Goal: Task Accomplishment & Management: Manage account settings

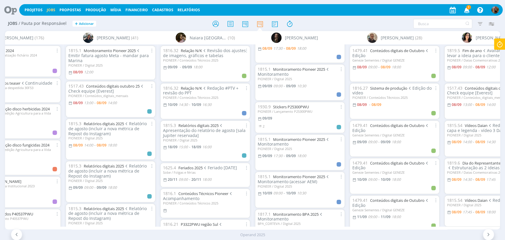
scroll to position [94, 0]
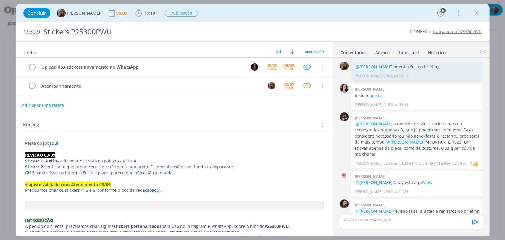
scroll to position [369, 0]
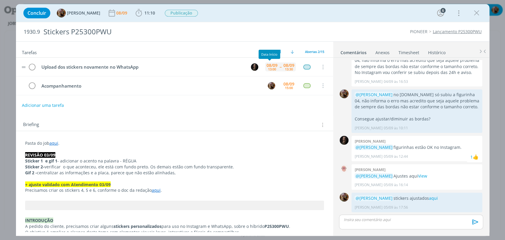
click at [270, 70] on div "13:00" at bounding box center [272, 69] width 8 height 3
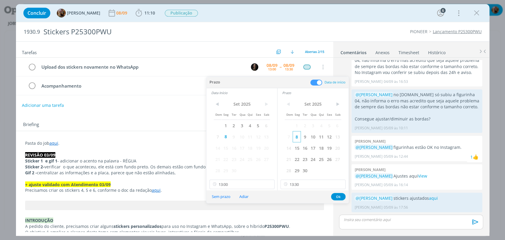
drag, startPoint x: 303, startPoint y: 138, endPoint x: 293, endPoint y: 142, distance: 11.2
click at [304, 138] on span "9" at bounding box center [305, 136] width 8 height 11
click at [234, 138] on span "9" at bounding box center [234, 136] width 8 height 11
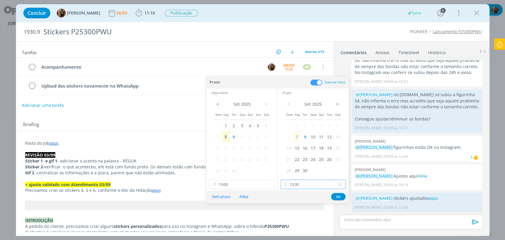
click at [308, 187] on input "13:30" at bounding box center [313, 184] width 65 height 9
click at [309, 158] on div "14:00" at bounding box center [314, 157] width 66 height 11
type input "14:00"
click at [334, 196] on button "Ok" at bounding box center [338, 196] width 15 height 7
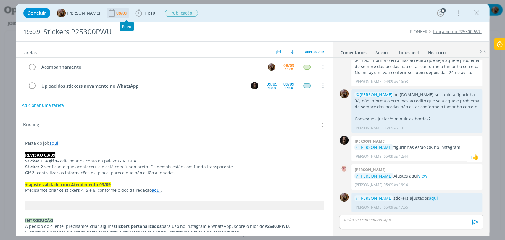
click at [128, 17] on div "08/09" at bounding box center [122, 13] width 12 height 11
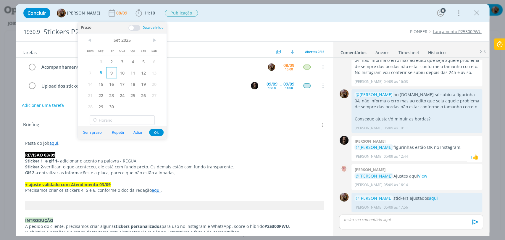
click at [111, 72] on span "9" at bounding box center [111, 72] width 11 height 11
click at [158, 133] on button "Ok" at bounding box center [156, 132] width 15 height 7
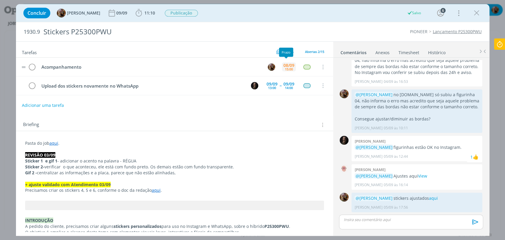
click at [285, 69] on div "15:00" at bounding box center [289, 69] width 8 height 3
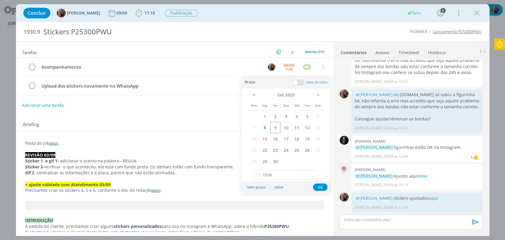
click at [276, 129] on span "9" at bounding box center [275, 127] width 11 height 11
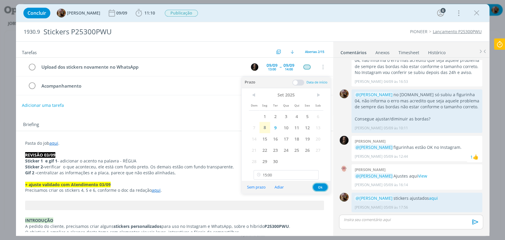
click at [322, 187] on button "Ok" at bounding box center [320, 187] width 15 height 7
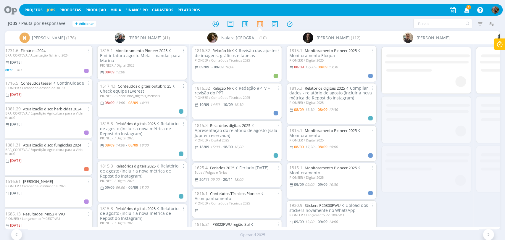
scroll to position [0, 955]
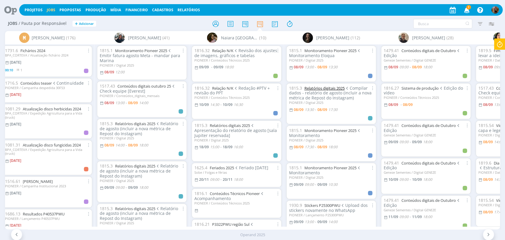
click at [329, 88] on link "Relatórios digitais 2025" at bounding box center [325, 88] width 40 height 5
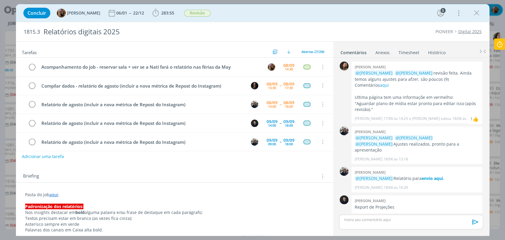
scroll to position [647, 0]
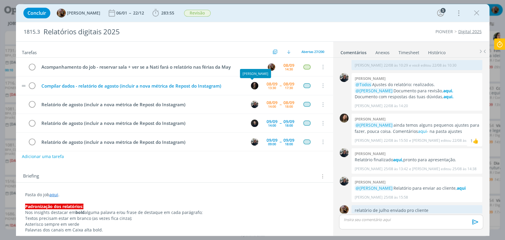
click at [243, 84] on tr "Compilar dados - relatório de agosto (incluir a nova métrica de Repost do Insta…" at bounding box center [174, 85] width 317 height 19
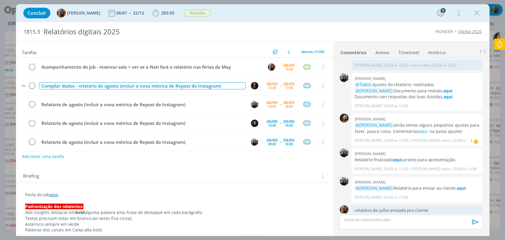
click at [241, 84] on div "Compilar dados - relatório de agosto (incluir a nova métrica de Repost do Insta…" at bounding box center [142, 85] width 207 height 7
copy div "Compilar dados - relatório de agosto (incluir a nova métrica de Repost do Insta…"
click at [58, 157] on button "Adicionar uma tarefa" at bounding box center [43, 156] width 42 height 10
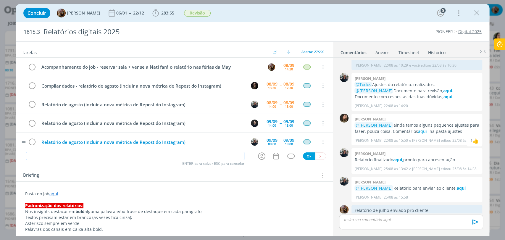
paste input "Compilar dados - relatório de agosto (incluir a nova métrica de Repost do Insta…"
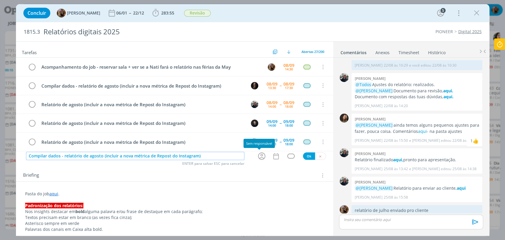
click at [258, 155] on icon "dialog" at bounding box center [261, 156] width 9 height 9
type input "Compilar dados - relatório de agosto (incluir a nova métrica de Repost do Insta…"
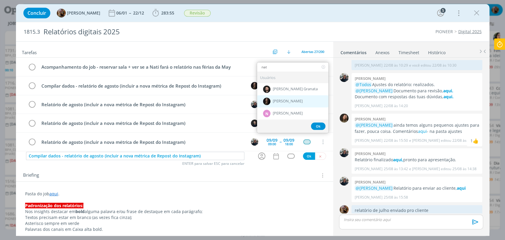
type input "nat"
click at [273, 101] on span "[PERSON_NAME]" at bounding box center [288, 101] width 30 height 5
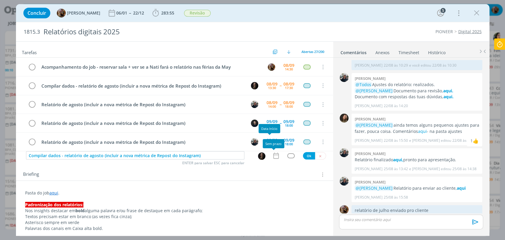
click at [273, 155] on icon "dialog" at bounding box center [276, 156] width 8 height 8
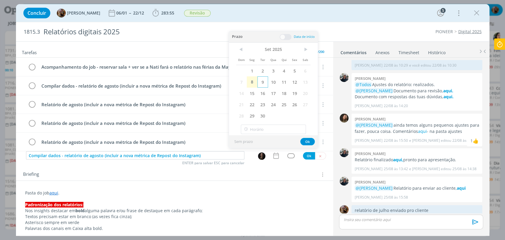
click at [266, 85] on span "9" at bounding box center [263, 81] width 11 height 11
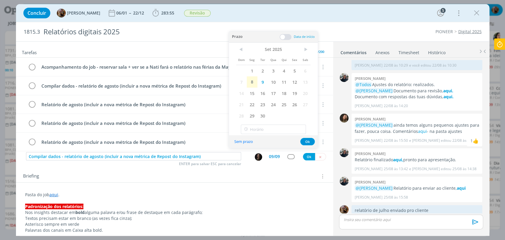
click at [283, 36] on span at bounding box center [286, 37] width 12 height 6
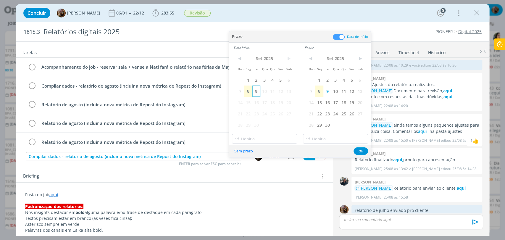
click at [256, 94] on span "9" at bounding box center [257, 91] width 8 height 11
click at [266, 138] on input "14:00" at bounding box center [264, 138] width 65 height 9
click at [261, 150] on div "10:30" at bounding box center [265, 147] width 66 height 11
type input "10:30"
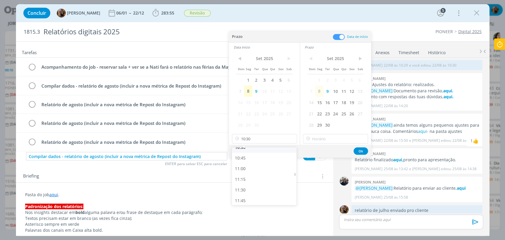
scroll to position [448, 0]
click at [319, 136] on input "14:00" at bounding box center [335, 138] width 65 height 9
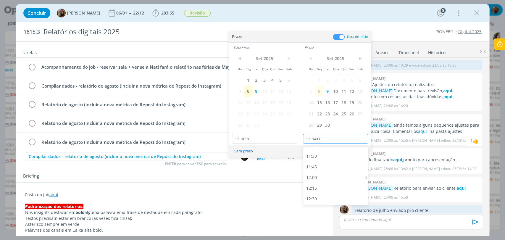
scroll to position [486, 0]
click at [322, 178] on div "12:00" at bounding box center [336, 178] width 66 height 11
type input "12:00"
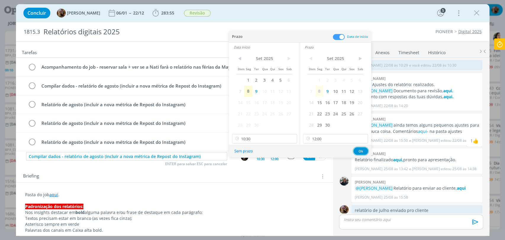
click at [366, 149] on button "Ok" at bounding box center [361, 150] width 15 height 7
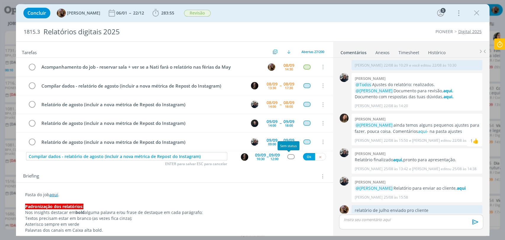
click at [287, 157] on div "dialog" at bounding box center [290, 156] width 7 height 5
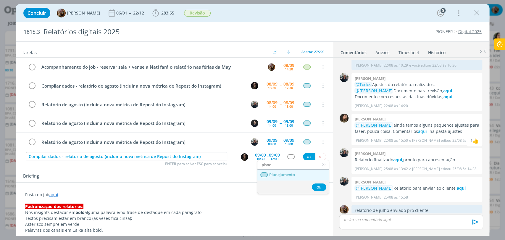
type input "plane"
click at [291, 176] on span "Planejamento" at bounding box center [282, 175] width 26 height 5
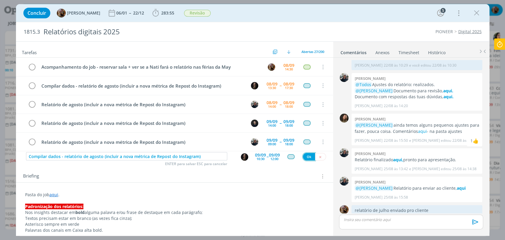
click at [306, 156] on button "Ok" at bounding box center [309, 156] width 12 height 7
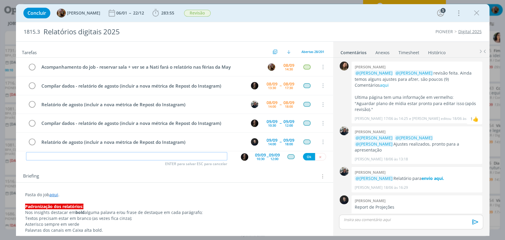
scroll to position [647, 0]
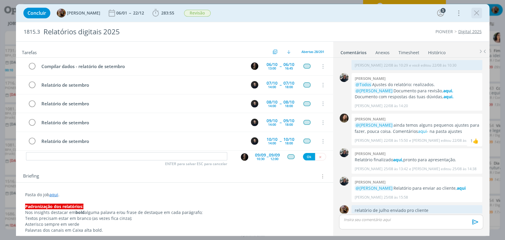
click at [474, 14] on icon "dialog" at bounding box center [477, 13] width 9 height 9
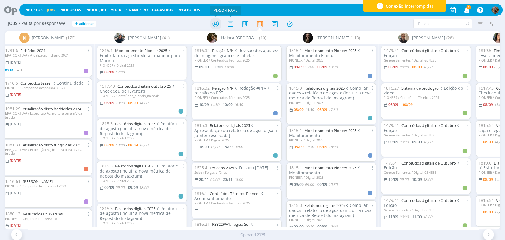
click at [219, 25] on icon at bounding box center [215, 24] width 11 height 12
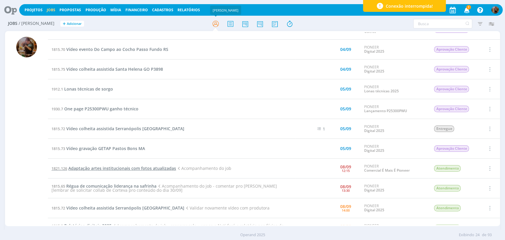
scroll to position [33, 0]
click at [152, 168] on span "Adaptação artes institucionais com fotos atualizadas" at bounding box center [122, 168] width 108 height 6
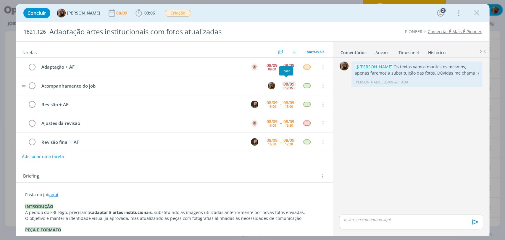
click at [287, 84] on div "08/09" at bounding box center [289, 84] width 11 height 4
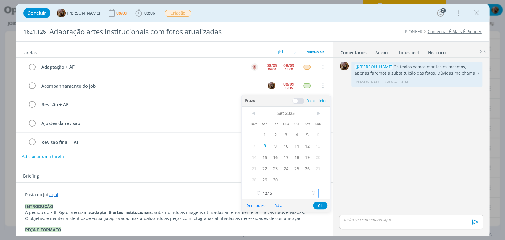
click at [290, 189] on input "12:15" at bounding box center [286, 193] width 65 height 9
click at [283, 162] on div "14:15" at bounding box center [287, 164] width 66 height 11
type input "14:15"
click at [317, 204] on button "Ok" at bounding box center [320, 205] width 15 height 7
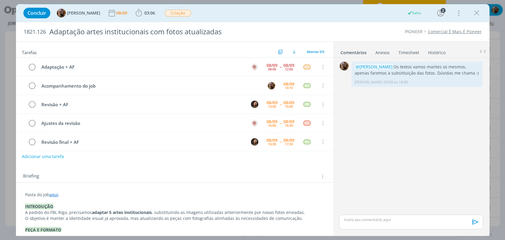
drag, startPoint x: 475, startPoint y: 15, endPoint x: 429, endPoint y: 15, distance: 46.8
click at [475, 15] on icon "dialog" at bounding box center [477, 13] width 9 height 9
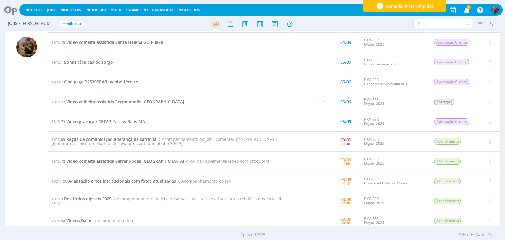
scroll to position [66, 0]
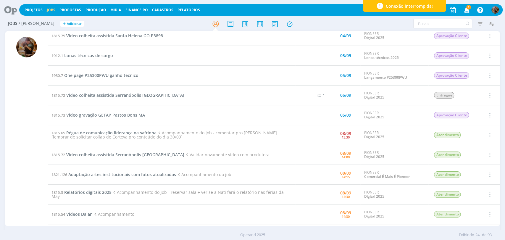
click at [145, 132] on span "Régua de comunicação liderança na safrinha" at bounding box center [111, 133] width 90 height 6
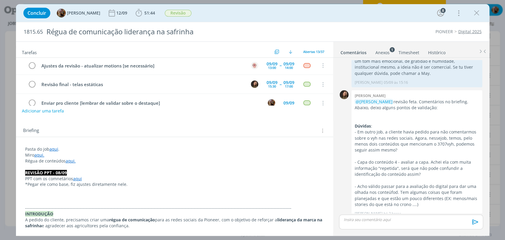
scroll to position [66, 0]
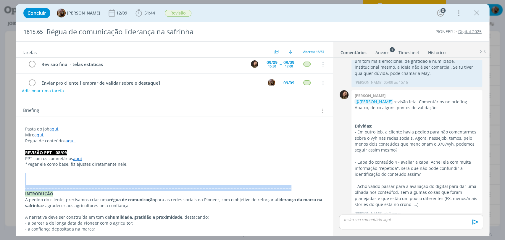
drag, startPoint x: 282, startPoint y: 188, endPoint x: 10, endPoint y: 176, distance: 272.0
click at [10, 176] on div "Concluir Amanda Rodrigues 12/09 51:44 Iniciar Apontar Data * 08/09/2025 Horas *…" at bounding box center [252, 120] width 505 height 240
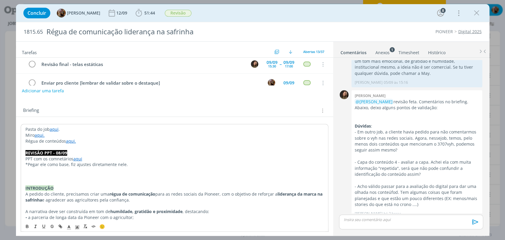
click at [33, 176] on p "dialog" at bounding box center [174, 176] width 298 height 6
click at [90, 224] on button "dialog" at bounding box center [94, 226] width 8 height 7
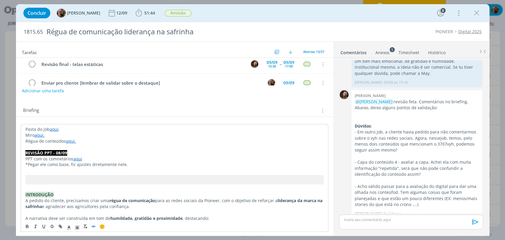
click at [88, 156] on p "PPT com os comnetários aqui" at bounding box center [174, 159] width 298 height 6
click at [72, 160] on p "PPT com os comnetários aqui ." at bounding box center [174, 159] width 298 height 6
click at [60, 159] on p "PPT com os comnetários aqui ." at bounding box center [174, 159] width 298 height 6
click at [218, 110] on div "Briefing Briefings Predefinidos Versões do Briefing Ver Briefing do Projeto" at bounding box center [175, 111] width 305 height 8
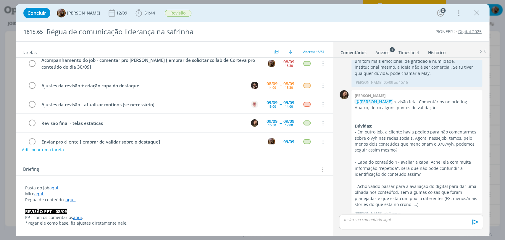
scroll to position [0, 0]
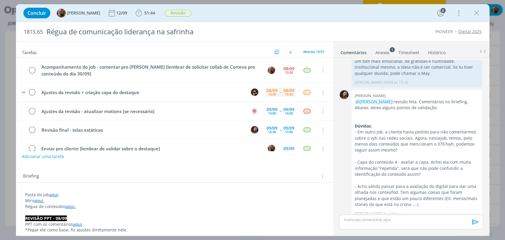
click at [265, 97] on div "08/09 14:00 -- 08/09 15:30" at bounding box center [280, 92] width 31 height 13
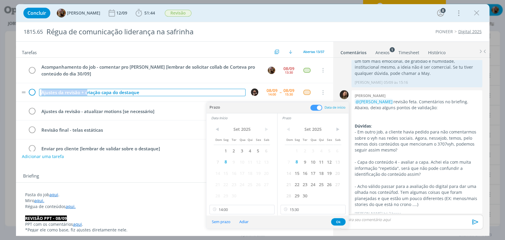
drag, startPoint x: 86, startPoint y: 94, endPoint x: 36, endPoint y: 91, distance: 50.7
click at [36, 91] on tr "Ajustes da revisão + criação capa do destaque 08/09 14:00 -- 08/09 15:30 Cancel…" at bounding box center [174, 92] width 317 height 19
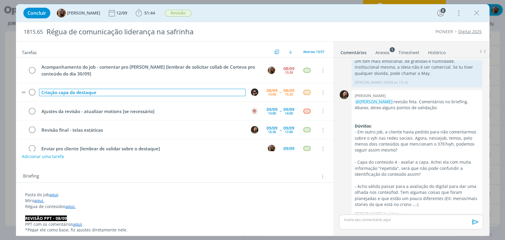
click at [103, 92] on div "Criação capa do destaque" at bounding box center [142, 92] width 207 height 7
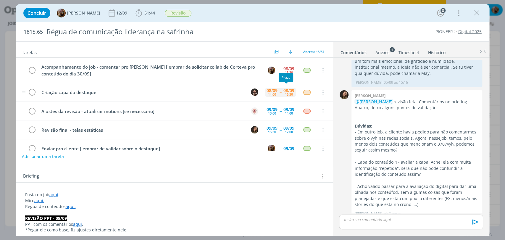
click at [288, 93] on div "15:30" at bounding box center [289, 94] width 8 height 3
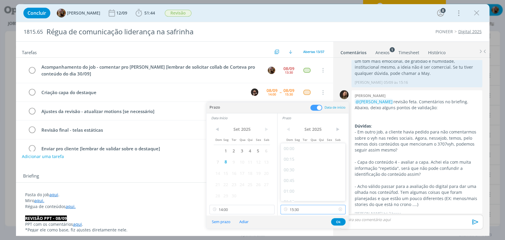
click at [308, 212] on input "15:30" at bounding box center [313, 209] width 65 height 9
click at [296, 173] on div "15:00" at bounding box center [314, 172] width 66 height 11
type input "15:00"
click at [338, 219] on button "Ok" at bounding box center [338, 221] width 15 height 7
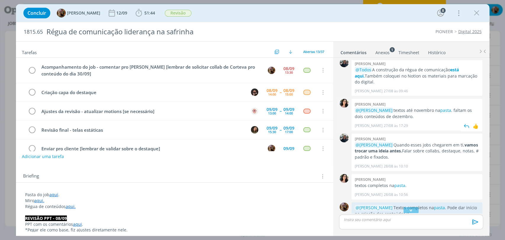
scroll to position [33, 0]
click at [459, 66] on strong "está aqui." at bounding box center [407, 72] width 104 height 12
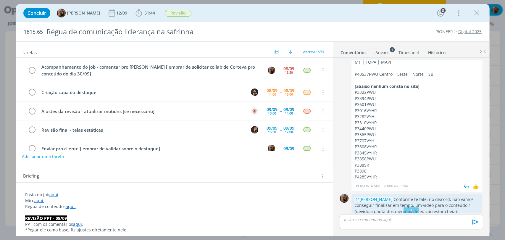
scroll to position [460, 0]
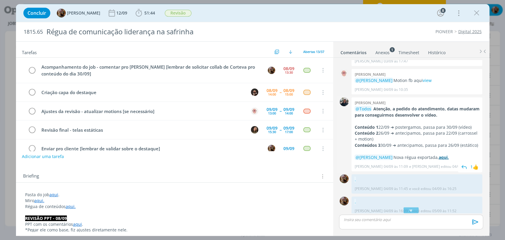
click at [448, 155] on strong "aqui." at bounding box center [444, 158] width 10 height 6
click at [386, 221] on p "dialog" at bounding box center [411, 219] width 134 height 5
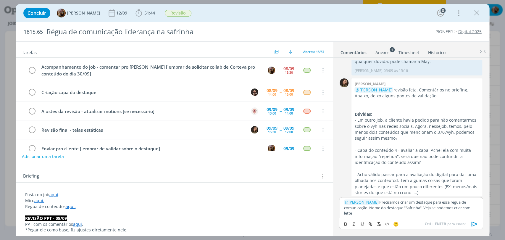
scroll to position [791, 0]
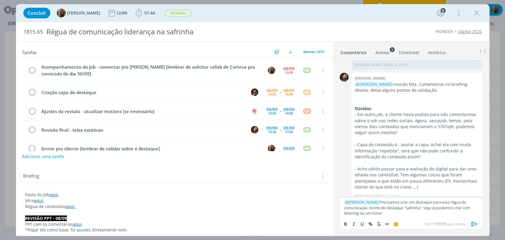
click at [367, 209] on p "﻿ @ Douglas Morais ﻿ Precisamos criar um destaque para essa régua de comunicaçã…" at bounding box center [411, 208] width 134 height 16
click at [404, 210] on p "﻿ @ Douglas Morais ﻿ Precisamos criar um destaque para essa régua de comunicaçã…" at bounding box center [411, 208] width 134 height 16
click at [450, 215] on p "﻿ @ Douglas Morais ﻿ Precisamos criar um destaque para essa régua de comunicaçã…" at bounding box center [411, 208] width 134 height 16
click at [367, 215] on p "﻿ @ Douglas Morais ﻿ Precisamos criar um destaque para essa régua de comunicaçã…" at bounding box center [411, 208] width 134 height 16
click at [424, 215] on p "﻿ @ Douglas Morais ﻿ Precisamos criar um destaque para essa régua de comunicaçã…" at bounding box center [411, 208] width 134 height 16
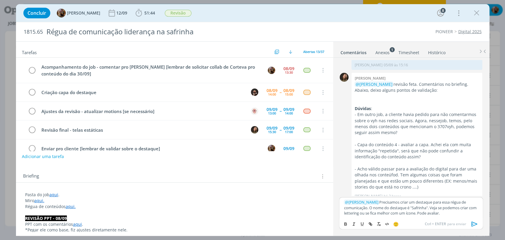
click at [473, 225] on icon "dialog" at bounding box center [474, 224] width 9 height 9
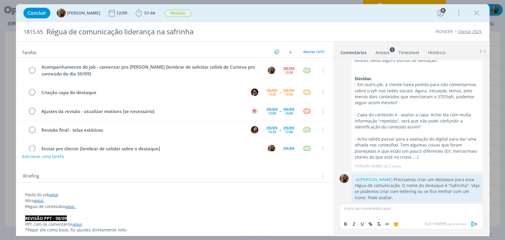
scroll to position [825, 0]
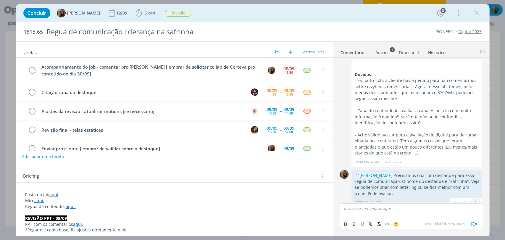
click at [476, 200] on icon "dialog" at bounding box center [476, 203] width 7 height 6
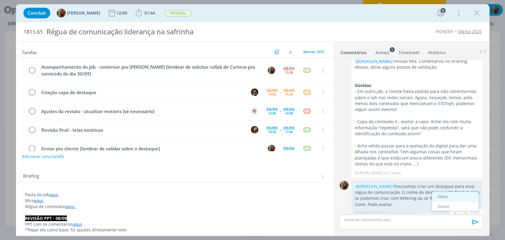
click at [445, 192] on link "Editar" at bounding box center [455, 196] width 47 height 9
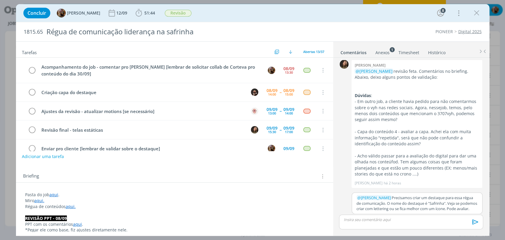
scroll to position [803, 0]
click at [374, 204] on p "﻿ @ Douglas Morais ﻿ Precisamos criar um destaque para essa régua de comunicaçã…" at bounding box center [417, 204] width 121 height 16
click at [475, 221] on icon "dialog" at bounding box center [475, 222] width 9 height 9
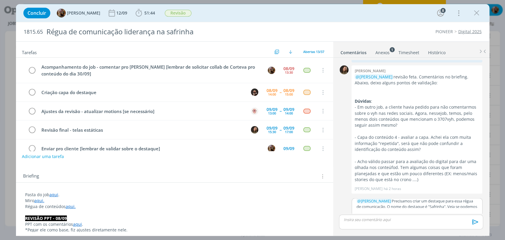
scroll to position [797, 0]
click at [440, 199] on p "﻿ @ Douglas Morais ﻿ Precisamos criar um destaque para essa régua de comunicaçã…" at bounding box center [417, 210] width 121 height 22
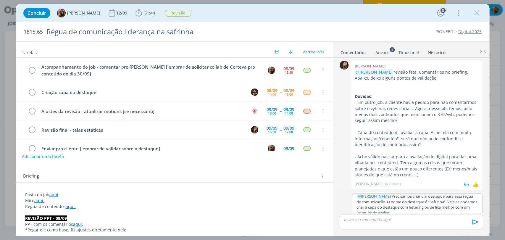
scroll to position [812, 0]
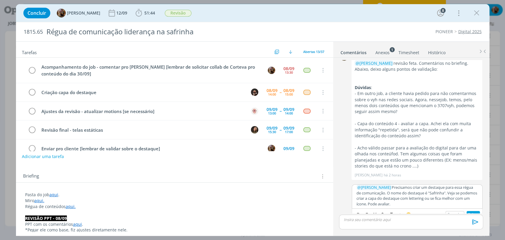
click at [467, 211] on button "Salvar" at bounding box center [473, 214] width 13 height 7
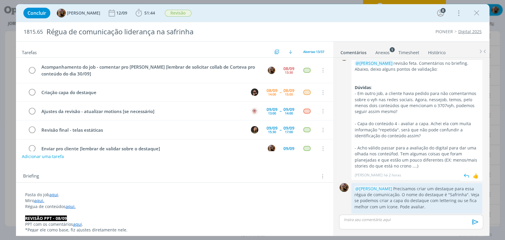
scroll to position [814, 0]
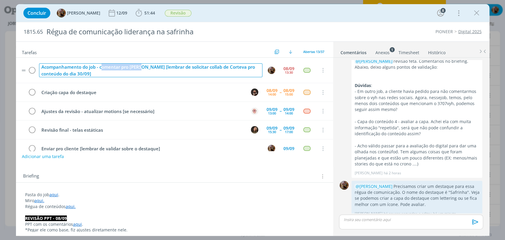
drag, startPoint x: 142, startPoint y: 69, endPoint x: 101, endPoint y: 65, distance: 41.1
click at [101, 65] on div "Acompanhamento do job - comentar pro Doug [lembrar de solicitar collab de Corte…" at bounding box center [151, 70] width 224 height 14
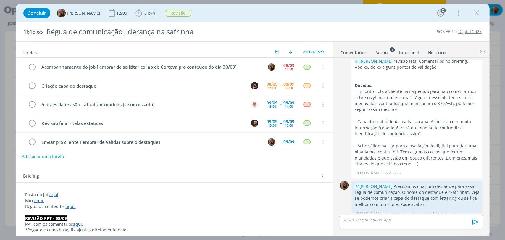
click at [240, 16] on div "Concluir Amanda Rodrigues 12/09 51:44 Iniciar Apontar Data * 08/09/2025 Horas *…" at bounding box center [252, 13] width 465 height 14
click at [54, 155] on button "Adicionar uma tarefa" at bounding box center [43, 156] width 42 height 10
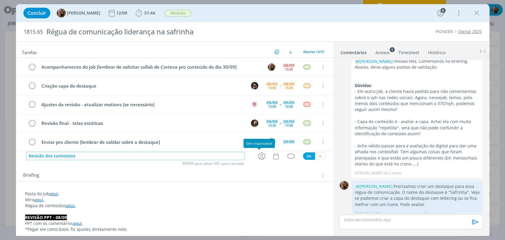
click at [258, 157] on icon "dialog" at bounding box center [261, 156] width 9 height 9
type input "Revisão dos conteúdos"
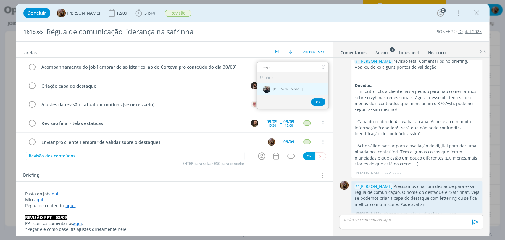
type input "maya"
click at [303, 86] on div "[PERSON_NAME]" at bounding box center [292, 89] width 71 height 12
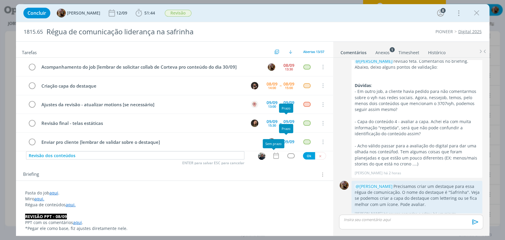
click at [272, 157] on icon "dialog" at bounding box center [276, 156] width 8 height 8
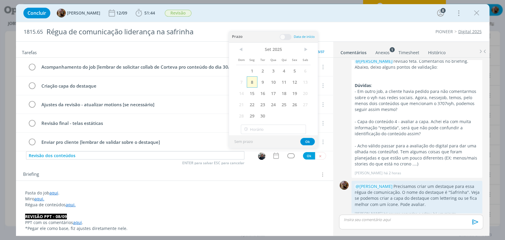
click at [252, 77] on span "8" at bounding box center [252, 81] width 11 height 11
click at [288, 37] on span at bounding box center [286, 37] width 12 height 6
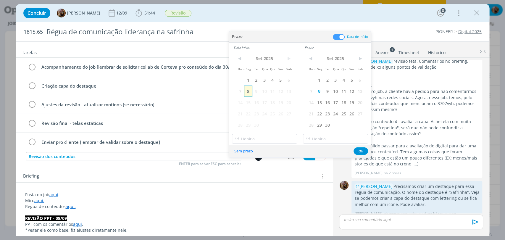
click at [250, 93] on span "8" at bounding box center [248, 91] width 8 height 11
type input "14:00"
click at [264, 143] on input "14:00" at bounding box center [264, 138] width 65 height 9
click at [263, 194] on div "14:00" at bounding box center [265, 197] width 66 height 11
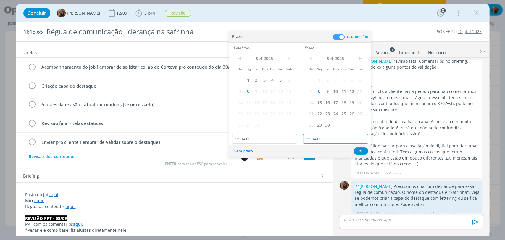
click at [323, 143] on input "14:00" at bounding box center [335, 138] width 65 height 9
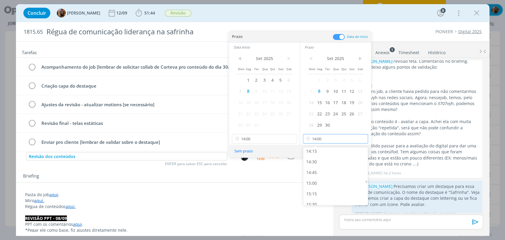
scroll to position [618, 0]
click at [327, 195] on div "15:30" at bounding box center [336, 196] width 66 height 11
type input "15:30"
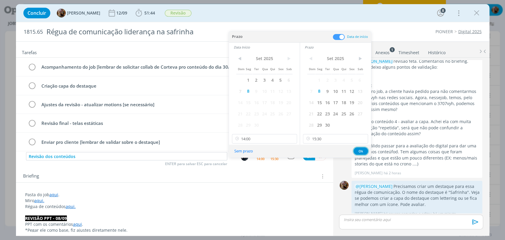
click at [365, 153] on button "Ok" at bounding box center [361, 150] width 15 height 7
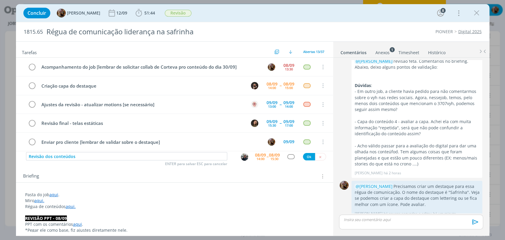
click at [404, 50] on link "Timesheet" at bounding box center [409, 51] width 21 height 9
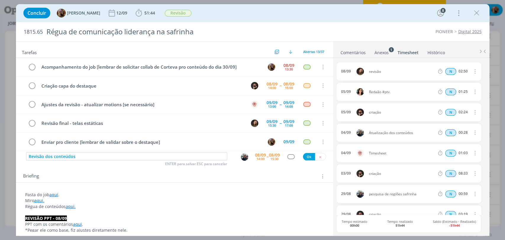
click at [472, 91] on icon "dialog" at bounding box center [475, 91] width 7 height 7
drag, startPoint x: 451, startPoint y: 110, endPoint x: 419, endPoint y: 103, distance: 32.1
click at [450, 110] on link "Editar" at bounding box center [458, 111] width 47 height 9
click at [377, 92] on div "Redaão #ptv." at bounding box center [385, 92] width 32 height 7
click at [404, 96] on div "05/09 14:52 Redação #ptv. Selecione a tarefa N 01:25" at bounding box center [409, 92] width 144 height 18
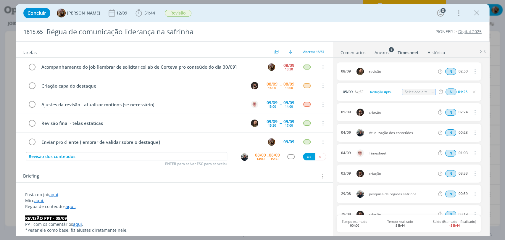
click at [472, 153] on icon "dialog" at bounding box center [475, 153] width 7 height 7
click at [453, 164] on link "Excluir" at bounding box center [458, 163] width 47 height 9
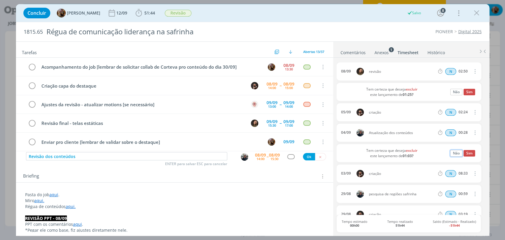
click at [455, 153] on button "Não" at bounding box center [457, 153] width 12 height 7
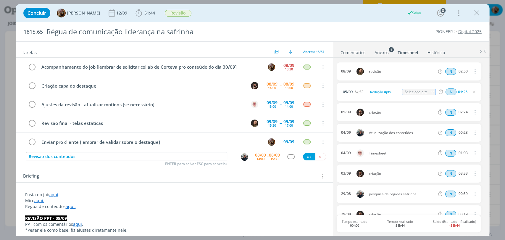
click at [467, 100] on div "05/09 14:52 Redação #ptv. Selecione a tarefa N 01:25" at bounding box center [409, 92] width 144 height 18
click at [473, 94] on div "N 01:25" at bounding box center [476, 91] width 81 height 7
click at [473, 93] on icon "dialog" at bounding box center [474, 92] width 5 height 5
click at [473, 154] on icon "dialog" at bounding box center [475, 153] width 7 height 7
click at [452, 170] on link "Editar" at bounding box center [458, 172] width 47 height 9
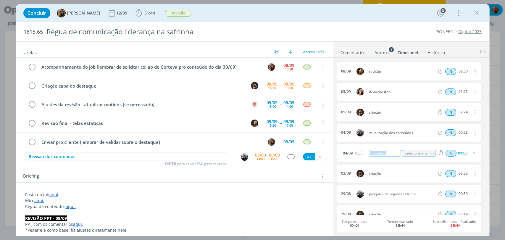
drag, startPoint x: 388, startPoint y: 153, endPoint x: 349, endPoint y: 155, distance: 39.7
click at [354, 156] on div "04/09 10:33 Timesheet Selecione a tarefa N 01:03" at bounding box center [409, 153] width 144 height 18
click at [415, 161] on div "04/09 10:33 criação motions Selecione a tarefa N 01:03" at bounding box center [409, 153] width 144 height 18
click at [473, 154] on icon "dialog" at bounding box center [474, 153] width 5 height 5
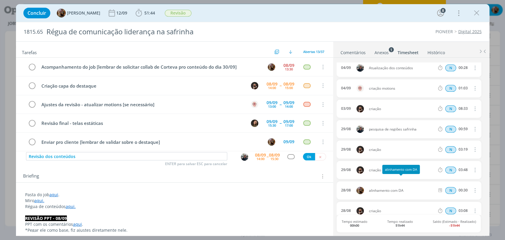
scroll to position [0, 0]
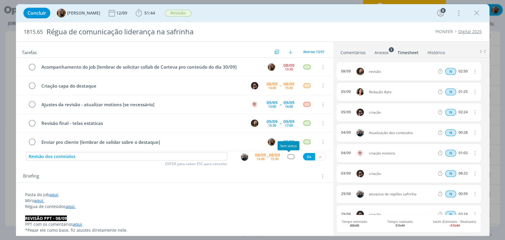
click at [288, 158] on div "dialog" at bounding box center [290, 156] width 7 height 5
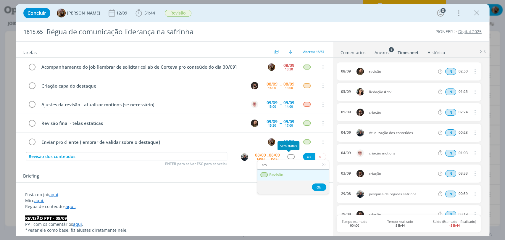
type input "rev"
click at [286, 173] on link "Revisão" at bounding box center [293, 175] width 71 height 11
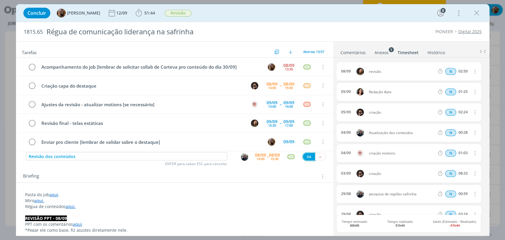
click at [304, 157] on button "Ok" at bounding box center [309, 156] width 12 height 7
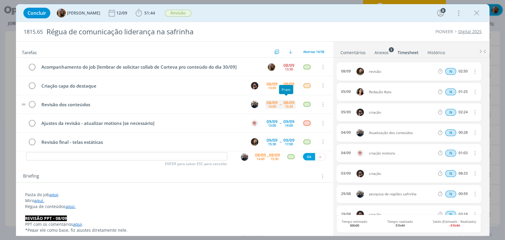
click at [287, 105] on div "15:30" at bounding box center [289, 106] width 8 height 3
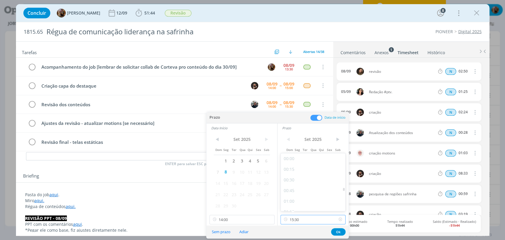
drag, startPoint x: 291, startPoint y: 222, endPoint x: 298, endPoint y: 194, distance: 28.8
click at [291, 222] on input "15:30" at bounding box center [313, 219] width 65 height 9
click at [299, 194] on div "16:00" at bounding box center [314, 192] width 66 height 11
type input "16:00"
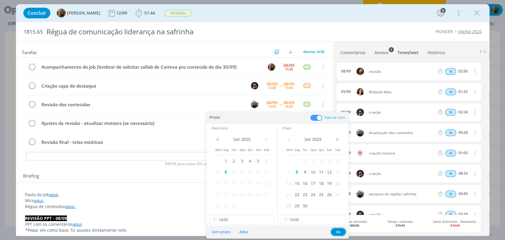
click at [343, 232] on button "Ok" at bounding box center [338, 231] width 15 height 7
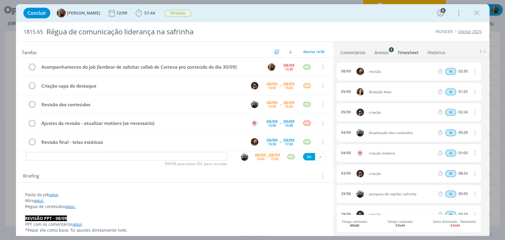
click at [357, 54] on link "Comentários" at bounding box center [353, 51] width 26 height 9
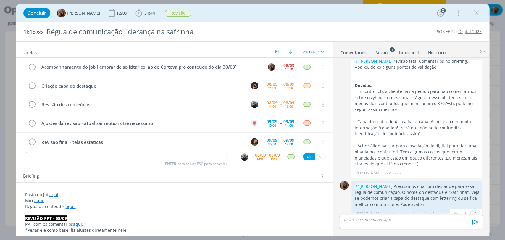
click at [473, 211] on icon "dialog" at bounding box center [476, 214] width 7 height 6
click at [445, 192] on link "Editar" at bounding box center [455, 196] width 47 height 9
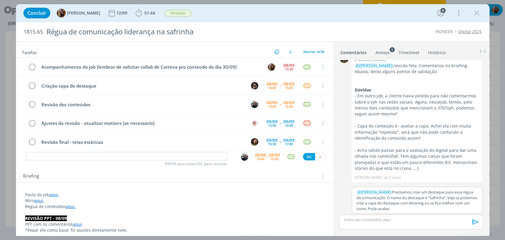
scroll to position [803, 0]
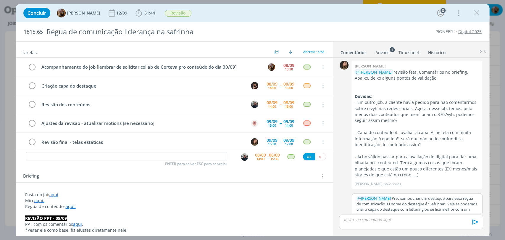
click at [437, 208] on p "﻿ @ Douglas Morais ﻿ Precisamos criar um destaque para essa régua de comunicaçã…" at bounding box center [417, 207] width 121 height 22
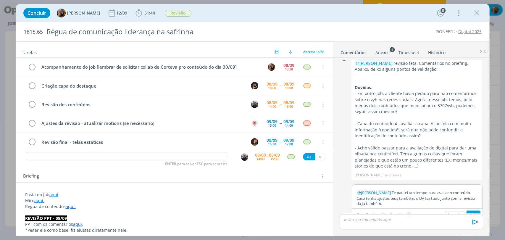
click at [470, 211] on button "Salvar" at bounding box center [473, 214] width 13 height 7
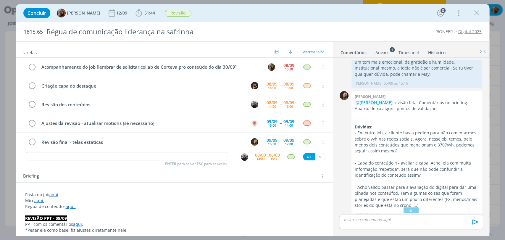
scroll to position [838, 0]
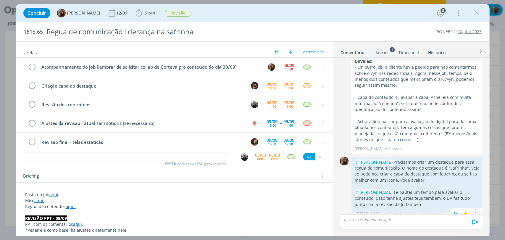
click at [473, 211] on icon "dialog" at bounding box center [476, 214] width 7 height 6
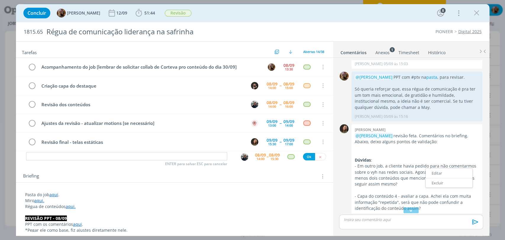
scroll to position [706, 0]
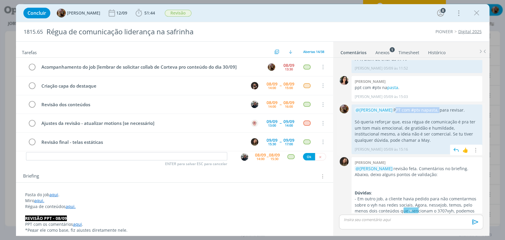
drag, startPoint x: 427, startPoint y: 106, endPoint x: 382, endPoint y: 103, distance: 45.7
click at [382, 107] on p "@Julia Abich PPT com #ptv na pasta , para revisar." at bounding box center [417, 110] width 125 height 6
copy p "PPT com #ptv na pasta ,"
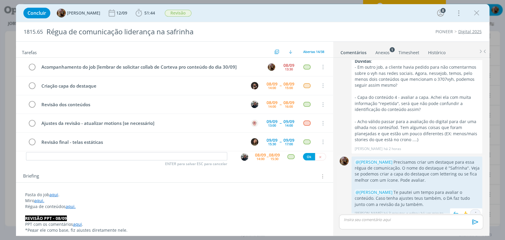
click at [473, 211] on icon "dialog" at bounding box center [476, 214] width 7 height 6
click at [453, 192] on link "Editar" at bounding box center [455, 196] width 47 height 9
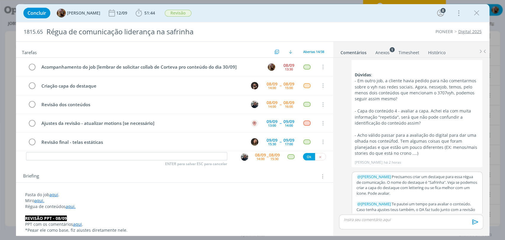
click at [422, 209] on p "﻿ @ Mayara Peruzzo ﻿ Te pautei um tempo para avaliar o conteúdo. Caso tenha aju…" at bounding box center [417, 209] width 121 height 16
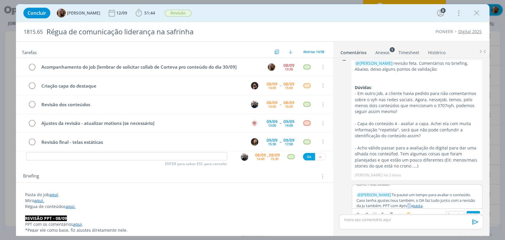
scroll to position [24, 0]
drag, startPoint x: 416, startPoint y: 198, endPoint x: 400, endPoint y: 197, distance: 16.6
click at [400, 197] on p "﻿ @ Mayara Peruzzo ﻿ Te pautei um tempo para avaliar o conteúdo. Caso tenha aju…" at bounding box center [417, 198] width 121 height 16
click at [424, 195] on p "﻿ @ Mayara Peruzzo ﻿ Te pautei um tempo para avaliar o conteúdo. Caso tenha aju…" at bounding box center [417, 198] width 121 height 16
click at [391, 198] on p "﻿ @ Mayara Peruzzo ﻿ Te pautei um tempo para avaliar o conteúdo. Caso tenha aju…" at bounding box center [417, 198] width 121 height 16
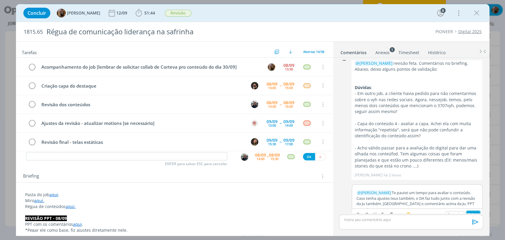
click at [469, 211] on button "Salvar" at bounding box center [473, 214] width 13 height 7
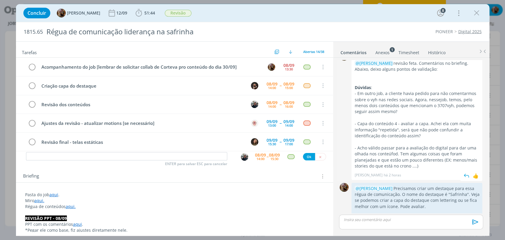
scroll to position [844, 0]
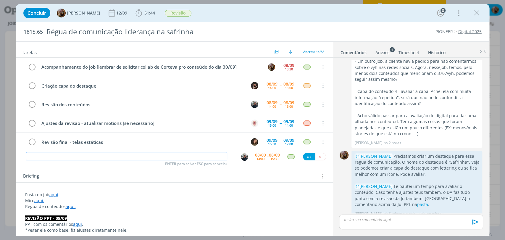
click at [182, 155] on input "dialog" at bounding box center [126, 156] width 201 height 8
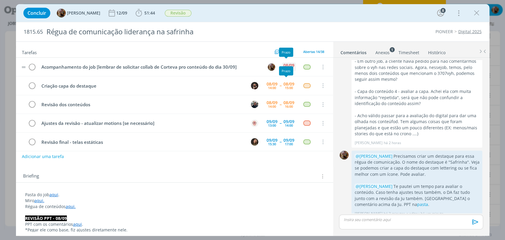
click at [287, 65] on div "08/09" at bounding box center [289, 65] width 11 height 4
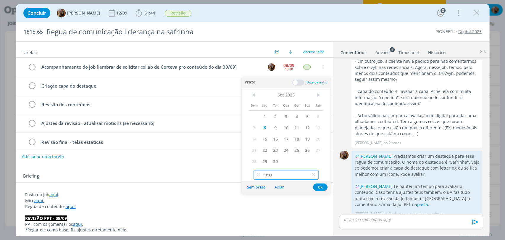
click at [301, 172] on input "13:30" at bounding box center [286, 174] width 65 height 9
click at [287, 143] on div "17:00" at bounding box center [287, 144] width 66 height 11
type input "17:00"
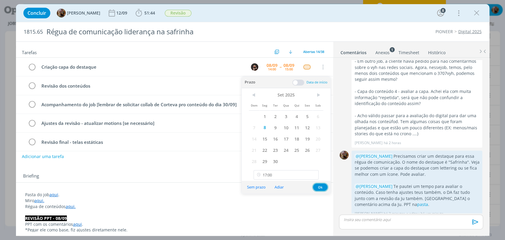
click at [318, 185] on button "Ok" at bounding box center [320, 187] width 15 height 7
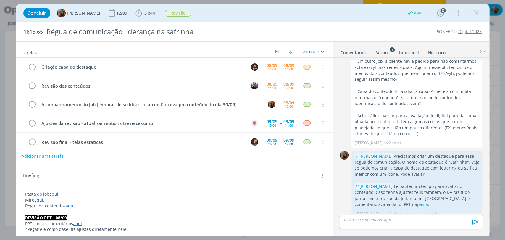
click at [58, 157] on button "Adicionar uma tarefa" at bounding box center [43, 156] width 42 height 10
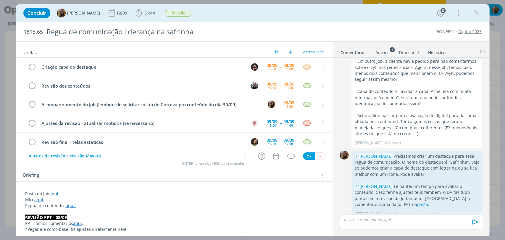
click at [65, 155] on input "Ajustes da revisão + revisão Mayara" at bounding box center [135, 156] width 218 height 8
type input "Ajustes da revisão Ju + revisão Mayara"
click at [262, 156] on icon "dialog" at bounding box center [261, 156] width 9 height 9
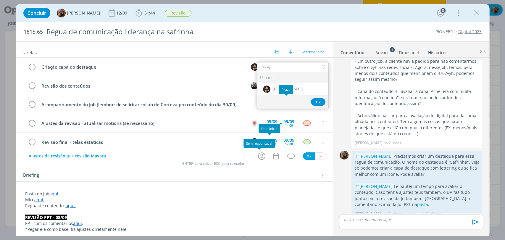
type input "doug"
click at [285, 89] on div "Prazo" at bounding box center [286, 89] width 14 height 9
click at [299, 92] on div "[PERSON_NAME]" at bounding box center [292, 89] width 71 height 12
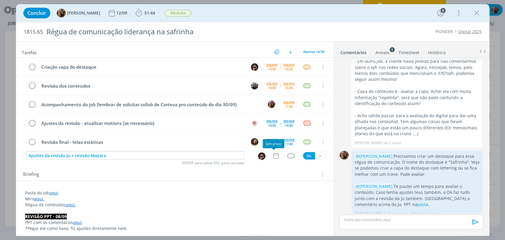
click at [273, 153] on icon "dialog" at bounding box center [275, 156] width 5 height 6
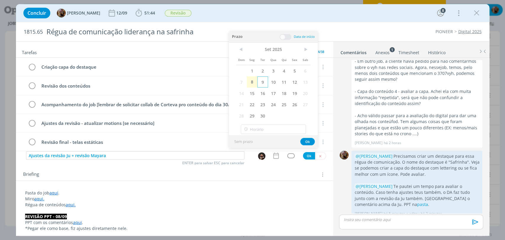
click at [262, 81] on span "9" at bounding box center [263, 81] width 11 height 11
click at [289, 36] on span at bounding box center [286, 37] width 12 height 6
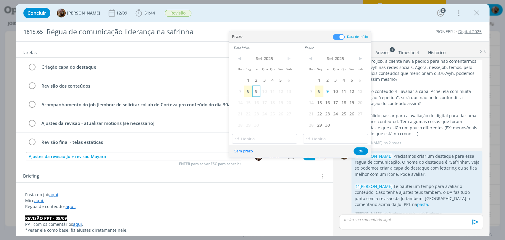
click at [255, 90] on span "9" at bounding box center [257, 91] width 8 height 11
click at [266, 133] on div "< Set 2025 > Dom Seg Ter Qua Qui Sex Sab 1 2 3 4 5 6 7 8 9 10 11 12 13 14 15 16…" at bounding box center [264, 98] width 71 height 93
click at [266, 134] on input "14:00" at bounding box center [264, 138] width 65 height 9
click at [257, 197] on div "11:00" at bounding box center [265, 201] width 66 height 11
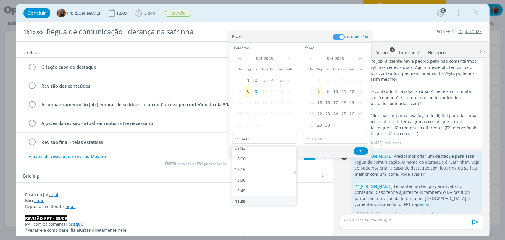
type input "11:00"
click at [332, 142] on input "14:00" at bounding box center [335, 138] width 65 height 9
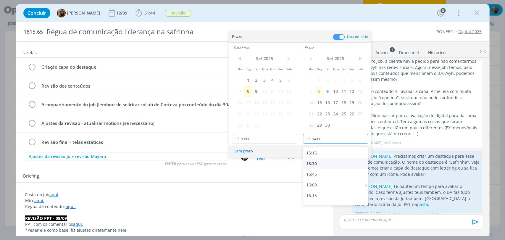
scroll to position [650, 0]
click at [322, 160] on div "15:30" at bounding box center [336, 163] width 66 height 11
type input "15:30"
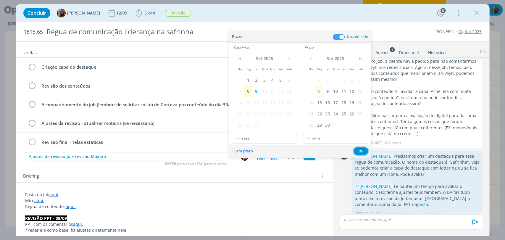
click at [358, 150] on button "Ok" at bounding box center [361, 150] width 15 height 7
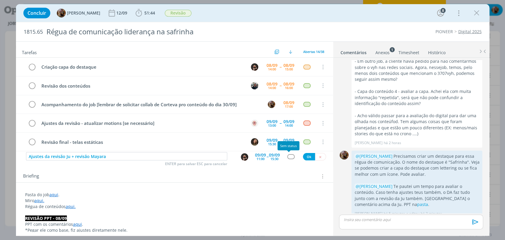
click at [290, 157] on div "dialog" at bounding box center [290, 156] width 7 height 5
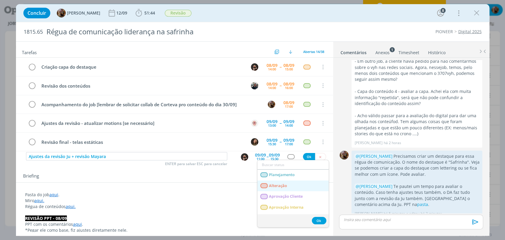
click at [286, 185] on span "Alteração" at bounding box center [278, 186] width 18 height 5
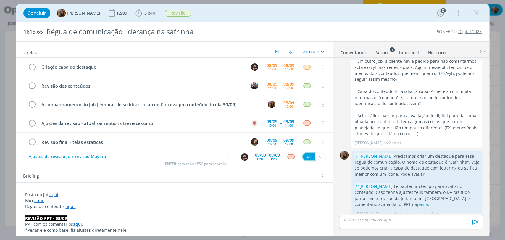
click at [304, 158] on button "Ok" at bounding box center [309, 156] width 12 height 7
click at [474, 13] on icon "dialog" at bounding box center [477, 13] width 9 height 9
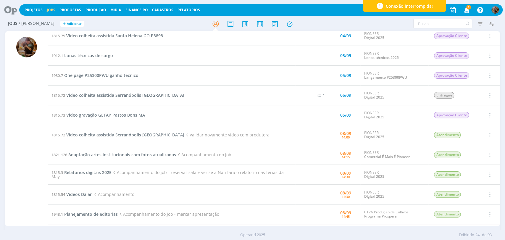
click at [133, 132] on span "Vídeo colheita assistida Serranópolis Goiás" at bounding box center [125, 135] width 118 height 6
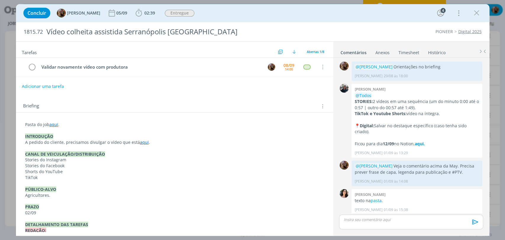
scroll to position [300, 0]
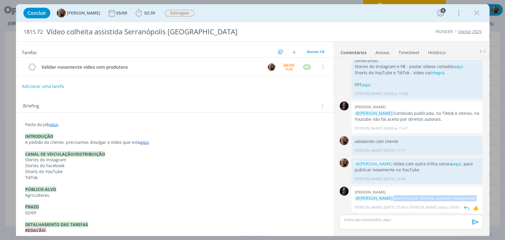
drag, startPoint x: 381, startPoint y: 200, endPoint x: 398, endPoint y: 193, distance: 18.5
click at [398, 195] on p "@Amanda Rodrigues deu erro por direitos autorais novamente." at bounding box center [417, 198] width 125 height 6
copy p "deu erro por direitos autorais novamente."
click at [362, 224] on div "dialog" at bounding box center [411, 222] width 144 height 15
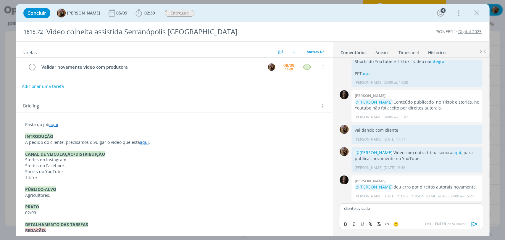
click at [471, 225] on icon "dialog" at bounding box center [474, 224] width 9 height 9
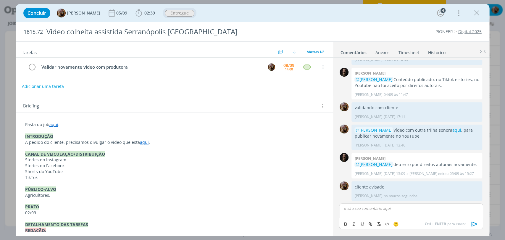
click at [194, 15] on span "Entregue" at bounding box center [180, 13] width 30 height 7
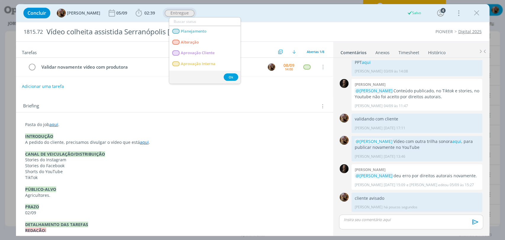
scroll to position [322, 0]
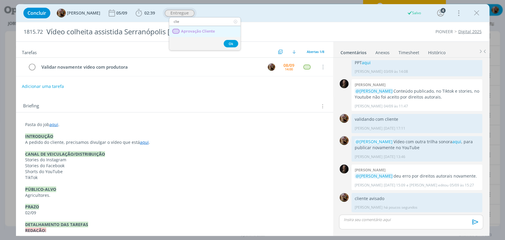
type input "clie"
click at [196, 29] on span "Aprovação Cliente" at bounding box center [198, 31] width 34 height 5
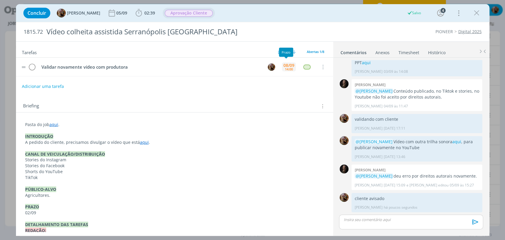
click at [285, 69] on div "14:00" at bounding box center [289, 69] width 8 height 3
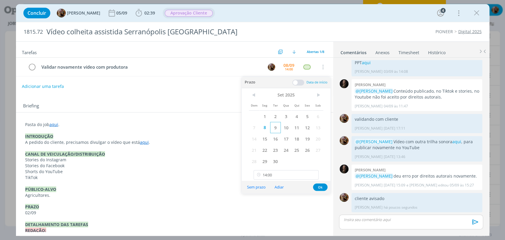
click at [278, 131] on span "9" at bounding box center [275, 127] width 11 height 11
click at [317, 186] on button "Ok" at bounding box center [320, 187] width 15 height 7
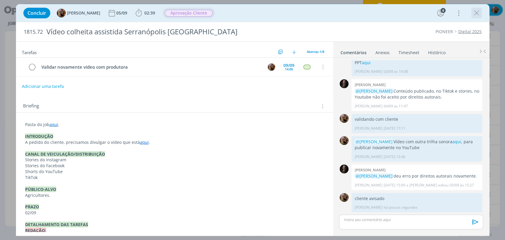
click at [478, 15] on icon "dialog" at bounding box center [477, 13] width 9 height 9
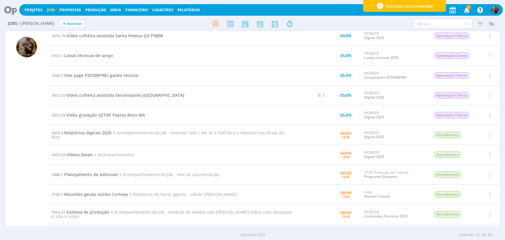
drag, startPoint x: 287, startPoint y: 135, endPoint x: 216, endPoint y: 133, distance: 71.1
click at [216, 133] on span "Acompanhamento do job - reservar sala + ver se a Nati fará o relatório nas féri…" at bounding box center [168, 135] width 232 height 10
copy span "Nati fará o relatório nas férias da May"
click at [102, 136] on span "Relatórios digitais 2025" at bounding box center [87, 133] width 47 height 6
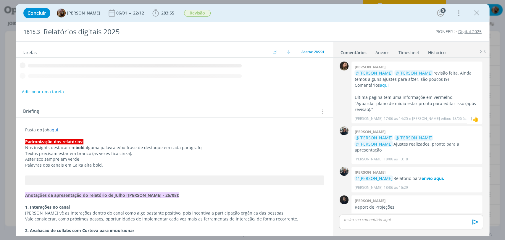
scroll to position [647, 0]
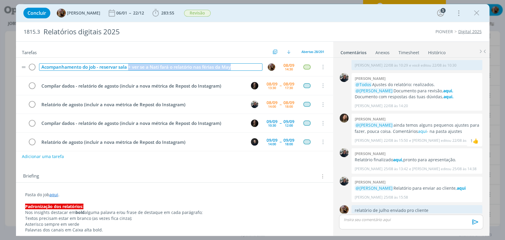
drag, startPoint x: 235, startPoint y: 67, endPoint x: 128, endPoint y: 71, distance: 107.5
click at [128, 71] on td "Acompanhamento do job - reservar sala + ver se a Nati fará o relatório nas féri…" at bounding box center [150, 67] width 224 height 10
drag, startPoint x: 136, startPoint y: 65, endPoint x: 96, endPoint y: 70, distance: 40.5
click at [96, 70] on div "Acompanhamento do job - reservar sala" at bounding box center [151, 66] width 224 height 7
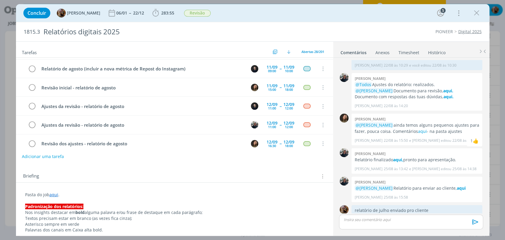
scroll to position [131, 0]
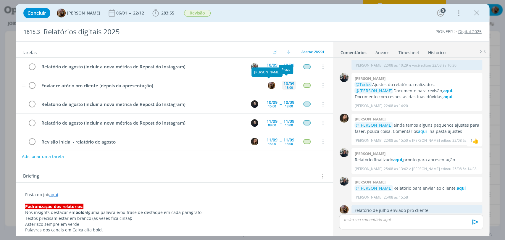
click at [286, 86] on div "18:00" at bounding box center [289, 87] width 8 height 3
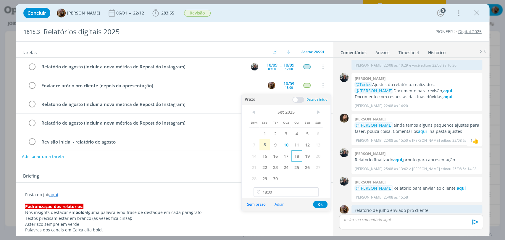
click at [296, 157] on span "18" at bounding box center [297, 155] width 11 height 11
click at [318, 204] on button "Ok" at bounding box center [320, 204] width 15 height 7
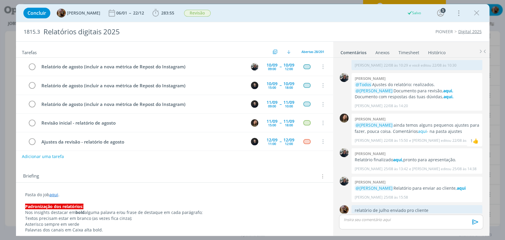
scroll to position [0, 0]
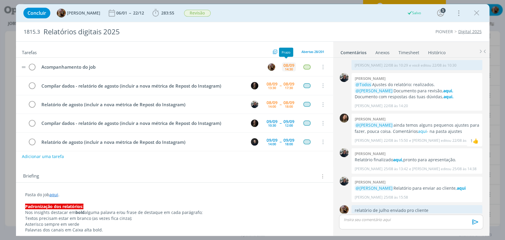
click at [287, 69] on div "14:30" at bounding box center [289, 69] width 8 height 3
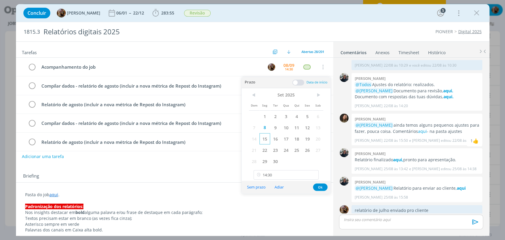
click at [267, 138] on span "15" at bounding box center [265, 138] width 11 height 11
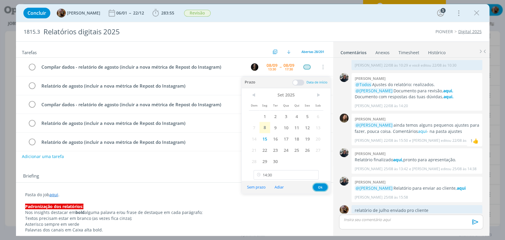
click at [322, 185] on button "Ok" at bounding box center [320, 187] width 15 height 7
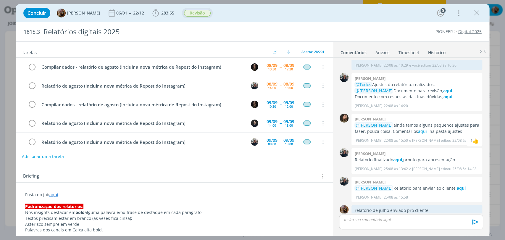
click at [200, 12] on span "Revisão" at bounding box center [197, 13] width 27 height 7
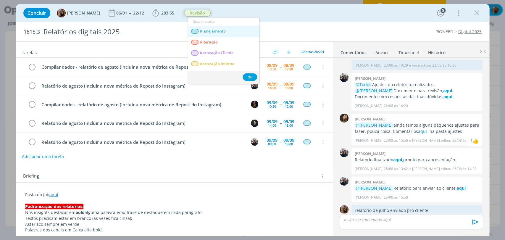
click at [208, 30] on span "Planejamento" at bounding box center [213, 31] width 26 height 5
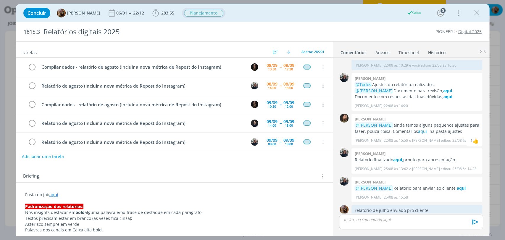
click at [474, 15] on icon "dialog" at bounding box center [477, 13] width 9 height 9
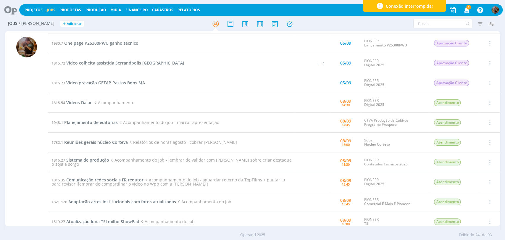
scroll to position [99, 0]
click at [89, 102] on span "Vídeos Daian" at bounding box center [79, 102] width 26 height 6
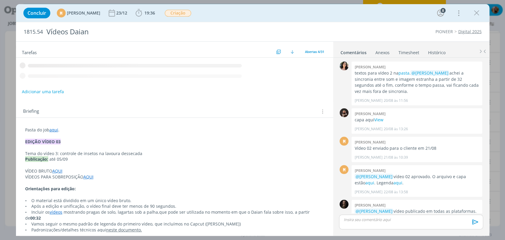
scroll to position [621, 0]
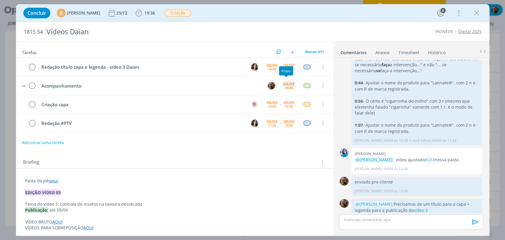
click at [289, 87] on div "14:30" at bounding box center [289, 87] width 8 height 3
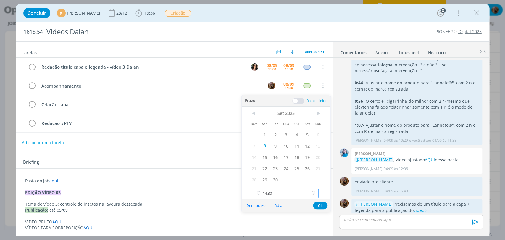
click at [290, 195] on input "14:30" at bounding box center [286, 193] width 65 height 9
click at [284, 174] on div "16:00" at bounding box center [287, 175] width 66 height 11
type input "16:00"
click at [323, 205] on button "Ok" at bounding box center [320, 205] width 15 height 7
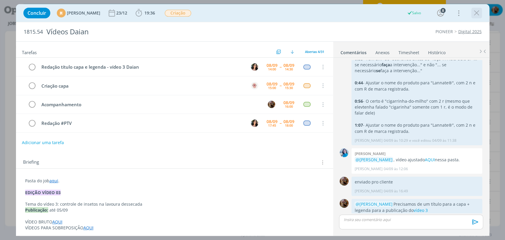
click at [474, 12] on icon "dialog" at bounding box center [477, 13] width 9 height 9
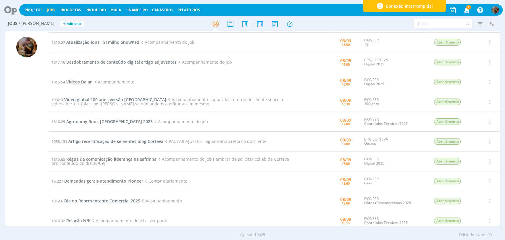
scroll to position [263, 0]
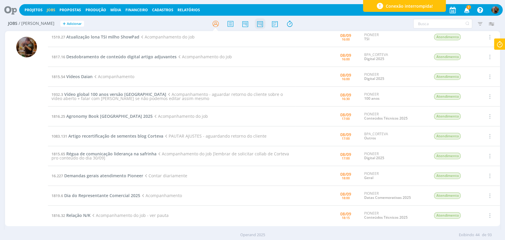
click at [256, 26] on icon at bounding box center [260, 24] width 11 height 12
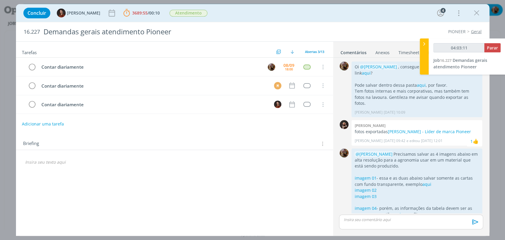
scroll to position [63, 0]
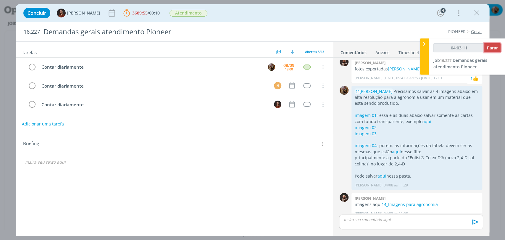
click at [496, 52] on button "Parar" at bounding box center [493, 47] width 16 height 9
type input "04:04:00"
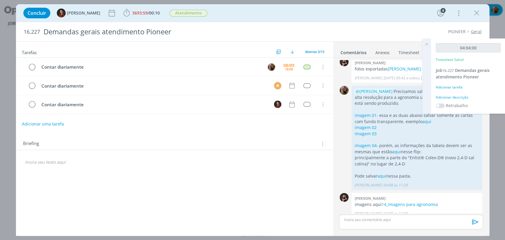
click at [459, 96] on div "Adicionar descrição" at bounding box center [468, 97] width 65 height 5
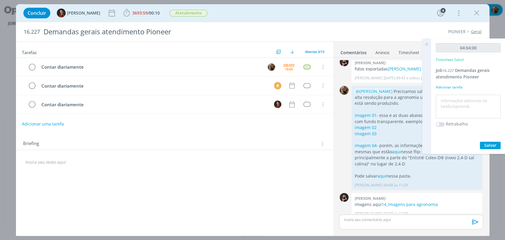
click at [462, 104] on textarea at bounding box center [469, 106] width 62 height 21
type textarea "atendimento"
click at [485, 147] on span "Salvar" at bounding box center [491, 145] width 12 height 6
click at [426, 41] on icon at bounding box center [427, 44] width 11 height 12
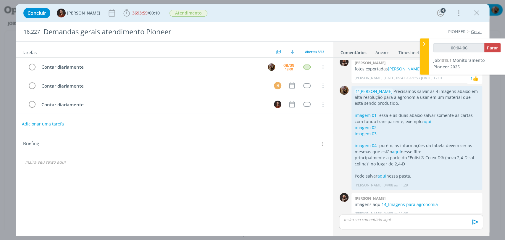
type input "00:05:06"
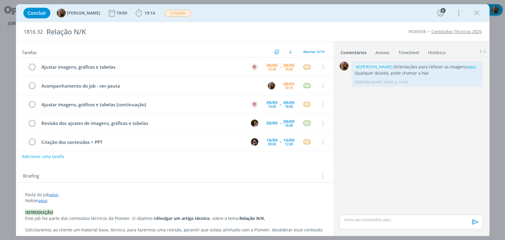
scroll to position [33, 0]
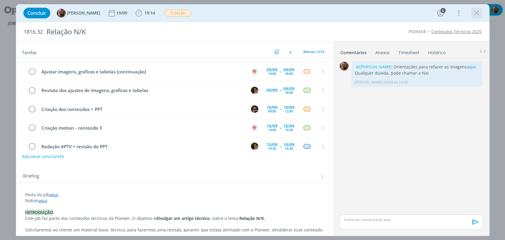
click at [477, 10] on icon "dialog" at bounding box center [477, 13] width 9 height 9
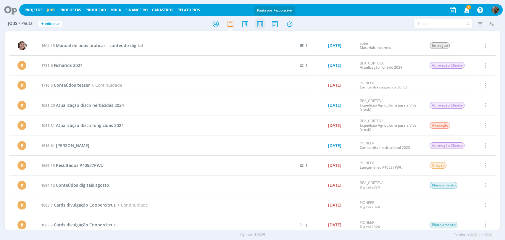
click at [261, 21] on icon at bounding box center [260, 24] width 11 height 12
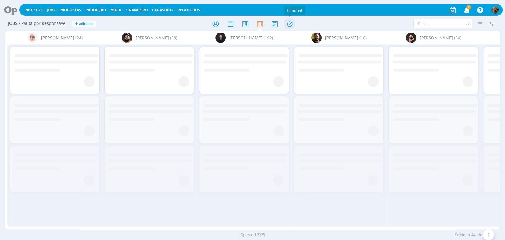
click at [291, 23] on icon at bounding box center [289, 24] width 11 height 12
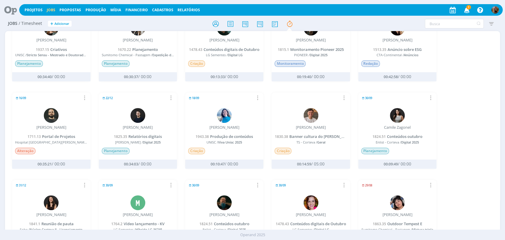
scroll to position [263, 0]
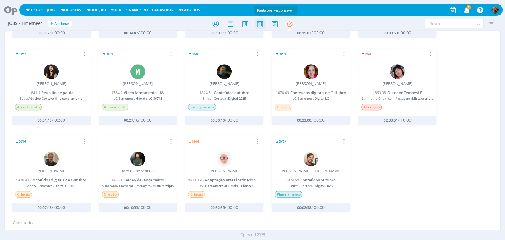
click at [259, 23] on icon at bounding box center [260, 24] width 11 height 12
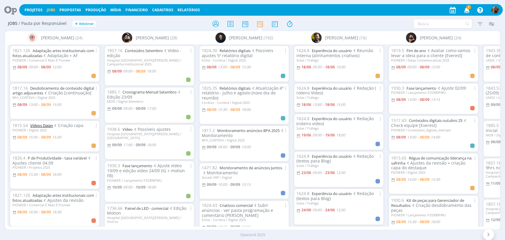
click at [51, 126] on link "Vídeos Daian" at bounding box center [41, 125] width 23 height 5
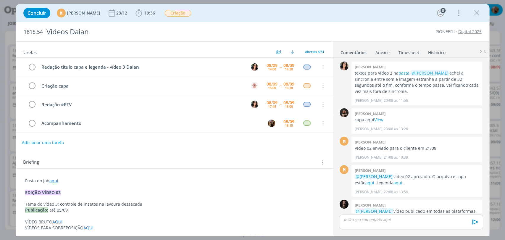
scroll to position [621, 0]
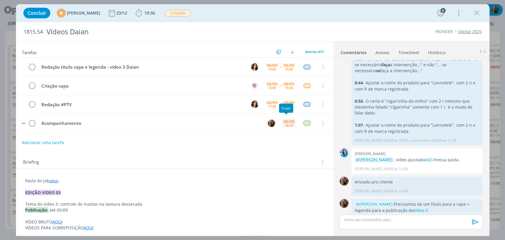
click at [287, 121] on div "08/09" at bounding box center [289, 122] width 11 height 4
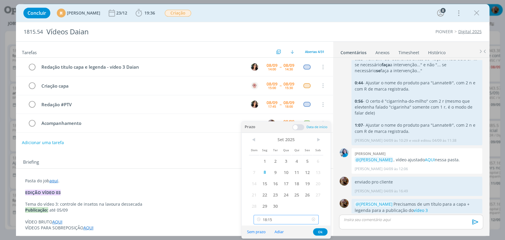
click at [279, 220] on input "18:15" at bounding box center [286, 219] width 65 height 9
click at [271, 174] on div "14:30" at bounding box center [287, 175] width 66 height 11
type input "14:30"
click at [320, 232] on button "Ok" at bounding box center [320, 231] width 15 height 7
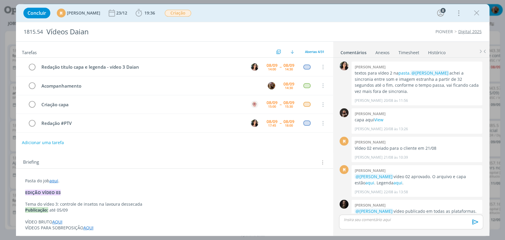
scroll to position [621, 0]
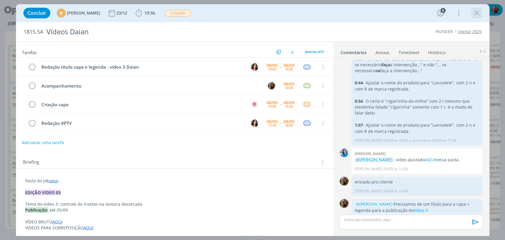
click at [481, 12] on icon "dialog" at bounding box center [477, 13] width 9 height 9
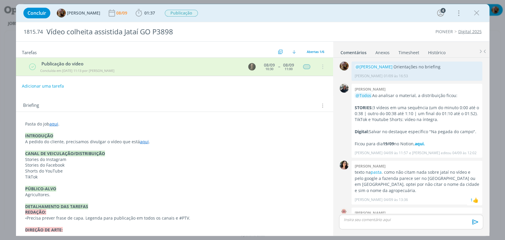
scroll to position [171, 0]
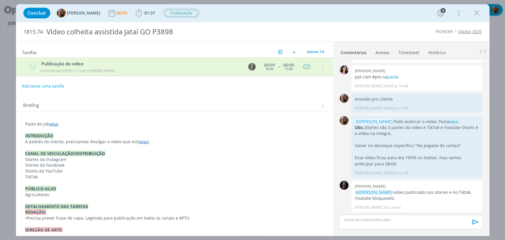
click at [191, 12] on span "Publicação" at bounding box center [181, 13] width 33 height 7
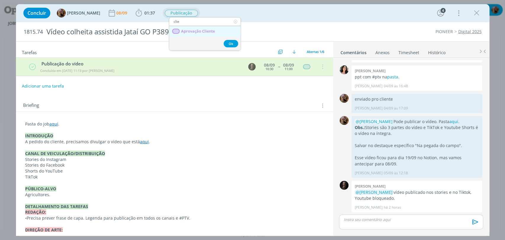
type input "clie"
click at [199, 32] on span "Aprovação Cliente" at bounding box center [198, 31] width 34 height 5
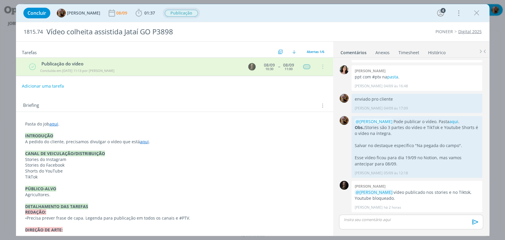
click at [380, 223] on div "dialog" at bounding box center [411, 222] width 144 height 15
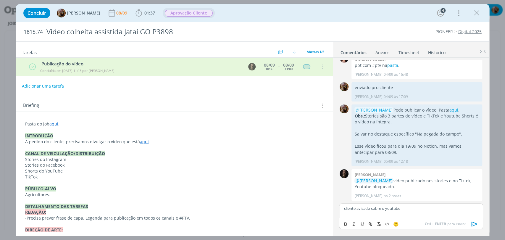
click at [472, 225] on icon "dialog" at bounding box center [475, 223] width 6 height 5
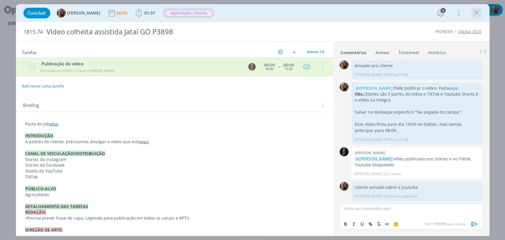
click at [473, 12] on icon "dialog" at bounding box center [477, 13] width 9 height 9
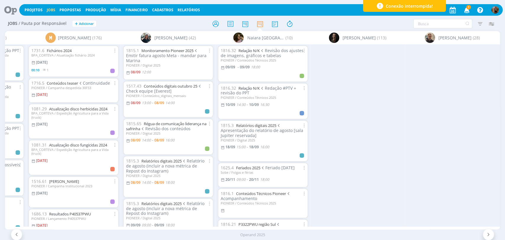
scroll to position [0, 616]
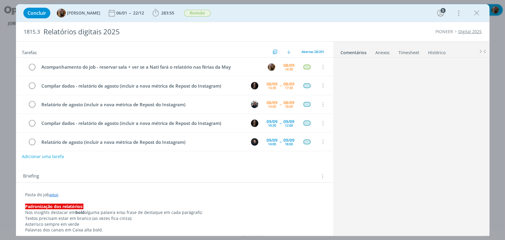
scroll to position [647, 0]
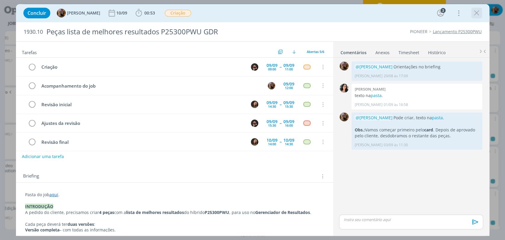
click at [473, 15] on button "dialog" at bounding box center [477, 13] width 9 height 9
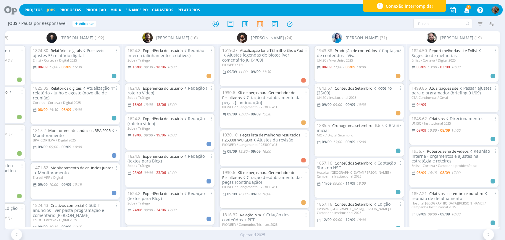
scroll to position [263, 0]
click at [278, 90] on link "Kit de peças para Gerenciador de Resultados" at bounding box center [258, 95] width 73 height 10
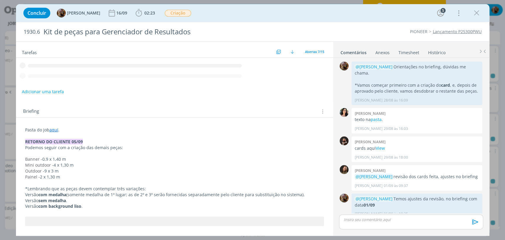
scroll to position [252, 0]
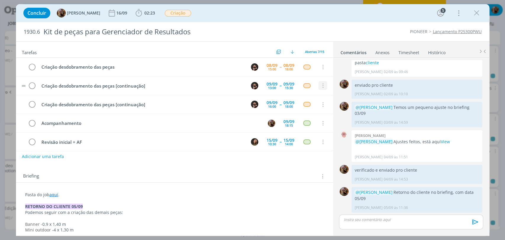
click at [319, 87] on icon "dialog" at bounding box center [322, 85] width 7 height 5
click at [296, 96] on link "Cancelar" at bounding box center [303, 95] width 47 height 9
click at [477, 15] on icon "dialog" at bounding box center [477, 13] width 9 height 9
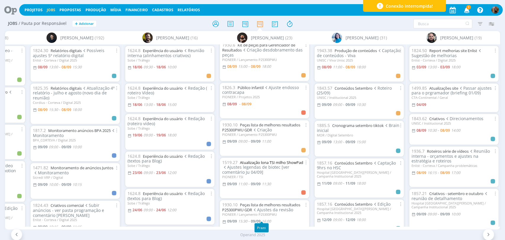
scroll to position [66, 0]
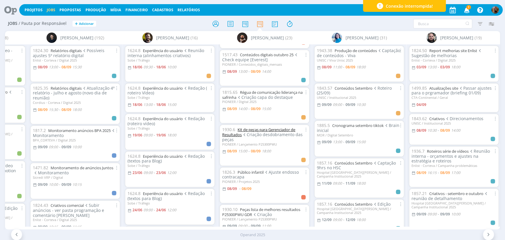
click at [279, 129] on link "Kit de peças para Gerenciador de Resultados" at bounding box center [258, 132] width 73 height 10
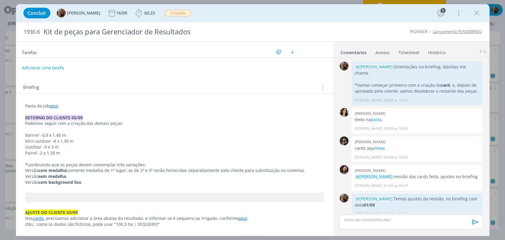
scroll to position [252, 0]
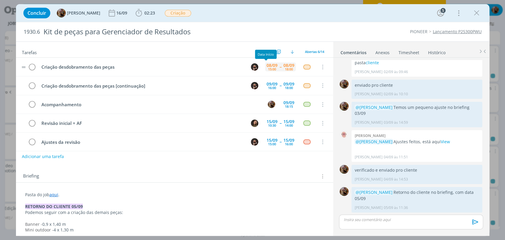
click at [272, 63] on div "08/09" at bounding box center [272, 65] width 11 height 4
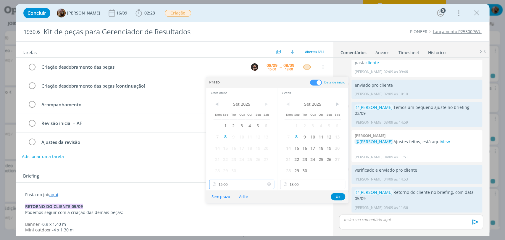
click at [262, 184] on input "15:00" at bounding box center [241, 184] width 65 height 9
click at [234, 157] on div "15:30" at bounding box center [242, 157] width 66 height 11
type input "15:30"
click at [336, 197] on button "Ok" at bounding box center [338, 196] width 15 height 7
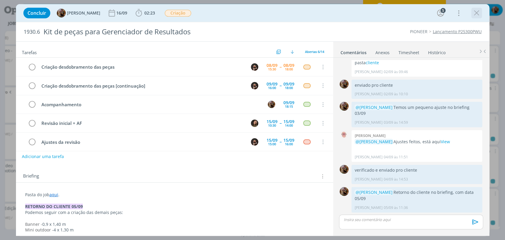
click at [474, 15] on icon "dialog" at bounding box center [477, 13] width 9 height 9
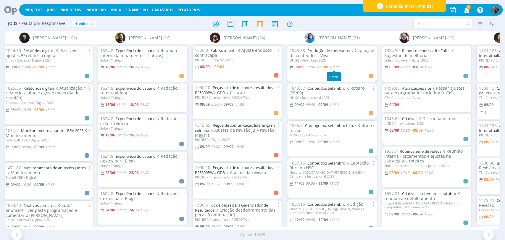
scroll to position [0, 197]
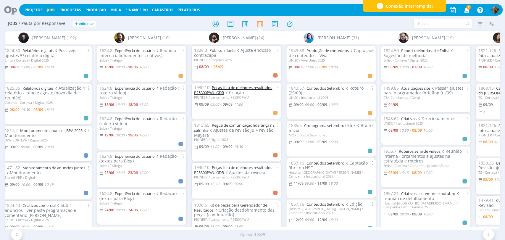
click at [265, 86] on link "Peças lista de melhores resultados P25300PWU GDR" at bounding box center [233, 90] width 78 height 10
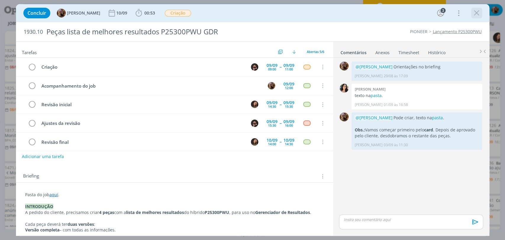
click at [479, 15] on icon "dialog" at bounding box center [477, 13] width 9 height 9
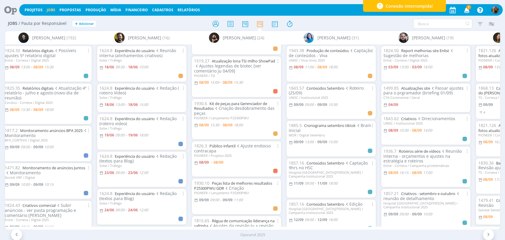
scroll to position [131, 0]
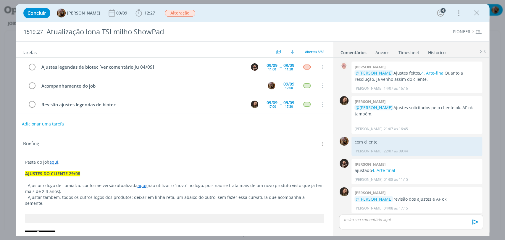
scroll to position [512, 0]
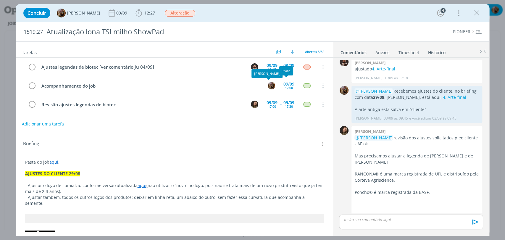
click at [273, 69] on div "[PERSON_NAME]" at bounding box center [267, 73] width 31 height 9
click at [270, 68] on div "11:00" at bounding box center [272, 69] width 8 height 3
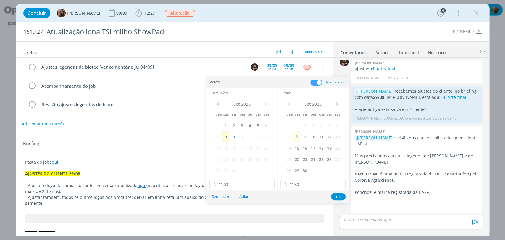
click at [227, 135] on span "8" at bounding box center [226, 136] width 8 height 11
click at [299, 137] on span "8" at bounding box center [297, 136] width 8 height 11
click at [291, 185] on input "11:30" at bounding box center [313, 184] width 65 height 9
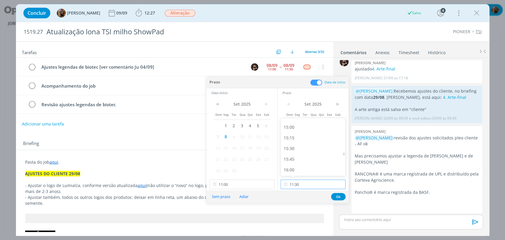
scroll to position [642, 0]
drag, startPoint x: 296, startPoint y: 142, endPoint x: 290, endPoint y: 149, distance: 9.2
click at [296, 142] on div "15:30" at bounding box center [314, 141] width 66 height 11
type input "15:30"
drag, startPoint x: 253, startPoint y: 186, endPoint x: 248, endPoint y: 173, distance: 13.9
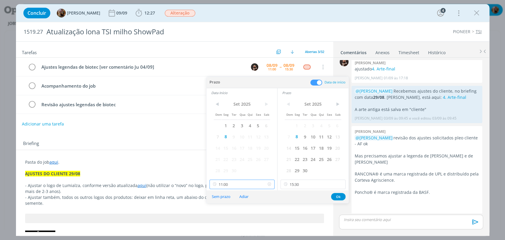
click at [253, 186] on input "11:00" at bounding box center [242, 184] width 65 height 9
click at [228, 143] on div "15:00" at bounding box center [243, 141] width 66 height 11
type input "15:00"
click at [341, 195] on button "Ok" at bounding box center [338, 196] width 15 height 7
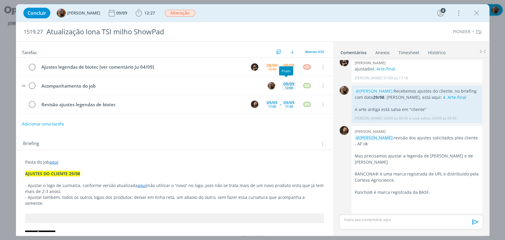
click at [288, 89] on div "12:00" at bounding box center [289, 87] width 8 height 3
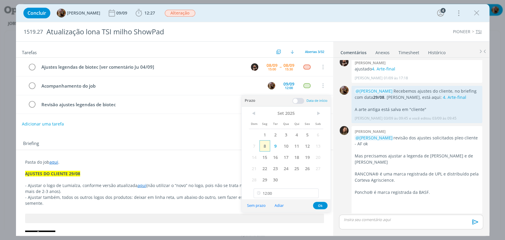
click at [264, 149] on span "8" at bounding box center [265, 145] width 11 height 11
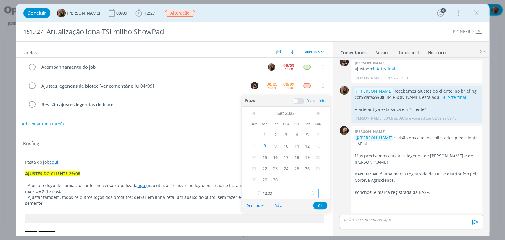
click at [279, 192] on input "12:00" at bounding box center [286, 193] width 65 height 9
click at [279, 178] on div "16:00" at bounding box center [287, 183] width 66 height 11
type input "16:00"
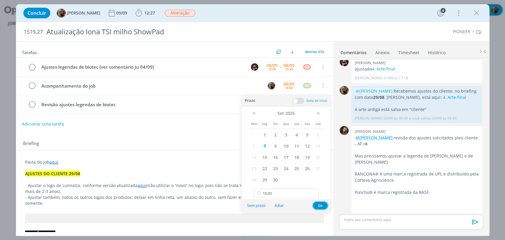
click at [317, 203] on button "Ok" at bounding box center [320, 205] width 15 height 7
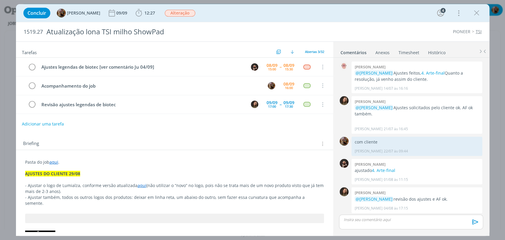
scroll to position [512, 0]
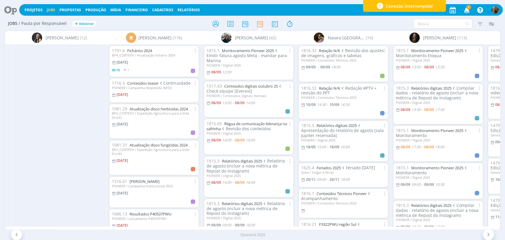
scroll to position [0, 994]
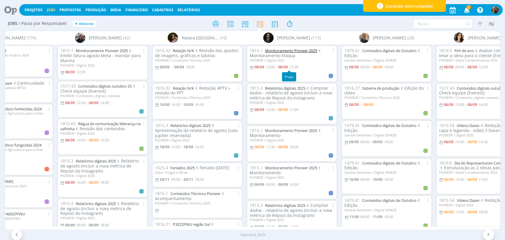
click at [302, 52] on link "Monitoramento Pioneer 2025" at bounding box center [291, 50] width 52 height 5
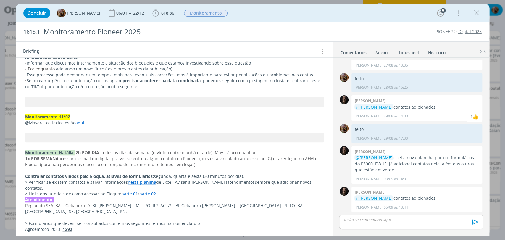
scroll to position [296, 0]
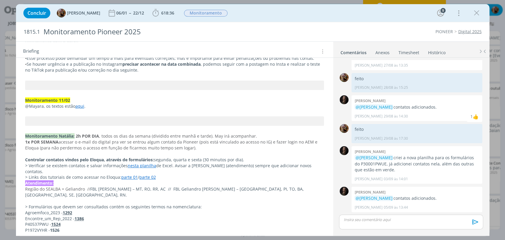
click at [147, 165] on link "nesta planilha" at bounding box center [142, 166] width 28 height 6
click at [145, 177] on link "https://sobeae.sharepoint.com/:x:/s/SOBEAE/ETc6kQ6b_WRHiIWSLlkytpwB14nTmaQ5KOYg…" at bounding box center [126, 177] width 45 height 8
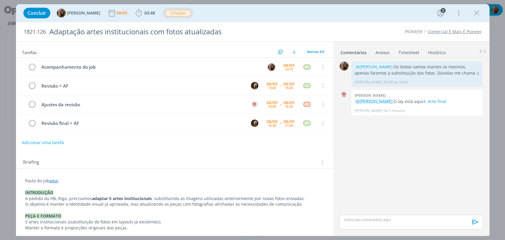
click at [188, 15] on span "Criação" at bounding box center [178, 13] width 26 height 7
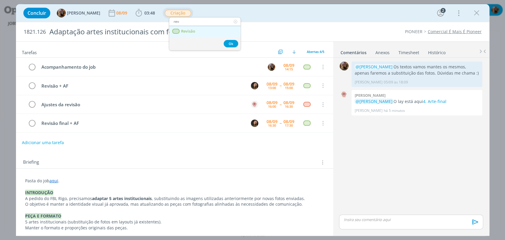
type input "rev"
click at [191, 34] on link "Revisão" at bounding box center [204, 31] width 71 height 11
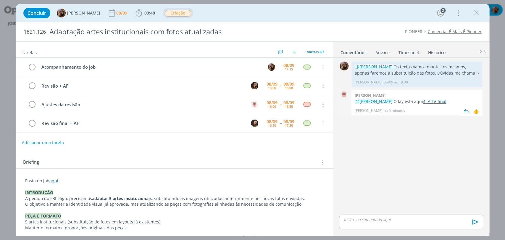
click at [446, 99] on link "4. Arte-final" at bounding box center [434, 102] width 23 height 6
click at [289, 66] on div "08/09" at bounding box center [289, 65] width 11 height 4
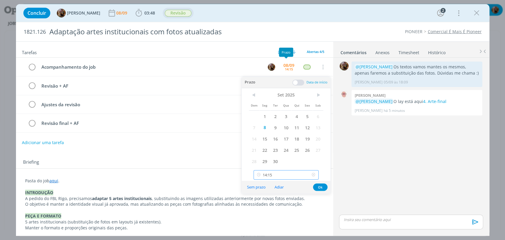
click at [283, 178] on input "14:15" at bounding box center [286, 174] width 65 height 9
click at [268, 126] on div "15:45" at bounding box center [287, 124] width 66 height 11
type input "15:45"
click at [322, 187] on button "Ok" at bounding box center [320, 187] width 15 height 7
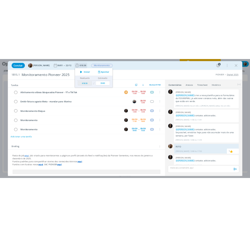
scroll to position [403, 0]
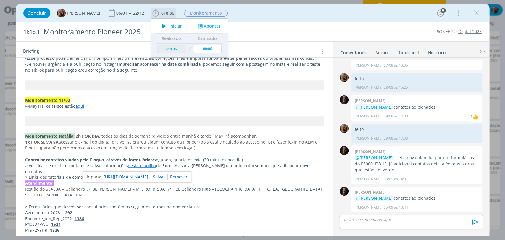
click at [169, 26] on icon "dialog" at bounding box center [164, 26] width 10 height 8
click at [246, 12] on div "Concluir Amanda Rodrigues 06/01 -- 22/12 618:36 Parar Apontar Data * 08/09/2025…" at bounding box center [252, 13] width 465 height 14
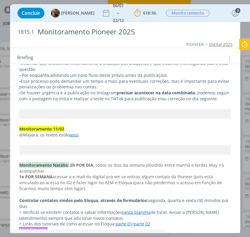
scroll to position [25, 0]
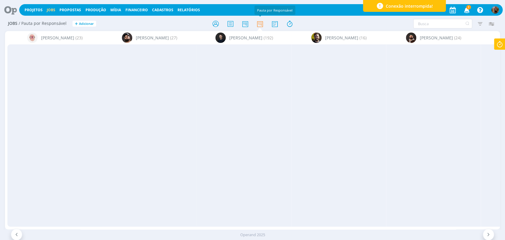
scroll to position [0, 874]
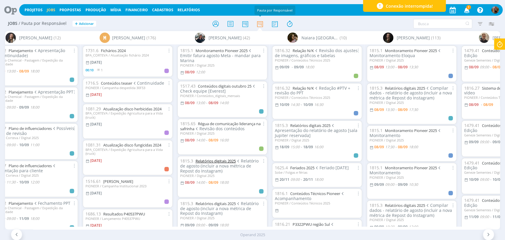
click at [235, 159] on link "Relatórios digitais 2025" at bounding box center [216, 160] width 40 height 5
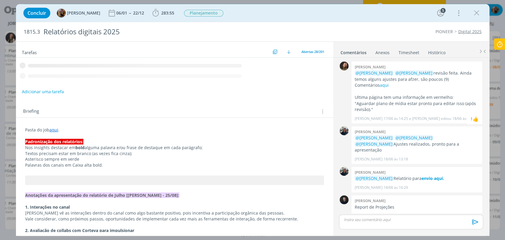
scroll to position [647, 0]
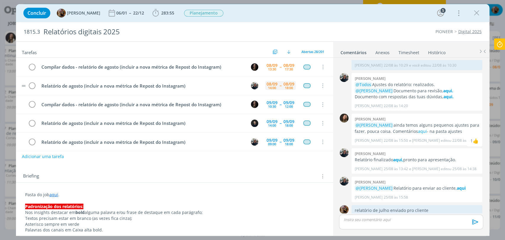
click at [267, 82] on div "08/09" at bounding box center [272, 84] width 11 height 4
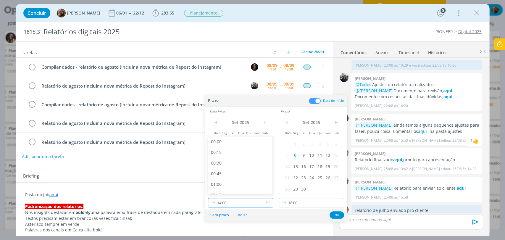
click at [251, 198] on input "14:00" at bounding box center [240, 202] width 65 height 9
click at [231, 174] on div "16:00" at bounding box center [241, 173] width 66 height 11
type input "16:00"
click at [340, 215] on button "Ok" at bounding box center [337, 214] width 15 height 7
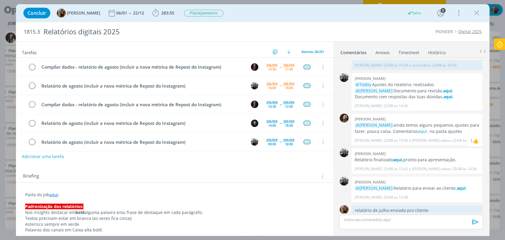
click at [476, 15] on icon "dialog" at bounding box center [477, 13] width 9 height 9
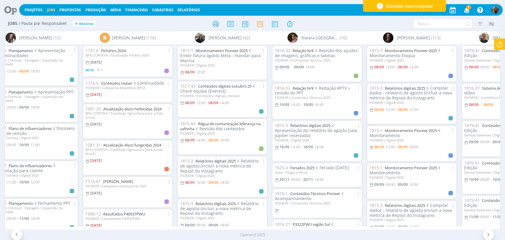
scroll to position [33, 0]
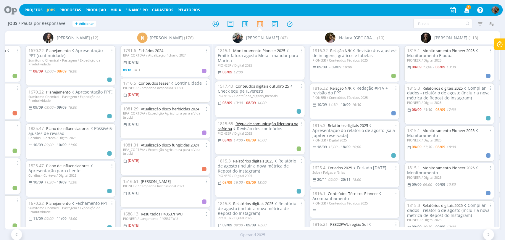
click at [267, 123] on link "Régua de comunicação liderança na safrinha" at bounding box center [258, 126] width 81 height 10
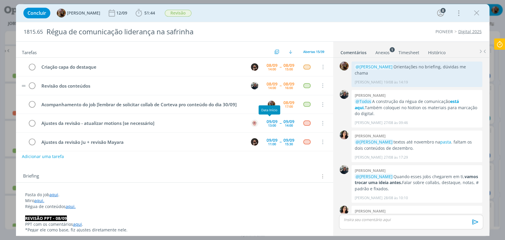
scroll to position [844, 0]
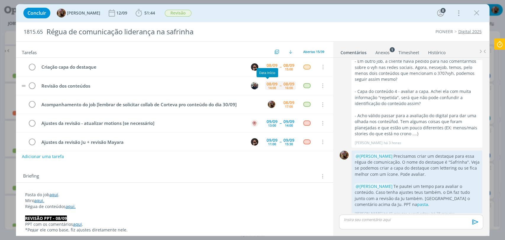
click at [265, 88] on div "[DATE] 14:00" at bounding box center [272, 85] width 14 height 9
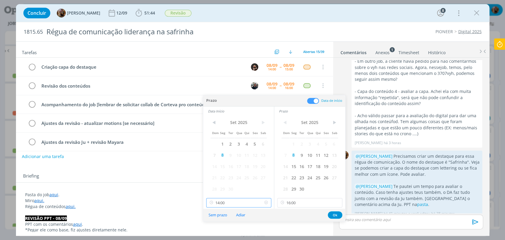
click at [249, 207] on input "14:00" at bounding box center [238, 202] width 65 height 9
click at [230, 175] on div "14:30" at bounding box center [239, 175] width 66 height 11
type input "14:30"
click at [338, 216] on button "Ok" at bounding box center [335, 214] width 15 height 7
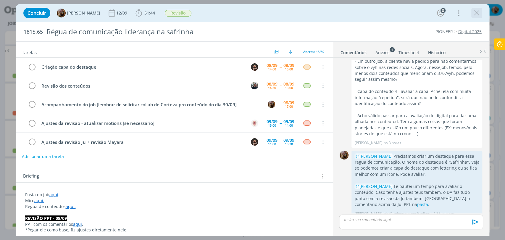
click at [477, 13] on icon "dialog" at bounding box center [477, 13] width 9 height 9
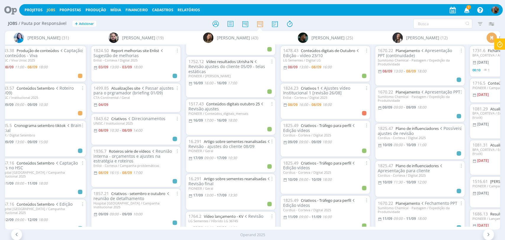
scroll to position [1195, 0]
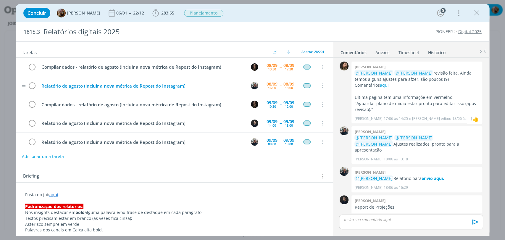
scroll to position [647, 0]
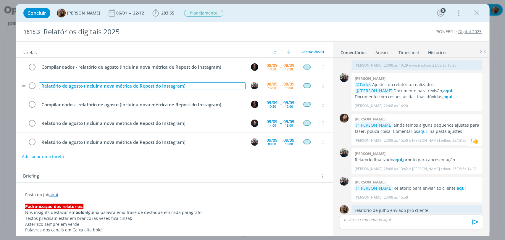
click at [195, 86] on div "Relatório de agosto (incluir a nova métrica de Repost do Instagram)" at bounding box center [142, 85] width 207 height 7
copy div "Relatório de agosto (incluir a nova métrica de Repost do Instagram)"
click at [43, 153] on button "Adicionar uma tarefa" at bounding box center [43, 156] width 42 height 10
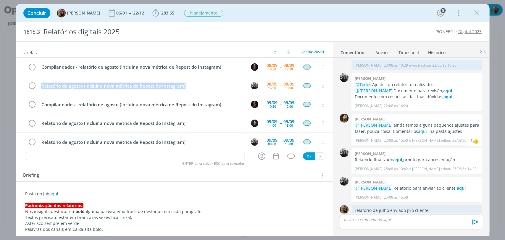
paste input "Relatório de agosto (incluir a nova métrica de Repost do Instagram)"
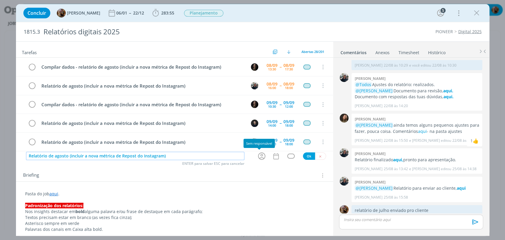
click at [257, 155] on icon "dialog" at bounding box center [261, 156] width 9 height 9
type input "Relatório de agosto (incluir a nova métrica de Repost do Instagram)"
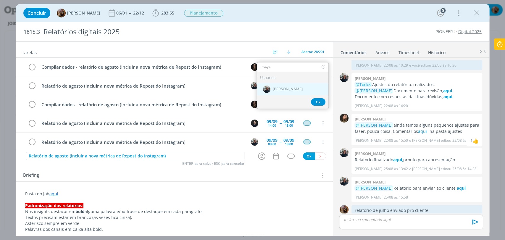
type input "maya"
click at [289, 86] on div "[PERSON_NAME]" at bounding box center [292, 89] width 71 height 12
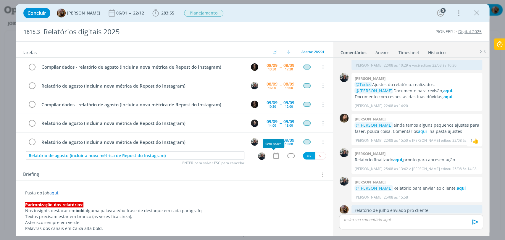
click at [273, 155] on icon "dialog" at bounding box center [275, 156] width 5 height 6
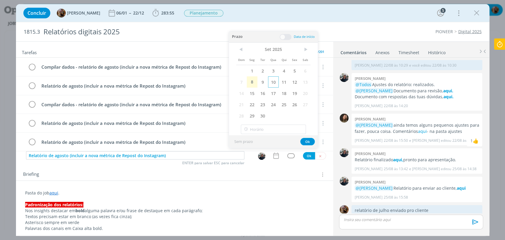
click at [271, 83] on span "10" at bounding box center [273, 81] width 11 height 11
click at [286, 35] on span at bounding box center [286, 37] width 12 height 6
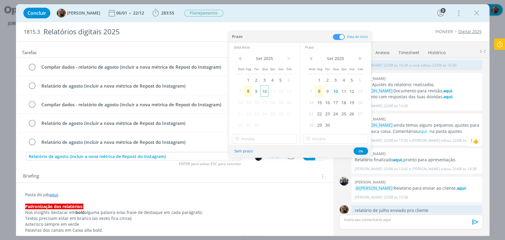
click at [264, 93] on span "10" at bounding box center [265, 91] width 8 height 11
click at [263, 147] on div "Sem prazo Ok" at bounding box center [300, 151] width 142 height 13
click at [265, 141] on input "15:00" at bounding box center [264, 138] width 65 height 9
click at [272, 171] on div "16:00" at bounding box center [265, 174] width 66 height 11
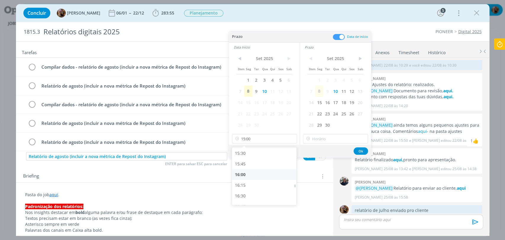
type input "16:00"
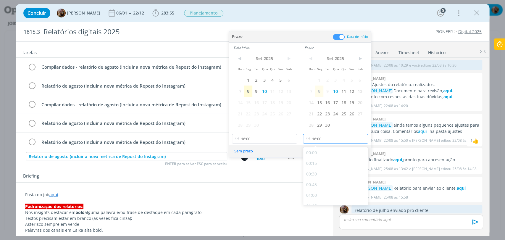
click at [332, 142] on input "16:00" at bounding box center [335, 138] width 65 height 9
click at [322, 182] on div "18:00" at bounding box center [336, 184] width 66 height 11
type input "18:00"
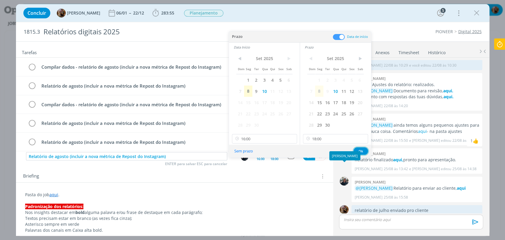
click at [360, 152] on button "Ok" at bounding box center [361, 150] width 15 height 7
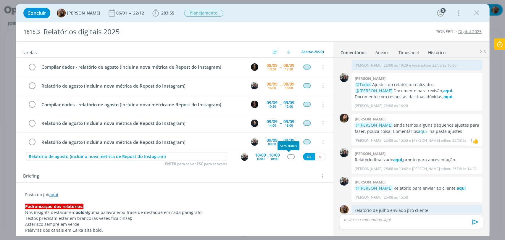
click at [291, 156] on div "dialog" at bounding box center [290, 156] width 7 height 5
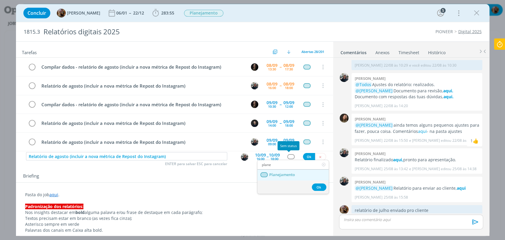
type input "plane"
click at [293, 174] on span "Planejamento" at bounding box center [282, 175] width 26 height 5
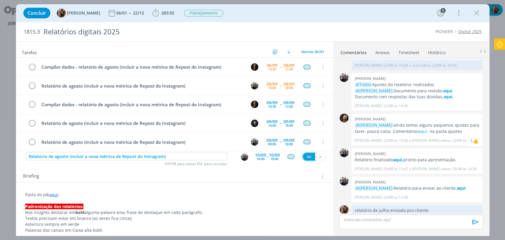
click at [305, 155] on button "Ok" at bounding box center [309, 156] width 12 height 7
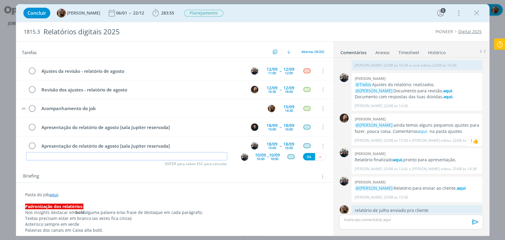
scroll to position [220, 0]
click at [265, 90] on div "12/09 16:30" at bounding box center [272, 90] width 14 height 9
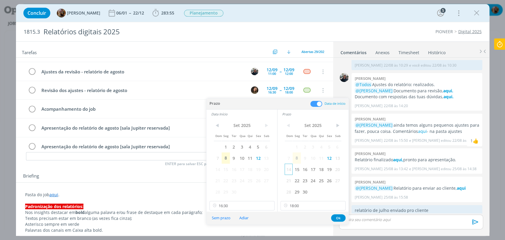
drag, startPoint x: 312, startPoint y: 171, endPoint x: 291, endPoint y: 169, distance: 20.5
click at [312, 171] on span "17" at bounding box center [313, 169] width 8 height 11
click at [242, 168] on span "17" at bounding box center [242, 169] width 8 height 11
click at [339, 219] on button "Ok" at bounding box center [338, 217] width 15 height 7
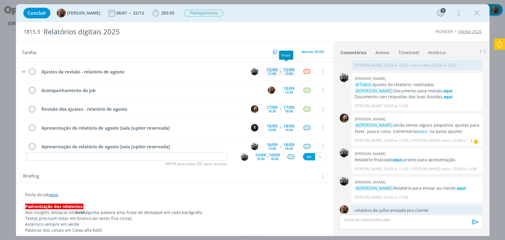
click at [285, 72] on div "12:00" at bounding box center [289, 73] width 8 height 3
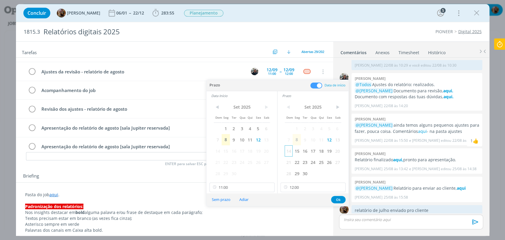
drag, startPoint x: 311, startPoint y: 153, endPoint x: 290, endPoint y: 155, distance: 21.4
click at [311, 153] on span "17" at bounding box center [313, 150] width 8 height 11
click at [242, 154] on span "17" at bounding box center [242, 150] width 8 height 11
click at [340, 199] on button "Ok" at bounding box center [338, 199] width 15 height 7
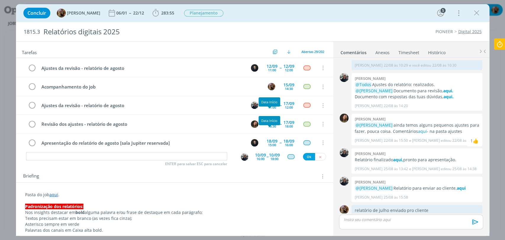
scroll to position [187, 0]
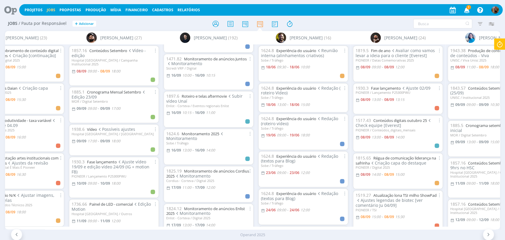
scroll to position [1256, 0]
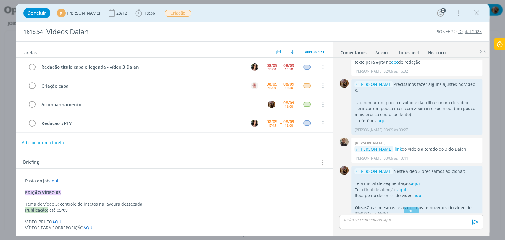
scroll to position [961, 0]
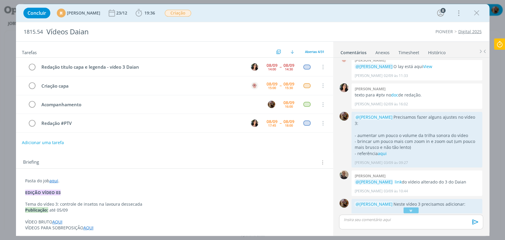
click at [407, 218] on p "dialog" at bounding box center [411, 219] width 134 height 5
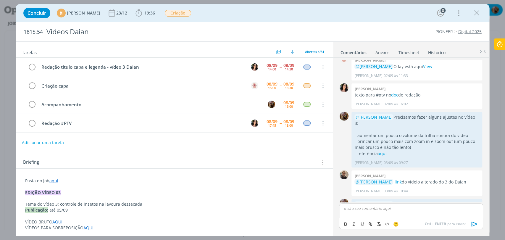
scroll to position [1334, 0]
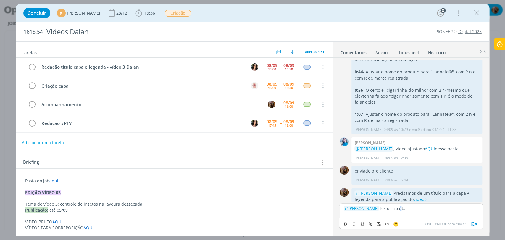
click at [401, 210] on p "﻿ @ [PERSON_NAME] ﻿ Texto na pasta" at bounding box center [411, 208] width 134 height 5
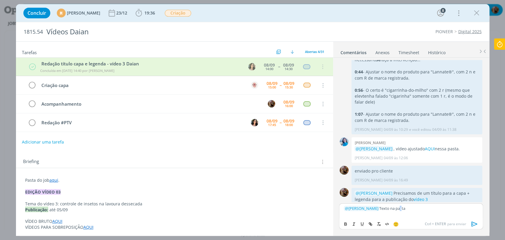
drag, startPoint x: 422, startPoint y: 209, endPoint x: 396, endPoint y: 208, distance: 25.2
click at [396, 208] on p "﻿ @ [PERSON_NAME] ﻿ Texto na pasta" at bounding box center [411, 208] width 134 height 5
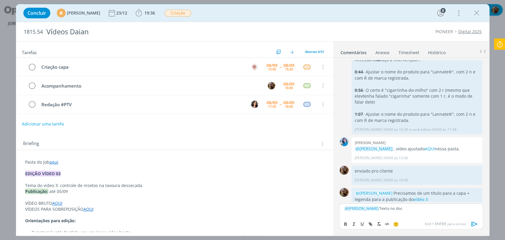
click at [403, 207] on p "﻿ @ [PERSON_NAME] ﻿ Texto no doc" at bounding box center [411, 208] width 134 height 5
click at [372, 223] on icon "dialog" at bounding box center [370, 224] width 5 height 5
paste input "[URL][DOMAIN_NAME]"
type input "[URL][DOMAIN_NAME]"
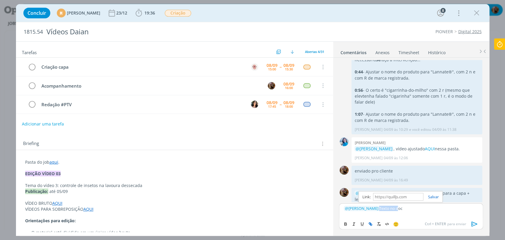
scroll to position [0, 0]
click at [470, 223] on button "dialog" at bounding box center [475, 224] width 12 height 7
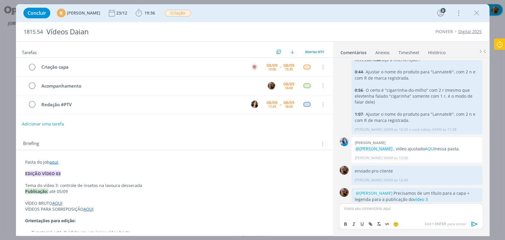
scroll to position [1357, 0]
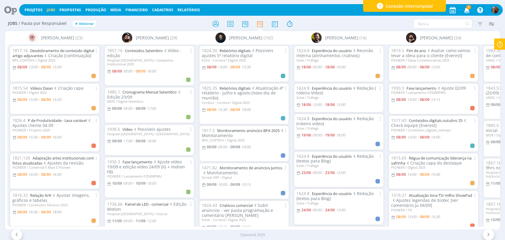
scroll to position [1256, 0]
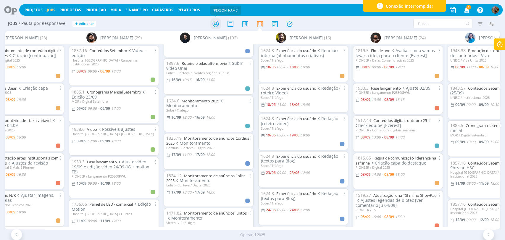
click at [218, 20] on icon at bounding box center [215, 24] width 11 height 12
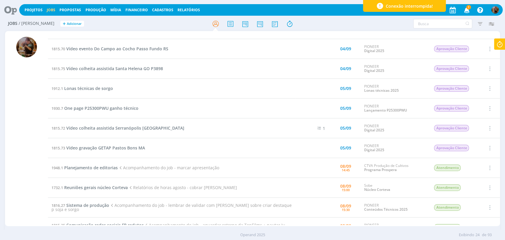
scroll to position [66, 0]
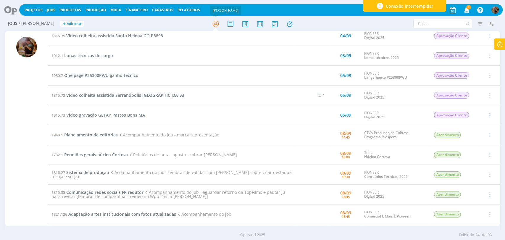
click at [110, 136] on span "Planejamento de editorias" at bounding box center [91, 135] width 54 height 6
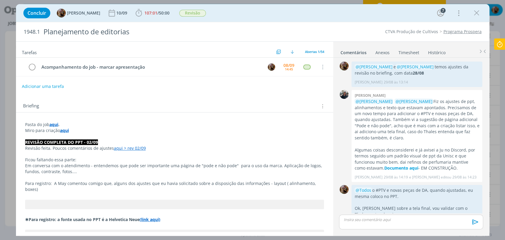
scroll to position [723, 0]
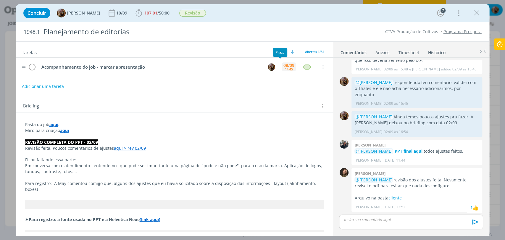
click at [285, 70] on div "14:45" at bounding box center [289, 69] width 8 height 3
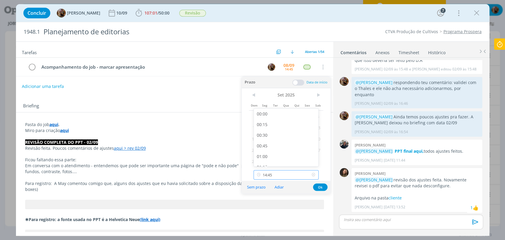
click at [300, 174] on input "14:45" at bounding box center [286, 174] width 65 height 9
click at [272, 132] on div "18:00" at bounding box center [287, 133] width 66 height 11
type input "18:00"
click at [316, 185] on button "Ok" at bounding box center [320, 187] width 15 height 7
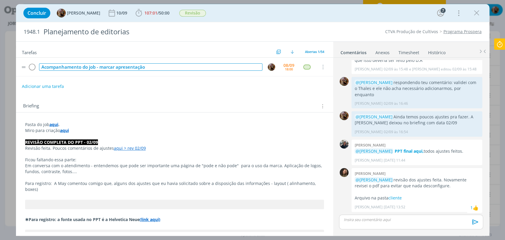
click at [200, 69] on div "Acompanhamento do job - marcar apresentação" at bounding box center [151, 66] width 224 height 7
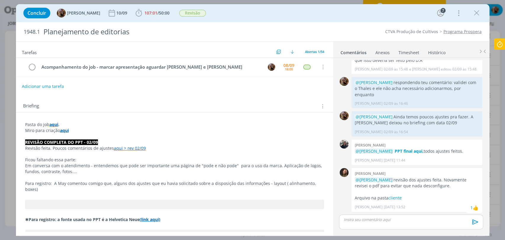
click at [256, 108] on div "Briefing Briefings Predefinidos Versões do Briefing Ver Briefing do Projeto" at bounding box center [175, 106] width 305 height 8
click at [476, 12] on icon "dialog" at bounding box center [477, 13] width 9 height 9
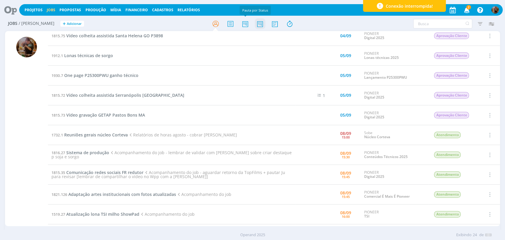
click at [257, 22] on icon at bounding box center [260, 24] width 11 height 12
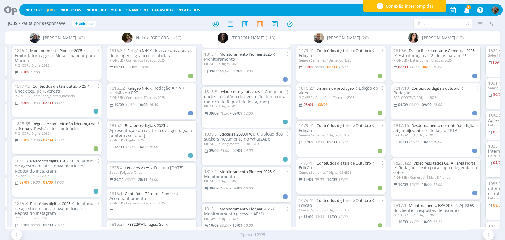
scroll to position [131, 0]
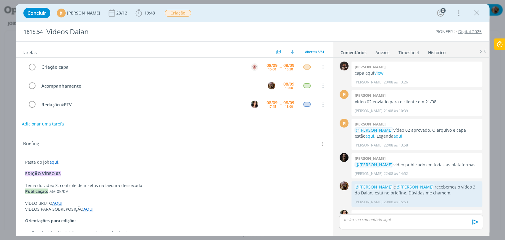
scroll to position [596, 0]
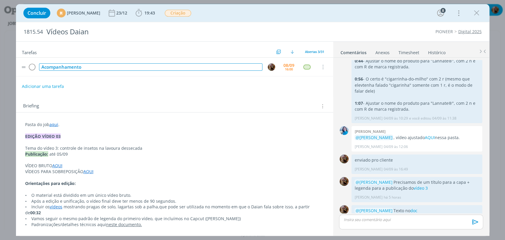
click at [115, 67] on div "Acompanhamento" at bounding box center [151, 66] width 224 height 7
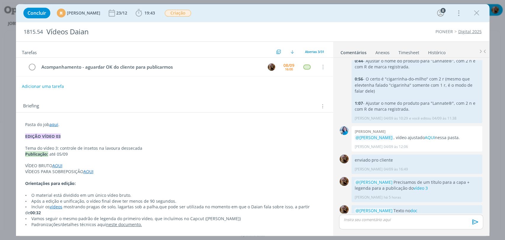
click at [144, 97] on div "Briefing Briefings Predefinidos Versões do Briefing Ver Briefing do Projeto" at bounding box center [174, 105] width 317 height 16
click at [54, 86] on button "Adicionar uma tarefa" at bounding box center [43, 86] width 42 height 10
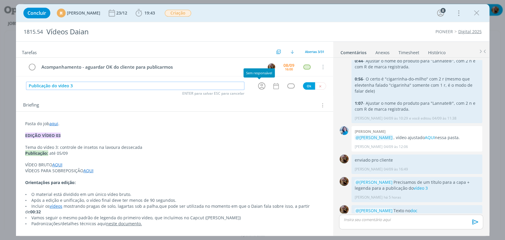
click at [261, 88] on icon "dialog" at bounding box center [261, 86] width 7 height 7
type input "Publicação do vídeo 3"
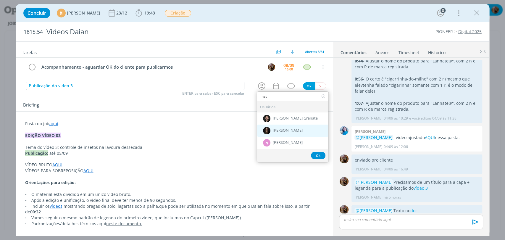
type input "nat"
click at [287, 129] on span "[PERSON_NAME]" at bounding box center [288, 130] width 30 height 5
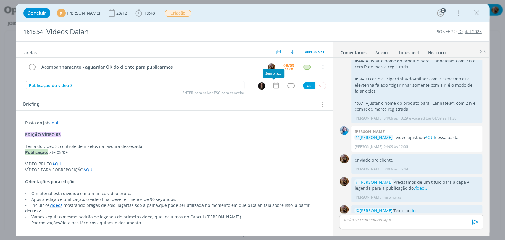
click at [274, 85] on icon "dialog" at bounding box center [275, 86] width 5 height 6
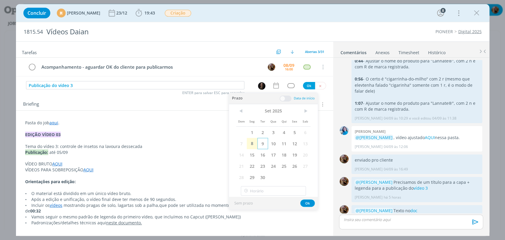
click at [262, 143] on span "9" at bounding box center [263, 143] width 11 height 11
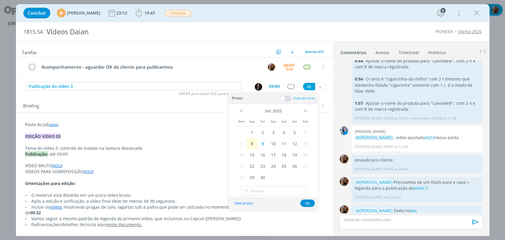
click at [285, 96] on span at bounding box center [286, 99] width 12 height 6
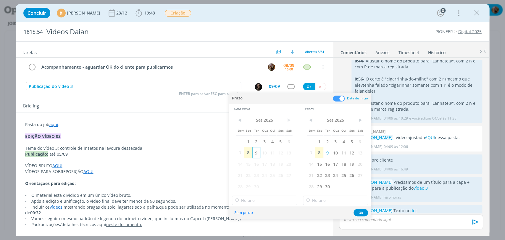
click at [258, 154] on span "9" at bounding box center [257, 152] width 8 height 11
click at [260, 197] on input "16:00" at bounding box center [264, 200] width 65 height 9
click at [257, 162] on div "14:00" at bounding box center [265, 165] width 66 height 11
type input "14:00"
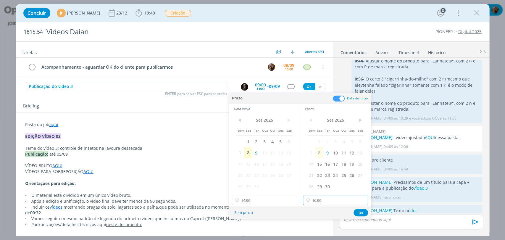
click at [316, 200] on input "16:00" at bounding box center [335, 200] width 65 height 9
click at [319, 142] on div "15:00" at bounding box center [336, 141] width 66 height 11
type input "15:00"
drag, startPoint x: 363, startPoint y: 212, endPoint x: 355, endPoint y: 202, distance: 12.7
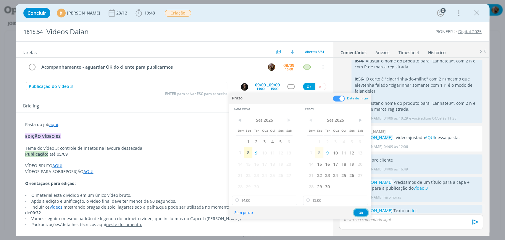
click at [362, 212] on button "Ok" at bounding box center [361, 212] width 15 height 7
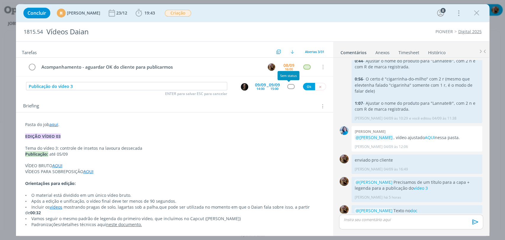
click at [289, 86] on div "dialog" at bounding box center [290, 86] width 7 height 5
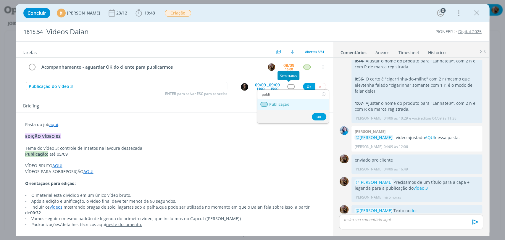
type input "publi"
drag, startPoint x: 292, startPoint y: 105, endPoint x: 302, endPoint y: 102, distance: 11.0
click at [292, 105] on link "Publicação" at bounding box center [293, 104] width 71 height 11
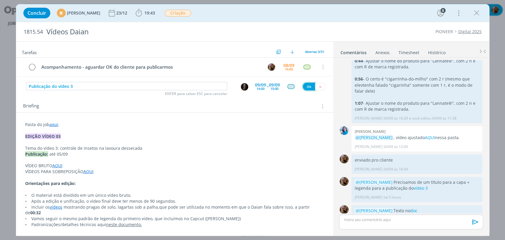
click at [306, 89] on button "Ok" at bounding box center [309, 86] width 12 height 7
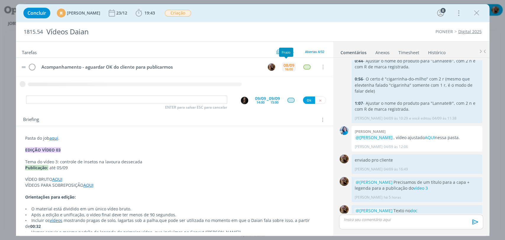
click at [288, 65] on div "08/09" at bounding box center [289, 65] width 11 height 4
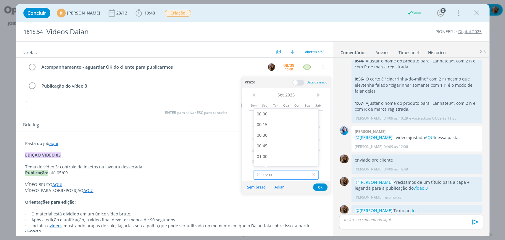
click at [287, 173] on input "16:00" at bounding box center [286, 174] width 65 height 9
click at [263, 113] on div "18:00" at bounding box center [287, 112] width 66 height 11
type input "18:00"
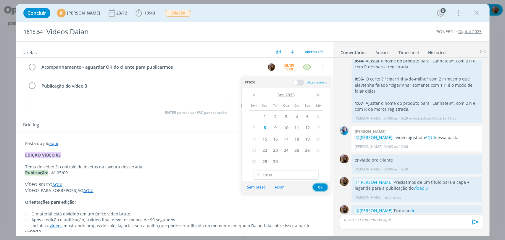
click at [323, 187] on button "Ok" at bounding box center [320, 187] width 15 height 7
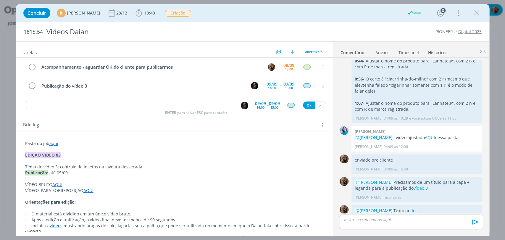
click at [209, 105] on input "dialog" at bounding box center [126, 105] width 201 height 8
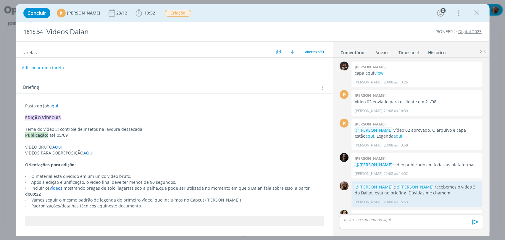
scroll to position [596, 0]
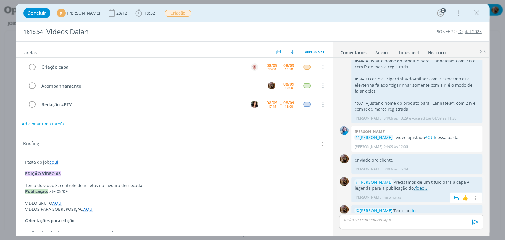
click at [414, 185] on link "vídeo 3" at bounding box center [421, 188] width 14 height 6
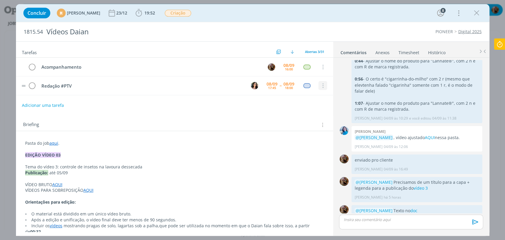
click at [319, 87] on icon "dialog" at bounding box center [322, 85] width 7 height 5
click at [306, 76] on link "Cancelar" at bounding box center [303, 76] width 47 height 9
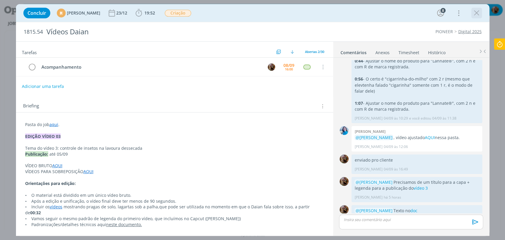
click at [476, 13] on icon "dialog" at bounding box center [477, 13] width 9 height 9
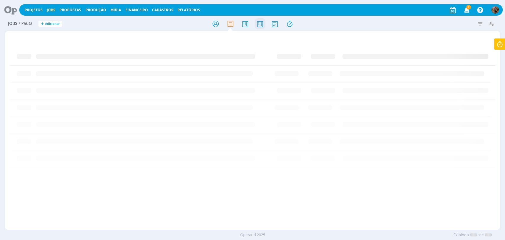
click at [262, 23] on icon at bounding box center [260, 24] width 11 height 12
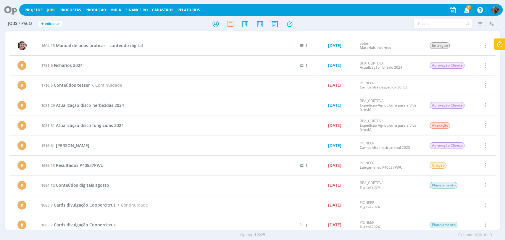
click at [500, 44] on icon at bounding box center [500, 44] width 11 height 12
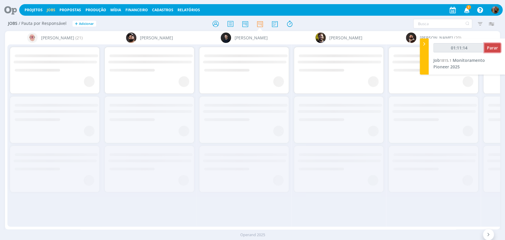
click at [490, 45] on span "Parar" at bounding box center [492, 48] width 11 height 6
type input "01:11:15"
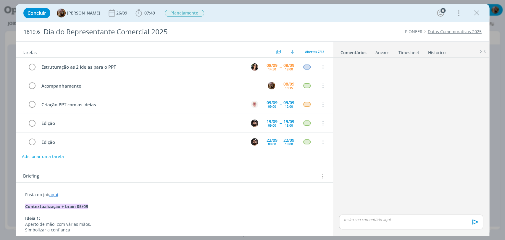
scroll to position [0, 1205]
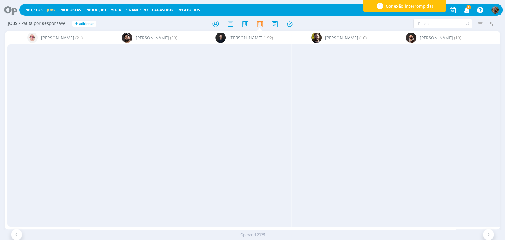
scroll to position [131, 0]
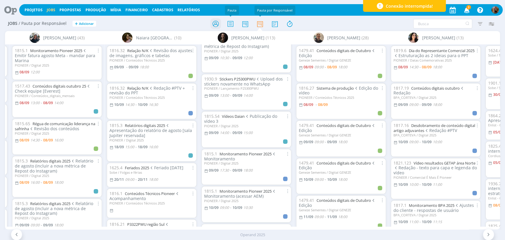
click at [218, 20] on icon at bounding box center [215, 24] width 11 height 12
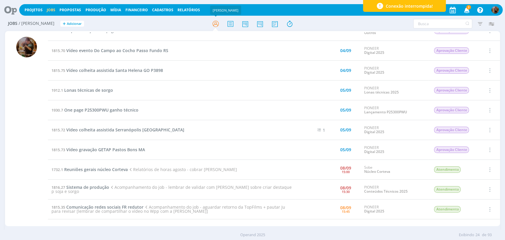
scroll to position [33, 0]
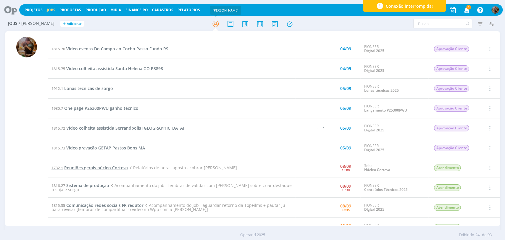
click at [121, 168] on span "Reuniões gerais núcleo Corteva" at bounding box center [96, 168] width 64 height 6
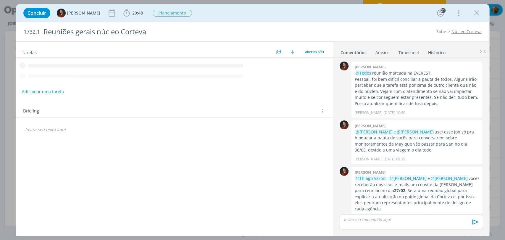
scroll to position [128, 0]
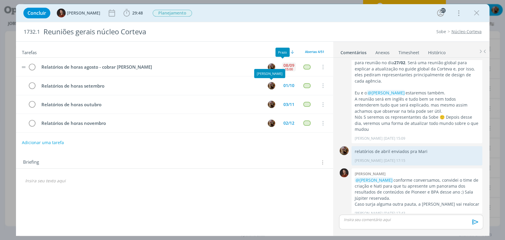
click at [289, 64] on div "08/09" at bounding box center [289, 65] width 11 height 4
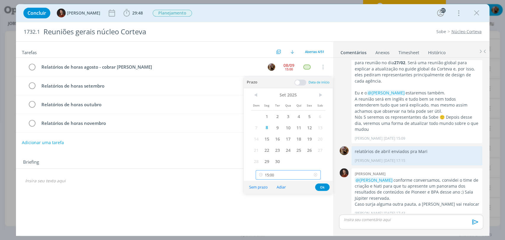
click at [290, 173] on input "15:00" at bounding box center [288, 174] width 65 height 9
click at [285, 155] on div "16:30" at bounding box center [289, 157] width 66 height 11
type input "16:30"
click at [323, 187] on button "Ok" at bounding box center [322, 187] width 15 height 7
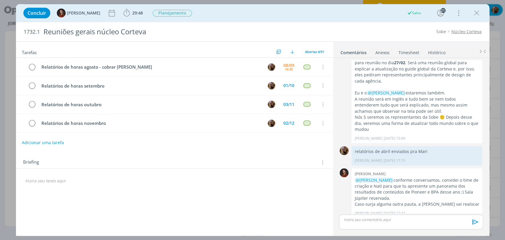
click at [479, 12] on icon "dialog" at bounding box center [477, 13] width 9 height 9
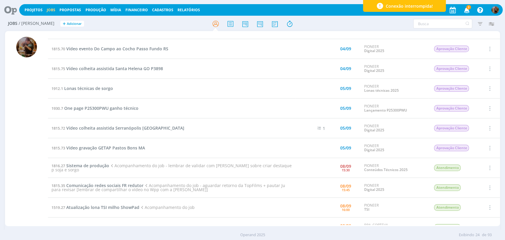
scroll to position [66, 0]
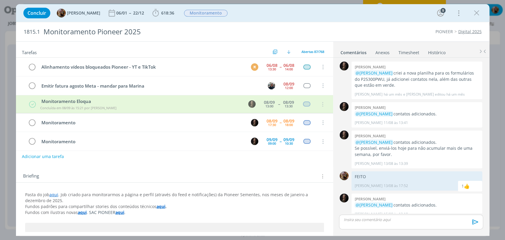
scroll to position [403, 0]
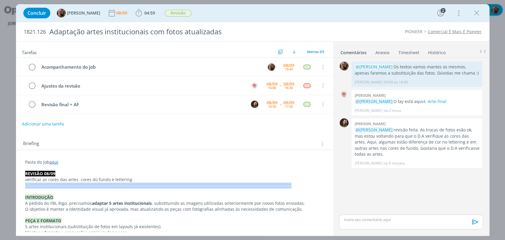
drag, startPoint x: 274, startPoint y: 184, endPoint x: 15, endPoint y: 187, distance: 259.7
click at [15, 187] on div "Concluir [PERSON_NAME] [DATE] 04:59 Iniciar Apontar Data * [DATE] Horas * 00:00…" at bounding box center [252, 120] width 505 height 240
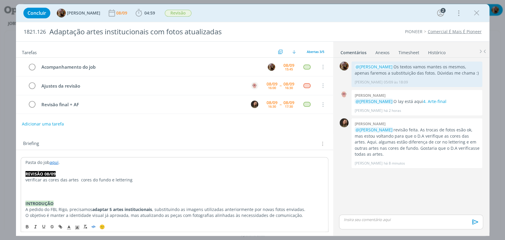
click at [93, 226] on line "dialog" at bounding box center [93, 227] width 1 height 2
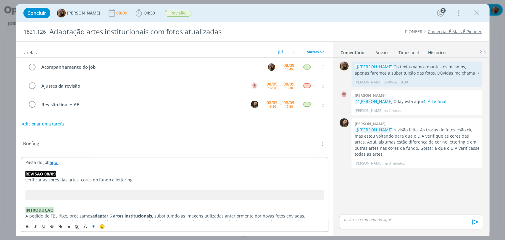
click at [366, 220] on p "dialog" at bounding box center [411, 219] width 134 height 5
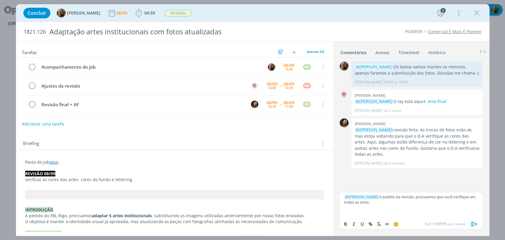
click at [478, 198] on p "﻿ @ [PERSON_NAME] ﻿ A pedido da revisão, precisamos que você verifique em todas…" at bounding box center [411, 199] width 134 height 11
drag, startPoint x: 426, startPoint y: 203, endPoint x: 452, endPoint y: 204, distance: 25.5
click at [452, 204] on p "﻿ @ [PERSON_NAME] ﻿ A pedido da revisão, precisamos que você verifique as cores…" at bounding box center [411, 199] width 134 height 11
click at [346, 225] on icon "dialog" at bounding box center [346, 224] width 2 height 1
click at [461, 203] on p "﻿ @ [PERSON_NAME] ﻿ A pedido da revisão, precisamos que você verifique as cores…" at bounding box center [411, 199] width 134 height 11
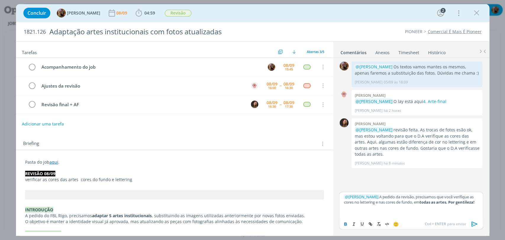
click at [455, 200] on p "﻿ @ [PERSON_NAME] ﻿ A pedido da revisão, precisamos que você verifique as cores…" at bounding box center [411, 199] width 134 height 11
click at [455, 200] on strong "todas as artes. Por gentileza!" at bounding box center [447, 202] width 55 height 5
click at [454, 200] on strong "todas as artes. Por gentileza!" at bounding box center [447, 202] width 55 height 5
drag, startPoint x: 455, startPoint y: 197, endPoint x: 456, endPoint y: 202, distance: 4.5
click at [456, 202] on p "﻿ @ [PERSON_NAME] ﻿ A pedido da revisão, precisamos que você verifique as cores…" at bounding box center [411, 199] width 134 height 11
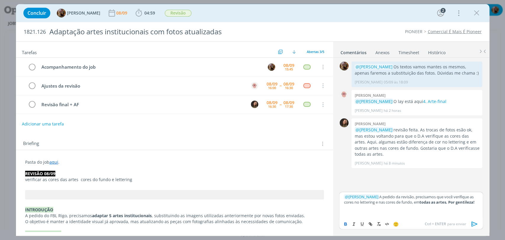
click at [344, 224] on icon "dialog" at bounding box center [345, 224] width 5 height 5
click at [396, 208] on p "dialog" at bounding box center [411, 207] width 134 height 5
click at [362, 196] on p "﻿ @ [PERSON_NAME] ﻿ A pedido da revisão, precisamos que você verifique as cores…" at bounding box center [411, 199] width 134 height 11
click at [386, 197] on p "﻿ @ [PERSON_NAME] ﻿ A pedido da revisão, precisamos que você verifique as cores…" at bounding box center [411, 199] width 134 height 11
click at [475, 223] on icon "dialog" at bounding box center [475, 223] width 6 height 5
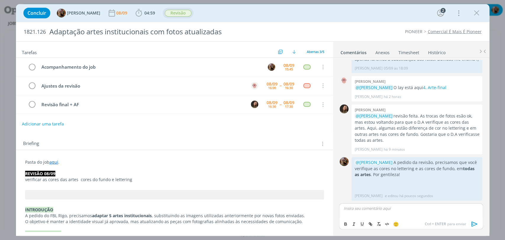
click at [189, 15] on span "Revisão" at bounding box center [178, 13] width 27 height 7
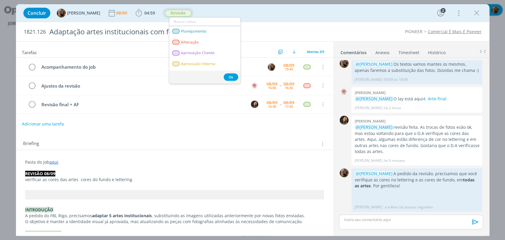
scroll to position [2, 0]
click at [185, 41] on span "Alteração" at bounding box center [190, 42] width 18 height 5
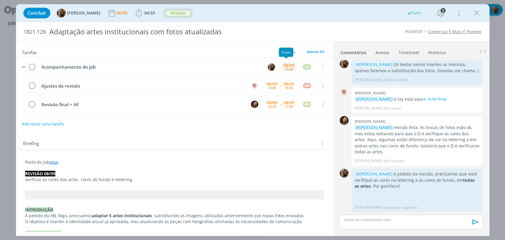
click at [285, 69] on div "15:45" at bounding box center [289, 69] width 8 height 3
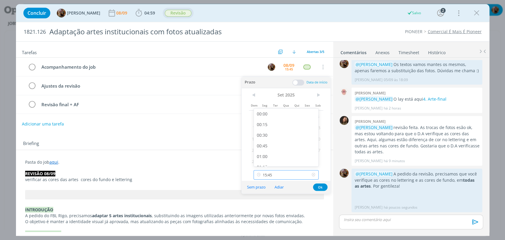
click at [285, 172] on input "15:45" at bounding box center [286, 174] width 65 height 9
click at [275, 125] on div "16:30" at bounding box center [287, 125] width 66 height 11
type input "16:30"
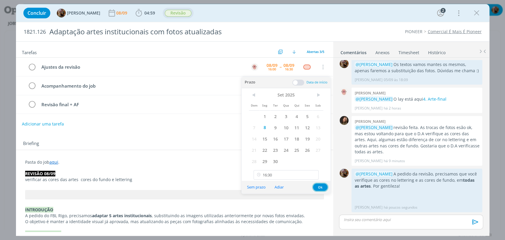
click at [320, 187] on button "Ok" at bounding box center [320, 187] width 15 height 7
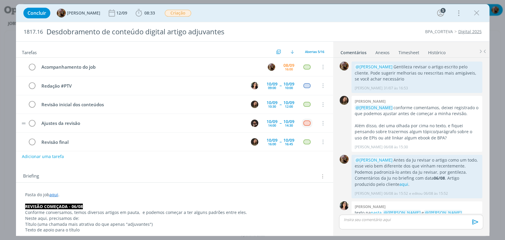
scroll to position [361, 0]
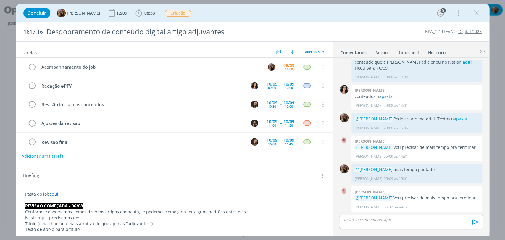
click at [49, 158] on button "Adicionar uma tarefa" at bounding box center [43, 156] width 42 height 10
click at [263, 157] on icon "dialog" at bounding box center [261, 156] width 9 height 9
type input "Criação [continuação]"
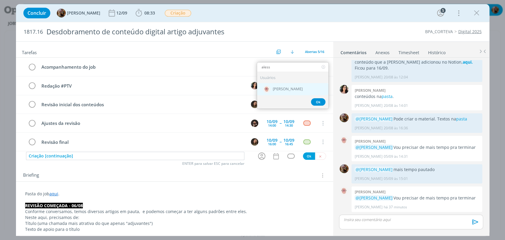
type input "aless"
click at [277, 90] on span "[PERSON_NAME]" at bounding box center [288, 89] width 30 height 5
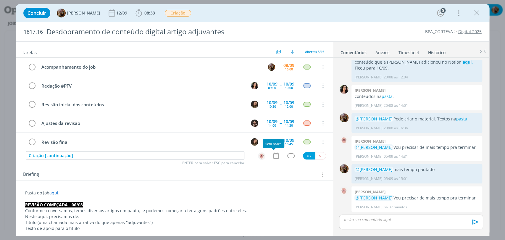
click at [277, 152] on icon "dialog" at bounding box center [276, 156] width 8 height 8
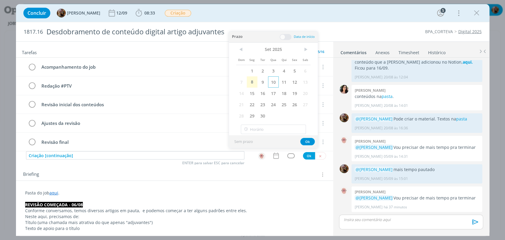
click at [273, 85] on span "10" at bounding box center [273, 81] width 11 height 11
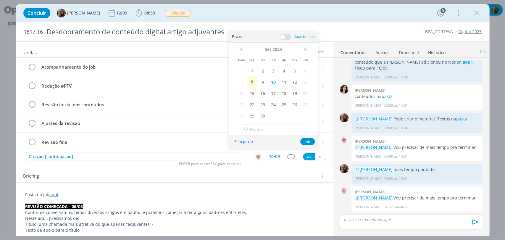
click at [281, 39] on span at bounding box center [286, 37] width 12 height 6
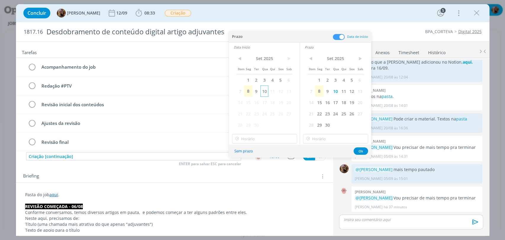
click at [266, 91] on span "10" at bounding box center [265, 91] width 8 height 11
click at [271, 138] on input "16:00" at bounding box center [264, 138] width 65 height 9
click at [261, 164] on div "09:00" at bounding box center [265, 162] width 66 height 11
type input "09:00"
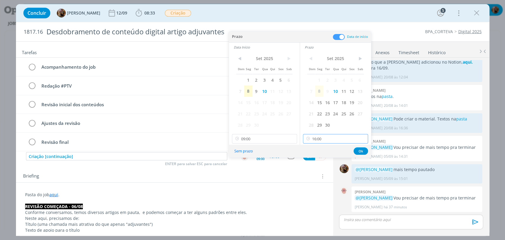
click at [332, 137] on input "16:00" at bounding box center [335, 138] width 65 height 9
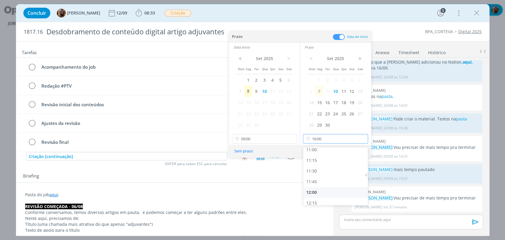
scroll to position [473, 0]
click at [324, 191] on div "12:00" at bounding box center [336, 192] width 66 height 11
type input "12:00"
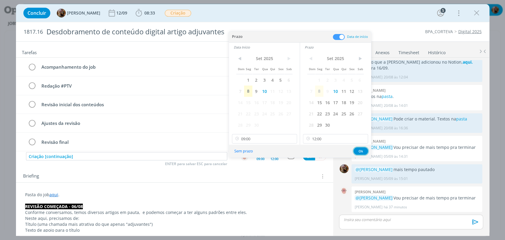
click at [361, 152] on button "Ok" at bounding box center [361, 150] width 15 height 7
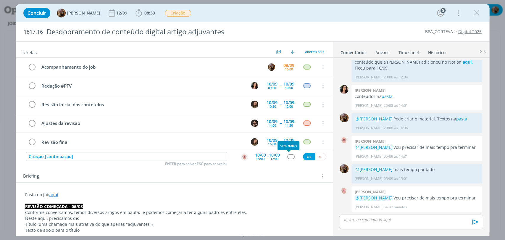
click at [288, 157] on div "dialog" at bounding box center [290, 156] width 7 height 5
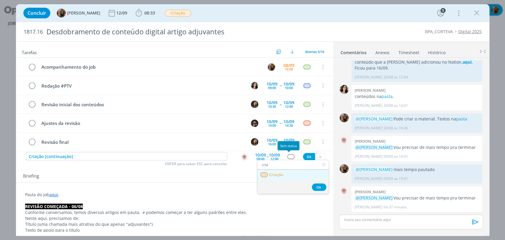
type input "cria"
drag, startPoint x: 287, startPoint y: 179, endPoint x: 289, endPoint y: 176, distance: 3.4
click at [287, 179] on link "Criação" at bounding box center [293, 175] width 71 height 11
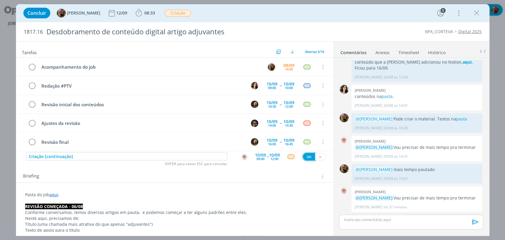
click at [306, 157] on button "Ok" at bounding box center [309, 156] width 12 height 7
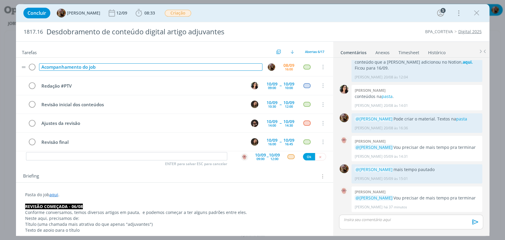
click at [160, 66] on div "Acompanhamento do job" at bounding box center [151, 66] width 224 height 7
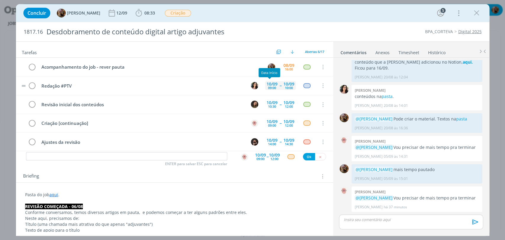
click at [265, 86] on div "[DATE] 09:00" at bounding box center [272, 85] width 14 height 9
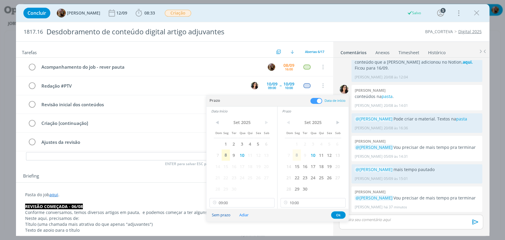
click at [230, 215] on button "Sem prazo" at bounding box center [221, 215] width 26 height 8
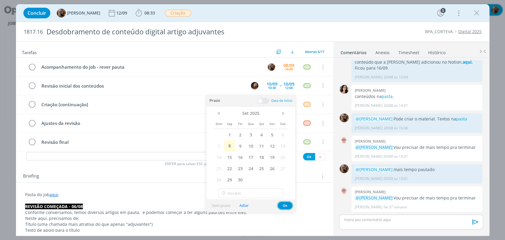
click at [284, 207] on button "Ok" at bounding box center [285, 205] width 15 height 7
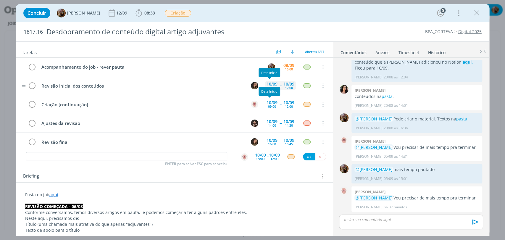
click at [267, 83] on div "10/09" at bounding box center [272, 84] width 11 height 4
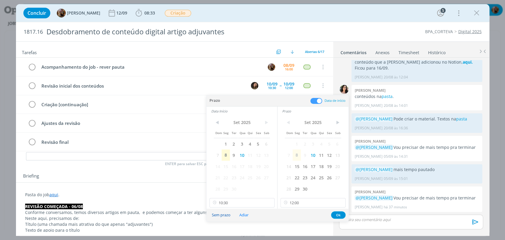
click at [222, 214] on button "Sem prazo" at bounding box center [221, 215] width 26 height 8
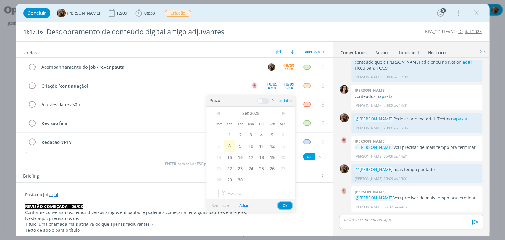
click at [285, 205] on button "Ok" at bounding box center [285, 205] width 15 height 7
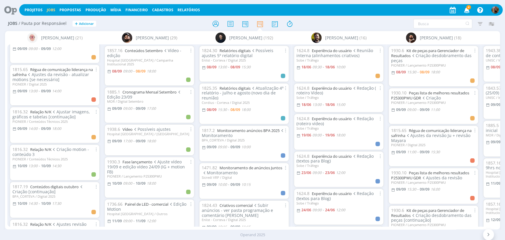
scroll to position [131, 0]
click at [49, 111] on link "Relação N/K" at bounding box center [40, 111] width 21 height 5
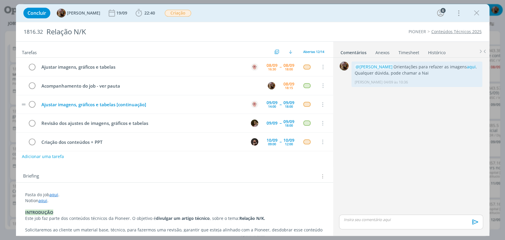
scroll to position [19, 0]
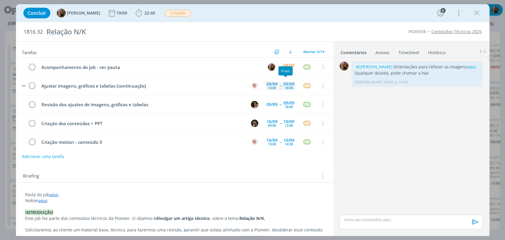
click at [287, 86] on div "18:00" at bounding box center [289, 87] width 8 height 3
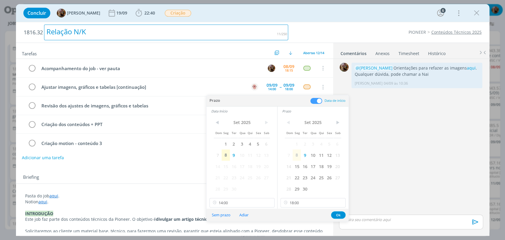
click at [295, 23] on div "1816.32 Relação N/K PIONEER Conteúdos Técnicos 2025" at bounding box center [253, 32] width 474 height 20
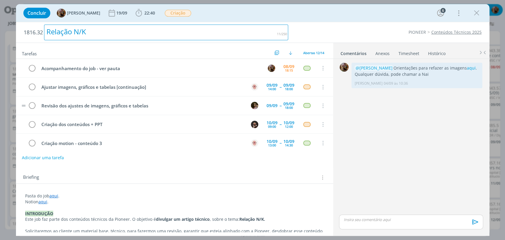
scroll to position [0, 0]
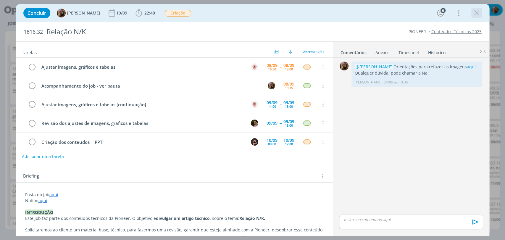
click at [478, 14] on icon "dialog" at bounding box center [477, 13] width 9 height 9
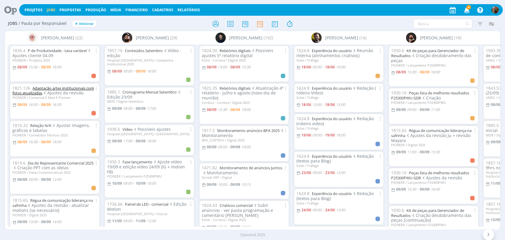
click at [68, 88] on link "Adaptação artes institucionais com fotos atualizadas" at bounding box center [53, 91] width 82 height 10
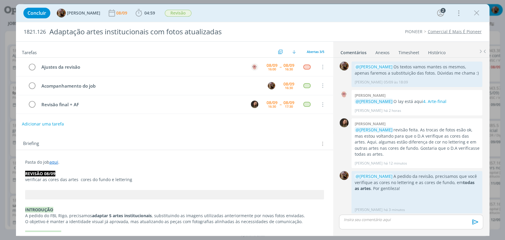
scroll to position [2, 0]
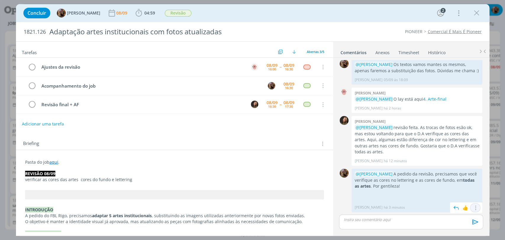
click at [476, 205] on icon "dialog" at bounding box center [476, 208] width 7 height 6
click at [441, 189] on link "Editar" at bounding box center [455, 190] width 47 height 9
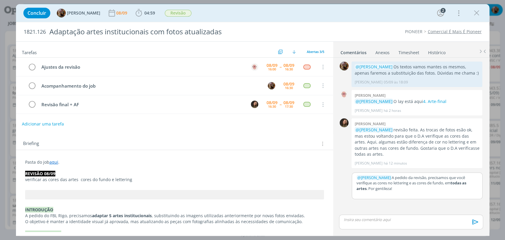
scroll to position [0, 0]
click at [402, 190] on p "﻿ @ Alessandro Mença ﻿ A pedido da revisão, precisamos que você verifique as co…" at bounding box center [417, 183] width 121 height 16
click at [369, 186] on p "﻿ @ Alessandro Mença ﻿ A pedido da revisão, precisamos que você verifique as co…" at bounding box center [417, 183] width 121 height 16
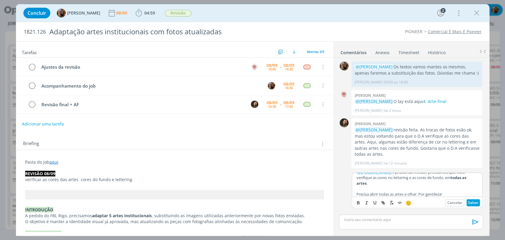
click at [462, 193] on p "Precisa abrir todas as artes e olhar. Por gentileza!" at bounding box center [417, 194] width 121 height 5
click at [471, 202] on button "Salvar" at bounding box center [473, 202] width 13 height 7
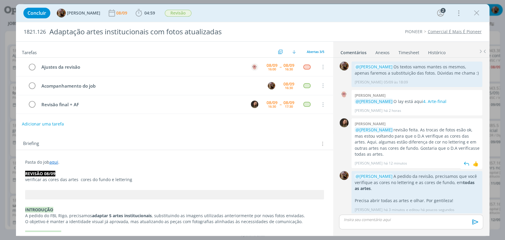
scroll to position [2, 0]
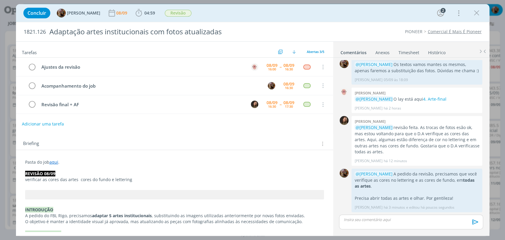
click at [150, 179] on p "verificar as cores das artes cores do fundo e lettering" at bounding box center [174, 180] width 299 height 6
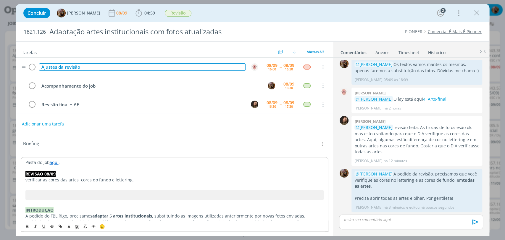
click at [122, 69] on div "Ajustes da revisão" at bounding box center [142, 66] width 207 height 7
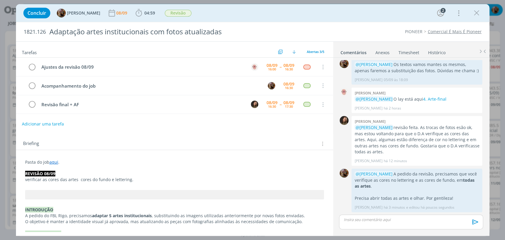
click at [105, 134] on div "Briefing Briefings Predefinidos Versões do Briefing Ver Briefing do Projeto" at bounding box center [174, 142] width 317 height 16
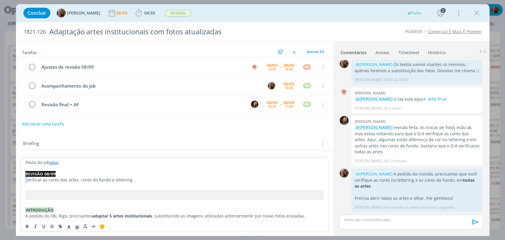
click at [90, 140] on div "Briefing Briefings Predefinidos Versões do Briefing Ver Briefing do Projeto" at bounding box center [175, 144] width 305 height 8
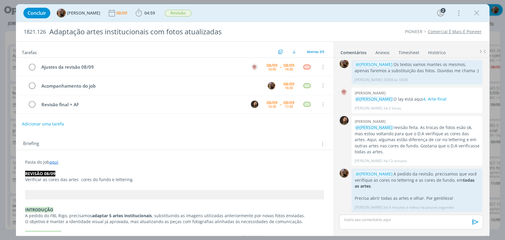
click at [80, 181] on p "Verificar as cores das artes cores do fundo e lettering." at bounding box center [174, 180] width 299 height 6
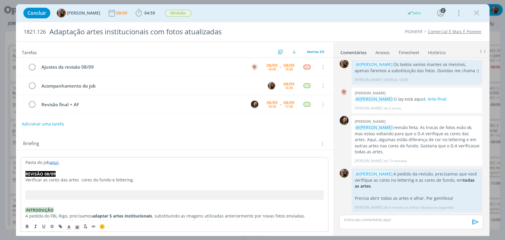
click at [79, 179] on p "Verificar as cores das artes cores do fundo e lettering." at bounding box center [174, 180] width 298 height 6
click at [127, 136] on div "Briefing Briefings Predefinidos Versões do Briefing Ver Briefing do Projeto" at bounding box center [174, 142] width 317 height 16
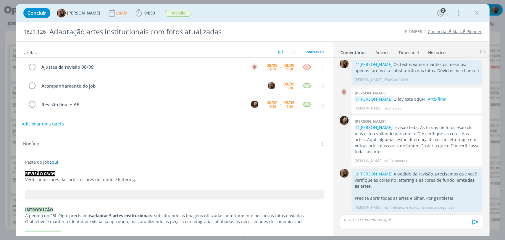
click at [76, 181] on p "Verificar as cores das artes e cores do fundo e lettering." at bounding box center [174, 180] width 299 height 6
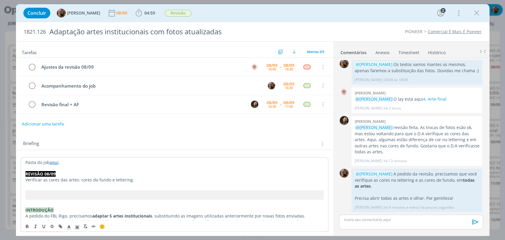
click at [136, 136] on div "Briefing Briefings Predefinidos Versões do Briefing Ver Briefing do Projeto" at bounding box center [174, 142] width 317 height 16
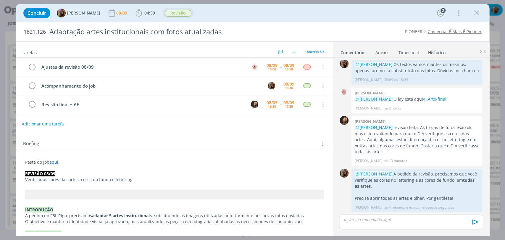
click at [187, 13] on span "Revisão" at bounding box center [178, 13] width 27 height 7
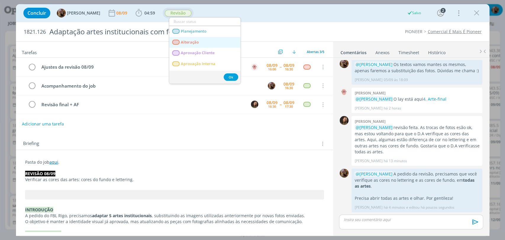
click at [190, 40] on span "Alteração" at bounding box center [190, 42] width 18 height 5
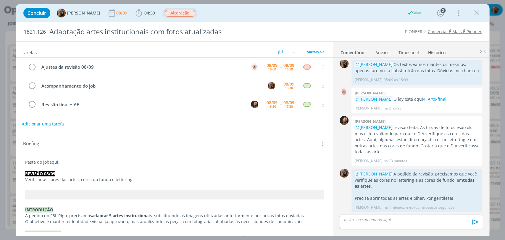
drag, startPoint x: 478, startPoint y: 10, endPoint x: 350, endPoint y: 214, distance: 240.5
click at [478, 10] on icon "dialog" at bounding box center [477, 13] width 9 height 9
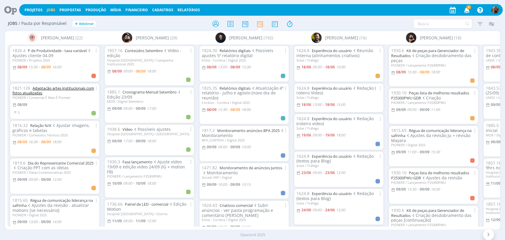
click at [66, 90] on link "Adaptação artes institucionais com fotos atualizadas" at bounding box center [53, 91] width 82 height 10
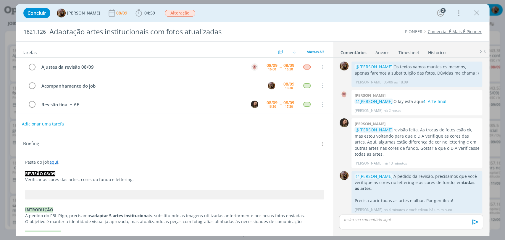
scroll to position [2, 0]
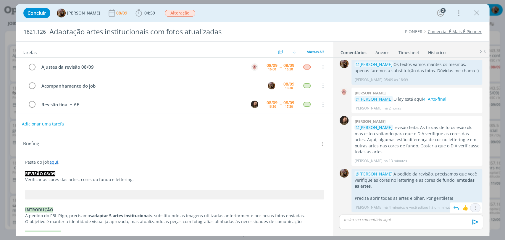
click at [473, 206] on icon "dialog" at bounding box center [476, 208] width 7 height 6
click at [457, 192] on link "Editar" at bounding box center [455, 190] width 47 height 9
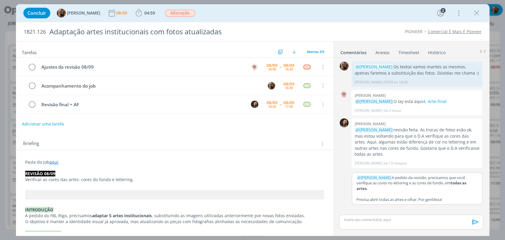
scroll to position [0, 0]
click at [372, 185] on p "﻿ @ Alessandro Mença ﻿ A pedido da revisão, precisamos que você verifique as co…" at bounding box center [417, 183] width 121 height 16
click at [420, 184] on p "﻿ @ Alessandro Mença ﻿ A pedido da revisão, precisamos que você verifique todas…" at bounding box center [417, 183] width 121 height 16
click at [366, 190] on p "﻿ @ Alessandro Mença ﻿ A pedido da revisão, precisamos que você verifique todas…" at bounding box center [417, 183] width 121 height 16
click at [477, 201] on button "Salvar" at bounding box center [473, 202] width 13 height 7
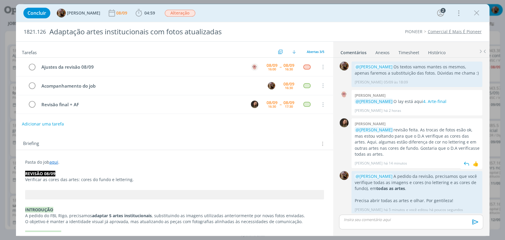
scroll to position [2, 0]
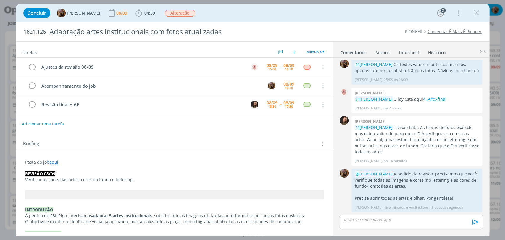
drag, startPoint x: 475, startPoint y: 16, endPoint x: 369, endPoint y: 196, distance: 209.3
click at [475, 16] on icon "dialog" at bounding box center [477, 13] width 9 height 9
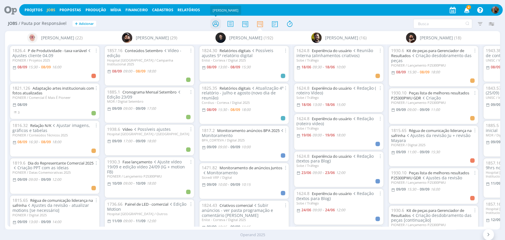
click at [213, 25] on icon at bounding box center [215, 24] width 11 height 12
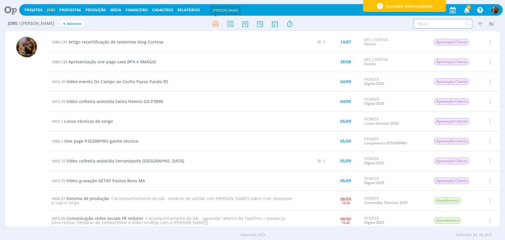
click at [433, 25] on input "text" at bounding box center [443, 23] width 59 height 9
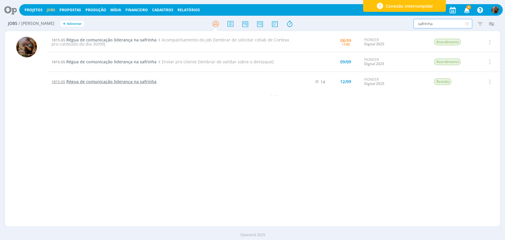
type input "safrinha"
click at [148, 82] on span "Régua de comunicação liderança na safrinha" at bounding box center [111, 82] width 90 height 6
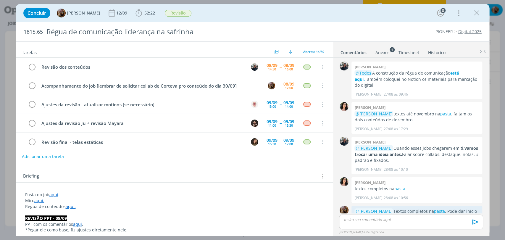
scroll to position [850, 0]
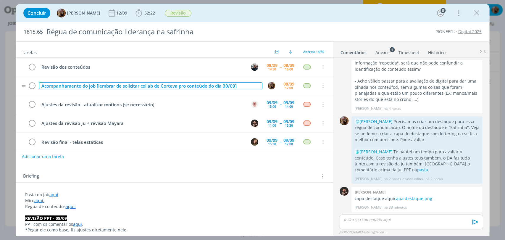
click at [97, 86] on div "Acompanhamento do job [lembrar de solicitar collab de Corteva pro conteúdo do d…" at bounding box center [151, 85] width 224 height 7
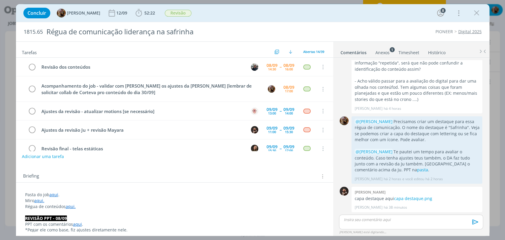
click at [269, 15] on div "Concluir Amanda Rodrigues 12/09 52:22 Iniciar Apontar Data * 08/09/2025 Horas *…" at bounding box center [252, 13] width 465 height 14
click at [479, 15] on icon "dialog" at bounding box center [477, 13] width 9 height 9
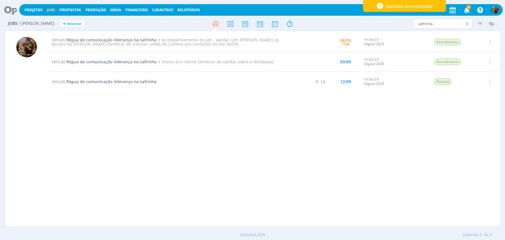
click at [467, 23] on icon at bounding box center [467, 23] width 7 height 9
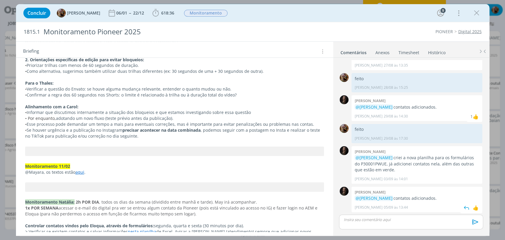
scroll to position [19, 0]
click at [397, 220] on p "dialog" at bounding box center [411, 219] width 134 height 5
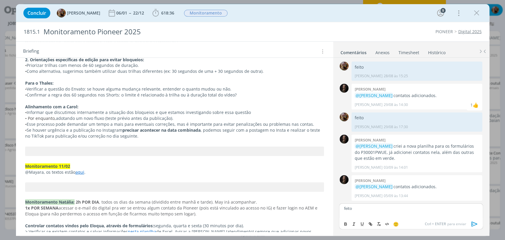
click at [473, 223] on icon "dialog" at bounding box center [474, 224] width 9 height 9
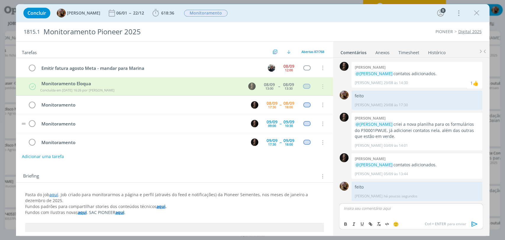
scroll to position [0, 0]
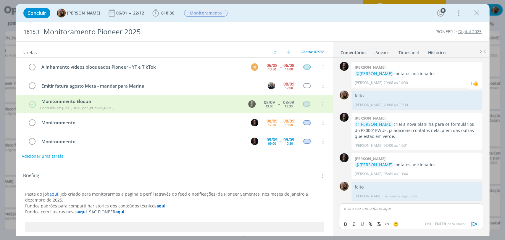
click at [59, 155] on button "Adicionar uma tarefa" at bounding box center [43, 156] width 42 height 10
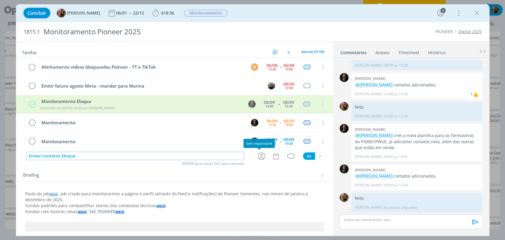
click at [259, 158] on icon "dialog" at bounding box center [261, 156] width 9 height 9
type input "Enviar contatos Eloqua"
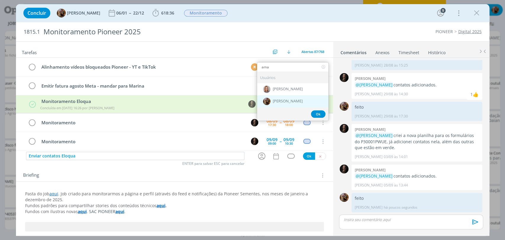
type input "ama"
click at [270, 102] on div "[PERSON_NAME]" at bounding box center [292, 101] width 71 height 12
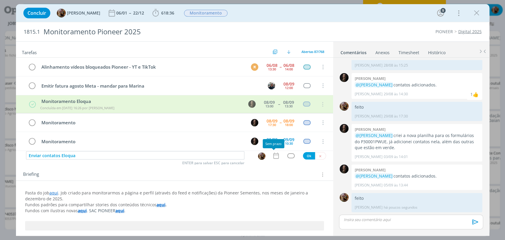
click at [274, 156] on icon "dialog" at bounding box center [276, 156] width 8 height 8
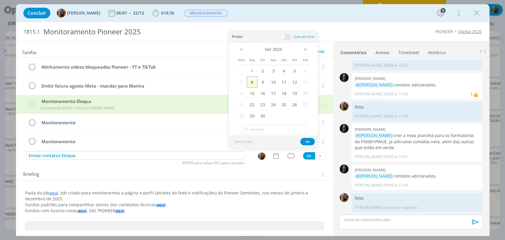
click at [256, 81] on span "8" at bounding box center [252, 81] width 11 height 11
type input "17:00"
click at [278, 133] on input "17:00" at bounding box center [273, 129] width 65 height 9
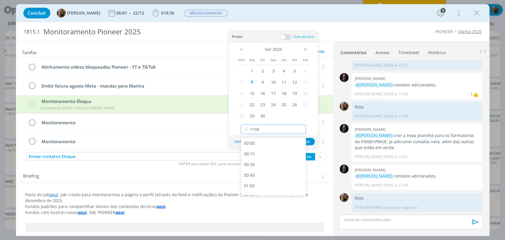
scroll to position [680, 0]
click at [285, 185] on div "17:00" at bounding box center [274, 188] width 66 height 11
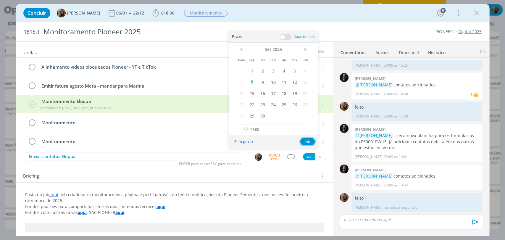
drag, startPoint x: 306, startPoint y: 140, endPoint x: 298, endPoint y: 150, distance: 12.4
click at [306, 140] on button "Ok" at bounding box center [308, 141] width 15 height 7
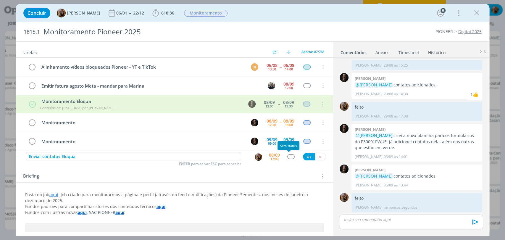
click at [291, 155] on div "dialog" at bounding box center [290, 156] width 7 height 5
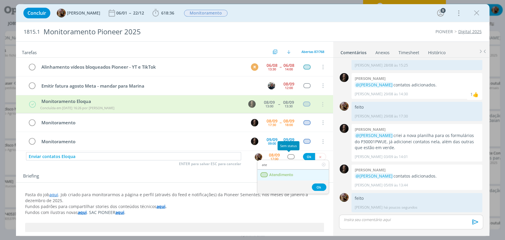
type input "ate"
click at [287, 174] on span "Atendimento" at bounding box center [281, 175] width 24 height 5
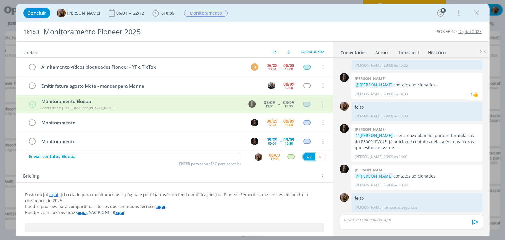
click at [303, 158] on button "Ok" at bounding box center [309, 156] width 12 height 7
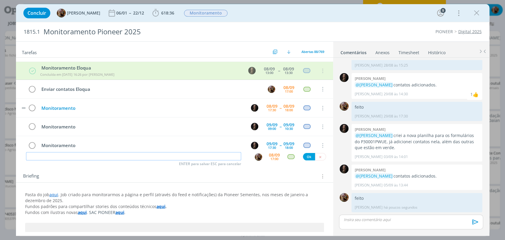
scroll to position [33, 0]
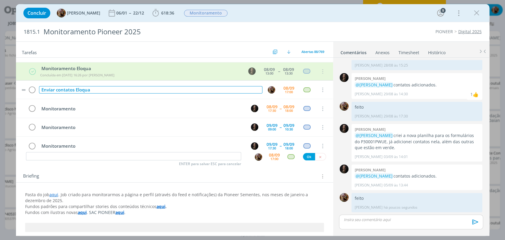
click at [114, 90] on div "Enviar contatos Eloqua" at bounding box center [151, 89] width 224 height 7
copy div "Enviar contatos Eloqua"
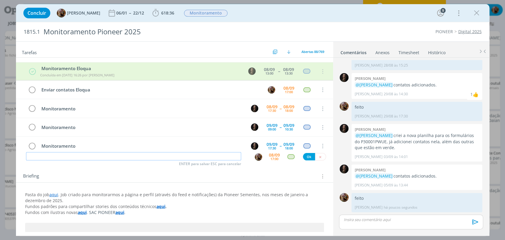
click at [118, 154] on input "dialog" at bounding box center [133, 156] width 215 height 8
paste input "Enviar contatos Eloqua"
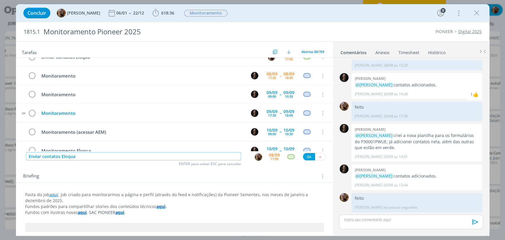
scroll to position [99, 0]
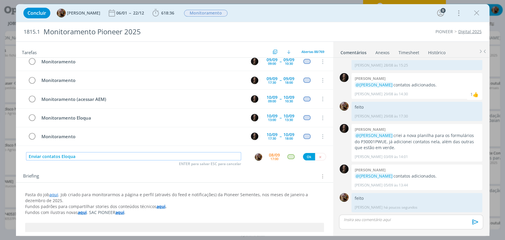
type input "Enviar contatos Eloqua"
click at [275, 160] on div "17:00" at bounding box center [275, 158] width 8 height 3
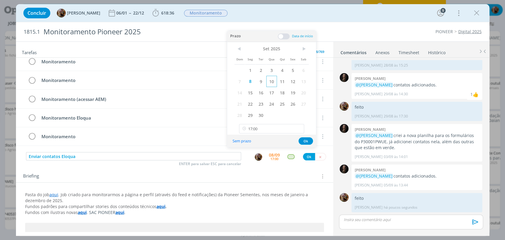
click at [272, 83] on span "10" at bounding box center [271, 81] width 11 height 11
drag, startPoint x: 305, startPoint y: 141, endPoint x: 308, endPoint y: 157, distance: 16.6
click at [304, 141] on button "Ok" at bounding box center [306, 140] width 15 height 7
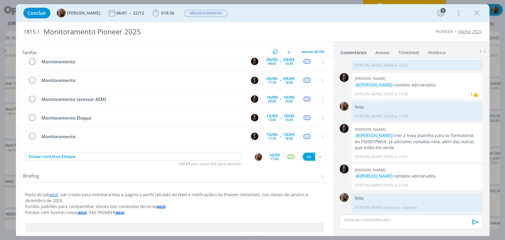
click at [306, 155] on button "Ok" at bounding box center [309, 156] width 12 height 7
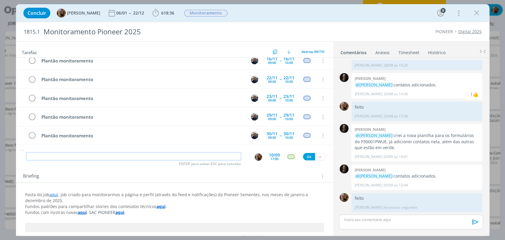
paste input "Enviar contatos Eloqua"
type input "Enviar contatos Eloqua"
click at [269, 155] on div "10/09" at bounding box center [274, 155] width 11 height 4
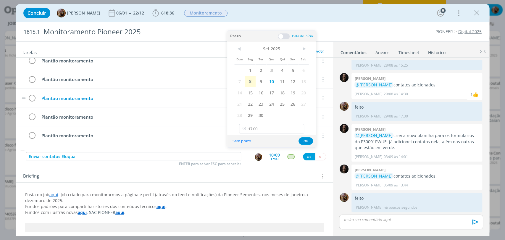
click at [293, 82] on span "12" at bounding box center [293, 81] width 11 height 11
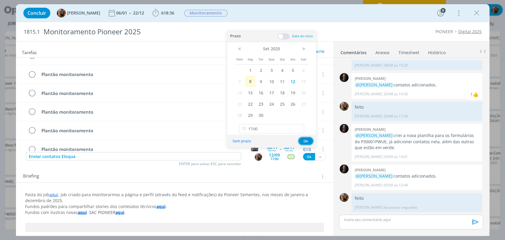
click at [305, 141] on button "Ok" at bounding box center [306, 140] width 15 height 7
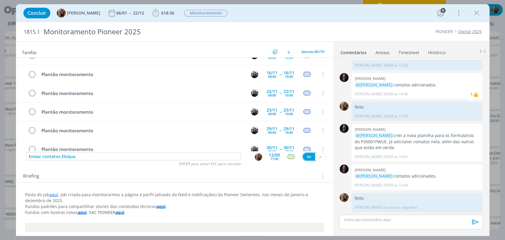
click at [308, 157] on button "Ok" at bounding box center [309, 156] width 12 height 7
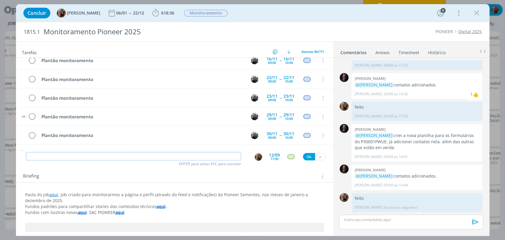
paste input "Enviar contatos Eloqua"
type input "Enviar contatos Eloqua"
click at [271, 158] on div "17:00" at bounding box center [275, 158] width 8 height 3
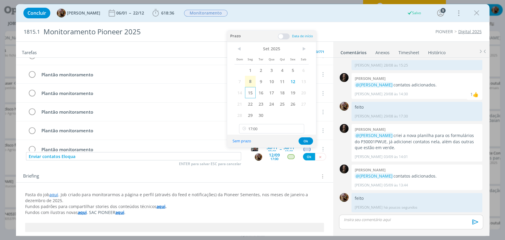
click at [251, 92] on span "15" at bounding box center [250, 92] width 11 height 11
click at [306, 140] on button "Ok" at bounding box center [306, 140] width 15 height 7
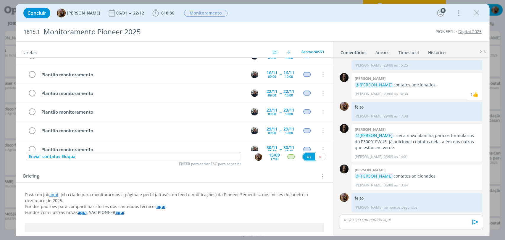
click at [307, 157] on button "Ok" at bounding box center [309, 156] width 12 height 7
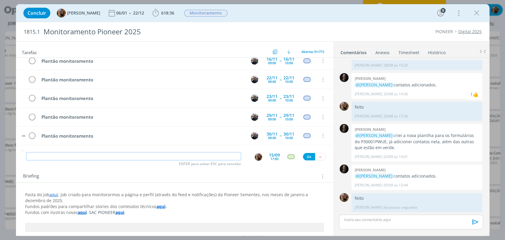
paste input "Enviar contatos Eloqua"
type input "Enviar contatos Eloqua"
click at [271, 158] on div "17:00" at bounding box center [275, 158] width 8 height 3
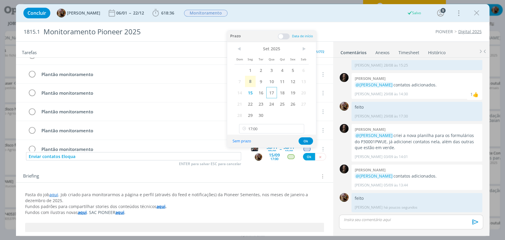
click at [270, 93] on span "17" at bounding box center [271, 92] width 11 height 11
drag, startPoint x: 306, startPoint y: 139, endPoint x: 306, endPoint y: 146, distance: 6.8
click at [306, 139] on button "Ok" at bounding box center [306, 140] width 15 height 7
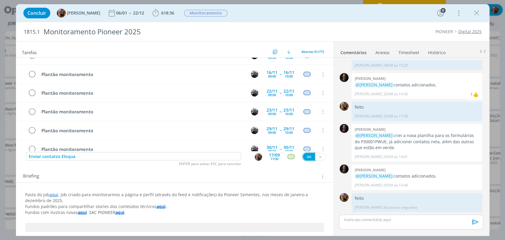
click at [307, 154] on button "Ok" at bounding box center [309, 156] width 12 height 7
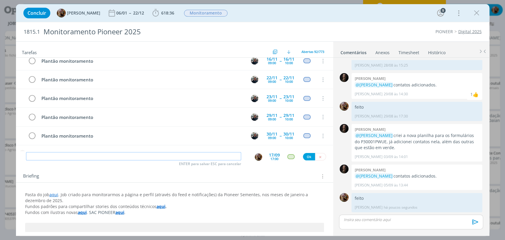
paste input "Enviar contatos Eloqua"
type input "Enviar contatos Eloqua"
click at [270, 155] on div "17/09" at bounding box center [274, 155] width 11 height 4
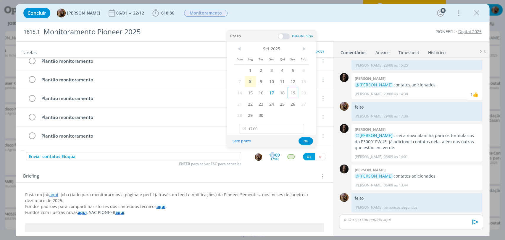
click at [295, 92] on span "19" at bounding box center [293, 92] width 11 height 11
click at [309, 141] on button "Ok" at bounding box center [306, 140] width 15 height 7
click at [308, 157] on button "Ok" at bounding box center [309, 156] width 12 height 7
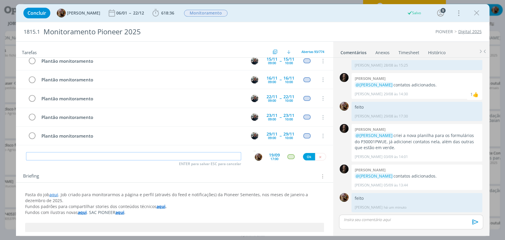
scroll to position [1641, 0]
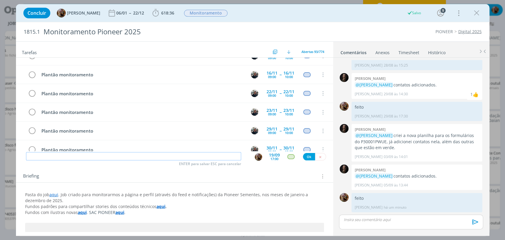
paste input "Enviar contatos Eloqua"
type input "Enviar contatos Eloqua"
click at [270, 155] on div "19/09" at bounding box center [274, 155] width 11 height 4
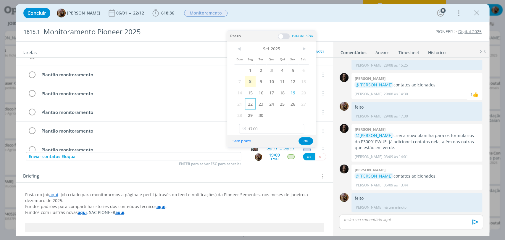
click at [252, 100] on span "22" at bounding box center [250, 103] width 11 height 11
click at [307, 142] on button "Ok" at bounding box center [306, 140] width 15 height 7
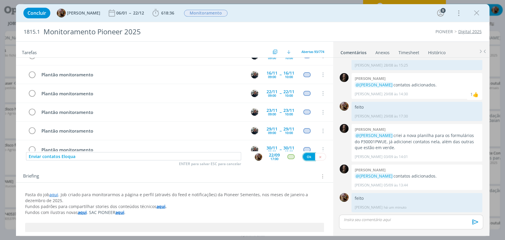
click at [309, 157] on button "Ok" at bounding box center [309, 156] width 12 height 7
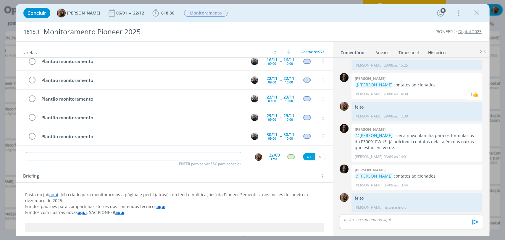
paste input "Enviar contatos Eloqua"
type input "Enviar contatos Eloqua"
click at [271, 155] on div "22/09" at bounding box center [274, 155] width 11 height 4
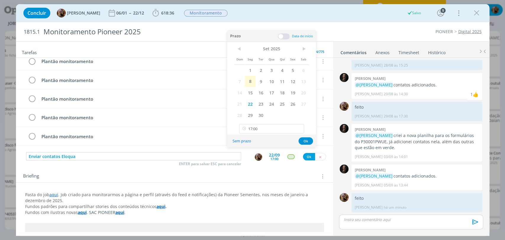
scroll to position [1659, 0]
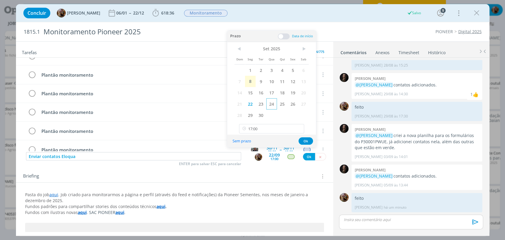
drag, startPoint x: 272, startPoint y: 101, endPoint x: 279, endPoint y: 119, distance: 20.0
click at [272, 101] on span "24" at bounding box center [271, 103] width 11 height 11
click at [303, 142] on button "Ok" at bounding box center [306, 140] width 15 height 7
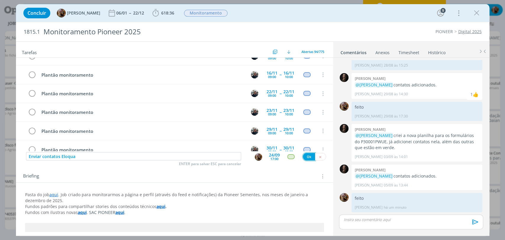
click at [310, 157] on button "Ok" at bounding box center [309, 156] width 12 height 7
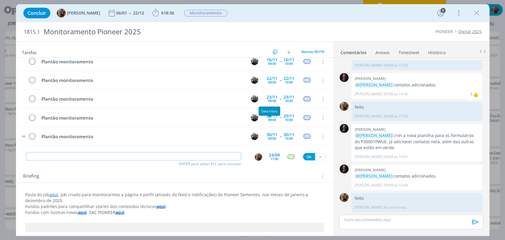
paste input "Enviar contatos Eloqua"
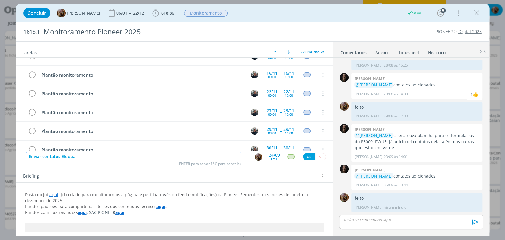
type input "Enviar contatos Eloqua"
click at [272, 158] on div "17:00" at bounding box center [275, 158] width 8 height 3
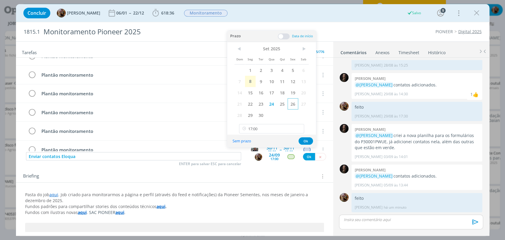
click at [293, 103] on span "26" at bounding box center [293, 103] width 11 height 11
drag, startPoint x: 304, startPoint y: 140, endPoint x: 304, endPoint y: 144, distance: 4.2
click at [304, 140] on button "Ok" at bounding box center [306, 140] width 15 height 7
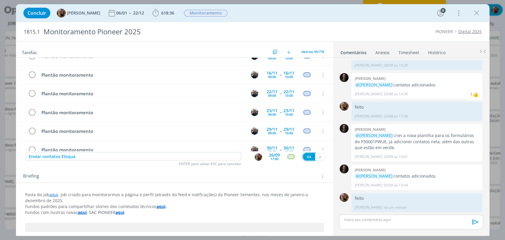
click at [309, 155] on button "Ok" at bounding box center [309, 156] width 12 height 7
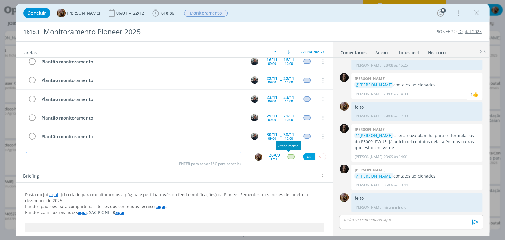
paste input "Enviar contatos Eloqua"
type input "Enviar contatos Eloqua"
click at [271, 155] on div "26/09" at bounding box center [274, 155] width 11 height 4
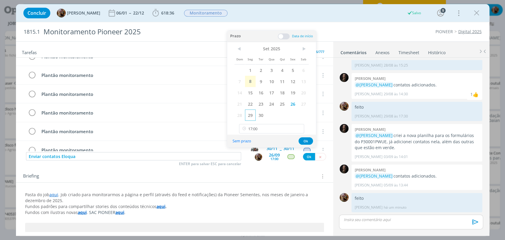
click at [249, 116] on span "29" at bounding box center [250, 115] width 11 height 11
click at [306, 143] on button "Ok" at bounding box center [306, 140] width 15 height 7
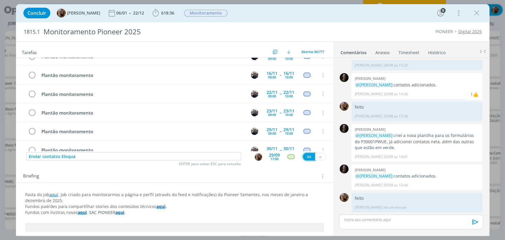
click at [308, 156] on button "Ok" at bounding box center [309, 156] width 12 height 7
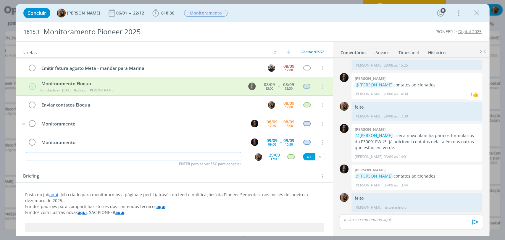
scroll to position [0, 0]
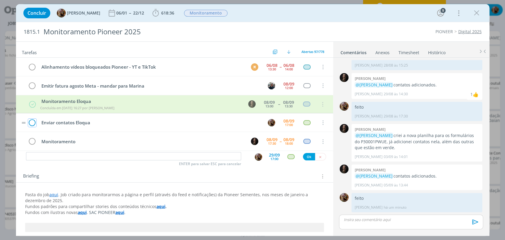
click at [32, 123] on icon "dialog" at bounding box center [32, 122] width 8 height 9
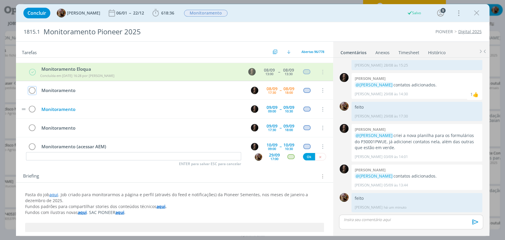
scroll to position [15, 0]
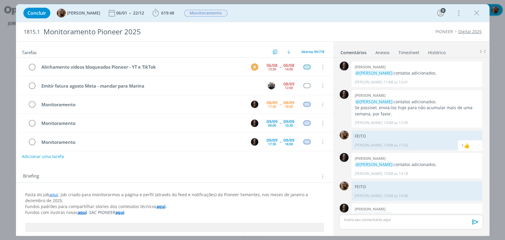
scroll to position [384, 0]
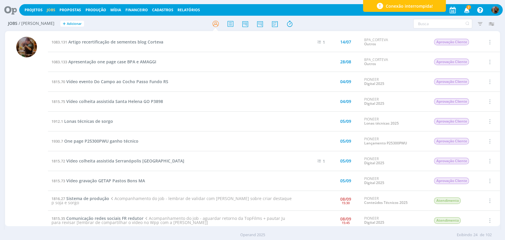
scroll to position [66, 0]
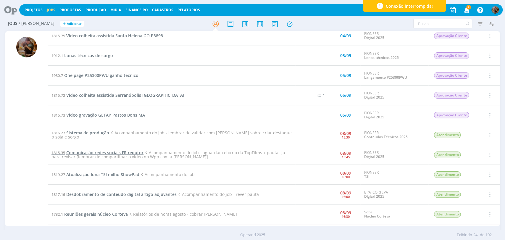
click at [130, 152] on span "Comunicação redes sociais FR redutor" at bounding box center [104, 153] width 77 height 6
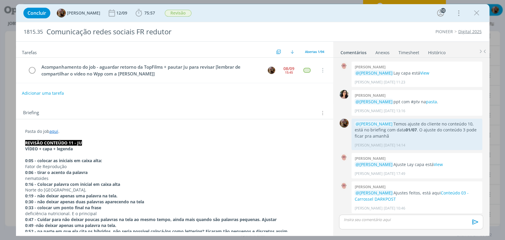
scroll to position [596, 0]
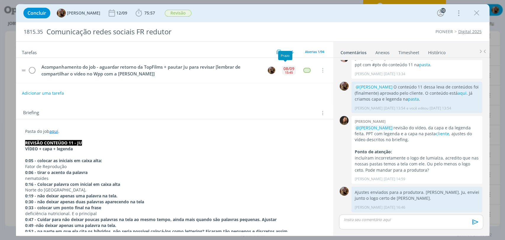
click at [285, 72] on div "15:45" at bounding box center [289, 72] width 8 height 3
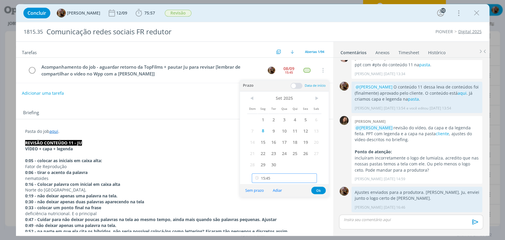
click at [275, 174] on input "15:45" at bounding box center [284, 177] width 65 height 9
click at [265, 124] on div "18:00" at bounding box center [285, 126] width 66 height 11
type input "18:00"
click at [275, 131] on span "9" at bounding box center [274, 130] width 11 height 11
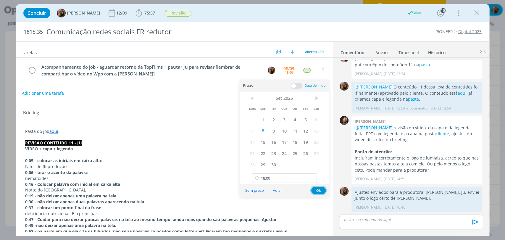
click at [318, 191] on button "Ok" at bounding box center [318, 190] width 15 height 7
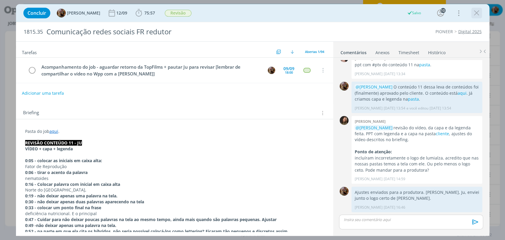
click at [475, 16] on icon "dialog" at bounding box center [477, 13] width 9 height 9
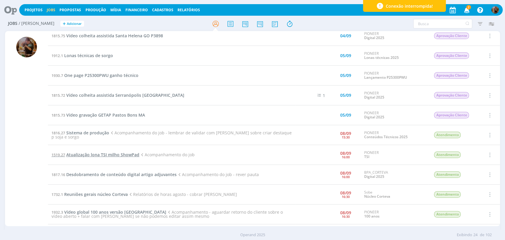
click at [131, 157] on span "Atualização lona TSI milho ShowPad" at bounding box center [102, 155] width 73 height 6
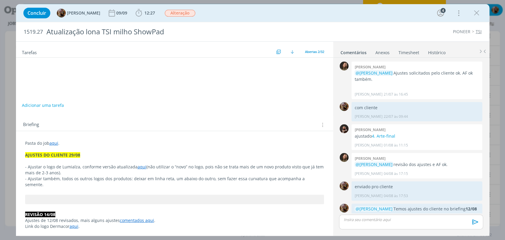
scroll to position [505, 0]
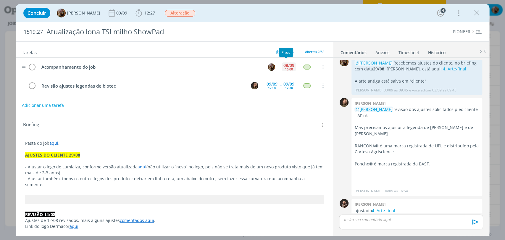
click at [287, 65] on div "08/09" at bounding box center [289, 65] width 11 height 4
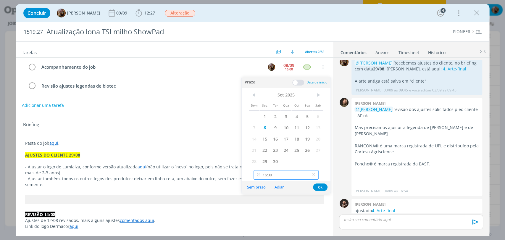
click at [284, 175] on input "16:00" at bounding box center [286, 174] width 65 height 9
click at [271, 135] on div "17:45" at bounding box center [287, 135] width 66 height 11
type input "17:45"
click at [273, 130] on span "9" at bounding box center [275, 127] width 11 height 11
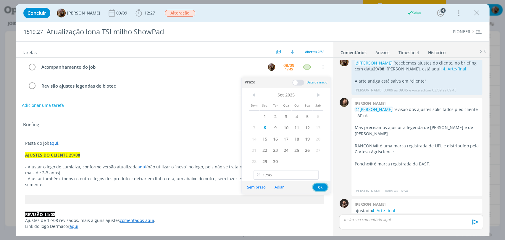
click at [320, 188] on button "Ok" at bounding box center [320, 187] width 15 height 7
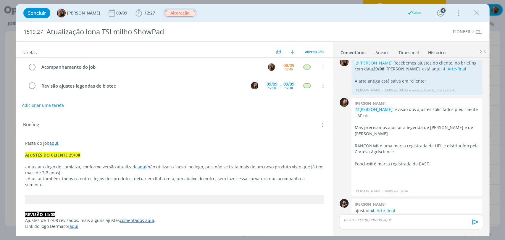
click at [193, 14] on span "Alteração" at bounding box center [180, 13] width 30 height 7
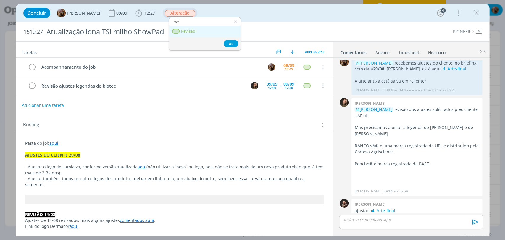
type input "rev"
click at [192, 32] on span "Revisão" at bounding box center [188, 31] width 14 height 5
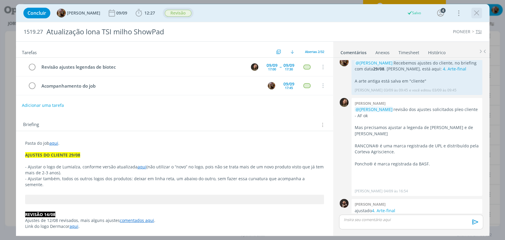
click at [476, 14] on icon "dialog" at bounding box center [477, 13] width 9 height 9
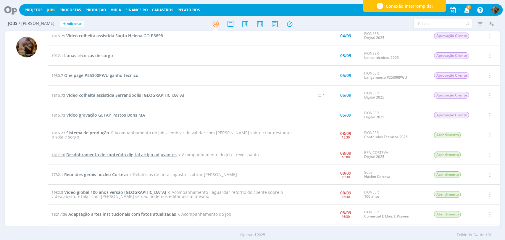
click at [93, 153] on span "Desdobramento de conteúdo digital artigo adjuvantes" at bounding box center [121, 155] width 110 height 6
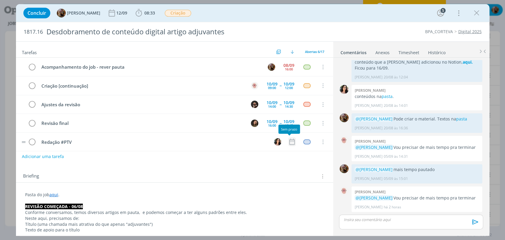
click at [288, 138] on icon "dialog" at bounding box center [292, 142] width 8 height 8
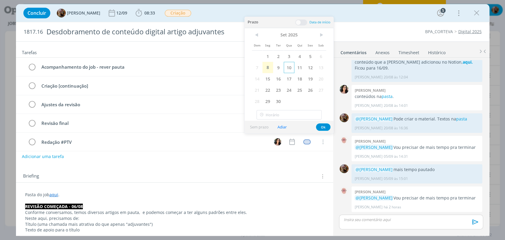
click at [290, 68] on span "10" at bounding box center [289, 67] width 11 height 11
click at [299, 23] on span at bounding box center [301, 23] width 12 height 6
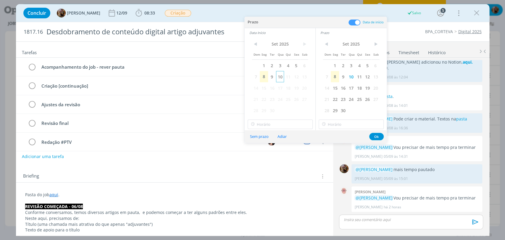
click at [280, 75] on span "10" at bounding box center [280, 76] width 8 height 11
click at [284, 122] on input "17:00" at bounding box center [280, 124] width 65 height 9
click at [274, 173] on div "14:30" at bounding box center [281, 175] width 66 height 11
type input "14:30"
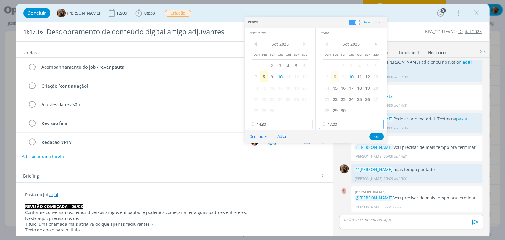
click at [333, 127] on input "17:00" at bounding box center [351, 124] width 65 height 9
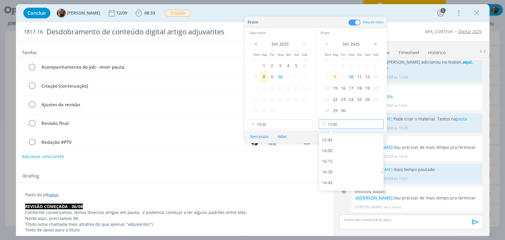
scroll to position [647, 0]
click at [338, 154] on div "15:30" at bounding box center [352, 152] width 66 height 11
type input "15:30"
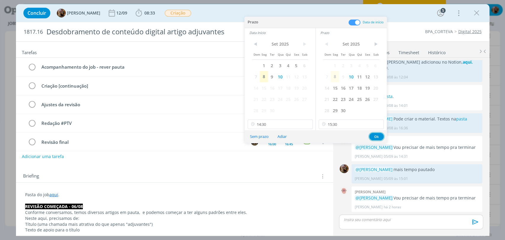
click at [377, 137] on button "Ok" at bounding box center [376, 136] width 15 height 7
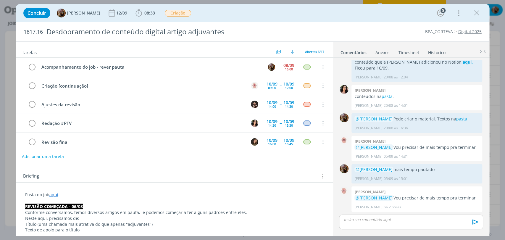
scroll to position [23, 0]
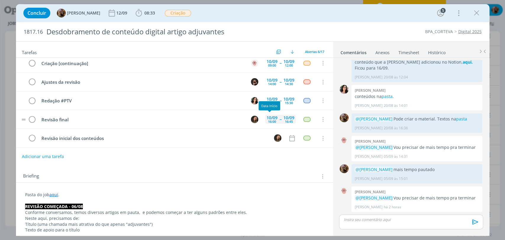
click at [268, 120] on div "16:00" at bounding box center [272, 121] width 8 height 3
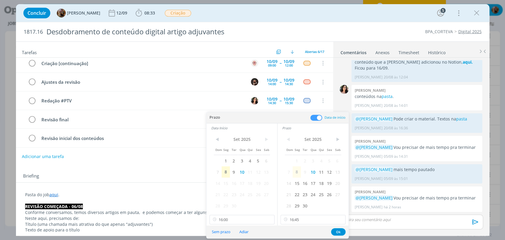
click at [226, 232] on button "Sem prazo" at bounding box center [221, 232] width 26 height 8
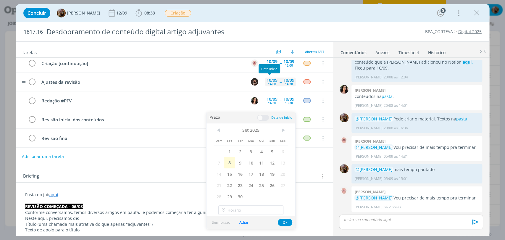
click at [273, 82] on div "14:00" at bounding box center [272, 83] width 8 height 3
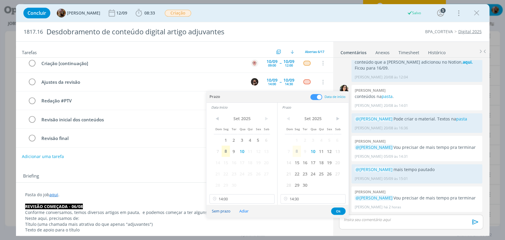
click at [225, 211] on button "Sem prazo" at bounding box center [221, 211] width 26 height 8
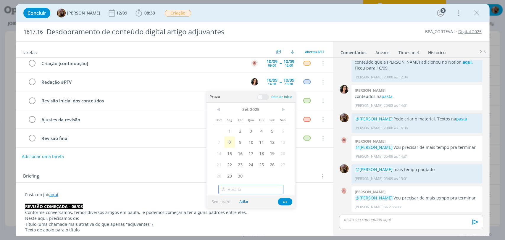
type input "14:00"
type input "17:00"
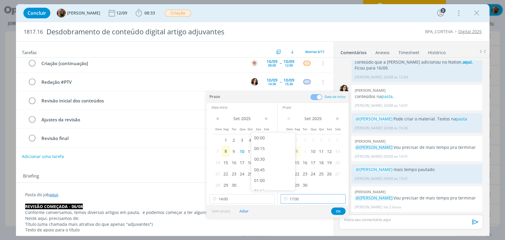
click at [283, 201] on input "17:00" at bounding box center [313, 198] width 65 height 9
type input "14:00"
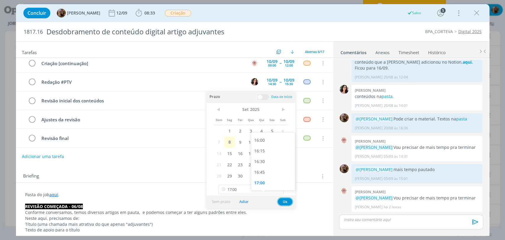
click at [285, 201] on button "Ok" at bounding box center [285, 201] width 15 height 7
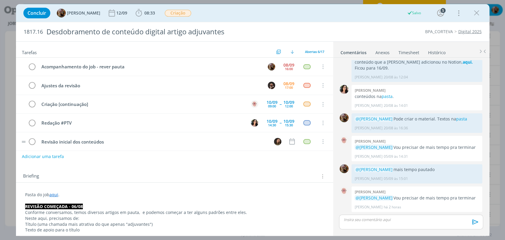
scroll to position [0, 0]
click at [285, 86] on div "17:00" at bounding box center [289, 87] width 8 height 3
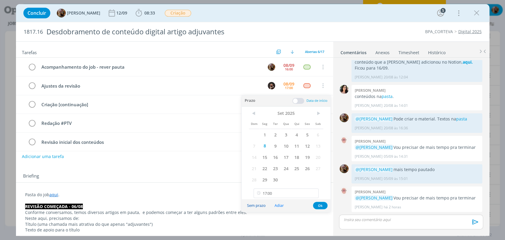
click at [262, 205] on button "Sem prazo" at bounding box center [256, 206] width 26 height 8
click at [315, 207] on button "Ok" at bounding box center [320, 205] width 15 height 7
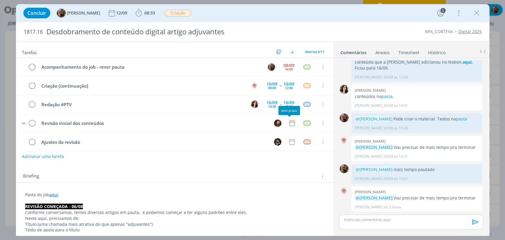
click at [291, 125] on icon "dialog" at bounding box center [292, 123] width 8 height 8
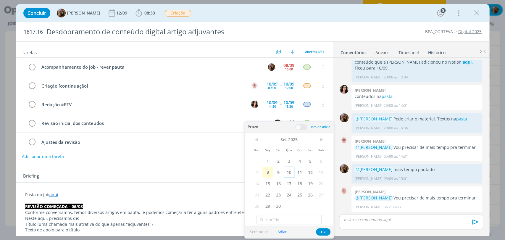
click at [288, 176] on span "10" at bounding box center [289, 172] width 11 height 11
click at [300, 128] on span at bounding box center [301, 127] width 12 height 6
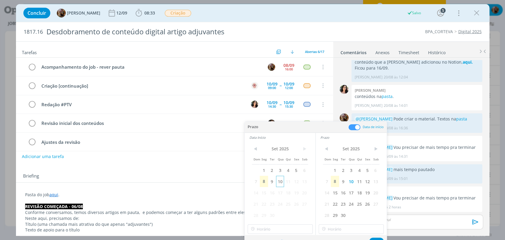
click at [282, 181] on span "10" at bounding box center [280, 181] width 8 height 11
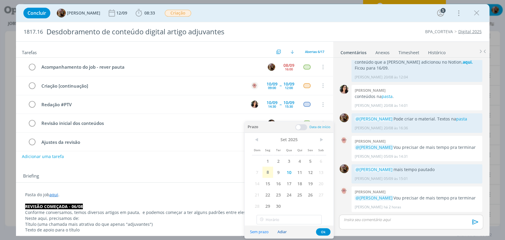
click at [285, 232] on button "Adiar" at bounding box center [282, 232] width 17 height 8
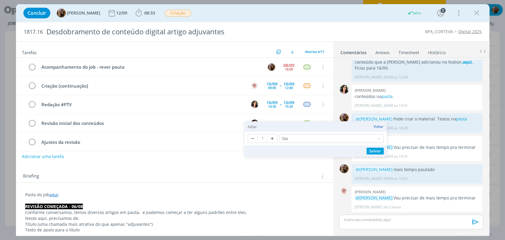
click at [378, 126] on button "Voltar" at bounding box center [379, 127] width 10 height 4
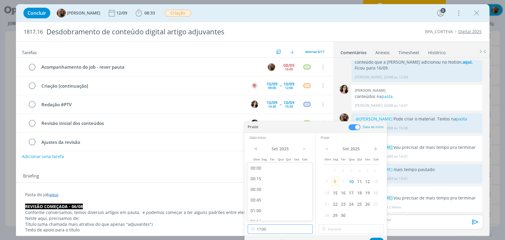
click at [287, 233] on input "17:00" at bounding box center [280, 228] width 65 height 9
click at [271, 171] on div "16:00" at bounding box center [281, 170] width 66 height 11
type input "16:00"
click at [336, 225] on input "17:00" at bounding box center [351, 228] width 65 height 9
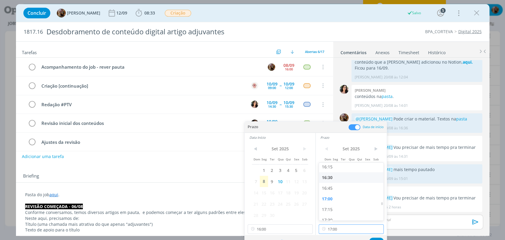
scroll to position [713, 0]
click at [341, 202] on div "17:30" at bounding box center [352, 201] width 66 height 11
type input "17:30"
drag, startPoint x: 376, startPoint y: 239, endPoint x: 298, endPoint y: 180, distance: 98.2
click at [377, 239] on button "Ok" at bounding box center [376, 241] width 15 height 7
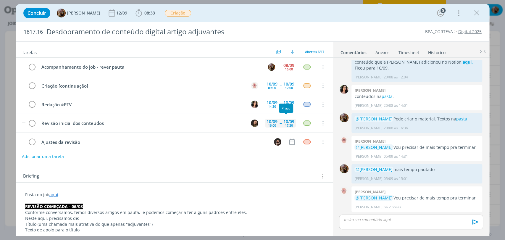
click at [288, 121] on div "10/09" at bounding box center [289, 122] width 11 height 4
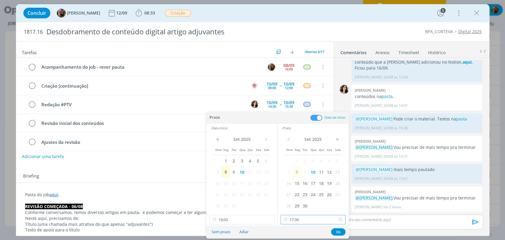
click at [297, 217] on input "17:30" at bounding box center [313, 219] width 65 height 9
click at [294, 191] on div "18:00" at bounding box center [314, 192] width 66 height 11
type input "18:00"
click at [340, 232] on button "Ok" at bounding box center [338, 231] width 15 height 7
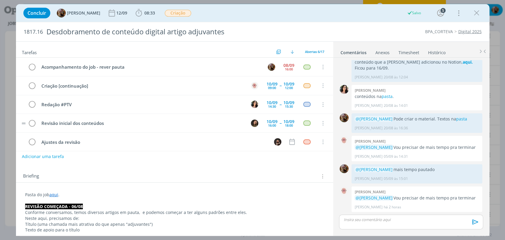
scroll to position [23, 0]
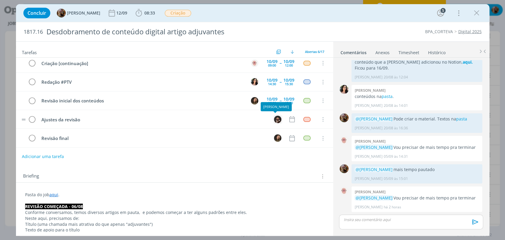
click at [274, 120] on img "dialog" at bounding box center [277, 119] width 7 height 7
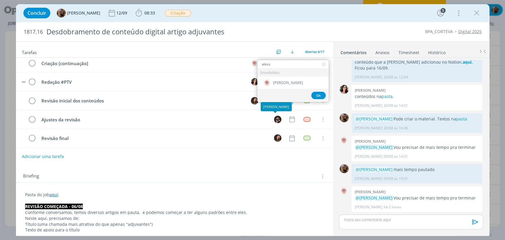
type input "aless"
click at [287, 81] on span "[PERSON_NAME]" at bounding box center [288, 83] width 30 height 5
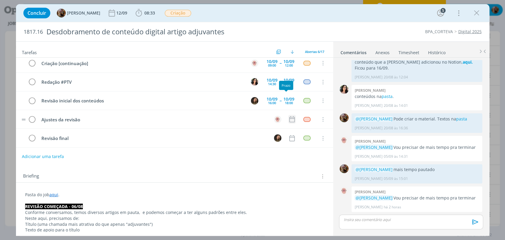
click at [293, 119] on icon "dialog" at bounding box center [292, 119] width 8 height 8
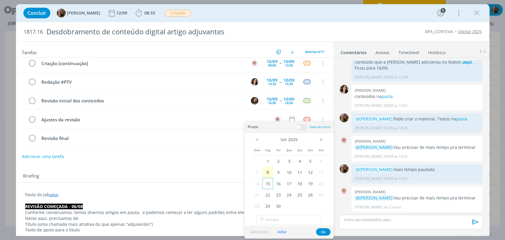
click at [268, 186] on span "15" at bounding box center [268, 183] width 11 height 11
click at [303, 126] on span at bounding box center [301, 127] width 12 height 6
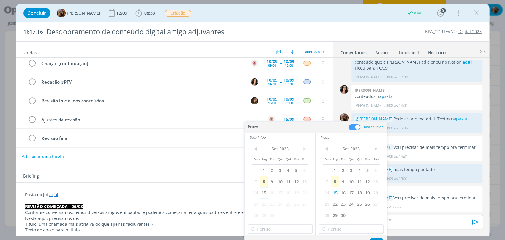
click at [266, 191] on span "15" at bounding box center [264, 192] width 8 height 11
click at [278, 229] on input "17:00" at bounding box center [280, 228] width 65 height 9
click at [260, 188] on div "11:00" at bounding box center [281, 187] width 66 height 11
type input "11:00"
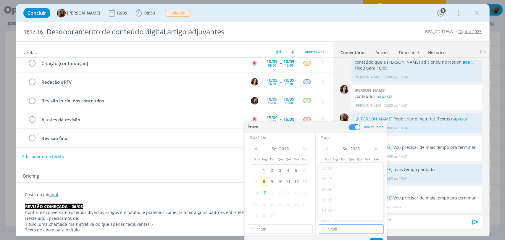
click at [334, 231] on input "17:00" at bounding box center [351, 228] width 65 height 9
click at [333, 198] on div "12:00" at bounding box center [352, 197] width 66 height 11
type input "12:00"
click at [375, 239] on button "Ok" at bounding box center [376, 241] width 15 height 7
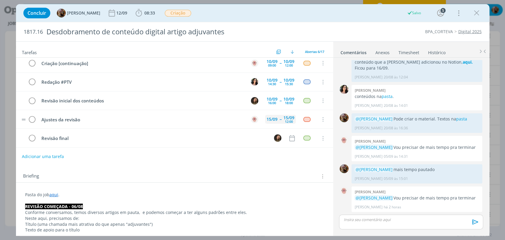
click at [270, 121] on div "15/09" at bounding box center [272, 119] width 14 height 9
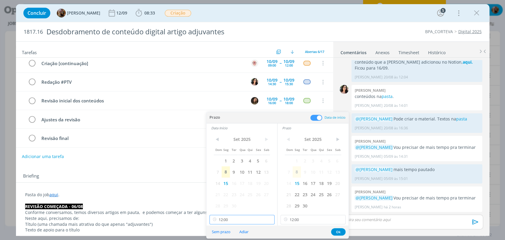
click at [253, 220] on input "12:00" at bounding box center [242, 219] width 65 height 9
click at [225, 195] on div "11:00" at bounding box center [243, 194] width 66 height 11
type input "11:00"
click at [339, 234] on body "Projetos Jobs Propostas Produção Mídia Financeiro Cadastros Relatórios 2 Notifi…" at bounding box center [252, 120] width 505 height 240
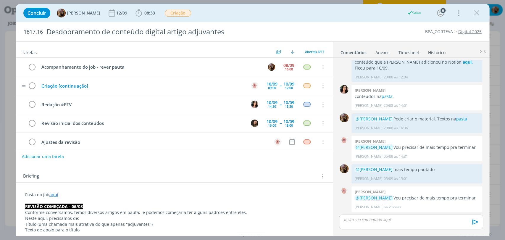
scroll to position [23, 0]
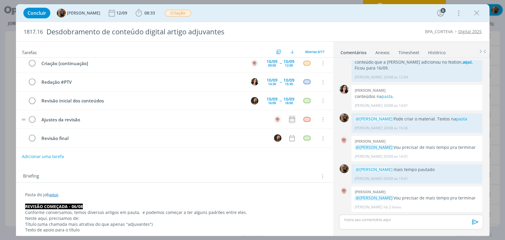
click at [290, 116] on icon "dialog" at bounding box center [292, 119] width 8 height 8
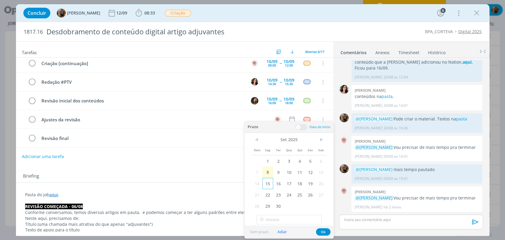
click at [272, 183] on span "15" at bounding box center [268, 183] width 11 height 11
click at [302, 126] on span at bounding box center [301, 127] width 12 height 6
type input "11:00"
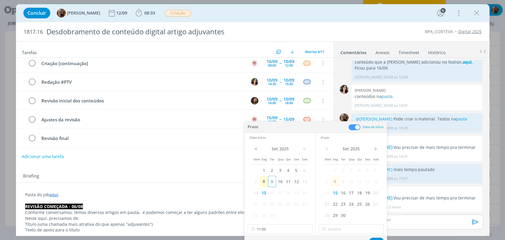
type input "12:00"
click at [376, 238] on button "Ok" at bounding box center [376, 241] width 15 height 7
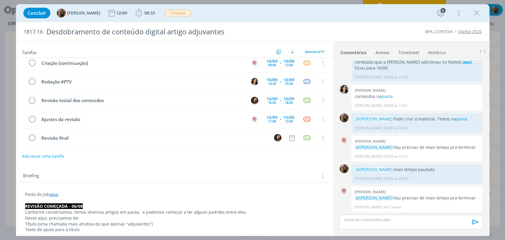
scroll to position [0, 0]
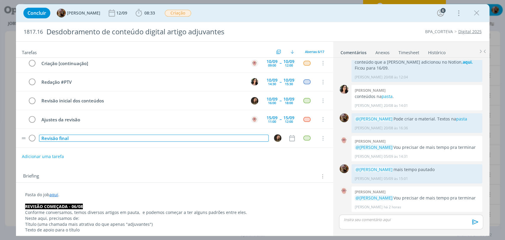
click at [145, 137] on div "Revisão final" at bounding box center [154, 138] width 230 height 7
click at [277, 136] on img "dialog" at bounding box center [277, 137] width 7 height 7
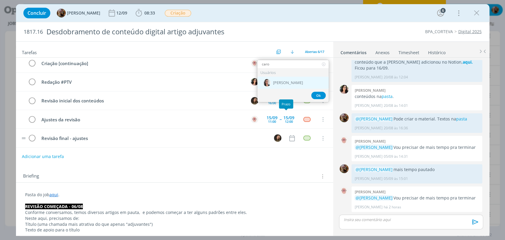
type input "caro"
click at [283, 85] on div "[PERSON_NAME]" at bounding box center [293, 83] width 71 height 12
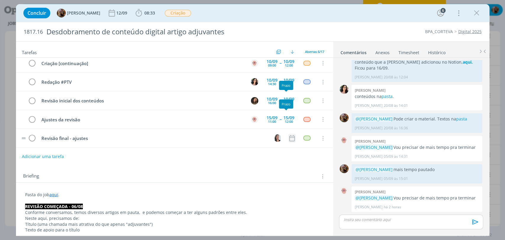
click at [288, 135] on icon "dialog" at bounding box center [292, 138] width 8 height 8
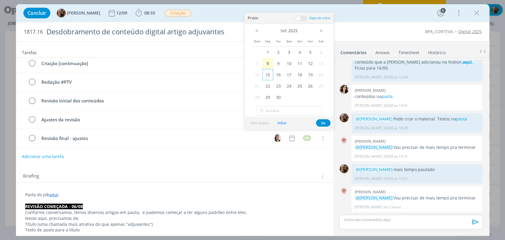
click at [265, 76] on span "15" at bounding box center [268, 74] width 11 height 11
click at [300, 17] on span at bounding box center [301, 18] width 12 height 6
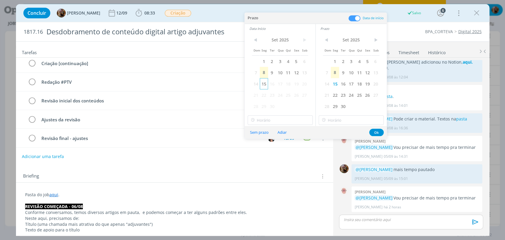
click at [263, 84] on span "15" at bounding box center [264, 83] width 8 height 11
click at [283, 117] on input "17:00" at bounding box center [280, 119] width 65 height 9
click at [282, 160] on div "15:00" at bounding box center [281, 160] width 66 height 11
type input "15:00"
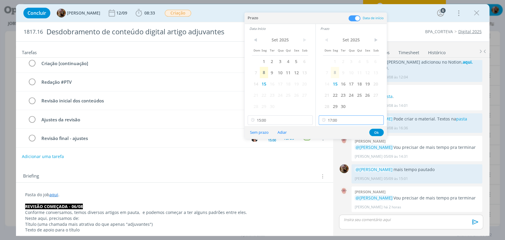
click at [342, 120] on input "17:00" at bounding box center [351, 119] width 65 height 9
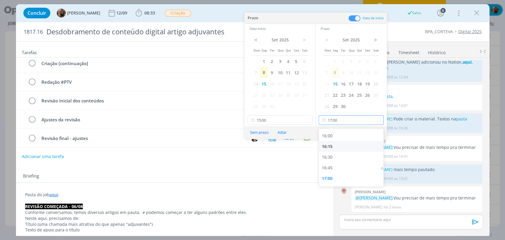
scroll to position [680, 0]
click at [342, 138] on div "16:00" at bounding box center [352, 136] width 66 height 11
type input "16:00"
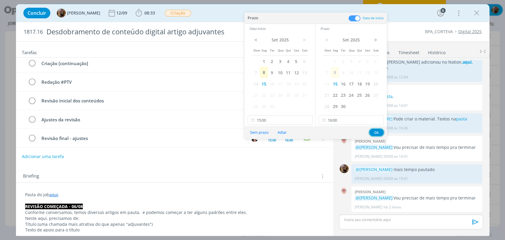
click at [381, 131] on button "Ok" at bounding box center [376, 132] width 15 height 7
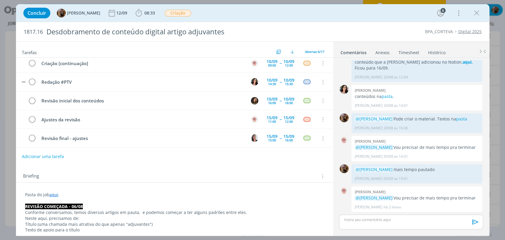
scroll to position [0, 0]
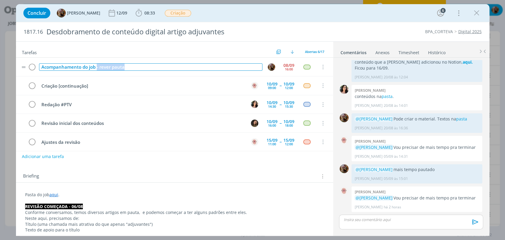
drag, startPoint x: 140, startPoint y: 68, endPoint x: 97, endPoint y: 68, distance: 43.2
click at [97, 68] on div "Acompanhamento do job - rever pauta" at bounding box center [151, 66] width 224 height 7
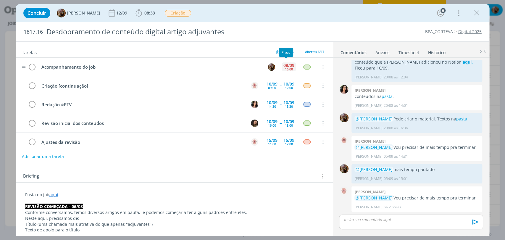
click at [285, 68] on div "16:00" at bounding box center [289, 69] width 8 height 3
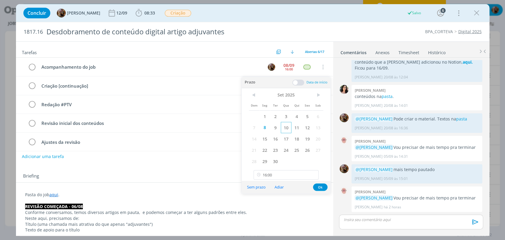
click at [287, 130] on span "10" at bounding box center [286, 127] width 11 height 11
click at [286, 172] on input "16:00" at bounding box center [286, 174] width 65 height 9
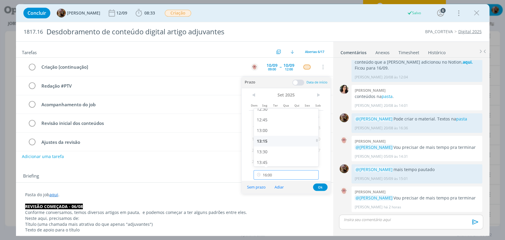
scroll to position [538, 0]
click at [275, 150] on div "13:30" at bounding box center [287, 151] width 66 height 11
type input "13:30"
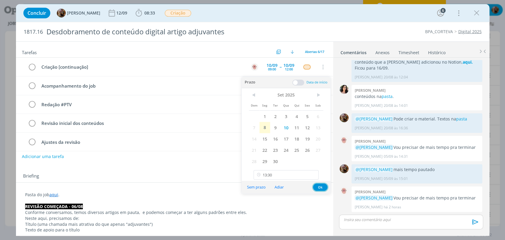
click at [317, 184] on button "Ok" at bounding box center [320, 187] width 15 height 7
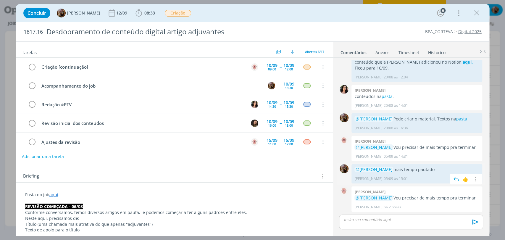
drag, startPoint x: 442, startPoint y: 165, endPoint x: 352, endPoint y: 162, distance: 89.5
click at [352, 164] on div "@Alessandro Mença mais tempo pautado Amanda Rodrigues 05/09 às 15:01 👍 Editar E…" at bounding box center [417, 173] width 131 height 19
copy p "@Alessandro Mença mais tempo pautado"
click at [394, 218] on p "dialog" at bounding box center [411, 219] width 134 height 5
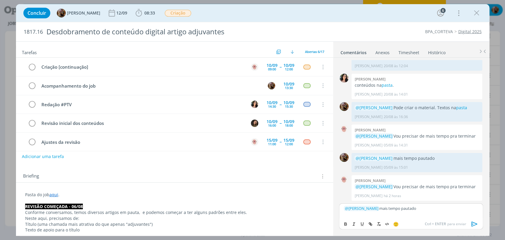
scroll to position [372, 0]
click at [474, 223] on icon "dialog" at bounding box center [475, 223] width 6 height 5
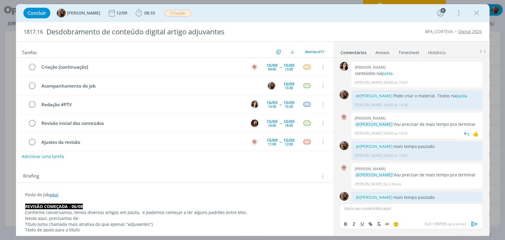
scroll to position [394, 0]
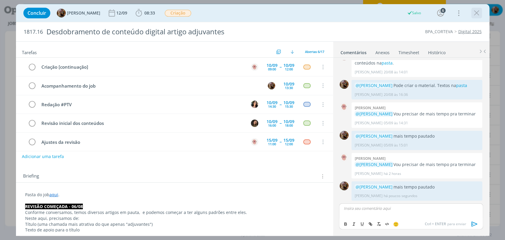
click at [473, 12] on icon "dialog" at bounding box center [477, 13] width 9 height 9
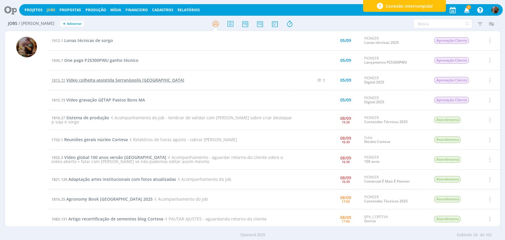
scroll to position [99, 0]
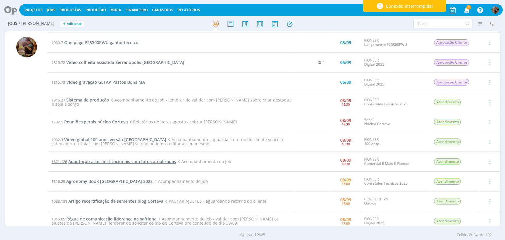
click at [121, 159] on span "Adaptação artes institucionais com fotos atualizadas" at bounding box center [122, 162] width 108 height 6
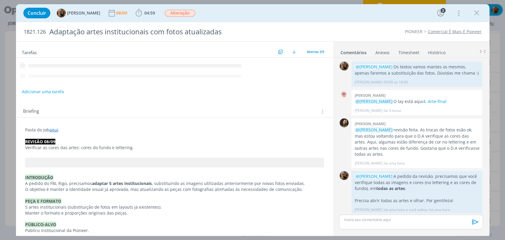
scroll to position [2, 0]
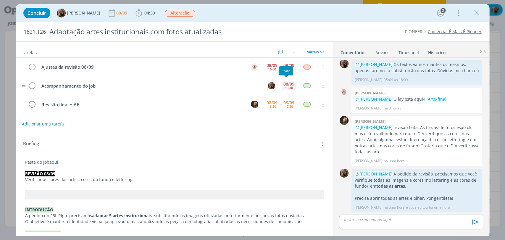
click at [284, 84] on div "08/09" at bounding box center [289, 84] width 11 height 4
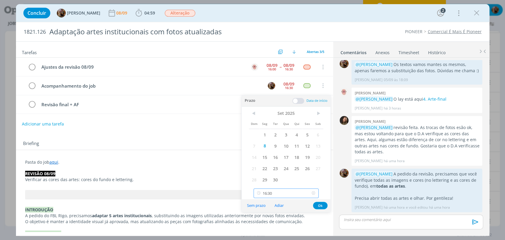
click at [282, 193] on input "16:30" at bounding box center [286, 193] width 65 height 9
click at [271, 166] on div "17:00" at bounding box center [287, 165] width 66 height 11
type input "17:00"
click at [316, 204] on button "Ok" at bounding box center [320, 205] width 15 height 7
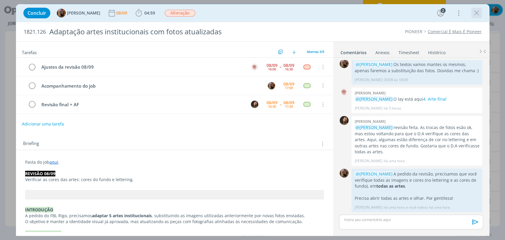
click at [476, 13] on icon "dialog" at bounding box center [477, 13] width 9 height 9
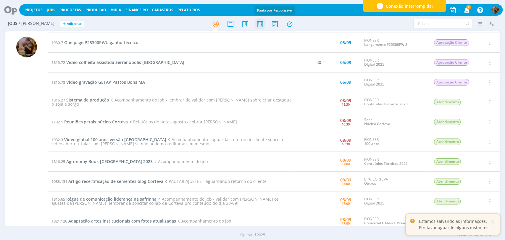
click at [262, 27] on icon at bounding box center [260, 24] width 11 height 12
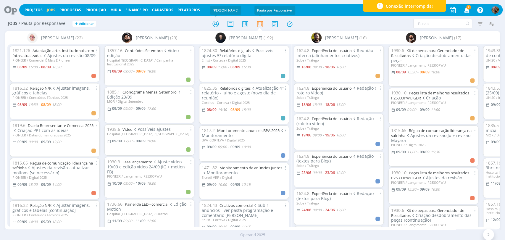
drag, startPoint x: 217, startPoint y: 23, endPoint x: 245, endPoint y: 1, distance: 35.5
click at [217, 23] on icon at bounding box center [215, 24] width 11 height 12
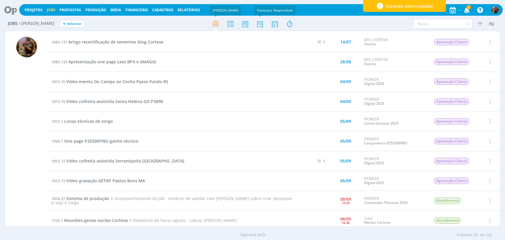
scroll to position [99, 0]
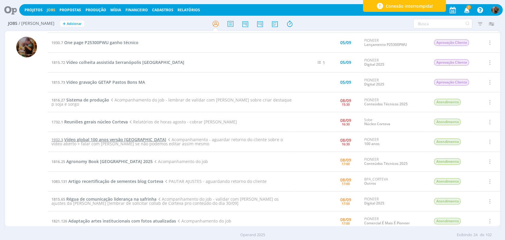
click at [94, 138] on span "Vídeo global 100 anos versão Brasil" at bounding box center [115, 140] width 102 height 6
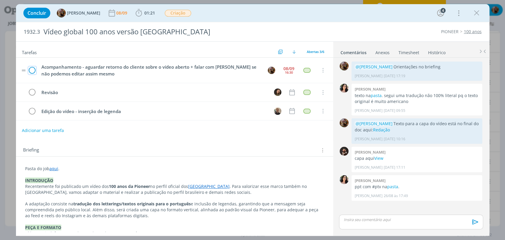
click at [33, 72] on icon "dialog" at bounding box center [32, 70] width 8 height 9
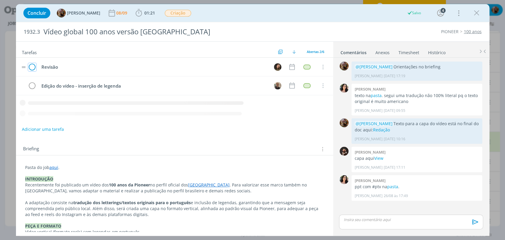
click at [33, 69] on icon "dialog" at bounding box center [32, 67] width 8 height 9
click at [33, 67] on icon "dialog" at bounding box center [32, 67] width 8 height 9
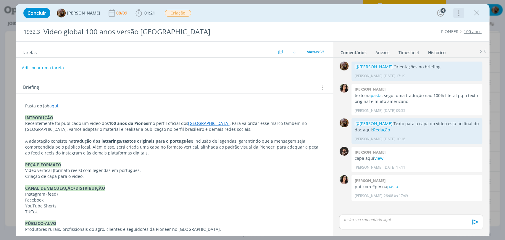
click at [460, 15] on icon "dialog" at bounding box center [458, 12] width 8 height 9
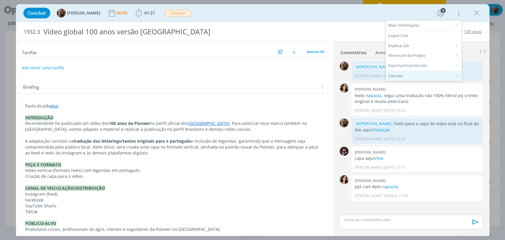
click at [403, 74] on div "Cancelar" at bounding box center [424, 76] width 76 height 10
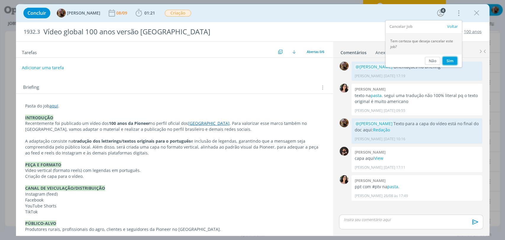
click at [447, 60] on button "Sim" at bounding box center [450, 61] width 15 height 8
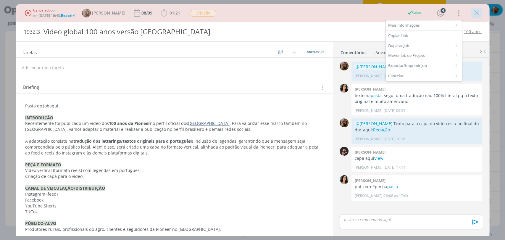
click at [478, 13] on icon "dialog" at bounding box center [477, 13] width 9 height 9
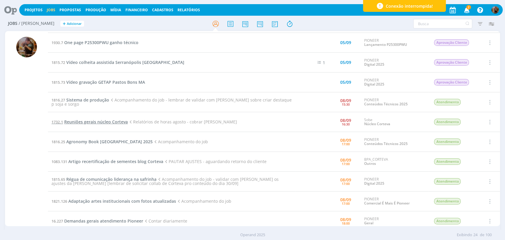
click at [123, 121] on span "Reuniões gerais núcleo Corteva" at bounding box center [96, 122] width 64 height 6
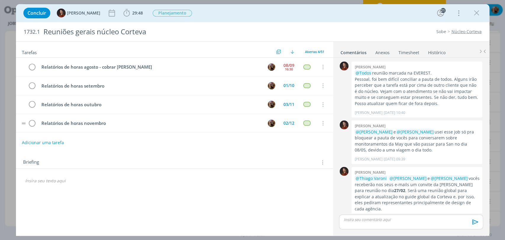
scroll to position [128, 0]
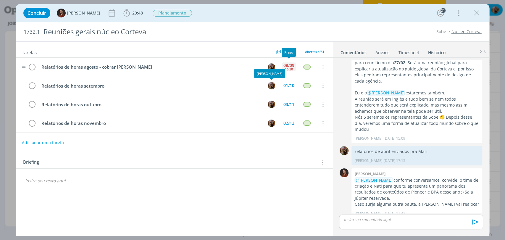
click at [291, 68] on div "16:30" at bounding box center [289, 69] width 8 height 3
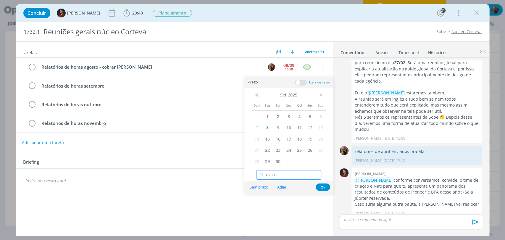
click at [298, 173] on input "16:30" at bounding box center [288, 174] width 65 height 9
click at [288, 136] on div "17:30" at bounding box center [290, 136] width 66 height 11
type input "17:30"
click at [323, 188] on button "Ok" at bounding box center [323, 187] width 15 height 7
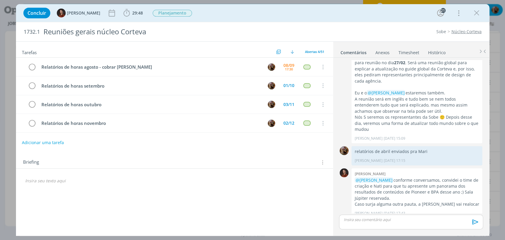
click at [477, 15] on icon "dialog" at bounding box center [477, 13] width 9 height 9
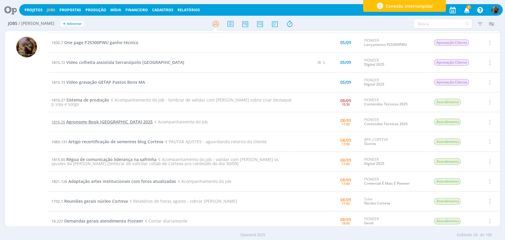
click at [118, 123] on span "Agronomy Book [GEOGRAPHIC_DATA] 2025" at bounding box center [109, 122] width 86 height 6
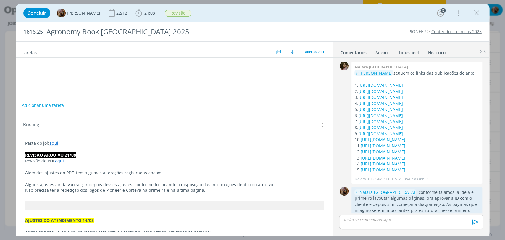
scroll to position [735, 0]
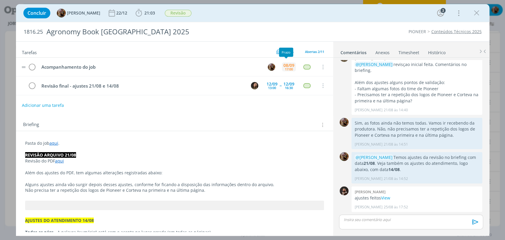
click at [285, 69] on div "17:00" at bounding box center [289, 69] width 8 height 3
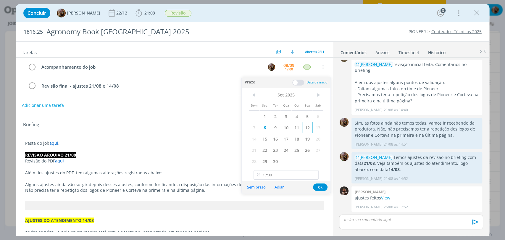
click at [310, 129] on span "12" at bounding box center [307, 127] width 11 height 11
click at [317, 186] on button "Ok" at bounding box center [320, 187] width 15 height 7
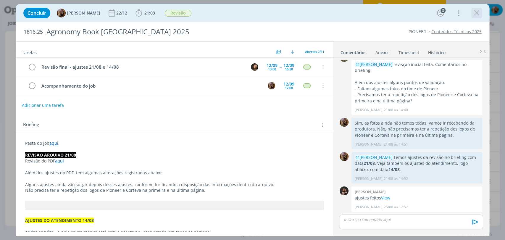
click at [476, 15] on icon "dialog" at bounding box center [477, 13] width 9 height 9
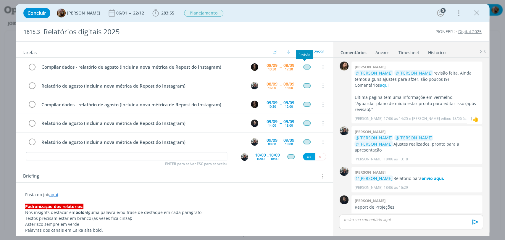
scroll to position [647, 0]
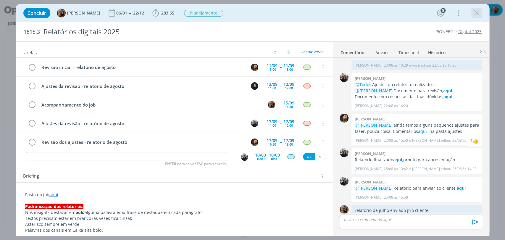
click at [473, 17] on icon "dialog" at bounding box center [477, 13] width 9 height 9
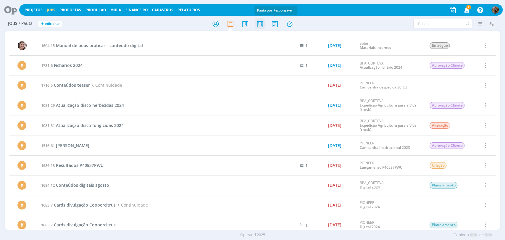
click at [257, 21] on icon at bounding box center [260, 24] width 11 height 12
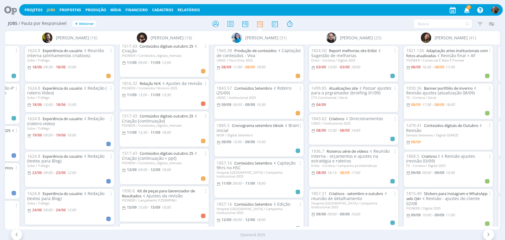
scroll to position [395, 0]
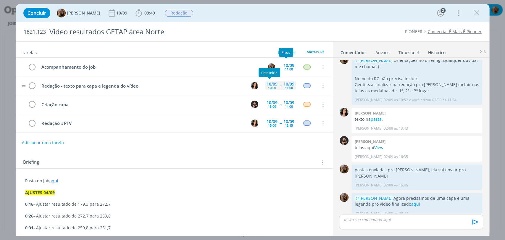
click at [265, 89] on div "[DATE] 10:00" at bounding box center [272, 85] width 14 height 9
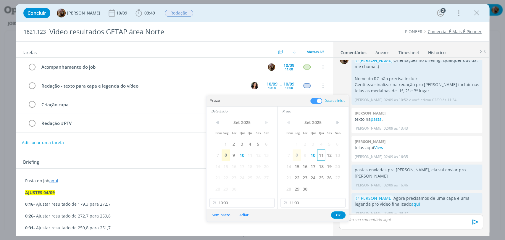
click at [320, 157] on span "11" at bounding box center [321, 155] width 8 height 11
click at [251, 156] on span "11" at bounding box center [250, 155] width 8 height 11
click at [252, 202] on input "10:00" at bounding box center [242, 202] width 65 height 9
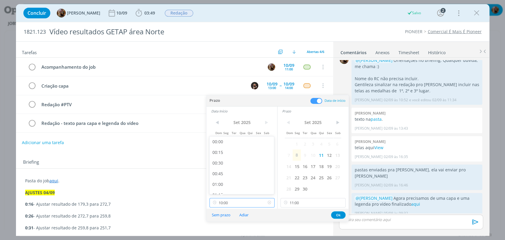
scroll to position [381, 0]
click at [290, 202] on input "11:00" at bounding box center [313, 202] width 65 height 9
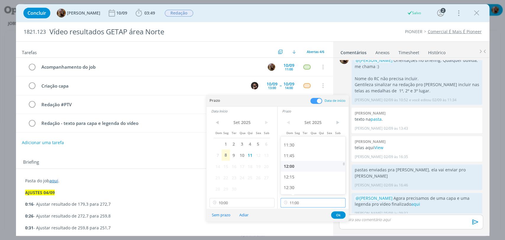
scroll to position [490, 0]
click at [299, 165] on div "12:00" at bounding box center [314, 163] width 66 height 11
type input "12:00"
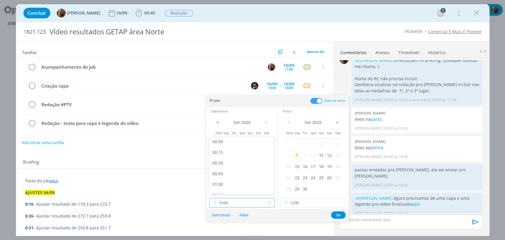
click at [257, 202] on input "10:00" at bounding box center [242, 202] width 65 height 9
click at [228, 176] on div "10:30" at bounding box center [243, 175] width 66 height 11
click at [245, 201] on input "10:30" at bounding box center [242, 202] width 65 height 9
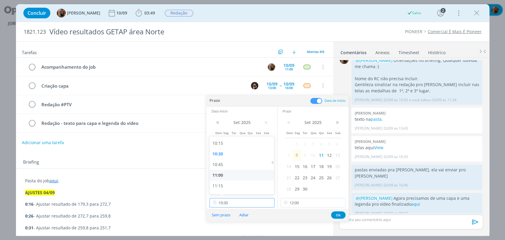
scroll to position [468, 0]
click at [224, 163] on div "11:30" at bounding box center [243, 163] width 66 height 11
type input "11:30"
click at [335, 213] on button "Ok" at bounding box center [338, 214] width 15 height 7
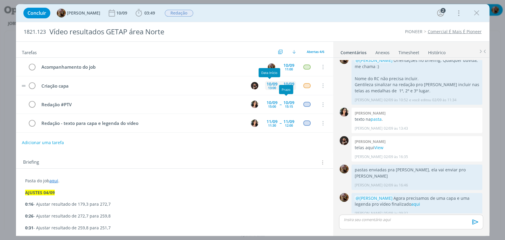
click at [270, 86] on div "13:00" at bounding box center [272, 87] width 8 height 3
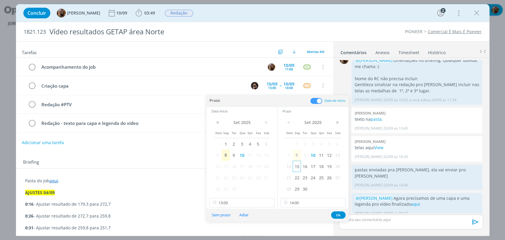
click at [295, 168] on span "15" at bounding box center [297, 166] width 8 height 11
click at [227, 168] on span "15" at bounding box center [226, 166] width 8 height 11
click at [236, 202] on input "13:00" at bounding box center [242, 202] width 65 height 9
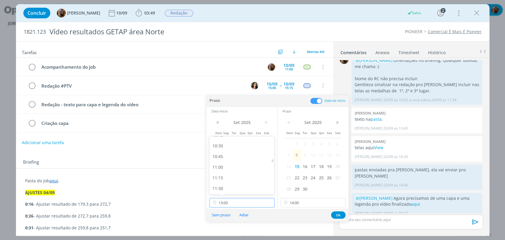
scroll to position [377, 0]
click at [221, 149] on div "09:00" at bounding box center [243, 148] width 66 height 11
type input "09:00"
click at [303, 206] on input "14:00" at bounding box center [313, 202] width 65 height 9
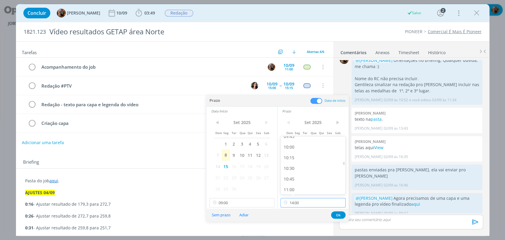
scroll to position [420, 0]
click at [292, 147] on div "10:00" at bounding box center [314, 148] width 66 height 11
type input "10:00"
click at [341, 215] on button "Ok" at bounding box center [338, 214] width 15 height 7
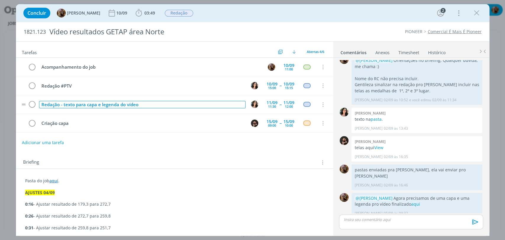
click at [159, 102] on div "Redação - texto para capa e legenda do vídeo" at bounding box center [142, 104] width 207 height 7
copy div "Redação - texto para capa e legenda do vídeo"
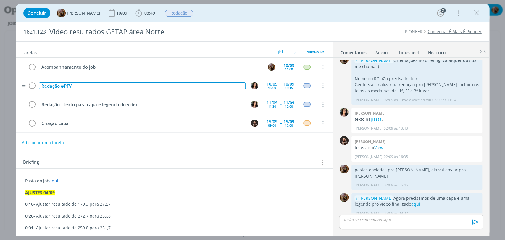
click at [130, 84] on div "Redação #PTV" at bounding box center [142, 85] width 207 height 7
drag, startPoint x: 73, startPoint y: 86, endPoint x: 38, endPoint y: 90, distance: 35.5
click at [38, 90] on td "Redação #PTV Redação - texto para capa e legenda do vídeo" at bounding box center [141, 86] width 207 height 10
copy div "Redação #PTV"
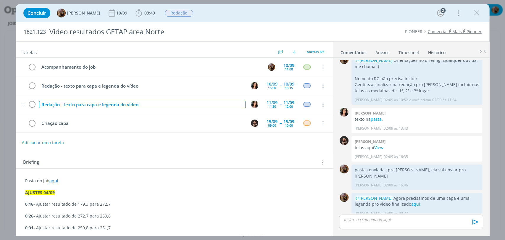
click at [86, 102] on div "Redação - texto para capa e legenda do vídeo" at bounding box center [142, 104] width 207 height 7
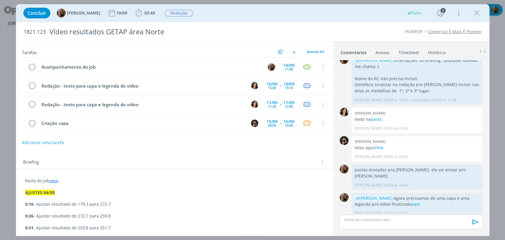
click at [245, 15] on div "Concluir Amanda Rodrigues 10/09 03:49 Iniciar Apontar Data * 08/09/2025 Horas *…" at bounding box center [252, 13] width 465 height 14
click at [268, 102] on div "11/09" at bounding box center [272, 103] width 11 height 4
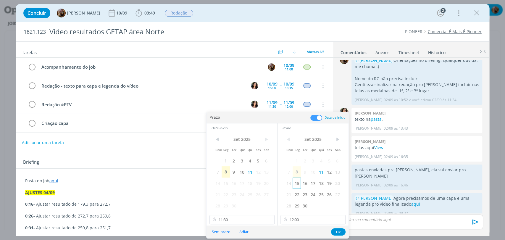
click at [296, 180] on span "15" at bounding box center [297, 183] width 8 height 11
click at [226, 182] on span "15" at bounding box center [226, 183] width 8 height 11
click at [299, 222] on input "12:00" at bounding box center [313, 219] width 65 height 9
click at [291, 188] on div "17:00" at bounding box center [314, 186] width 66 height 11
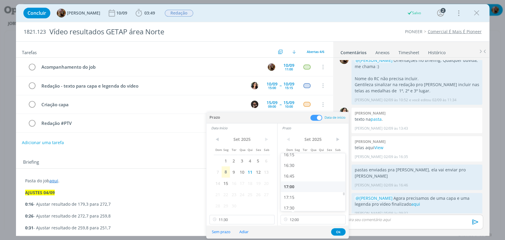
type input "17:00"
click at [251, 218] on input "11:30" at bounding box center [242, 219] width 65 height 9
click at [221, 187] on div "16:30" at bounding box center [243, 186] width 66 height 11
type input "16:30"
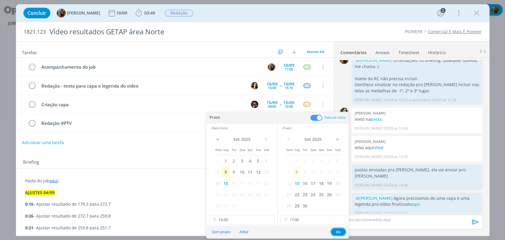
click at [339, 230] on button "Ok" at bounding box center [338, 231] width 15 height 7
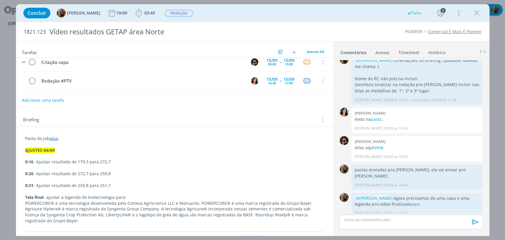
scroll to position [0, 0]
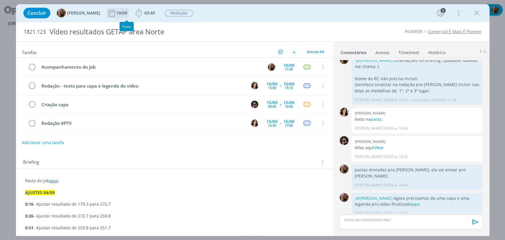
click at [126, 13] on div "10/09" at bounding box center [122, 13] width 12 height 4
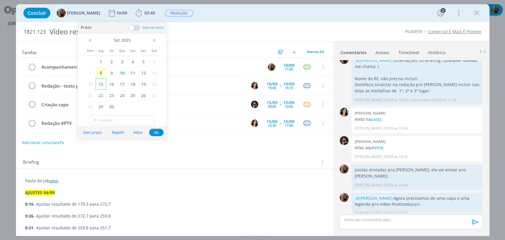
drag, startPoint x: 101, startPoint y: 84, endPoint x: 103, endPoint y: 87, distance: 3.6
click at [101, 84] on span "15" at bounding box center [101, 83] width 11 height 11
click at [156, 133] on button "Ok" at bounding box center [156, 132] width 15 height 7
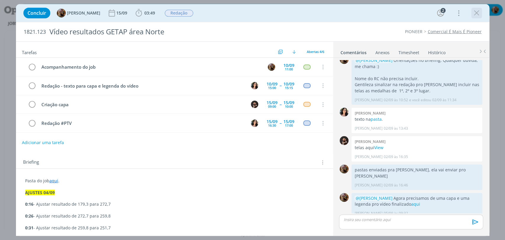
click at [474, 13] on icon "dialog" at bounding box center [477, 13] width 9 height 9
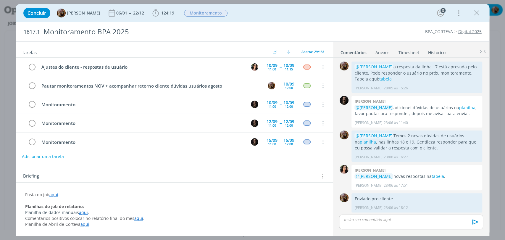
scroll to position [590, 0]
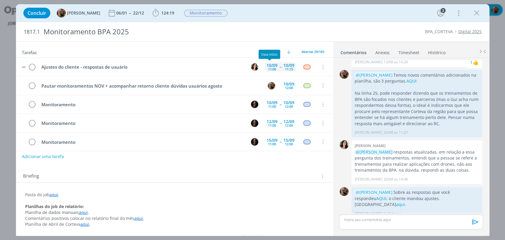
click at [271, 66] on div "10/09" at bounding box center [272, 65] width 11 height 4
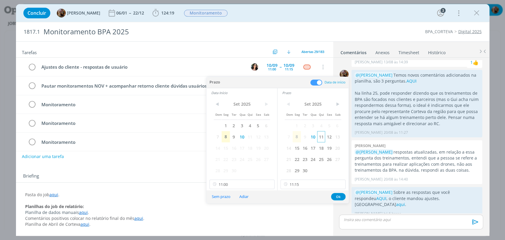
click at [320, 137] on span "11" at bounding box center [321, 136] width 8 height 11
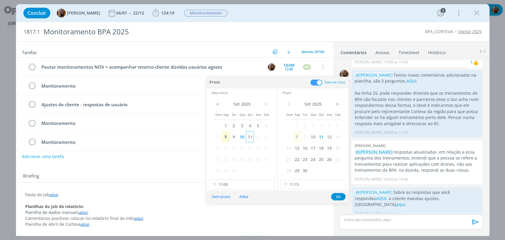
click at [251, 140] on span "11" at bounding box center [250, 136] width 8 height 11
drag, startPoint x: 293, startPoint y: 185, endPoint x: 295, endPoint y: 179, distance: 6.4
click at [293, 185] on input "11:15" at bounding box center [313, 184] width 65 height 9
click at [293, 141] on div "14:30" at bounding box center [314, 142] width 66 height 11
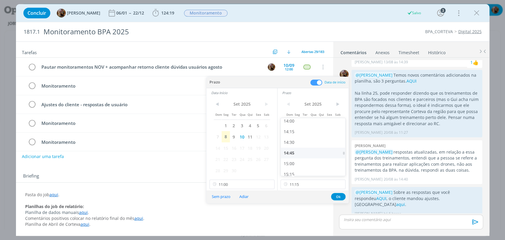
type input "14:30"
click at [244, 184] on input "11:00" at bounding box center [242, 184] width 65 height 9
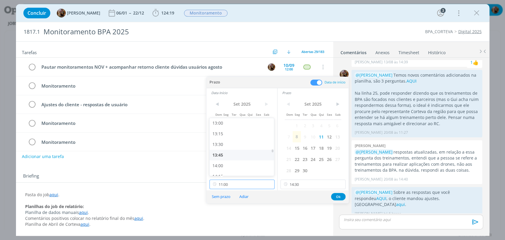
scroll to position [555, 0]
click at [218, 164] on div "14:00" at bounding box center [243, 165] width 66 height 11
type input "14:00"
click at [335, 197] on button "Ok" at bounding box center [338, 196] width 15 height 7
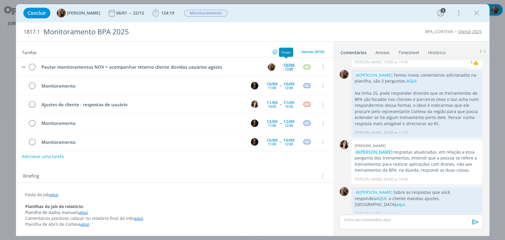
click at [289, 63] on div "10/09" at bounding box center [289, 65] width 11 height 4
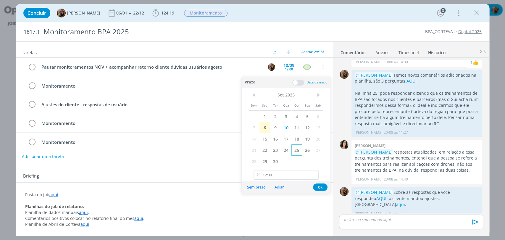
drag, startPoint x: 294, startPoint y: 126, endPoint x: 293, endPoint y: 145, distance: 18.7
click at [295, 127] on span "11" at bounding box center [297, 127] width 11 height 11
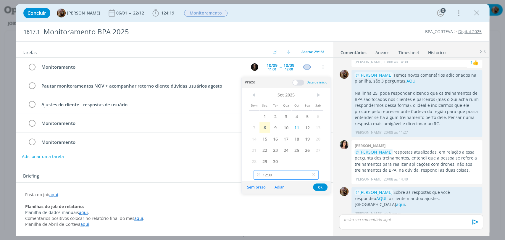
click at [288, 179] on input "12:00" at bounding box center [286, 174] width 65 height 9
click at [271, 157] on div "15:00" at bounding box center [287, 155] width 66 height 11
type input "15:00"
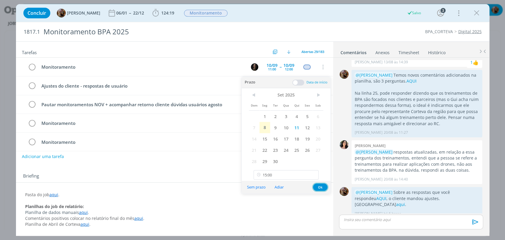
click at [319, 188] on button "Ok" at bounding box center [320, 187] width 15 height 7
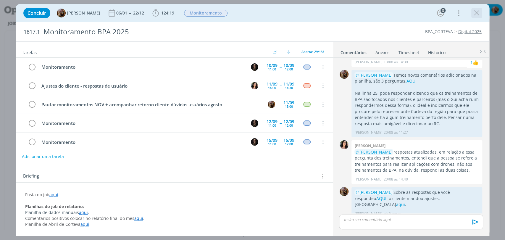
click at [476, 12] on icon "dialog" at bounding box center [477, 13] width 9 height 9
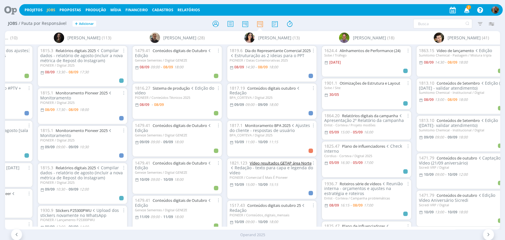
click at [298, 161] on link "Vídeo resultados GETAP área Norte" at bounding box center [281, 162] width 62 height 5
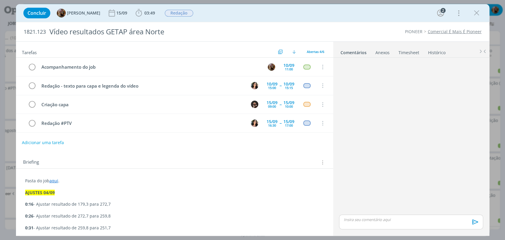
scroll to position [7, 0]
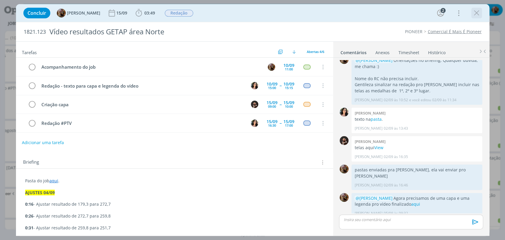
click at [476, 16] on icon "dialog" at bounding box center [477, 13] width 9 height 9
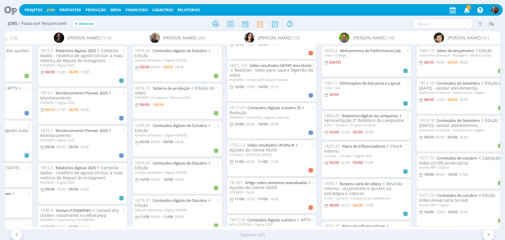
scroll to position [99, 0]
click at [282, 62] on link "Vídeo resultados GETAP área Norte" at bounding box center [281, 64] width 62 height 5
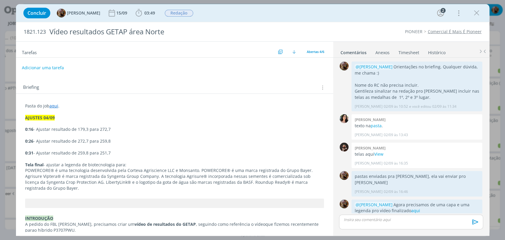
scroll to position [7, 0]
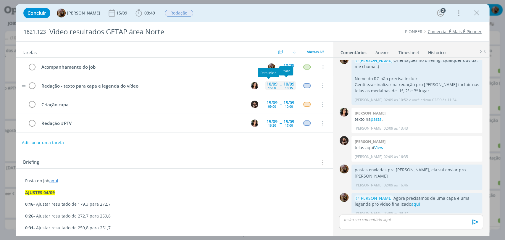
click at [274, 86] on div "10/09" at bounding box center [272, 84] width 11 height 4
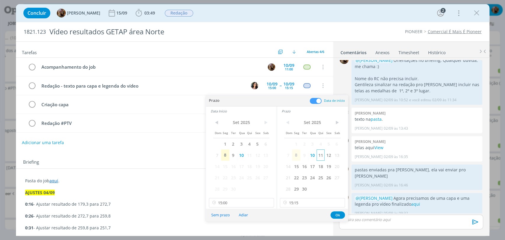
click at [322, 158] on span "11" at bounding box center [321, 155] width 8 height 11
click at [250, 156] on span "11" at bounding box center [249, 155] width 8 height 11
click at [249, 201] on input "15:00" at bounding box center [241, 202] width 65 height 9
click at [223, 168] on div "11:30" at bounding box center [242, 169] width 66 height 11
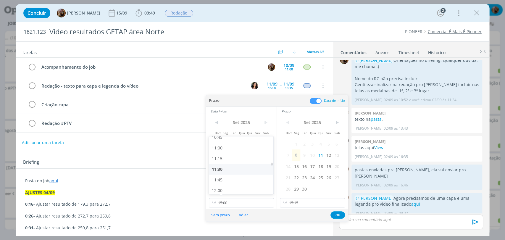
type input "11:30"
click at [294, 202] on input "15:15" at bounding box center [312, 202] width 65 height 9
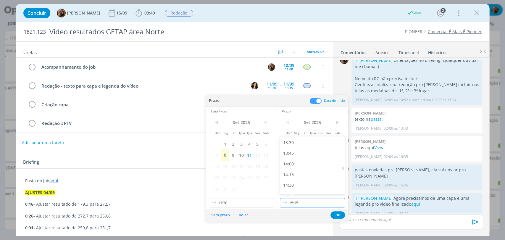
scroll to position [507, 0]
click at [288, 150] on div "12:00" at bounding box center [313, 147] width 66 height 11
type input "12:00"
click at [336, 214] on button "Ok" at bounding box center [338, 214] width 15 height 7
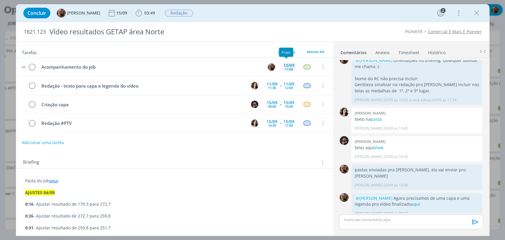
click at [289, 68] on div "11:00" at bounding box center [289, 69] width 8 height 3
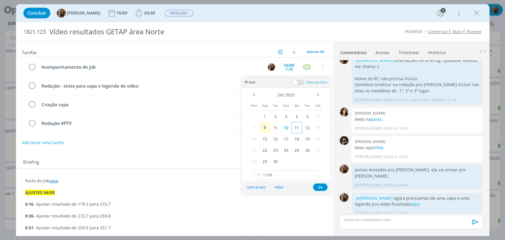
click at [299, 129] on span "11" at bounding box center [297, 127] width 11 height 11
click at [289, 175] on input "11:00" at bounding box center [286, 174] width 65 height 9
click at [275, 135] on div "15:00" at bounding box center [287, 132] width 66 height 11
type input "15:00"
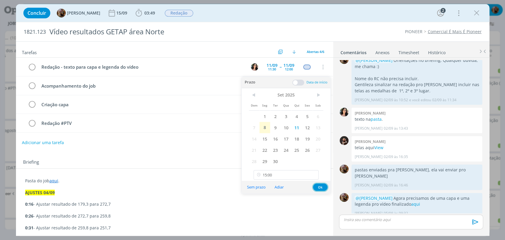
click at [321, 188] on button "Ok" at bounding box center [320, 187] width 15 height 7
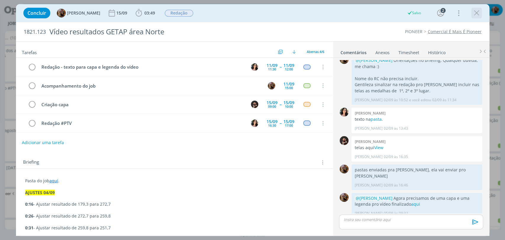
click at [476, 11] on icon "dialog" at bounding box center [477, 13] width 9 height 9
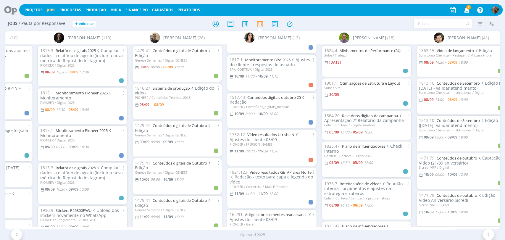
scroll to position [33, 0]
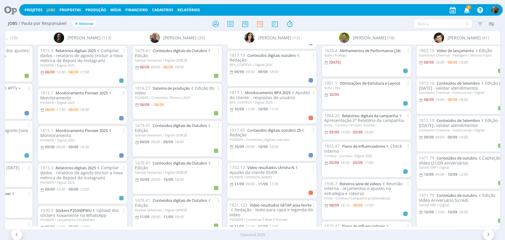
drag, startPoint x: 287, startPoint y: 94, endPoint x: 317, endPoint y: 23, distance: 76.8
click at [317, 23] on div at bounding box center [252, 23] width 165 height 11
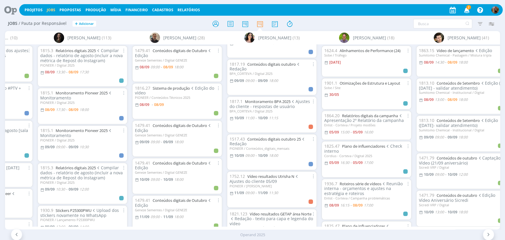
scroll to position [0, 0]
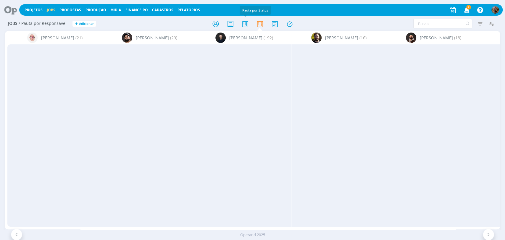
scroll to position [0, 1204]
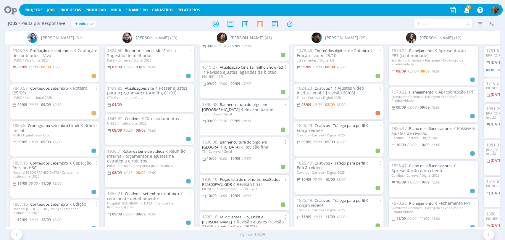
scroll to position [362, 0]
click at [264, 139] on link "Banner cultura do trigo em [GEOGRAPHIC_DATA]" at bounding box center [234, 144] width 65 height 10
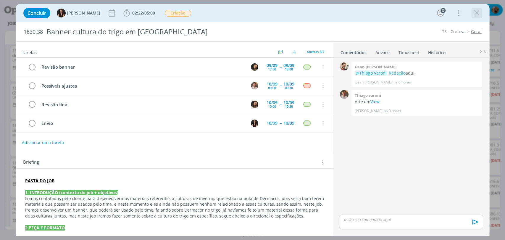
click at [475, 15] on icon "dialog" at bounding box center [477, 13] width 9 height 9
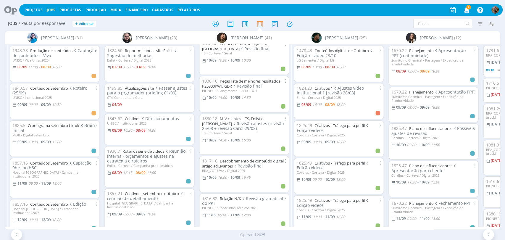
scroll to position [460, 0]
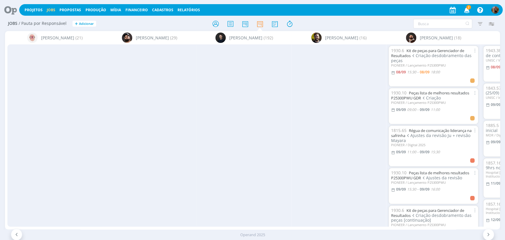
scroll to position [0, 474]
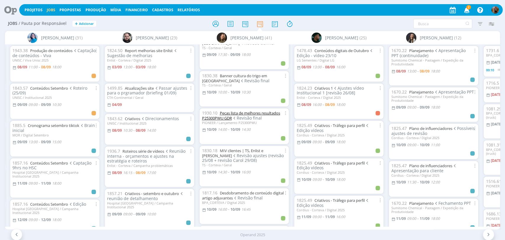
click at [257, 110] on link "Peças lista de melhores resultados P25300PWU GDR" at bounding box center [241, 115] width 78 height 10
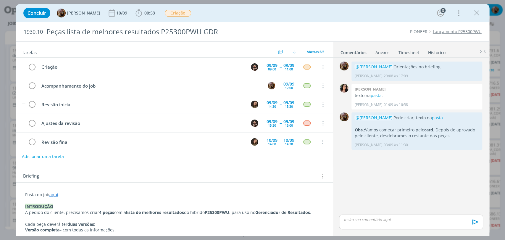
scroll to position [4, 0]
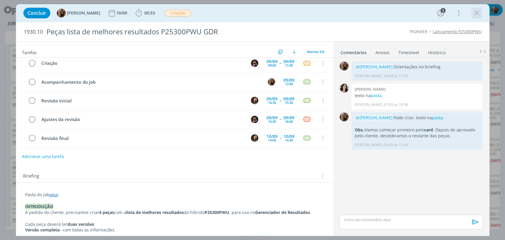
click at [476, 13] on icon "dialog" at bounding box center [477, 13] width 9 height 9
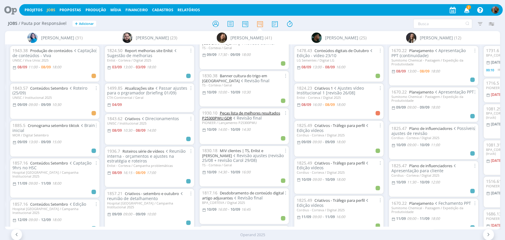
click at [251, 110] on link "Peças lista de melhores resultados P25300PWU GDR" at bounding box center [241, 115] width 78 height 10
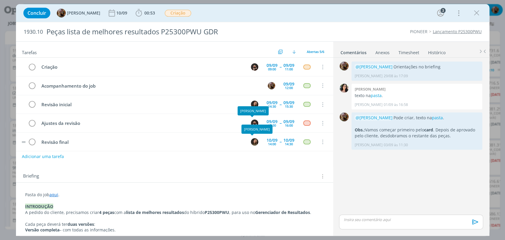
scroll to position [4, 0]
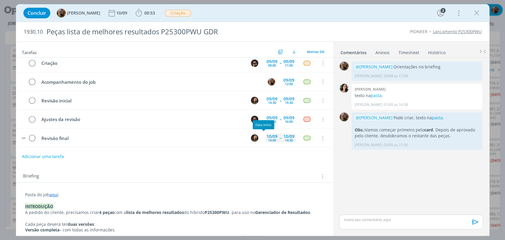
click at [268, 140] on div "14:00" at bounding box center [272, 140] width 8 height 3
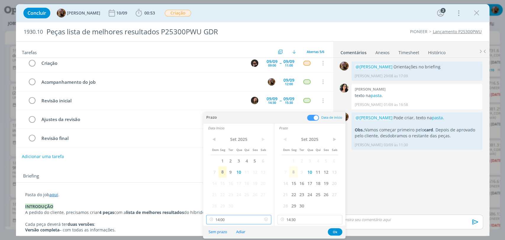
click at [247, 220] on input "14:00" at bounding box center [238, 219] width 65 height 9
click at [224, 159] on div "09:00" at bounding box center [239, 155] width 66 height 11
type input "09:00"
click at [301, 218] on input "14:30" at bounding box center [309, 219] width 65 height 9
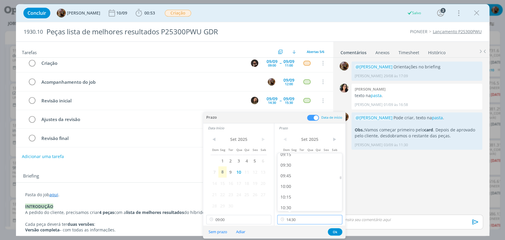
scroll to position [376, 0]
click at [291, 186] on div "09:30" at bounding box center [311, 188] width 66 height 11
type input "09:30"
click at [339, 231] on button "Ok" at bounding box center [335, 231] width 15 height 7
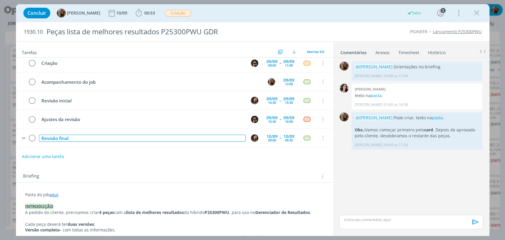
click at [177, 140] on div "Revisão final" at bounding box center [142, 138] width 207 height 7
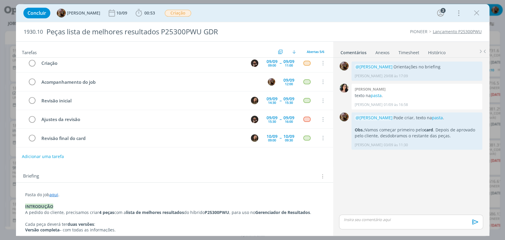
click at [284, 12] on div "Concluir Amanda Rodrigues 10/09 00:53 Iniciar Apontar Data * 08/09/2025 Horas *…" at bounding box center [252, 13] width 465 height 14
click at [473, 15] on icon "dialog" at bounding box center [477, 13] width 9 height 9
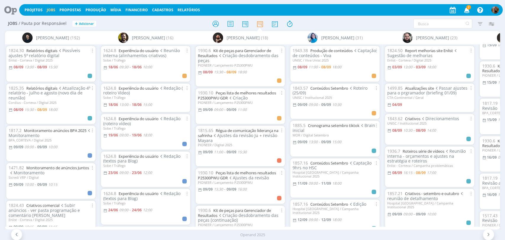
scroll to position [0, 178]
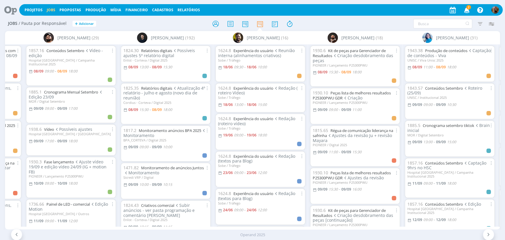
scroll to position [0, 95]
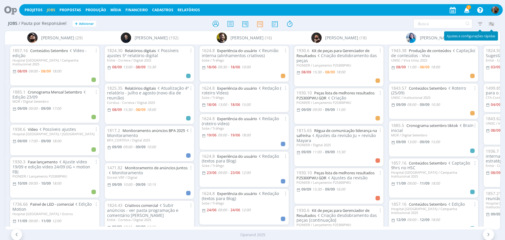
click at [487, 24] on icon "button" at bounding box center [491, 23] width 11 height 11
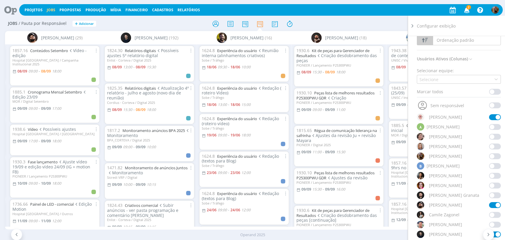
scroll to position [66, 0]
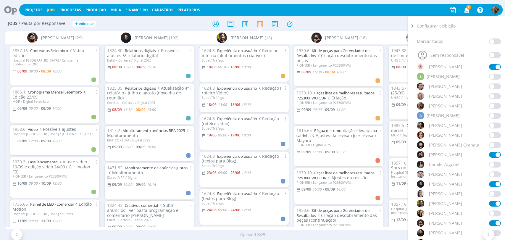
click at [497, 194] on span at bounding box center [495, 194] width 12 height 6
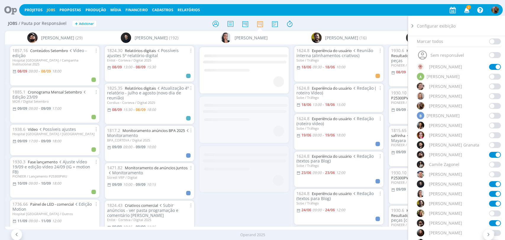
click at [372, 21] on div "Filtrar Filtrar Limpar Tipo Jobs e Tarefas Data Personalizado a Situação dos jo…" at bounding box center [417, 23] width 159 height 9
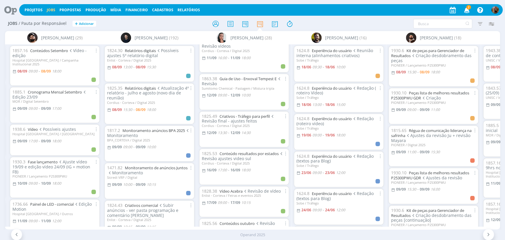
scroll to position [526, 0]
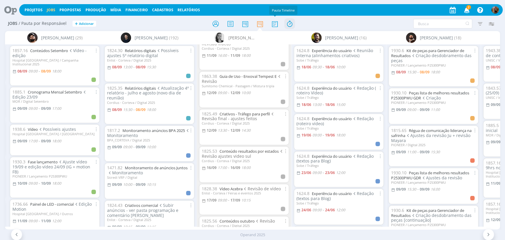
click at [287, 22] on icon at bounding box center [289, 24] width 11 height 12
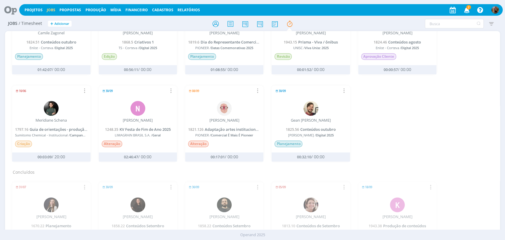
scroll to position [230, 0]
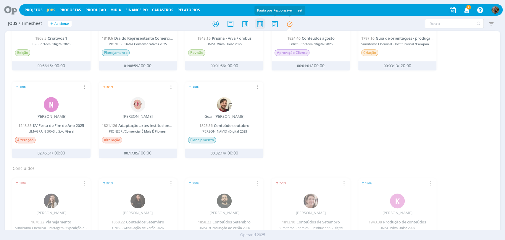
click at [258, 24] on icon at bounding box center [260, 24] width 11 height 12
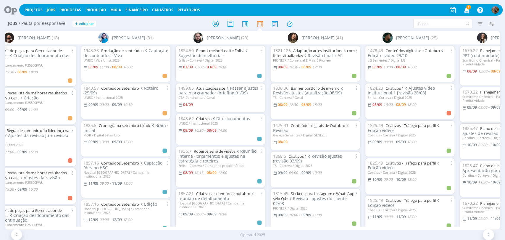
scroll to position [0, 497]
click at [339, 88] on link "Banner portfólio de inverno" at bounding box center [315, 88] width 49 height 5
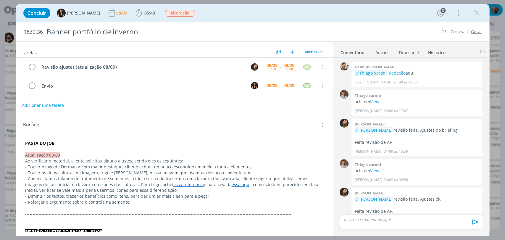
scroll to position [200, 0]
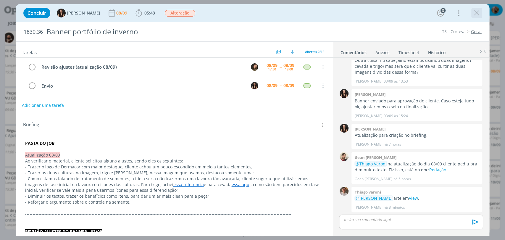
click at [473, 9] on button "dialog" at bounding box center [477, 13] width 9 height 9
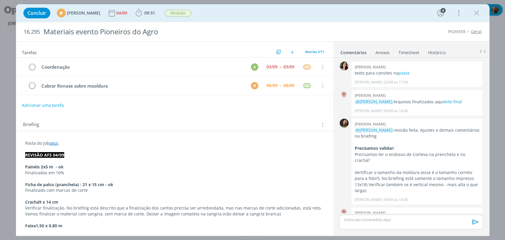
scroll to position [182, 0]
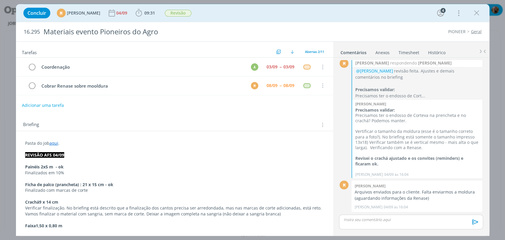
click at [400, 51] on link "Timesheet" at bounding box center [409, 51] width 21 height 9
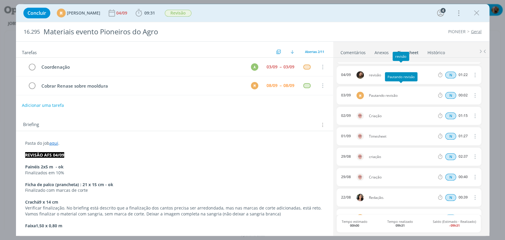
scroll to position [52, 0]
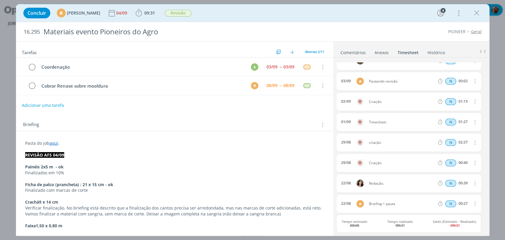
click at [472, 124] on icon "dialog" at bounding box center [475, 121] width 7 height 7
click at [448, 141] on link "Editar" at bounding box center [458, 141] width 47 height 9
drag, startPoint x: 390, startPoint y: 121, endPoint x: 348, endPoint y: 122, distance: 41.2
click at [352, 124] on div "[DATE] 17:37 Timesheet Selecione a tarefa N 01:27" at bounding box center [409, 122] width 144 height 18
click at [403, 130] on div "[DATE] 17:37 criação Selecione a tarefa N 01:27" at bounding box center [409, 122] width 144 height 18
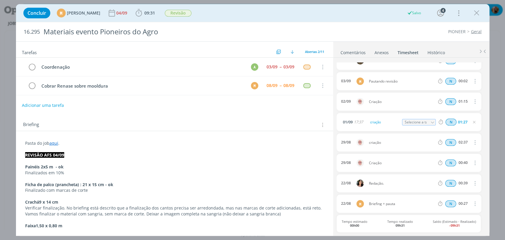
click at [473, 122] on icon "dialog" at bounding box center [474, 122] width 5 height 5
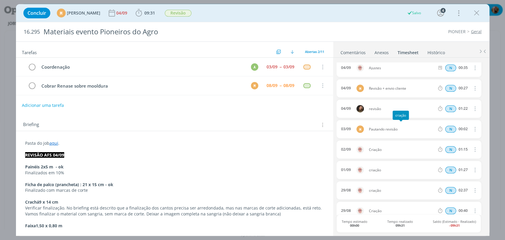
scroll to position [0, 0]
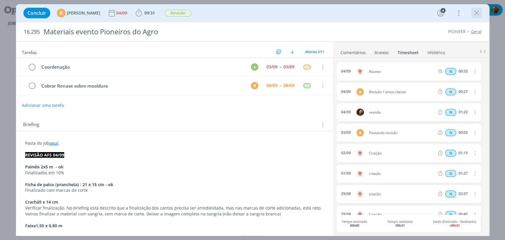
click at [476, 12] on icon "dialog" at bounding box center [477, 13] width 9 height 9
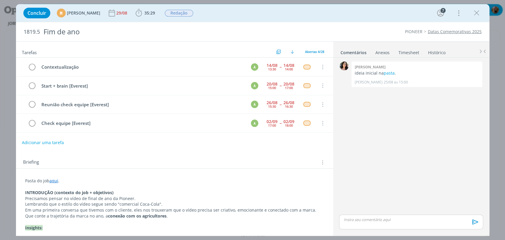
click at [407, 54] on link "Timesheet" at bounding box center [409, 51] width 21 height 9
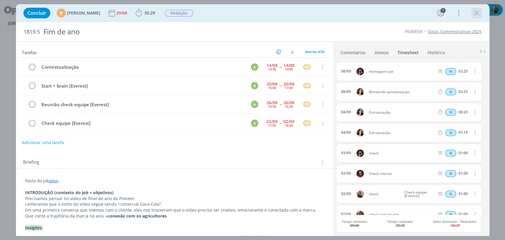
click at [475, 15] on icon "dialog" at bounding box center [477, 13] width 9 height 9
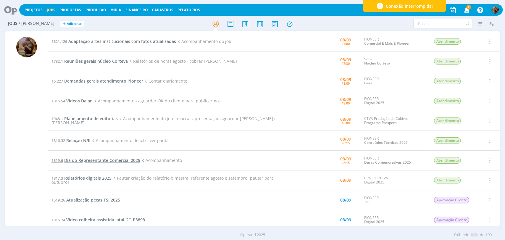
scroll to position [217, 0]
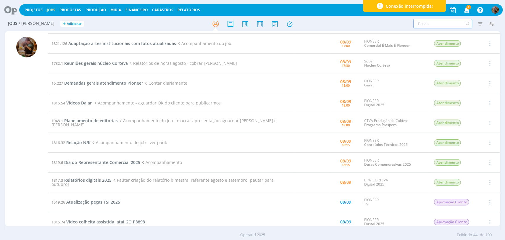
click at [427, 23] on input "text" at bounding box center [443, 23] width 59 height 9
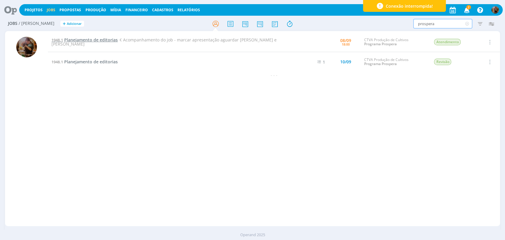
type input "prospera"
click at [112, 43] on span "Planejamento de editorias" at bounding box center [91, 40] width 54 height 6
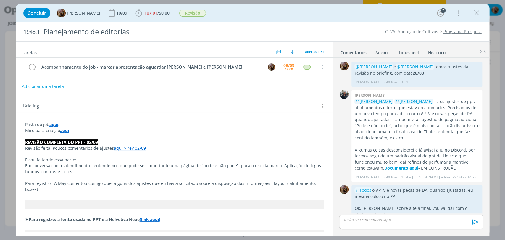
scroll to position [723, 0]
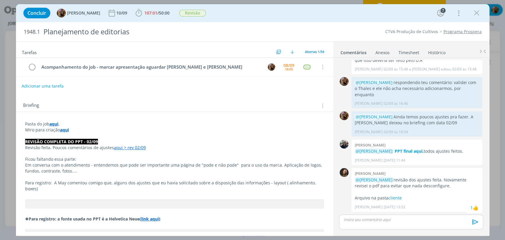
click at [55, 85] on button "Adicionar uma tarefa" at bounding box center [43, 86] width 42 height 10
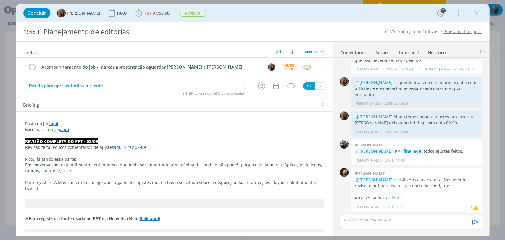
click at [257, 86] on icon "dialog" at bounding box center [261, 85] width 9 height 9
type input "Estudo para apresentação ao cliente"
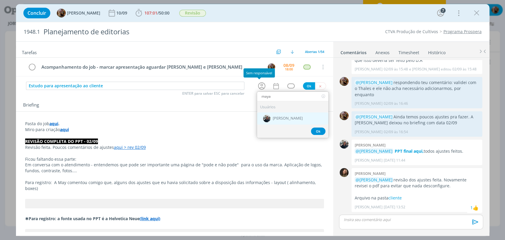
type input "maya"
click at [280, 117] on span "[PERSON_NAME]" at bounding box center [288, 118] width 30 height 5
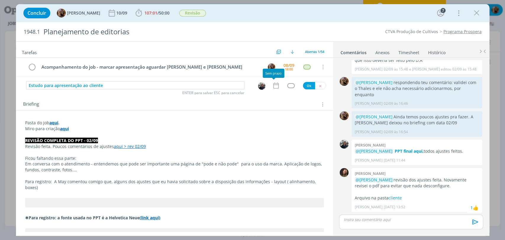
click at [276, 87] on icon "dialog" at bounding box center [276, 86] width 8 height 8
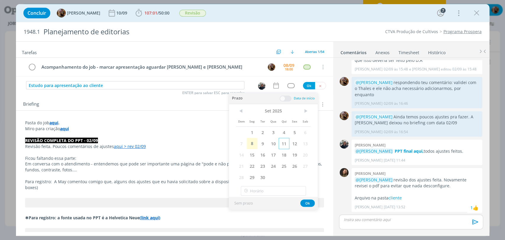
click at [282, 145] on span "11" at bounding box center [284, 143] width 11 height 11
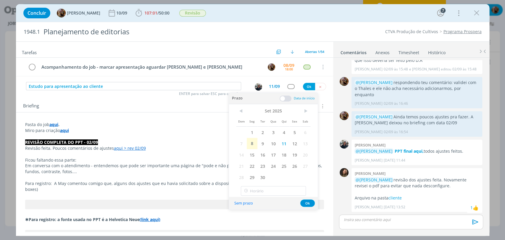
click at [285, 99] on span at bounding box center [286, 99] width 12 height 6
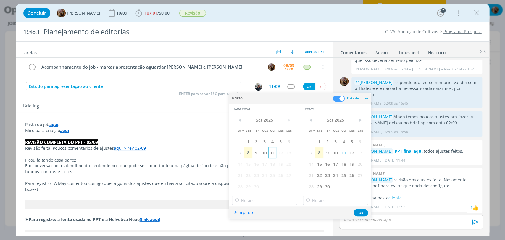
click at [272, 152] on span "11" at bounding box center [273, 152] width 8 height 11
click at [280, 205] on div "< [DATE] > Dom Seg Ter Qua Qui Sex Sab 1 2 3 4 5 6 7 8 9 10 11 12 13 14 15 16 1…" at bounding box center [264, 159] width 71 height 93
click at [279, 204] on input "17:00" at bounding box center [264, 200] width 65 height 9
click at [254, 140] on div "09:00" at bounding box center [265, 139] width 66 height 11
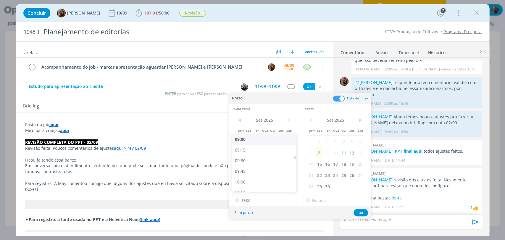
type input "09:00"
click at [328, 200] on input "17:00" at bounding box center [335, 200] width 65 height 9
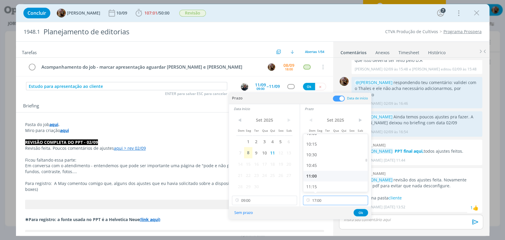
scroll to position [417, 0]
click at [319, 150] on div "10:00" at bounding box center [336, 149] width 66 height 11
type input "10:00"
click at [357, 214] on button "Ok" at bounding box center [361, 212] width 15 height 7
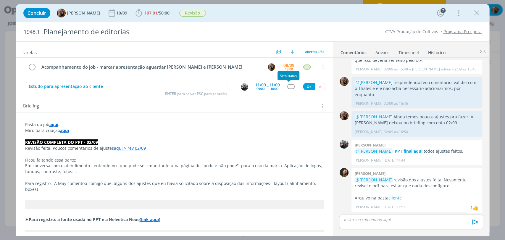
click at [289, 88] on div "dialog" at bounding box center [290, 86] width 7 height 5
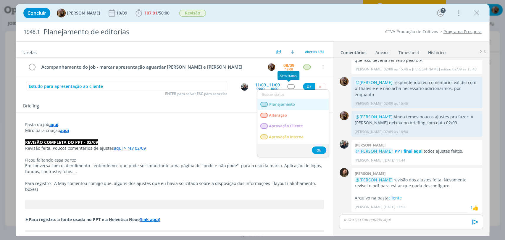
drag, startPoint x: 292, startPoint y: 105, endPoint x: 303, endPoint y: 96, distance: 14.3
click at [292, 106] on span "Planejamento" at bounding box center [282, 104] width 26 height 5
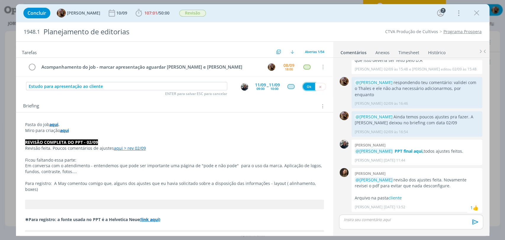
click at [308, 87] on button "Ok" at bounding box center [309, 86] width 12 height 7
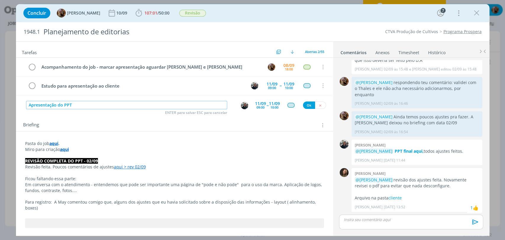
drag, startPoint x: 76, startPoint y: 104, endPoint x: 64, endPoint y: 105, distance: 12.4
click at [64, 105] on input "Apresentação do PPT" at bounding box center [126, 105] width 201 height 8
type input "Apresentação do planejamento de editorias"
click at [257, 107] on div "09:00" at bounding box center [261, 107] width 8 height 3
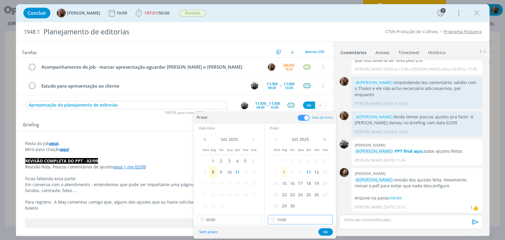
click at [293, 217] on input "10:00" at bounding box center [300, 219] width 65 height 9
click at [280, 180] on div "11:00" at bounding box center [301, 180] width 66 height 11
type input "11:00"
click at [237, 214] on div "< [DATE] > Dom Seg Ter Qua Qui Sex Sab 1 2 3 4 5 6 7 8 9 10 11 12 13 14 15 16 1…" at bounding box center [229, 179] width 71 height 93
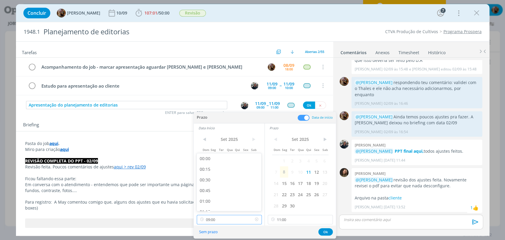
click at [237, 215] on input "09:00" at bounding box center [229, 219] width 65 height 9
click at [220, 183] on div "10:00" at bounding box center [230, 180] width 66 height 11
type input "10:00"
click at [319, 231] on button "Ok" at bounding box center [326, 231] width 15 height 7
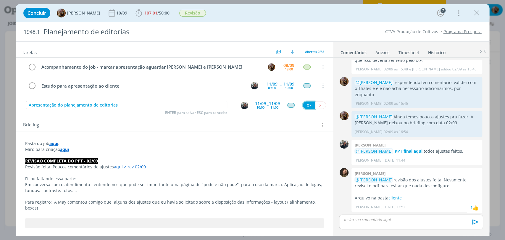
click at [303, 106] on button "Ok" at bounding box center [309, 105] width 12 height 7
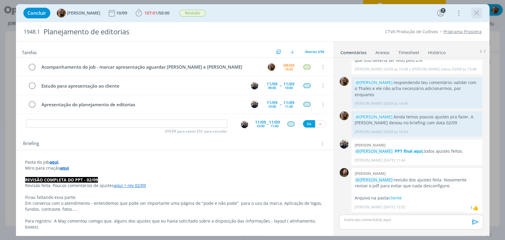
click at [479, 14] on icon "dialog" at bounding box center [477, 13] width 9 height 9
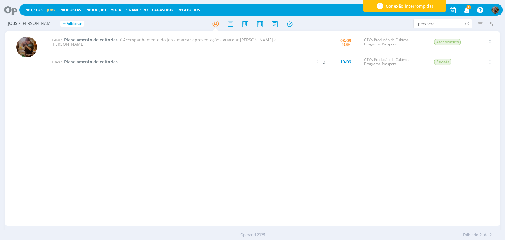
click at [467, 23] on icon at bounding box center [467, 23] width 7 height 9
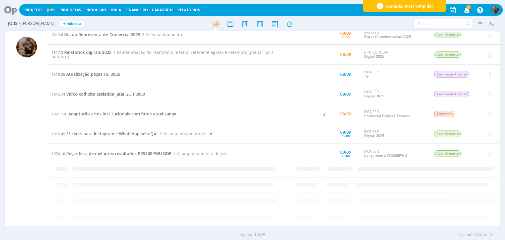
scroll to position [348, 0]
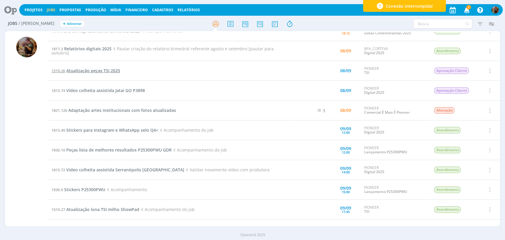
click at [113, 70] on span "Atualização peças TSI 2025" at bounding box center [93, 71] width 54 height 6
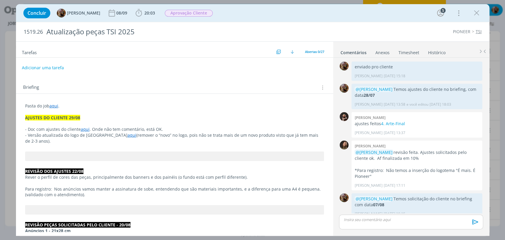
scroll to position [457, 0]
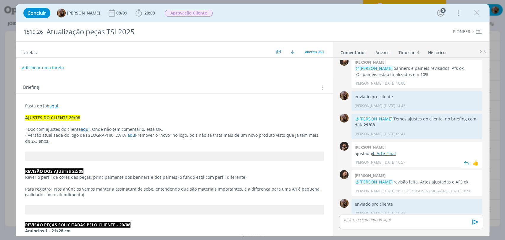
click at [383, 151] on link "4. Arte-Final" at bounding box center [384, 154] width 24 height 6
click at [408, 50] on link "Timesheet" at bounding box center [409, 51] width 21 height 9
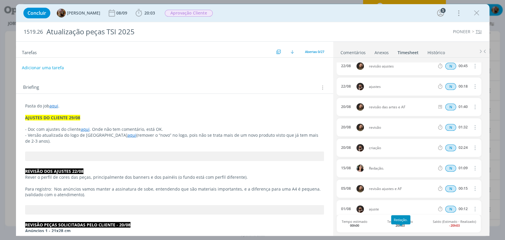
scroll to position [0, 0]
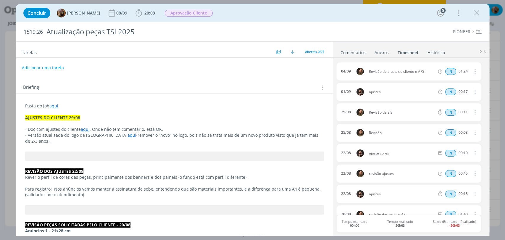
click at [351, 49] on link "Comentários" at bounding box center [353, 51] width 26 height 9
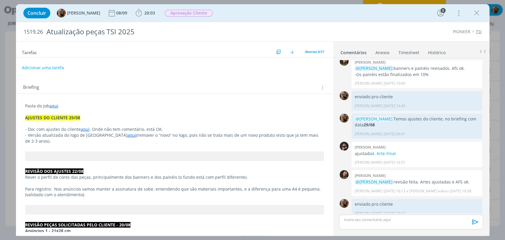
click at [388, 223] on div "dialog" at bounding box center [411, 222] width 144 height 15
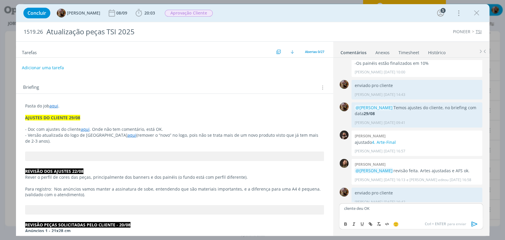
click at [471, 224] on icon "dialog" at bounding box center [474, 224] width 9 height 9
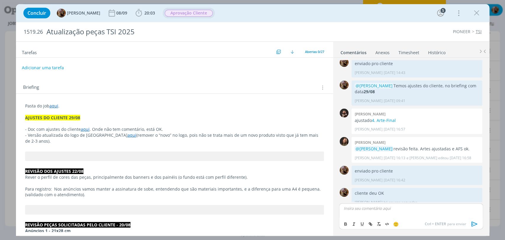
click at [186, 14] on span "Aprovação Cliente" at bounding box center [189, 13] width 48 height 7
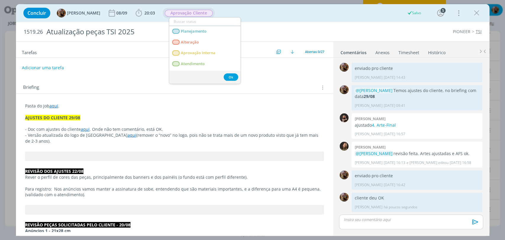
scroll to position [479, 0]
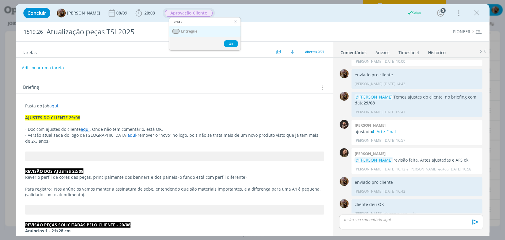
type input "entre"
click at [191, 31] on span "Entregue" at bounding box center [189, 31] width 16 height 5
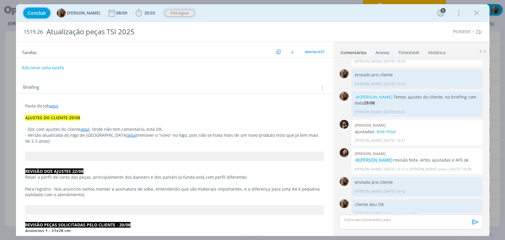
click at [43, 11] on span "Concluir" at bounding box center [37, 13] width 19 height 5
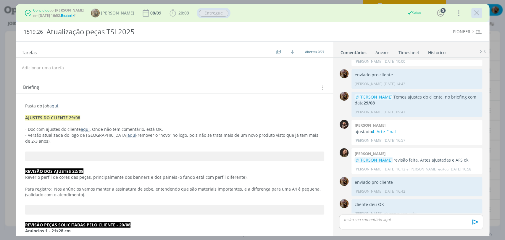
click at [478, 17] on icon "dialog" at bounding box center [477, 13] width 9 height 9
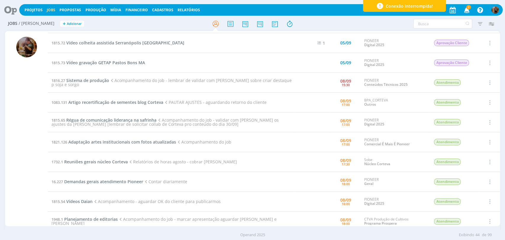
scroll to position [85, 0]
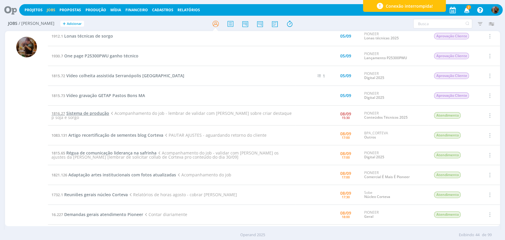
click at [107, 112] on span "Sistema de produção" at bounding box center [87, 113] width 43 height 6
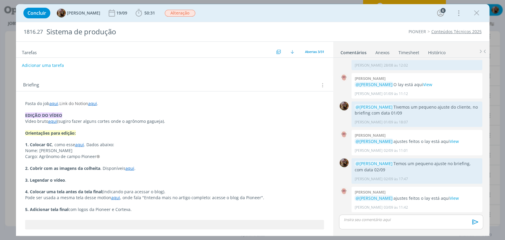
scroll to position [66, 0]
click at [452, 221] on p "dialog" at bounding box center [411, 219] width 134 height 5
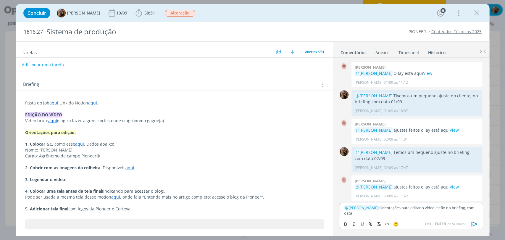
click at [361, 214] on p "﻿ @ Rodrigo Bilheri ﻿ Orientações para editar o vídeo estão no briefing, com da…" at bounding box center [411, 210] width 134 height 11
drag, startPoint x: 353, startPoint y: 214, endPoint x: 364, endPoint y: 215, distance: 10.7
click at [364, 215] on p "﻿ @ Rodrigo Bilheri ﻿ Orientações para editar o vídeo estão no briefing, com da…" at bounding box center [411, 210] width 134 height 11
drag, startPoint x: 340, startPoint y: 225, endPoint x: 345, endPoint y: 223, distance: 4.5
click at [342, 224] on div "🙂 Ctrl + ENTER para enviar" at bounding box center [411, 223] width 143 height 11
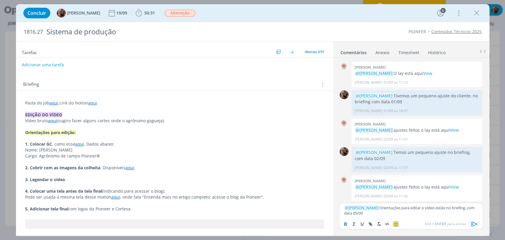
click at [345, 223] on icon "dialog" at bounding box center [345, 224] width 5 height 5
click at [408, 206] on p "﻿ @ Rodrigo Bilheri ﻿ Orientações para editar o vídeo estão no briefing, com da…" at bounding box center [411, 210] width 134 height 11
click at [475, 221] on icon "dialog" at bounding box center [474, 224] width 9 height 9
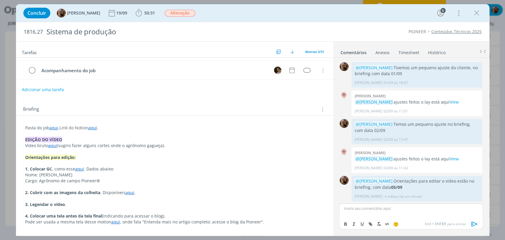
scroll to position [0, 0]
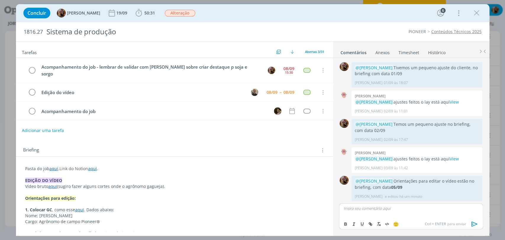
click at [80, 178] on p "EDIÇÃO DO VÍDEO" at bounding box center [174, 181] width 299 height 6
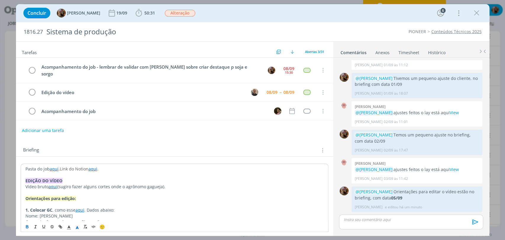
scroll to position [638, 0]
click at [99, 132] on div "Tarefas Usar Job de template Criar template a partir deste job Visualizar Templ…" at bounding box center [174, 137] width 317 height 190
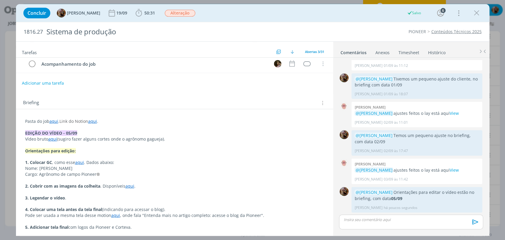
scroll to position [66, 0]
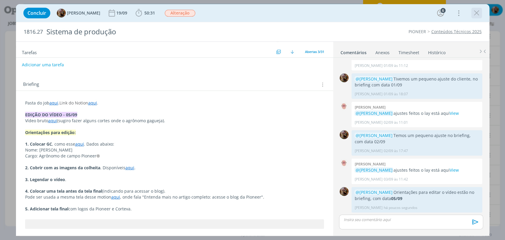
click at [475, 15] on icon "dialog" at bounding box center [477, 13] width 9 height 9
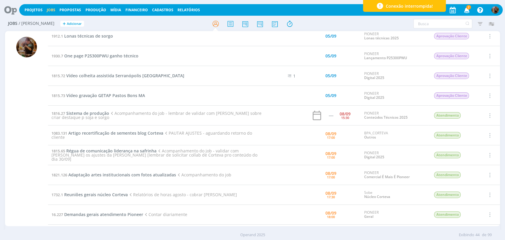
click at [147, 154] on span "Acompanhamento do job - validar com Mari os ajustes da Carol [lembrar de solici…" at bounding box center [155, 155] width 206 height 14
click at [147, 150] on span "Régua de comunicação liderança na safrinha" at bounding box center [111, 151] width 90 height 6
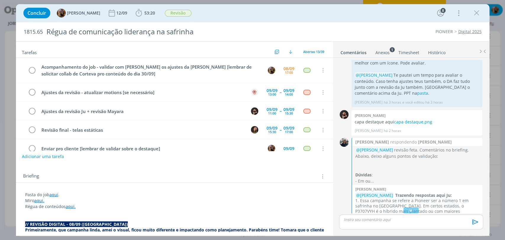
scroll to position [927, 0]
click at [417, 93] on link "pasta" at bounding box center [422, 94] width 11 height 6
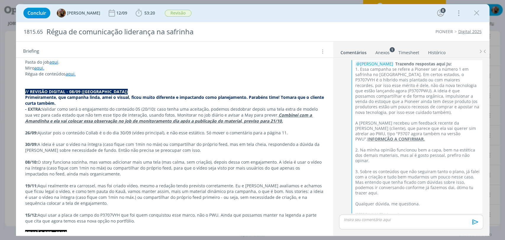
scroll to position [131, 0]
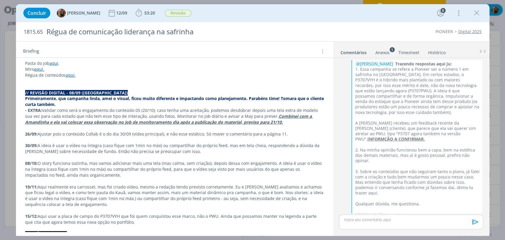
click at [71, 102] on p "Primeiramente, que campanha linda, amei o visual, ficou muito diferente e impac…" at bounding box center [174, 102] width 299 height 12
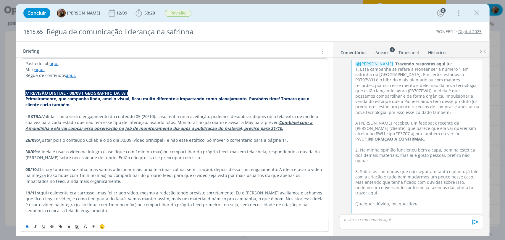
click at [203, 104] on p "Primeiramente, que campanha linda, amei o visual, ficou muito diferente e impac…" at bounding box center [174, 102] width 298 height 12
drag, startPoint x: 43, startPoint y: 117, endPoint x: 153, endPoint y: 116, distance: 110.1
click at [153, 116] on p "- EXTRA: Validar como será o engajamento do conteúdo 05 (20/10): caso tenha uma…" at bounding box center [174, 123] width 298 height 18
copy p "Validar como será o engajamento do conteúdo 05 (20/10)"
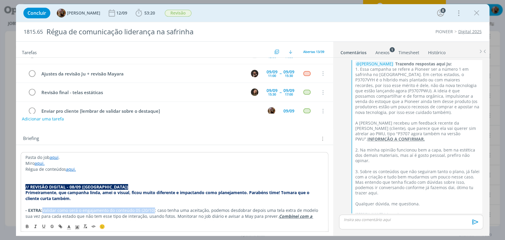
scroll to position [0, 0]
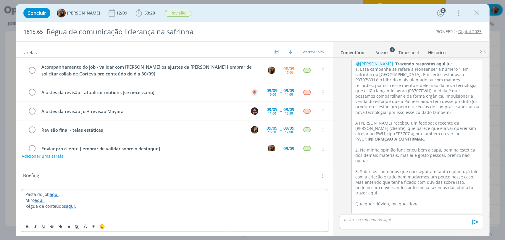
click at [44, 157] on button "Adicionar uma tarefa" at bounding box center [43, 156] width 42 height 10
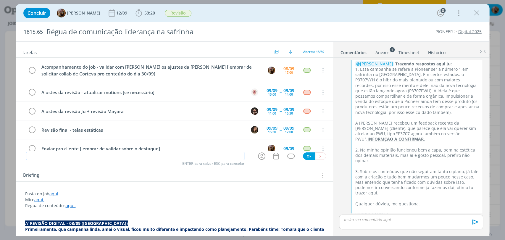
scroll to position [17, 0]
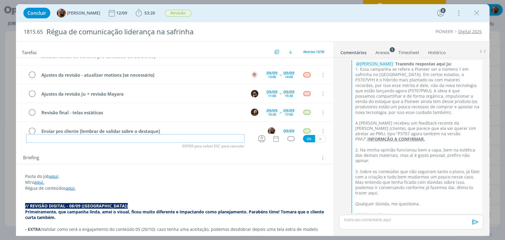
paste input "Validar como será o engajamento do conteúdo 05 (20/10)"
click at [260, 142] on icon "dialog" at bounding box center [261, 138] width 7 height 7
type input "Validar como será o engajamento do conteúdo 05 (20/10)"
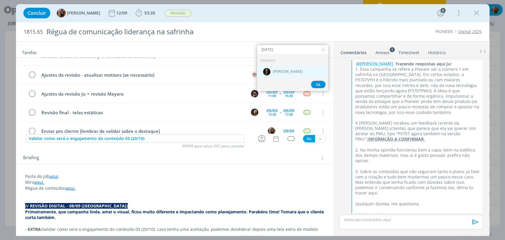
type input "natal"
click at [277, 69] on div "[PERSON_NAME]" at bounding box center [292, 72] width 71 height 12
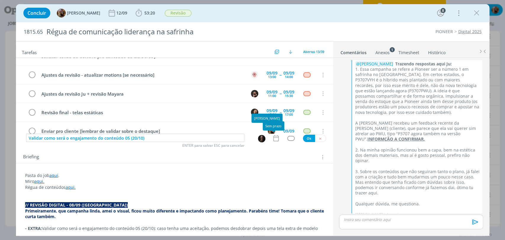
click at [274, 139] on icon "dialog" at bounding box center [276, 138] width 8 height 8
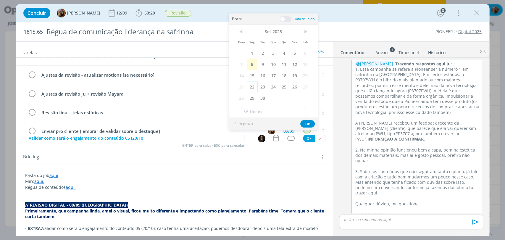
click at [256, 86] on span "22" at bounding box center [252, 86] width 11 height 11
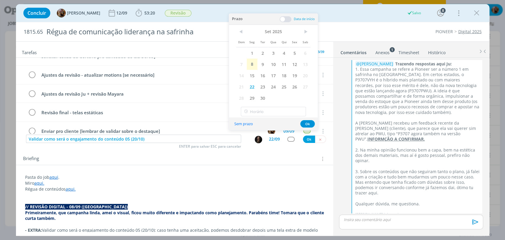
click at [286, 21] on span at bounding box center [286, 19] width 12 height 6
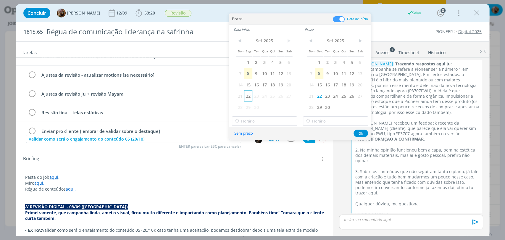
click at [247, 96] on span "22" at bounding box center [248, 95] width 8 height 11
click at [271, 123] on input "18:00" at bounding box center [264, 120] width 65 height 9
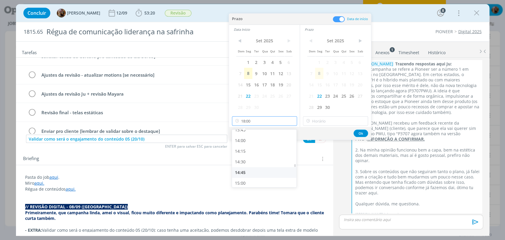
scroll to position [591, 0]
click at [247, 159] on div "14:30" at bounding box center [265, 162] width 66 height 11
type input "14:30"
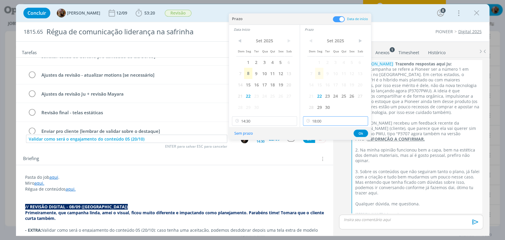
click at [312, 123] on input "18:00" at bounding box center [335, 120] width 65 height 9
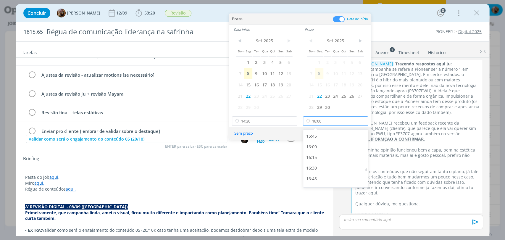
scroll to position [624, 0]
click at [319, 150] on div "15:00" at bounding box center [336, 151] width 66 height 11
type input "15:00"
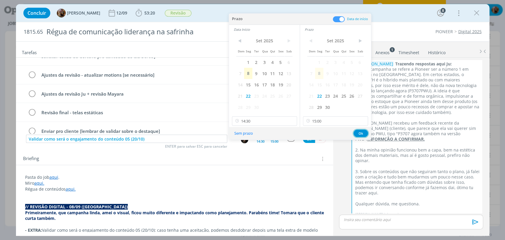
click at [363, 132] on button "Ok" at bounding box center [361, 133] width 15 height 7
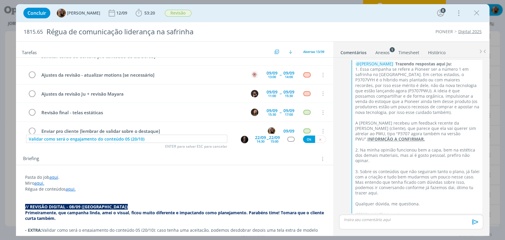
click at [287, 137] on div "dialog" at bounding box center [290, 139] width 7 height 5
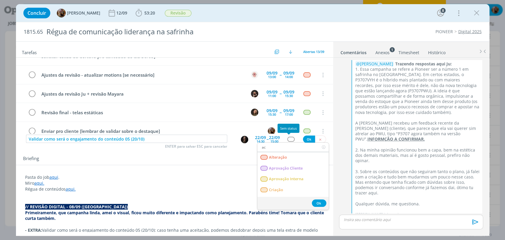
type input "a"
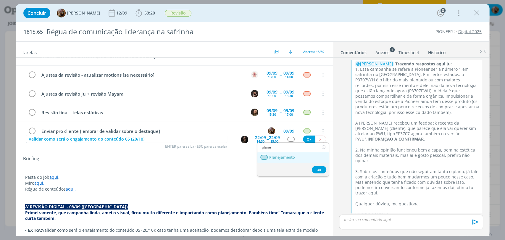
type input "plane"
click at [286, 157] on span "Planejamento" at bounding box center [282, 157] width 26 height 5
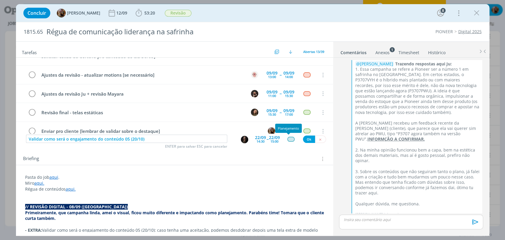
click at [284, 138] on div "dialog" at bounding box center [291, 139] width 18 height 5
click at [288, 141] on div "dialog" at bounding box center [290, 139] width 7 height 5
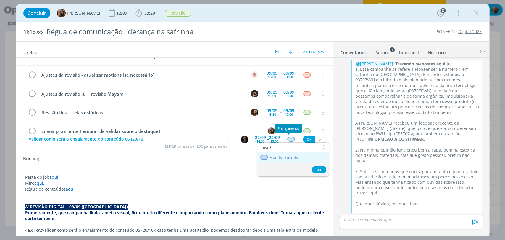
type input "monit"
click at [295, 155] on span "Monitoramento" at bounding box center [283, 157] width 29 height 5
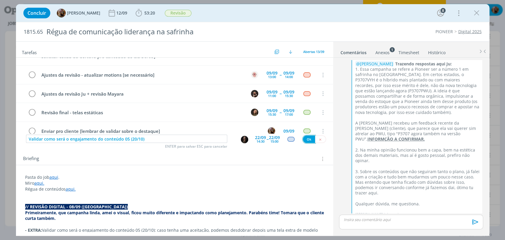
click at [306, 138] on button "Ok" at bounding box center [309, 139] width 12 height 7
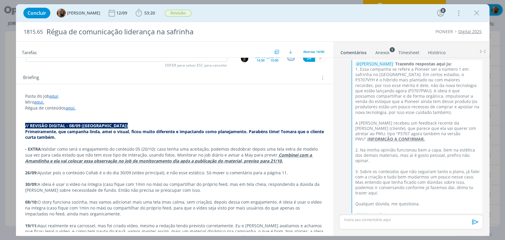
scroll to position [0, 0]
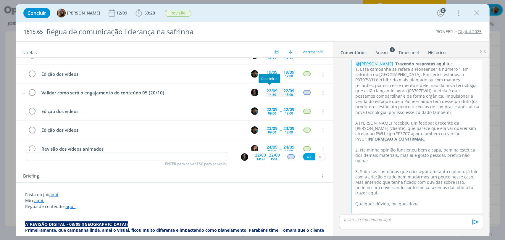
click at [269, 91] on div "22/09" at bounding box center [272, 91] width 11 height 4
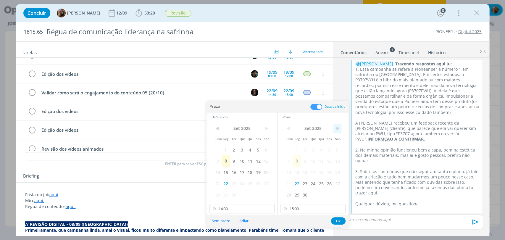
click at [342, 129] on div "< Set 2025 > Dom Seg Ter Qua Qui Sex Sab 1 2 3 4 5 6 7 8 9 10 11 12 13 14 15 16…" at bounding box center [313, 162] width 71 height 80
click at [340, 129] on span ">" at bounding box center [338, 128] width 8 height 9
click at [266, 131] on span ">" at bounding box center [266, 128] width 8 height 9
click at [266, 128] on span ">" at bounding box center [266, 128] width 8 height 9
drag, startPoint x: 302, startPoint y: 183, endPoint x: 293, endPoint y: 173, distance: 13.2
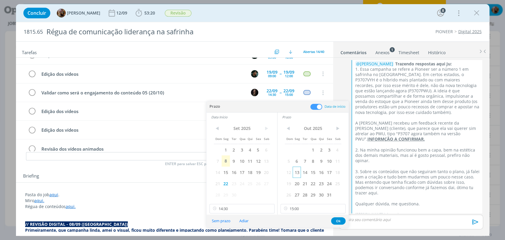
click at [303, 183] on span "21" at bounding box center [305, 183] width 8 height 11
click at [265, 129] on span ">" at bounding box center [266, 128] width 8 height 9
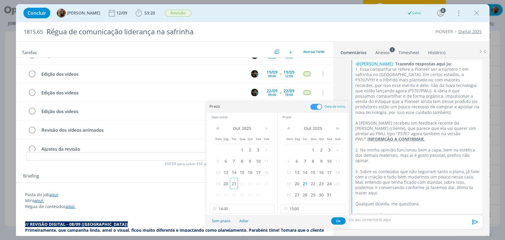
click at [232, 185] on span "21" at bounding box center [234, 183] width 8 height 11
click at [333, 221] on button "Ok" at bounding box center [338, 220] width 15 height 7
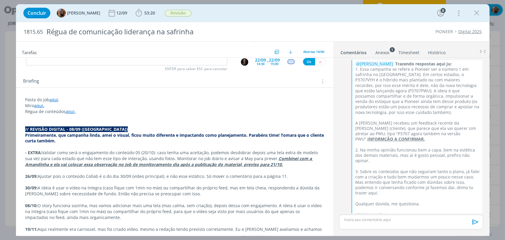
scroll to position [99, 0]
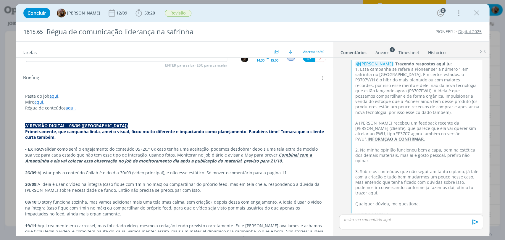
click at [45, 126] on strong "// REVISÂO DIGITAL - 08/09 (Mayara)" at bounding box center [76, 126] width 103 height 6
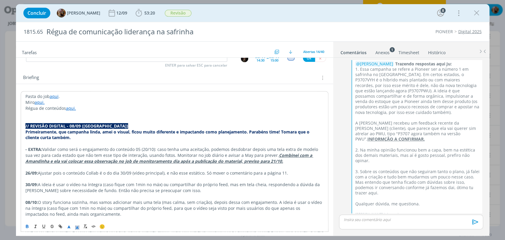
click at [93, 144] on p "dialog" at bounding box center [174, 144] width 298 height 6
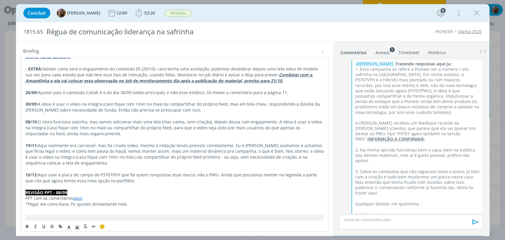
scroll to position [197, 0]
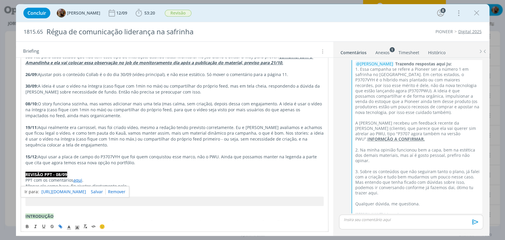
drag, startPoint x: 81, startPoint y: 181, endPoint x: 86, endPoint y: 190, distance: 11.3
click at [86, 190] on link "https://sobeae.sharepoint.com/sites/SOBEAE/Documentos%20Compartilhados/Forms/Al…" at bounding box center [63, 192] width 45 height 8
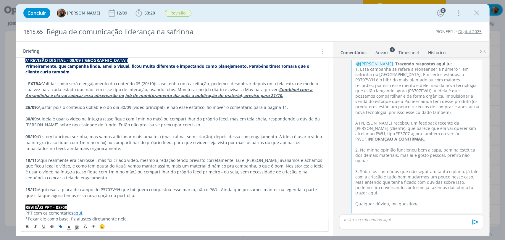
drag, startPoint x: 287, startPoint y: 107, endPoint x: 24, endPoint y: 109, distance: 263.8
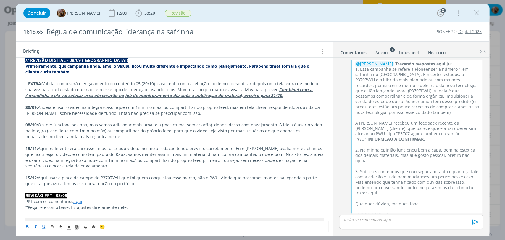
click at [176, 113] on p "30/09: A ideia é usar o vídeo na íntegra (caso fique com 1min no máx) ou compar…" at bounding box center [174, 111] width 298 height 12
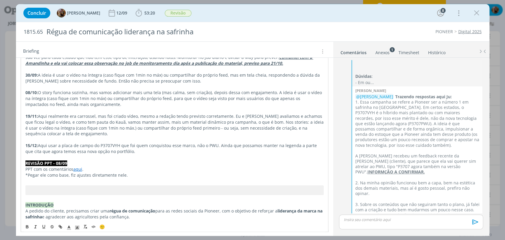
scroll to position [197, 0]
click at [89, 161] on p "REVISÃO PPT - 08/09" at bounding box center [174, 163] width 298 height 6
click at [176, 151] on p "15/12: Aqui usar a placa de campo do P3707VYH que foi quem conquistou esse marc…" at bounding box center [174, 148] width 298 height 12
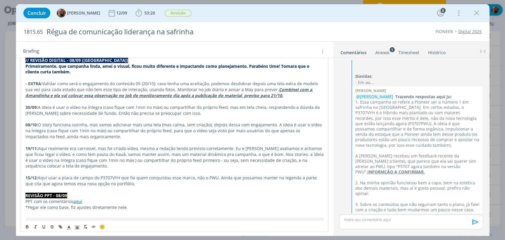
click at [262, 89] on p "- EXTRA: Validar como será o engajamento do conteúdo 05 (20/10) : caso tenha um…" at bounding box center [174, 90] width 298 height 18
drag, startPoint x: 279, startPoint y: 94, endPoint x: 24, endPoint y: 83, distance: 256.0
click at [99, 94] on u "Combinei com a Amandinha e ela vai colocar essa observação no job de monitorame…" at bounding box center [169, 93] width 288 height 12
drag, startPoint x: 104, startPoint y: 58, endPoint x: 22, endPoint y: 57, distance: 82.6
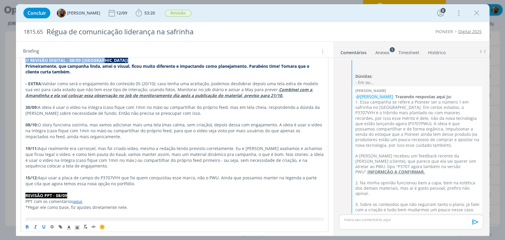
copy strong "// REVISÃO DIGITAL - 08/09 (Mayara)"
click at [374, 223] on div "dialog" at bounding box center [411, 222] width 144 height 15
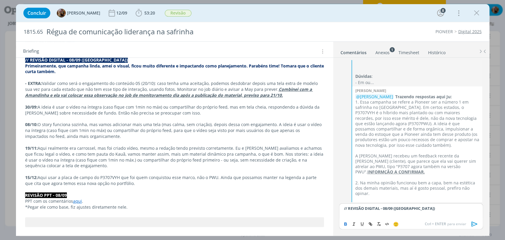
scroll to position [1070, 0]
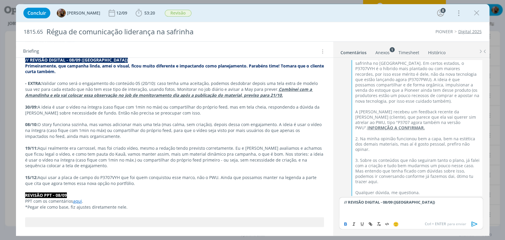
drag, startPoint x: 253, startPoint y: 97, endPoint x: 23, endPoint y: 83, distance: 230.5
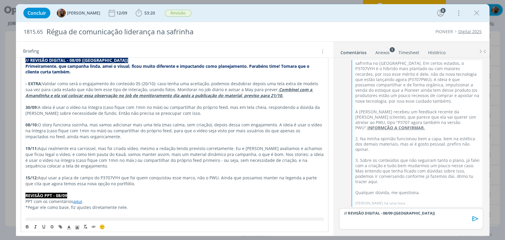
scroll to position [1065, 0]
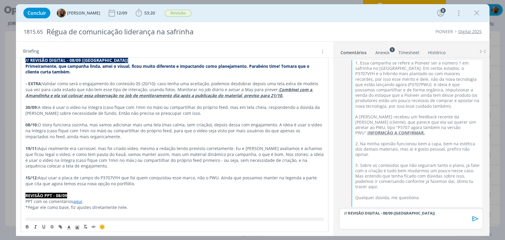
copy p "- EXTRA: Validar como será o engajamento do conteúdo 05 (20/10) : caso tenha um…"
drag, startPoint x: 425, startPoint y: 216, endPoint x: 420, endPoint y: 223, distance: 8.5
click at [424, 217] on p "dialog" at bounding box center [411, 218] width 134 height 5
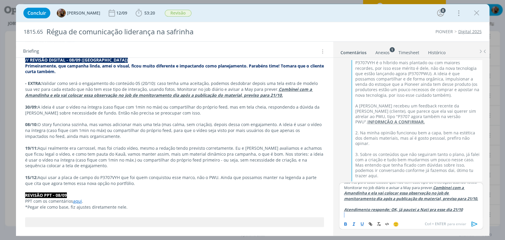
scroll to position [34, 0]
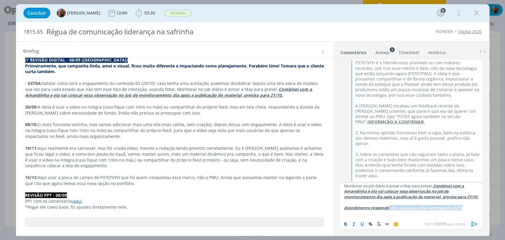
drag, startPoint x: 469, startPoint y: 214, endPoint x: 387, endPoint y: 205, distance: 82.3
click at [387, 205] on p "Atendimento responde: OK, já pautei a Nati pra esse dia 21/10" at bounding box center [411, 207] width 134 height 5
click at [354, 227] on button "dialog" at bounding box center [354, 224] width 8 height 7
click at [360, 225] on button "dialog" at bounding box center [363, 224] width 8 height 7
click at [346, 227] on button "dialog" at bounding box center [346, 224] width 8 height 7
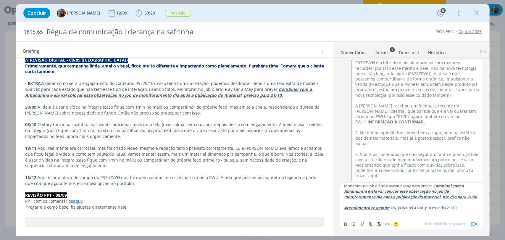
click at [374, 211] on p "dialog" at bounding box center [411, 213] width 134 height 5
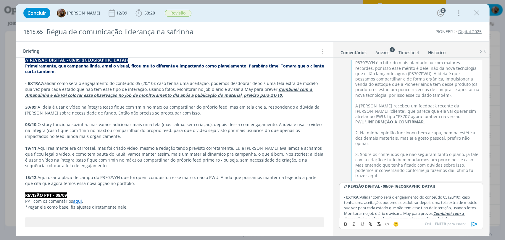
scroll to position [0, 0]
drag, startPoint x: 286, startPoint y: 97, endPoint x: 23, endPoint y: 84, distance: 263.2
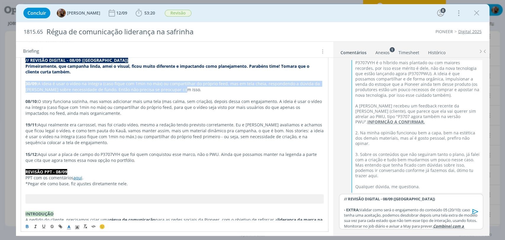
drag, startPoint x: 162, startPoint y: 90, endPoint x: 24, endPoint y: 81, distance: 138.3
copy p "30/09: A ideia é usar o vídeo na íntegra (caso fique com 1min no máx) ou compar…"
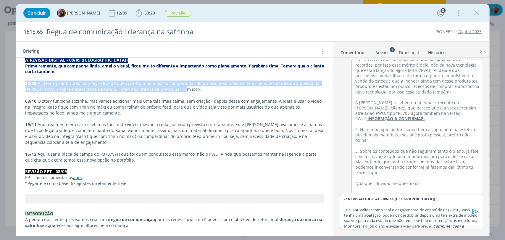
copy p "30/09: A ideia é usar o vídeo na íntegra (caso fique com 1min no máx) ou compar…"
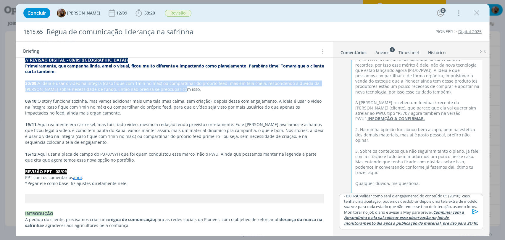
scroll to position [35, 0]
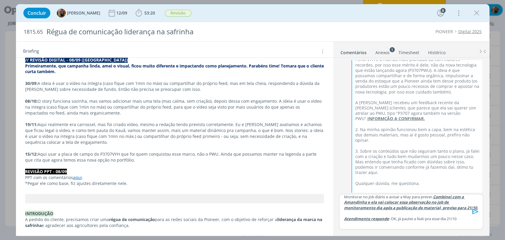
click at [465, 220] on p "Atendimento responde : OK, já pautei a Nati pra esse dia 21/10" at bounding box center [411, 218] width 134 height 5
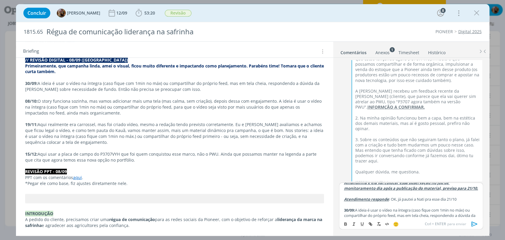
scroll to position [54, 0]
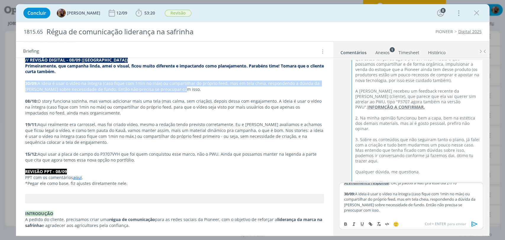
drag, startPoint x: 160, startPoint y: 90, endPoint x: 22, endPoint y: 82, distance: 138.5
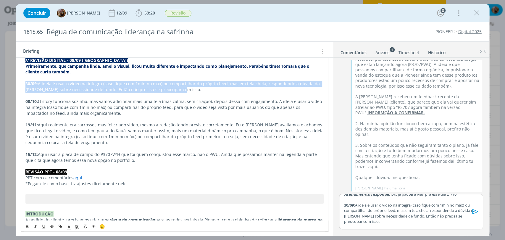
scroll to position [1079, 0]
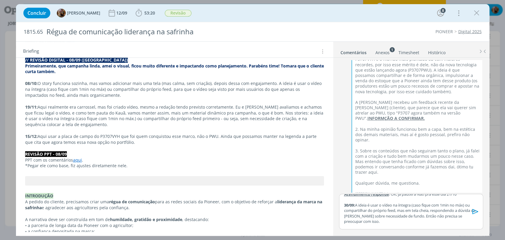
click at [86, 84] on p "08/10: O story funciona sozinha, mas vamos adicionar mais uma tela (mas calma, …" at bounding box center [174, 90] width 299 height 18
click at [100, 98] on p "dialog" at bounding box center [174, 101] width 299 height 6
click at [197, 94] on p "08/10: O story funciona sozinho, mas vamos adicionar mais uma tela (mas calma, …" at bounding box center [174, 90] width 299 height 18
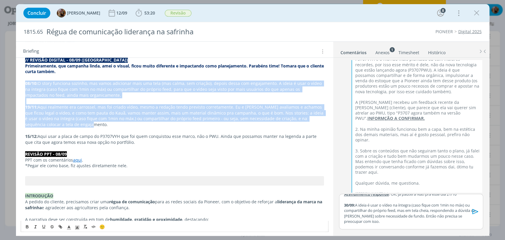
drag, startPoint x: 60, startPoint y: 123, endPoint x: 20, endPoint y: 84, distance: 55.5
copy div "08/10: O story funciona sozinho, mas vamos adicionar mais uma tela (mas calma, …"
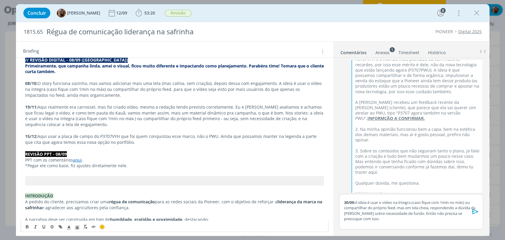
click at [385, 220] on p "30/09: A ideia é usar o vídeo na íntegra (caso fique com 1min no máx) ou compar…" at bounding box center [411, 211] width 134 height 22
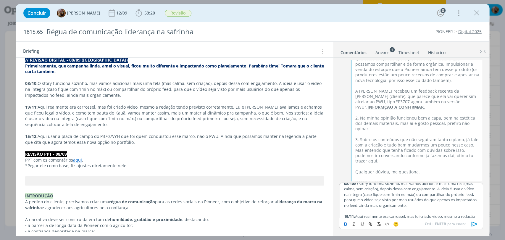
scroll to position [90, 0]
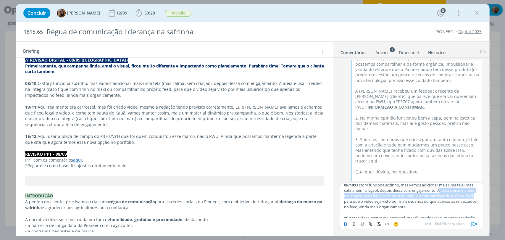
drag, startPoint x: 450, startPoint y: 197, endPoint x: 359, endPoint y: 208, distance: 91.3
click at [359, 208] on p "08/10: O story funciona sozinho, mas vamos adicionar mais uma tela (mas calma, …" at bounding box center [411, 195] width 134 height 27
copy p "A ideia é usar o vídeo na íntegra (caso fique com 1min no máx) ou compartilhar …"
click at [376, 195] on p "08/10: O story funciona sozinho, mas vamos adicionar mais uma tela (mas calma, …" at bounding box center [411, 195] width 134 height 27
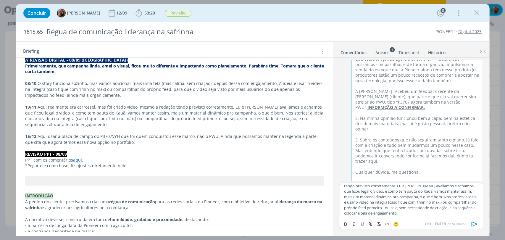
scroll to position [133, 0]
click at [473, 223] on icon "dialog" at bounding box center [474, 224] width 9 height 9
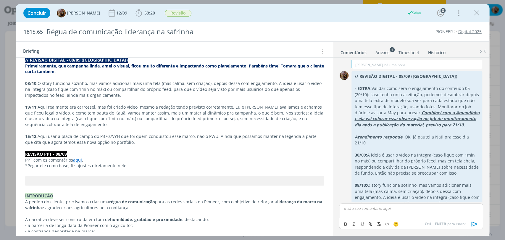
scroll to position [1286, 0]
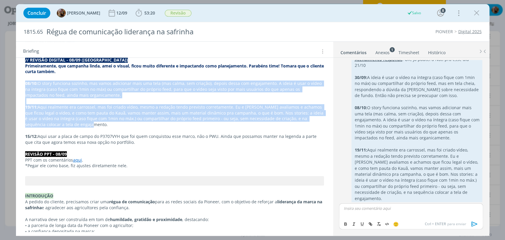
drag, startPoint x: 62, startPoint y: 125, endPoint x: 19, endPoint y: 83, distance: 59.9
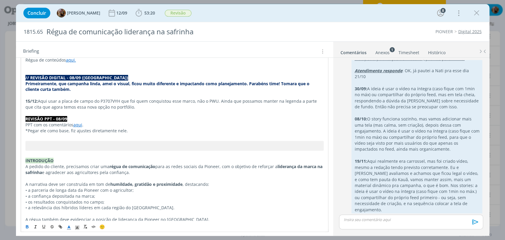
scroll to position [131, 0]
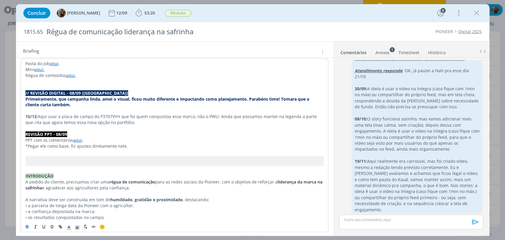
click at [52, 135] on strong "REVISÃO PPT - 08/09" at bounding box center [46, 134] width 42 height 6
drag, startPoint x: 63, startPoint y: 136, endPoint x: 52, endPoint y: 136, distance: 10.7
click at [52, 136] on strong "REVISÃO PPT JÚLIA - 08/09" at bounding box center [52, 134] width 54 height 6
click at [65, 134] on strong "REVISÃO PPT - 08/09" at bounding box center [46, 134] width 42 height 6
click at [108, 89] on p "dialog" at bounding box center [174, 87] width 298 height 6
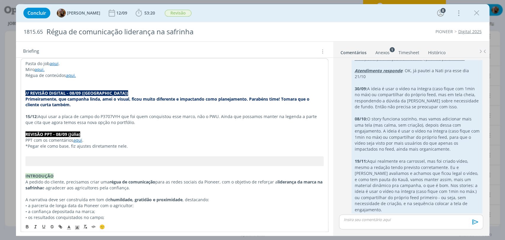
click at [113, 93] on p "// REVISÃO DIGITAL - 08/09 (Mayara)" at bounding box center [174, 93] width 298 height 6
click at [189, 48] on div "Briefing Briefings Predefinidos Versões do Briefing Ver Briefing do Projeto" at bounding box center [175, 52] width 305 height 8
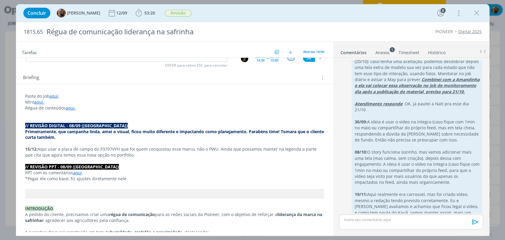
scroll to position [1274, 0]
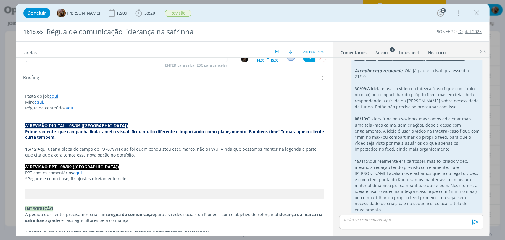
click at [73, 138] on p "Primeiramente, que campanha linda, amei o visual, ficou muito diferente e impac…" at bounding box center [174, 135] width 299 height 12
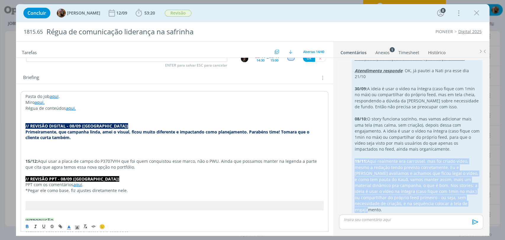
drag, startPoint x: 458, startPoint y: 197, endPoint x: 353, endPoint y: 156, distance: 112.4
click at [353, 156] on div "// REVISÃO DIGITAL - 08/09 (Mayara) - EXTRA: Validar como será o engajamento do…" at bounding box center [417, 114] width 131 height 219
copy p "19/11: Aqui realmente era carrossel, mas foi criado vídeo, mesmo a redação tend…"
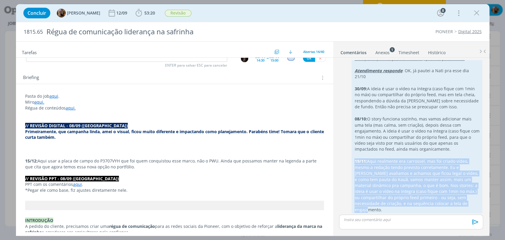
click at [36, 147] on p "﻿" at bounding box center [174, 149] width 299 height 6
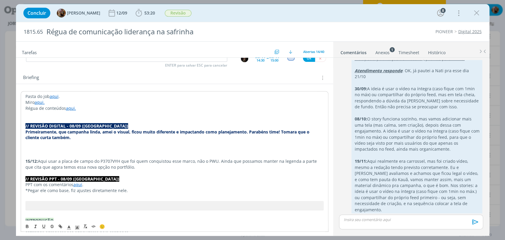
click at [359, 221] on p "dialog" at bounding box center [411, 219] width 134 height 5
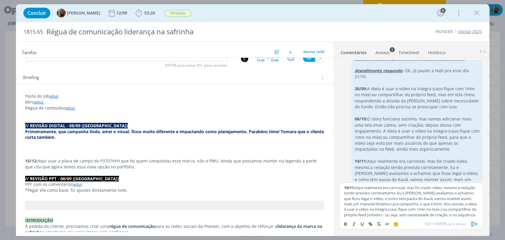
scroll to position [5, 0]
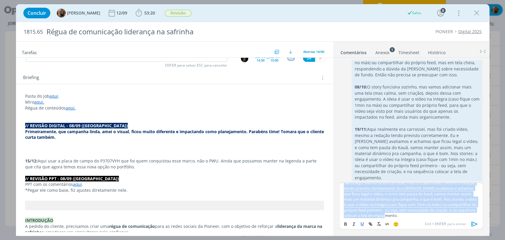
copy p "19/11: Aqui realmente era carrossel, mas foi criado vídeo, mesmo a redação tend…"
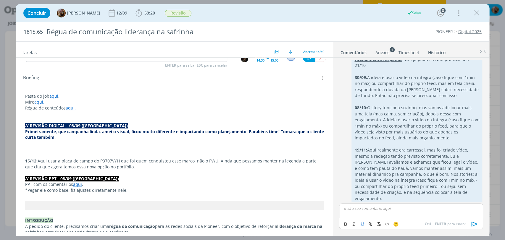
scroll to position [0, 0]
click at [63, 150] on p "dialog" at bounding box center [174, 149] width 299 height 6
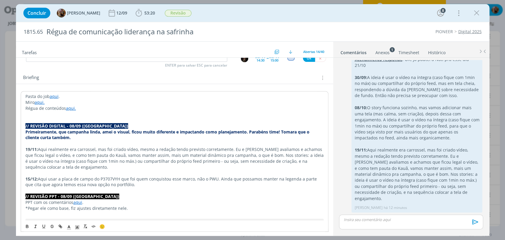
scroll to position [1274, 0]
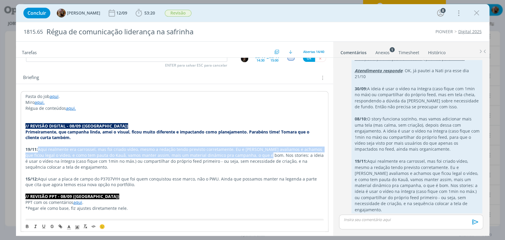
drag, startPoint x: 258, startPoint y: 157, endPoint x: 39, endPoint y: 151, distance: 219.5
click at [39, 151] on span "Aqui realmente era carrossel, mas foi criado vídeo, mesmo a redação tendo previ…" at bounding box center [175, 158] width 300 height 23
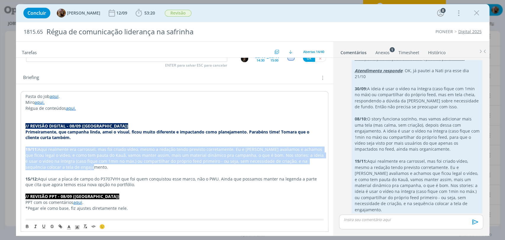
drag, startPoint x: 68, startPoint y: 166, endPoint x: 24, endPoint y: 150, distance: 47.4
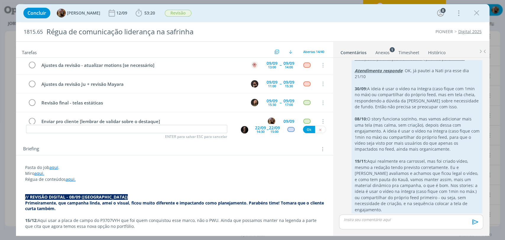
scroll to position [66, 0]
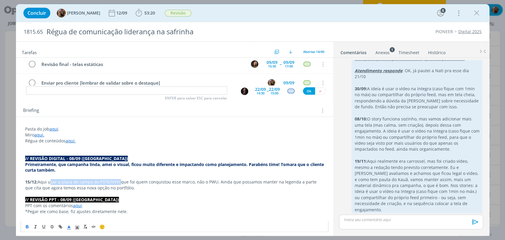
drag, startPoint x: 49, startPoint y: 182, endPoint x: 118, endPoint y: 181, distance: 68.7
click at [118, 181] on p "15/12: Aqui usar a placa de campo do P3707VYH que foi quem conquistou esse marc…" at bounding box center [174, 185] width 299 height 12
copy p "usar a placa de campo do P3707VYH"
click at [216, 146] on p "dialog" at bounding box center [174, 147] width 299 height 6
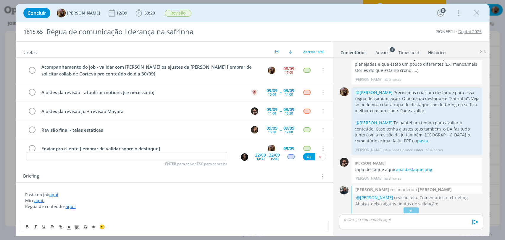
scroll to position [0, 0]
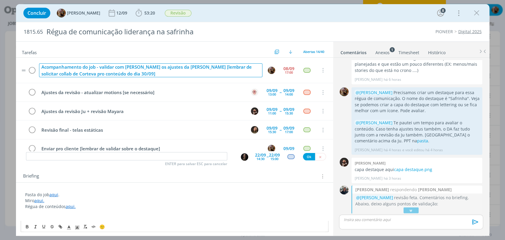
click at [162, 73] on div "Acompanhamento do job - validar com Mari os ajustes da Carol [lembrar de solici…" at bounding box center [151, 70] width 224 height 14
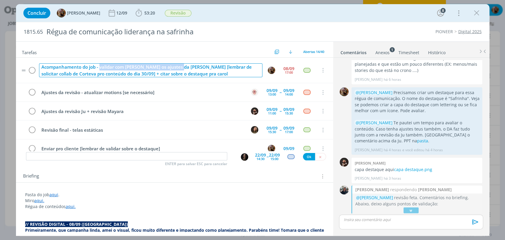
drag, startPoint x: 177, startPoint y: 68, endPoint x: 100, endPoint y: 68, distance: 77.3
click at [100, 68] on div "Acompanhamento do job - validar com Mari os ajustes da Carol [lembrar de solici…" at bounding box center [151, 70] width 224 height 14
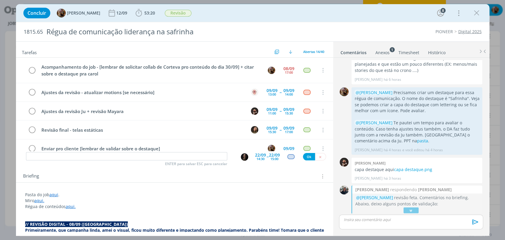
click at [292, 12] on div "Concluir Amanda Rodrigues 12/09 53:20 Iniciar Apontar Data * 08/09/2025 Horas *…" at bounding box center [252, 13] width 465 height 14
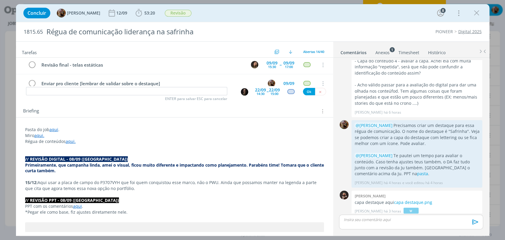
scroll to position [66, 0]
click at [79, 207] on link "aqui" at bounding box center [77, 206] width 9 height 6
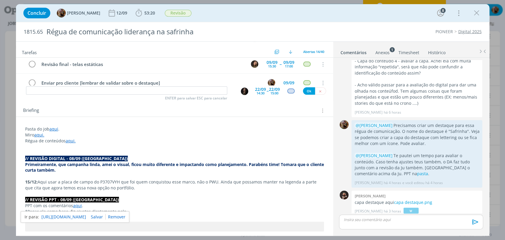
click at [80, 214] on link "https://sobeae.sharepoint.com/sites/SOBEAE/Documentos%20Compartilhados/Forms/Al…" at bounding box center [63, 217] width 45 height 8
click at [110, 203] on p "PPT com os comentários aqui ." at bounding box center [174, 206] width 299 height 6
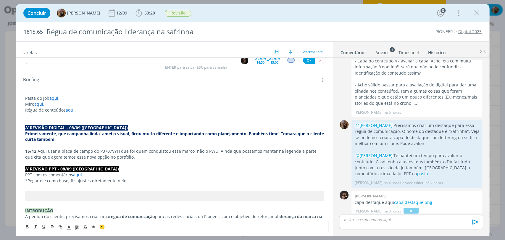
scroll to position [99, 0]
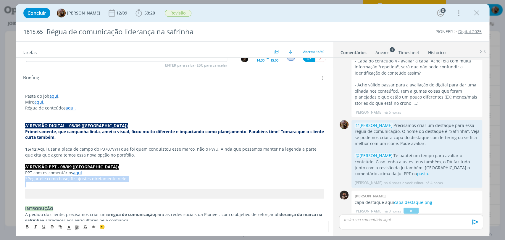
drag, startPoint x: 132, startPoint y: 174, endPoint x: 61, endPoint y: 187, distance: 72.2
click at [66, 228] on icon "dialog" at bounding box center [68, 227] width 5 height 5
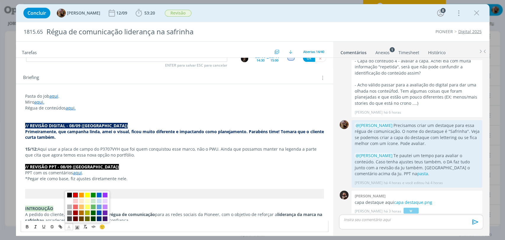
click at [74, 196] on span "dialog" at bounding box center [75, 194] width 5 height 5
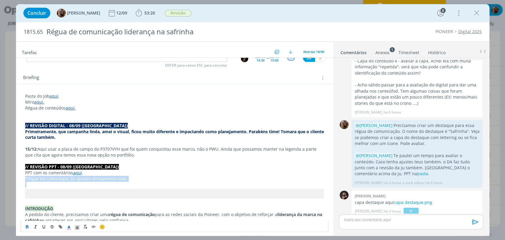
click at [24, 226] on button "dialog" at bounding box center [27, 226] width 8 height 7
click at [142, 160] on p "dialog" at bounding box center [174, 161] width 299 height 6
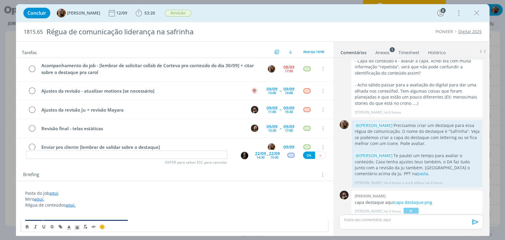
scroll to position [0, 0]
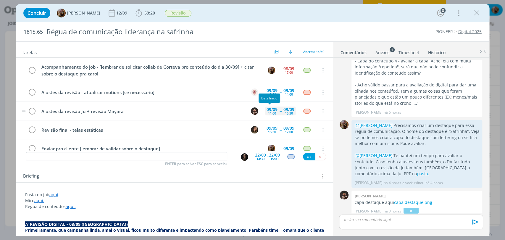
click at [271, 112] on div "11:00" at bounding box center [272, 113] width 8 height 3
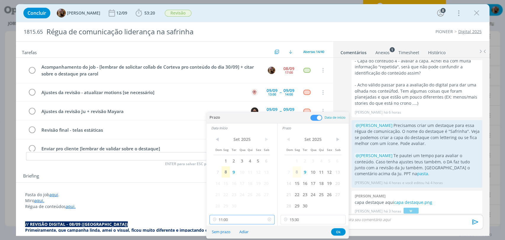
click at [244, 219] on input "11:00" at bounding box center [242, 219] width 65 height 9
click at [234, 181] on div "09:00" at bounding box center [243, 184] width 66 height 11
type input "09:00"
click at [303, 218] on input "15:30" at bounding box center [313, 219] width 65 height 9
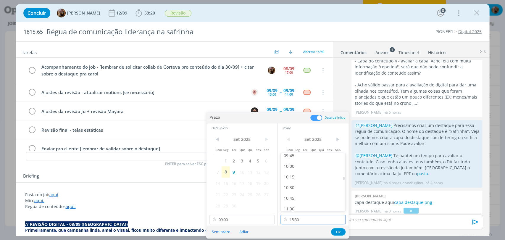
scroll to position [418, 0]
click at [301, 170] on div "10:00" at bounding box center [314, 166] width 66 height 11
type input "10:00"
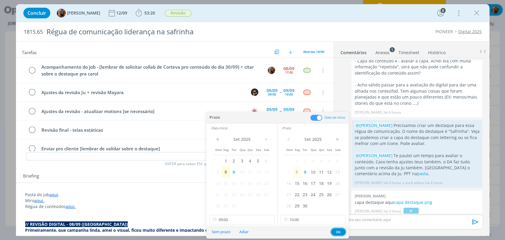
click at [338, 232] on button "Ok" at bounding box center [338, 231] width 15 height 7
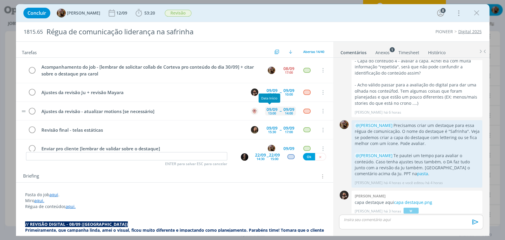
click at [269, 112] on div "13:00" at bounding box center [272, 113] width 8 height 3
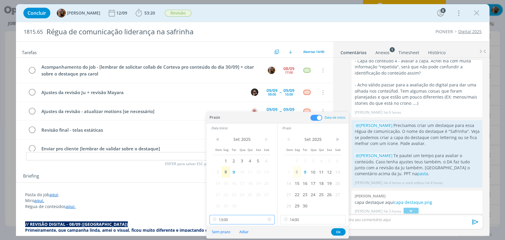
click at [234, 221] on input "13:00" at bounding box center [242, 219] width 65 height 9
click at [222, 176] on div "10:00" at bounding box center [243, 174] width 66 height 11
type input "10:00"
click at [308, 223] on input "14:00" at bounding box center [313, 219] width 65 height 9
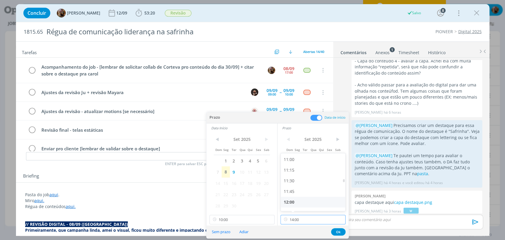
scroll to position [453, 0]
click at [293, 157] on div "10:30" at bounding box center [314, 153] width 66 height 11
type input "10:30"
click at [340, 230] on button "Ok" at bounding box center [338, 231] width 15 height 7
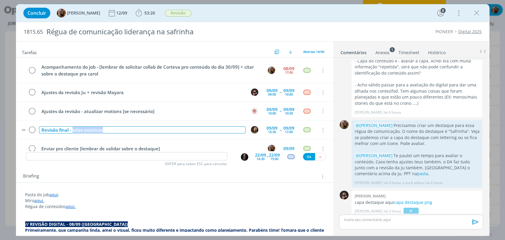
click at [73, 129] on div "Revisão final - telas estáticas" at bounding box center [142, 129] width 207 height 7
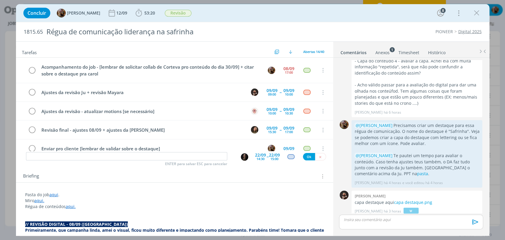
click at [117, 171] on div "Briefing Briefings Predefinidos Versões do Briefing Ver Briefing do Projeto" at bounding box center [174, 175] width 317 height 16
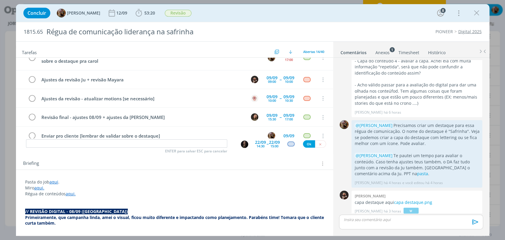
scroll to position [0, 0]
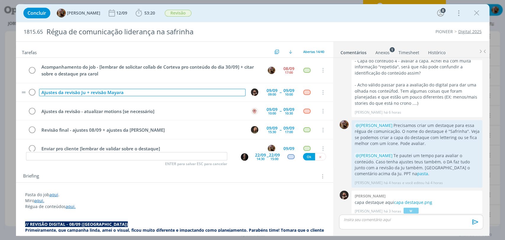
click at [86, 94] on div "Ajustes da revisão Ju + revisão Mayara" at bounding box center [142, 92] width 207 height 7
click at [135, 94] on div "Ajustes da revisão Ju + revisão Mayara" at bounding box center [142, 92] width 207 height 7
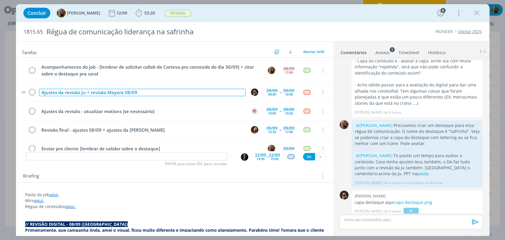
click at [90, 95] on div "Ajustes da revisão Ju + revisão Mayara 08/09" at bounding box center [142, 92] width 207 height 7
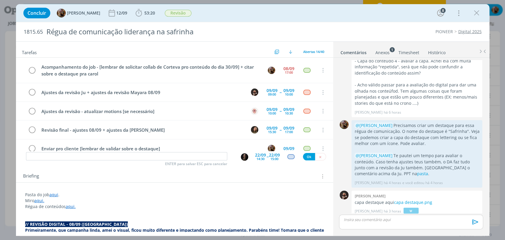
click at [136, 168] on div "Briefing Briefings Predefinidos Versões do Briefing Ver Briefing do Projeto" at bounding box center [174, 175] width 317 height 16
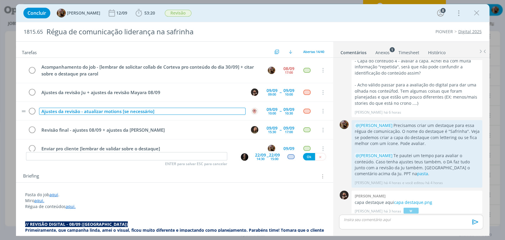
click at [81, 111] on div "Ajustes da revisão - atualizar motions [se necessário]" at bounding box center [142, 111] width 207 height 7
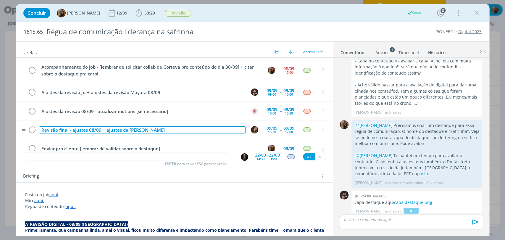
click at [154, 130] on div "Revisão final - ajustes 08/09 + ajustes da Mayara" at bounding box center [142, 129] width 207 height 7
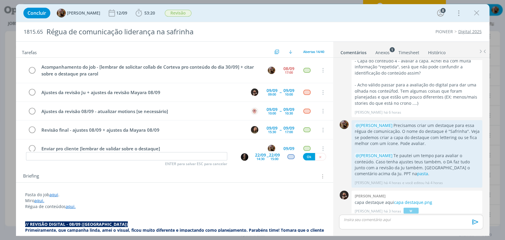
click at [143, 166] on div "Tarefas Usar Job de template Criar template a partir deste job Visualizar Templ…" at bounding box center [174, 137] width 317 height 190
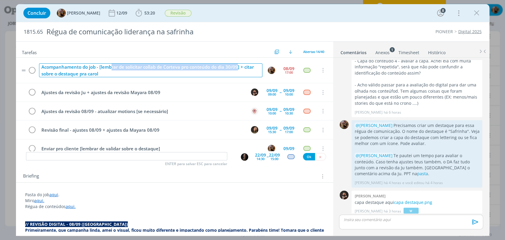
drag, startPoint x: 238, startPoint y: 68, endPoint x: 105, endPoint y: 72, distance: 133.0
click at [100, 68] on div "Acompanhamento do job - [lembrar de solicitar collab de Corteva pro conteúdo do…" at bounding box center [151, 70] width 224 height 14
click at [105, 76] on div "Acompanhamento do job - [lembrar de solicitar collab de Corteva pro conteúdo do…" at bounding box center [151, 70] width 224 height 14
click at [99, 68] on div "Acompanhamento do job - [lembrar de solicitar collab de Corteva pro conteúdo do…" at bounding box center [151, 70] width 224 height 14
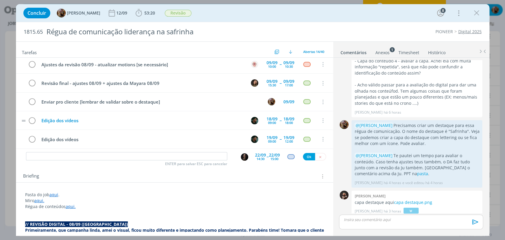
scroll to position [46, 0]
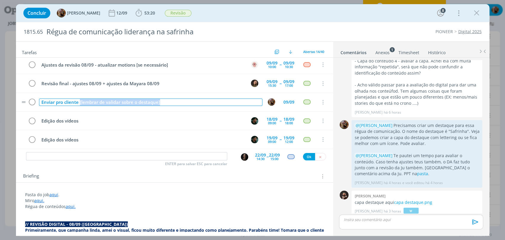
drag, startPoint x: 163, startPoint y: 102, endPoint x: 80, endPoint y: 102, distance: 83.5
click at [80, 102] on div "Enviar pro cliente [lembrar de validar sobre o destaque]" at bounding box center [151, 102] width 224 height 7
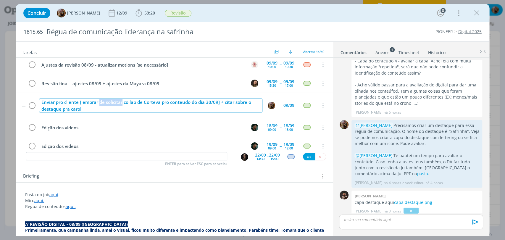
drag, startPoint x: 123, startPoint y: 102, endPoint x: 101, endPoint y: 102, distance: 21.6
click at [101, 102] on div "Enviar pro cliente [lembrar de solicitar collab de Corteva pro conteúdo do dia …" at bounding box center [151, 106] width 224 height 14
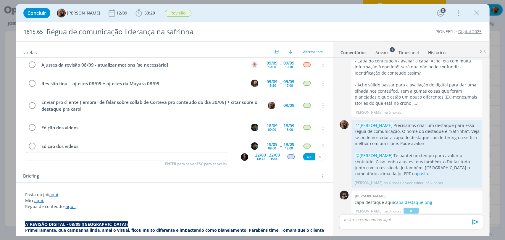
click at [264, 14] on div "Concluir Amanda Rodrigues 12/09 53:20 Iniciar Apontar Data * 08/09/2025 Horas *…" at bounding box center [252, 13] width 465 height 14
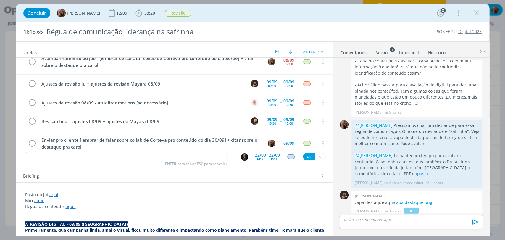
scroll to position [0, 0]
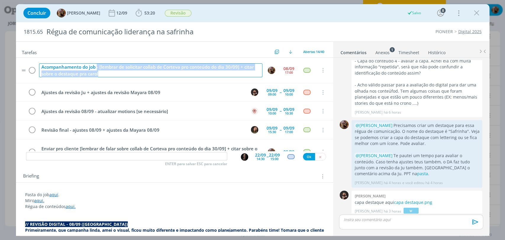
drag, startPoint x: 137, startPoint y: 69, endPoint x: 96, endPoint y: 67, distance: 40.6
click at [96, 67] on div "Acompanhamento do job - [lembrar de solicitar collab de Corteva pro conteúdo do…" at bounding box center [151, 70] width 224 height 14
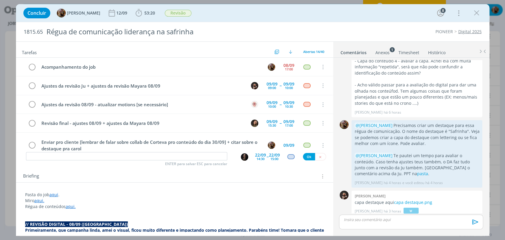
click at [235, 10] on div "Concluir Amanda Rodrigues 12/09 53:20 Iniciar Apontar Data * 08/09/2025 Horas *…" at bounding box center [252, 13] width 465 height 14
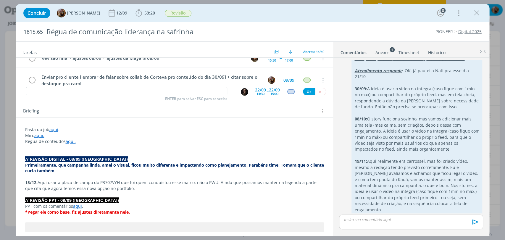
scroll to position [66, 0]
click at [72, 143] on link "aqui." at bounding box center [71, 141] width 10 height 6
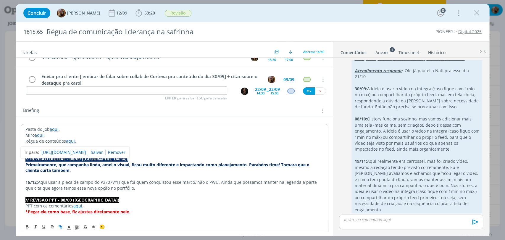
click at [101, 139] on p "Régua de conteúdos aqui." at bounding box center [174, 141] width 298 height 6
click at [100, 144] on p "dialog" at bounding box center [174, 147] width 298 height 6
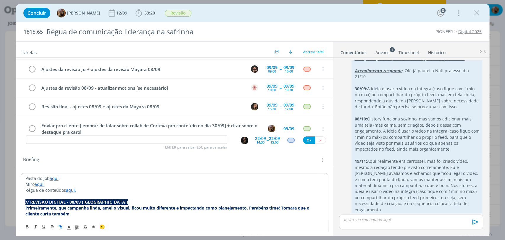
scroll to position [0, 0]
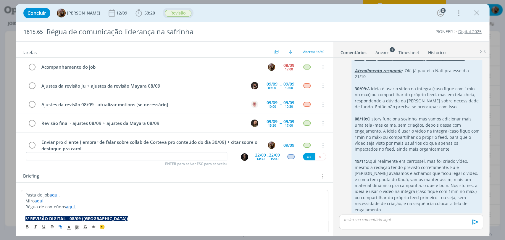
click at [183, 12] on span "Revisão" at bounding box center [178, 13] width 27 height 7
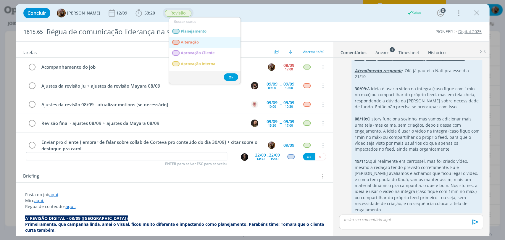
click at [187, 43] on span "Alteração" at bounding box center [190, 42] width 18 height 5
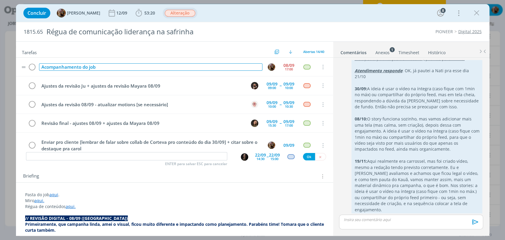
click at [131, 69] on div "Acompanhamento do job" at bounding box center [151, 66] width 224 height 7
click at [171, 65] on div "Acompanhamento do job - verificar sobre retorno da Carol - Tami" at bounding box center [151, 66] width 224 height 7
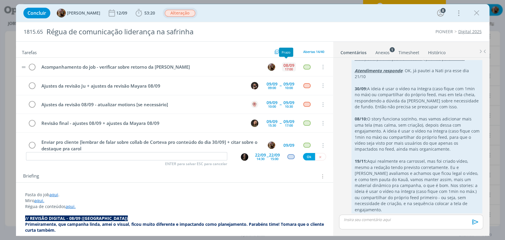
click at [287, 65] on div "08/09" at bounding box center [289, 65] width 11 height 4
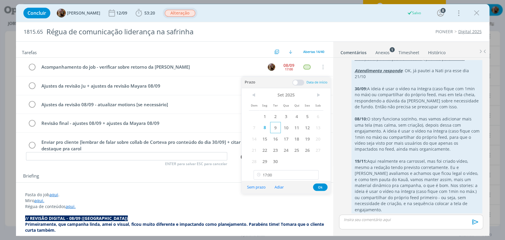
click at [277, 127] on span "9" at bounding box center [275, 127] width 11 height 11
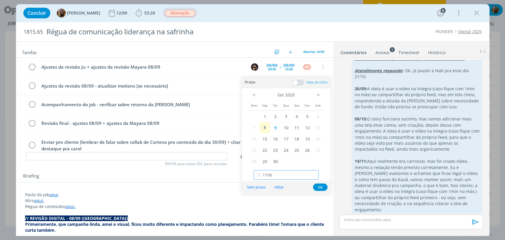
click at [288, 172] on input "17:00" at bounding box center [286, 174] width 65 height 9
click at [315, 186] on button "Ok" at bounding box center [320, 187] width 15 height 7
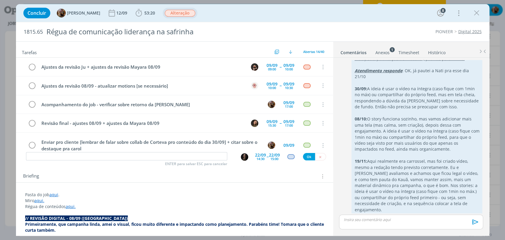
click at [368, 221] on p "dialog" at bounding box center [411, 219] width 134 height 5
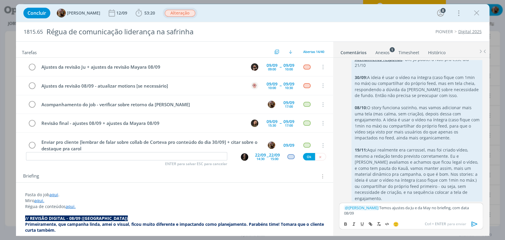
drag, startPoint x: 358, startPoint y: 214, endPoint x: 343, endPoint y: 216, distance: 15.2
click at [343, 216] on div "﻿ @ Douglas Morais ﻿ Temos ajustes da Ju e da May no briefing, com data 08/09" at bounding box center [411, 210] width 144 height 15
click at [346, 222] on icon "dialog" at bounding box center [345, 224] width 5 height 5
click at [372, 214] on p "﻿ @ Douglas Morais ﻿ Temos ajustes da Ju e da May no briefing, com data 08/09" at bounding box center [411, 210] width 134 height 11
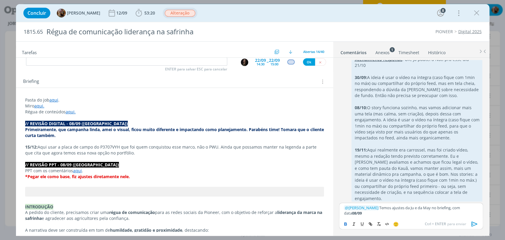
scroll to position [99, 0]
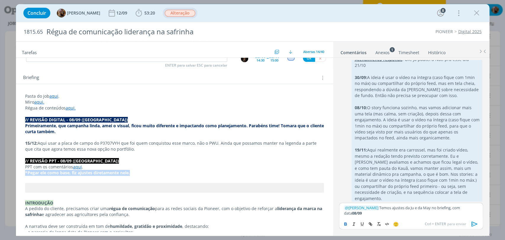
drag, startPoint x: 147, startPoint y: 171, endPoint x: 18, endPoint y: 175, distance: 128.6
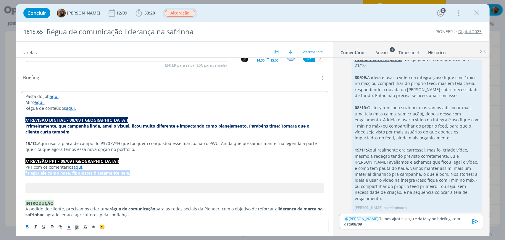
scroll to position [1275, 0]
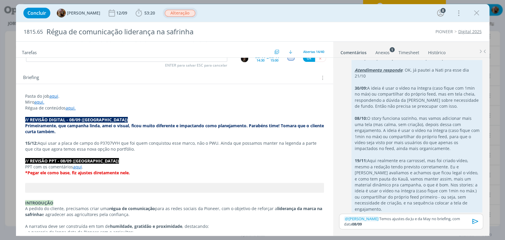
click at [372, 226] on p "﻿ @ Douglas Morais ﻿ Temos ajustes da Ju e da May no briefing, com data 08/09" at bounding box center [411, 221] width 134 height 11
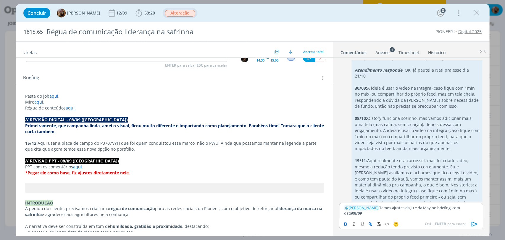
scroll to position [1286, 0]
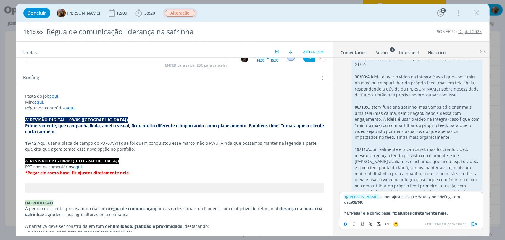
click at [351, 214] on strong "* L*Pegar ele como base, fiz ajustes diretamente nele." at bounding box center [396, 213] width 104 height 5
drag, startPoint x: 388, startPoint y: 214, endPoint x: 383, endPoint y: 213, distance: 5.6
click at [383, 213] on strong "* Lembrar de pegar ele como base, fiz ajustes diretamente nele." at bounding box center [405, 213] width 123 height 5
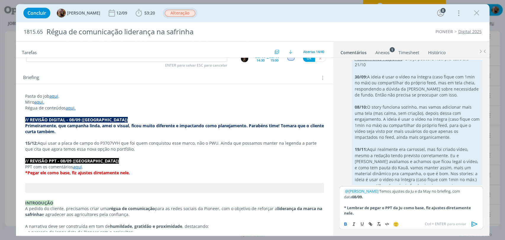
click at [428, 209] on strong "* Lembrar de pegar o PPT da Ju como base, fiz ajustes diretamente nele." at bounding box center [408, 210] width 128 height 11
drag, startPoint x: 409, startPoint y: 213, endPoint x: 341, endPoint y: 207, distance: 68.7
click at [341, 207] on div "﻿ @ Douglas Morais ﻿ Temos ajustes da Ju e da May no briefing, com data 08/09. …" at bounding box center [411, 202] width 144 height 32
click at [348, 209] on strong "* Lembrar de pegar o PPT da Ju como base, ela fez ajustes diretamente nele." at bounding box center [399, 210] width 110 height 11
drag, startPoint x: 360, startPoint y: 197, endPoint x: 354, endPoint y: 197, distance: 5.6
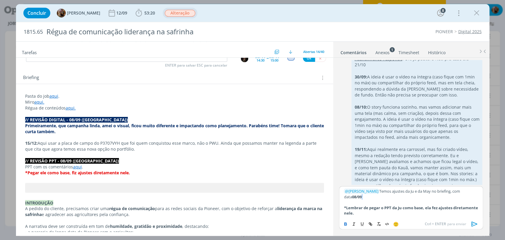
click at [354, 197] on p "﻿ @ Douglas Morais ﻿ Temos ajustes da Ju e da May no briefing, com data 08/09." at bounding box center [411, 194] width 134 height 11
click at [346, 222] on icon "dialog" at bounding box center [345, 224] width 5 height 5
click at [362, 204] on p "dialog" at bounding box center [411, 202] width 134 height 5
click at [473, 225] on icon "dialog" at bounding box center [474, 224] width 9 height 9
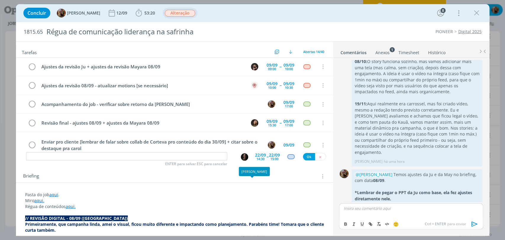
scroll to position [0, 0]
click at [289, 105] on div "17:00" at bounding box center [289, 106] width 8 height 3
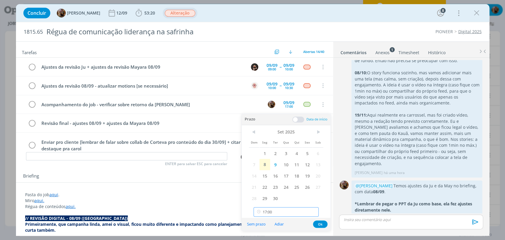
click at [289, 207] on input "17:00" at bounding box center [286, 211] width 65 height 9
click at [269, 153] on div "14:30" at bounding box center [287, 155] width 66 height 11
type input "14:30"
click at [318, 225] on button "Ok" at bounding box center [320, 224] width 15 height 7
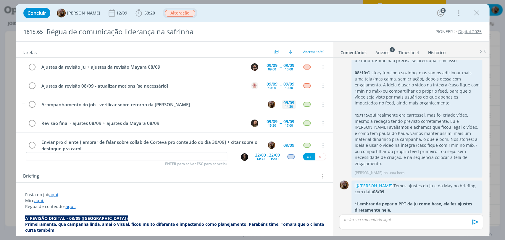
click at [288, 105] on div "14:30" at bounding box center [289, 106] width 8 height 3
click at [278, 209] on input "14:30" at bounding box center [286, 211] width 65 height 9
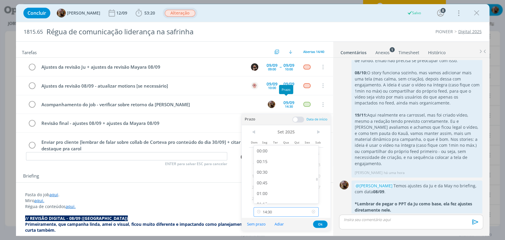
scroll to position [573, 0]
click at [269, 153] on div "13:30" at bounding box center [287, 153] width 66 height 11
type input "13:30"
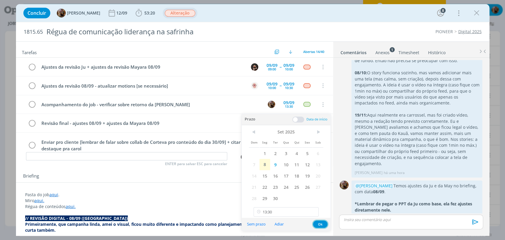
click at [316, 224] on button "Ok" at bounding box center [320, 224] width 15 height 7
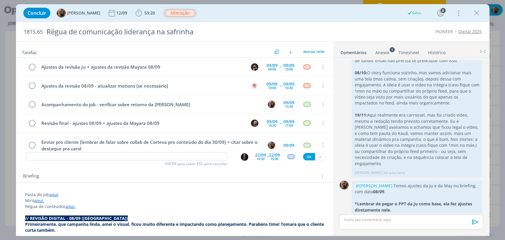
click at [475, 12] on icon "dialog" at bounding box center [477, 13] width 9 height 9
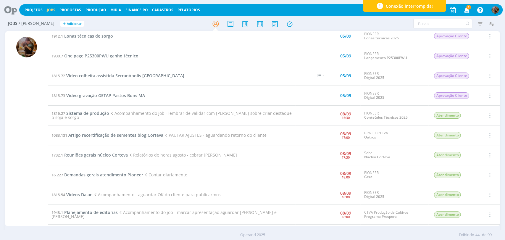
click at [216, 23] on icon at bounding box center [215, 24] width 11 height 12
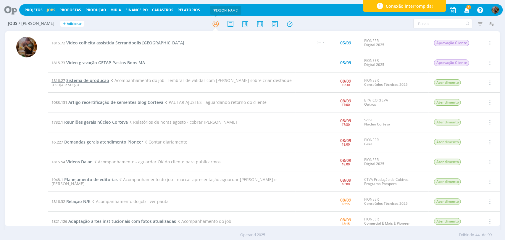
click at [95, 79] on span "Sistema de produção" at bounding box center [87, 81] width 43 height 6
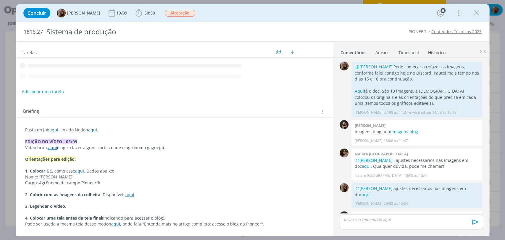
scroll to position [638, 0]
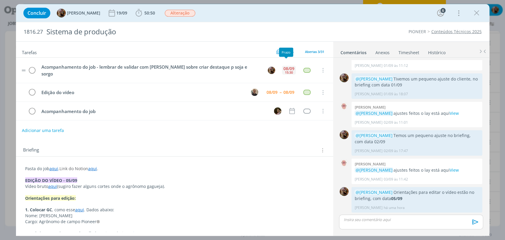
click at [290, 71] on div "15:30" at bounding box center [289, 72] width 8 height 3
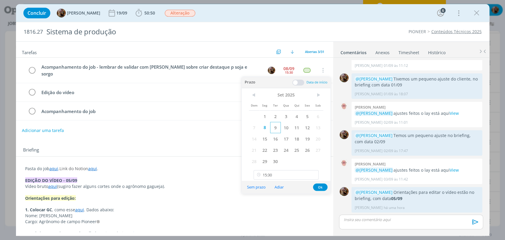
click at [277, 128] on span "9" at bounding box center [275, 127] width 11 height 11
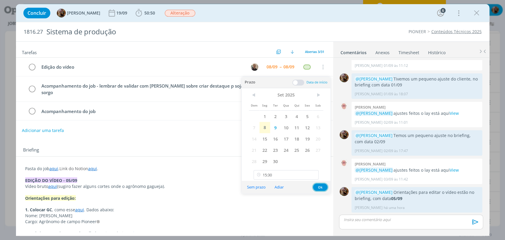
click at [323, 186] on button "Ok" at bounding box center [320, 187] width 15 height 7
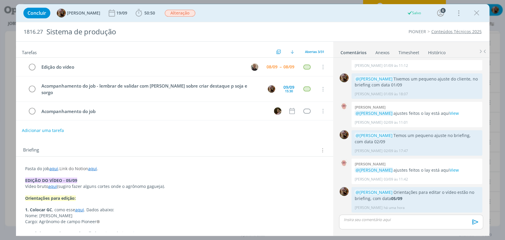
click at [483, 12] on div "Concluir Amanda Rodrigues 19/09 50:50 Iniciar Apontar Data * 08/09/2025 Horas *…" at bounding box center [252, 13] width 465 height 14
click at [478, 12] on icon "dialog" at bounding box center [477, 13] width 9 height 9
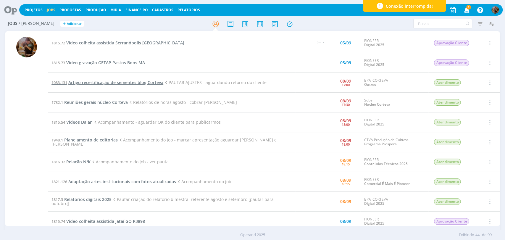
click at [132, 82] on span "Artigo recertificação de sementes blog Corteva" at bounding box center [115, 83] width 95 height 6
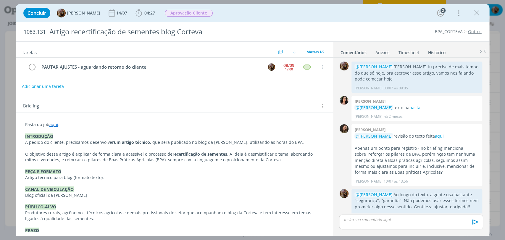
scroll to position [59, 0]
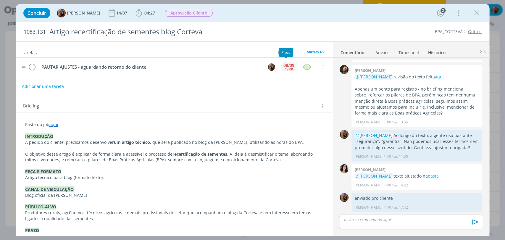
click at [287, 71] on div "08/09 17:00" at bounding box center [289, 67] width 14 height 13
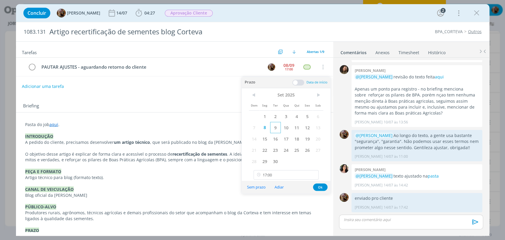
click at [274, 127] on span "9" at bounding box center [275, 127] width 11 height 11
click at [319, 185] on button "Ok" at bounding box center [320, 187] width 15 height 7
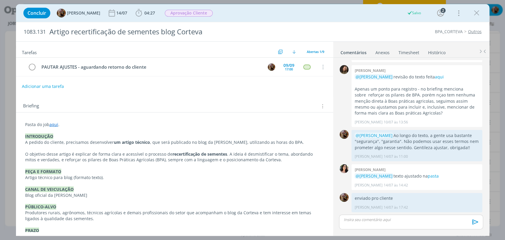
click at [478, 10] on icon "dialog" at bounding box center [477, 13] width 9 height 9
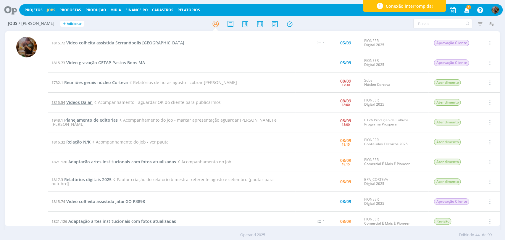
click at [88, 103] on span "Vídeos Daian" at bounding box center [79, 102] width 26 height 6
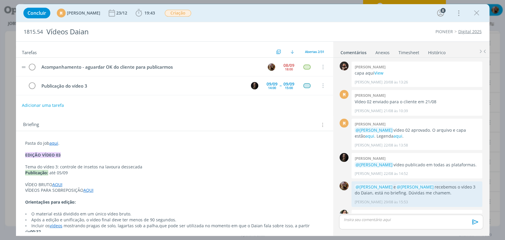
scroll to position [596, 0]
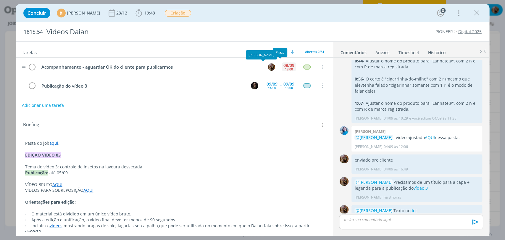
click at [287, 68] on div "18:00" at bounding box center [289, 69] width 8 height 3
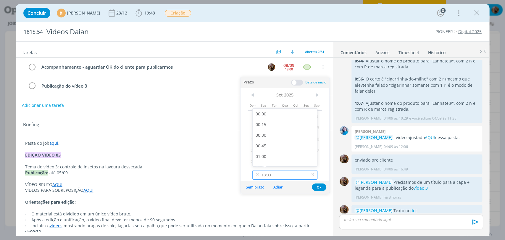
click at [286, 174] on input "18:00" at bounding box center [285, 174] width 65 height 9
click at [273, 143] on div "13:00" at bounding box center [286, 143] width 66 height 11
type input "13:00"
click at [271, 130] on span "9" at bounding box center [274, 127] width 11 height 11
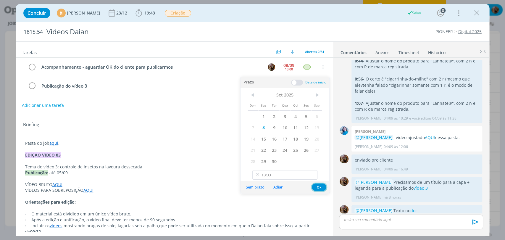
click at [322, 188] on button "Ok" at bounding box center [319, 187] width 15 height 7
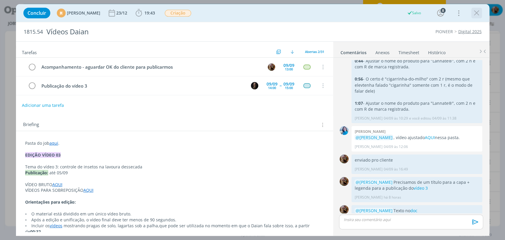
click at [476, 13] on icon "dialog" at bounding box center [477, 13] width 9 height 9
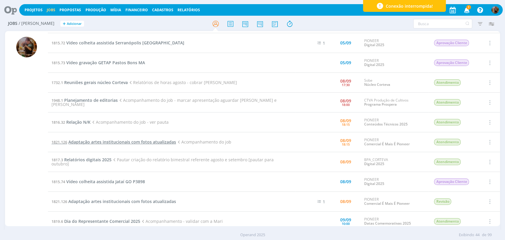
click at [93, 142] on span "Adaptação artes institucionais com fotos atualizadas" at bounding box center [122, 142] width 108 height 6
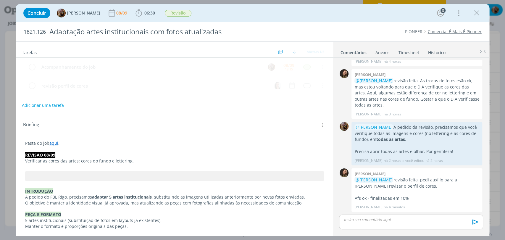
scroll to position [78, 0]
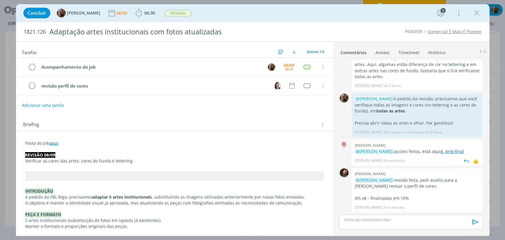
click at [452, 152] on link "4. Arte-final" at bounding box center [452, 152] width 23 height 6
drag, startPoint x: 410, startPoint y: 197, endPoint x: 370, endPoint y: 201, distance: 40.2
click at [370, 201] on div "Julia abich @Amanda Rodrigues revisão feita, pedi auxílio para a Carol revisar …" at bounding box center [417, 190] width 131 height 44
click at [377, 224] on div "dialog" at bounding box center [411, 222] width 144 height 15
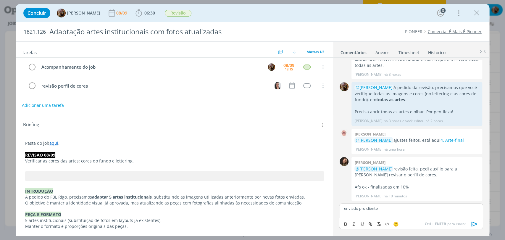
click at [476, 224] on icon "dialog" at bounding box center [474, 224] width 9 height 9
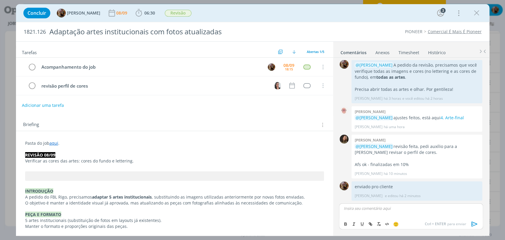
click at [404, 47] on link "Timesheet" at bounding box center [409, 51] width 21 height 9
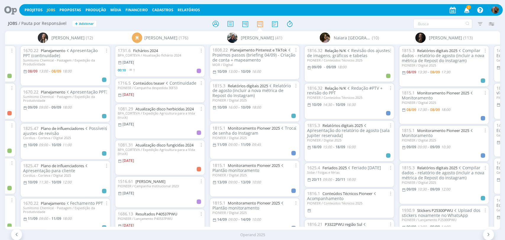
scroll to position [164, 0]
click at [244, 126] on link "Monitoramento Pioneer 2025" at bounding box center [254, 127] width 52 height 5
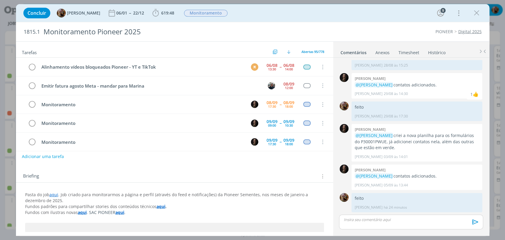
scroll to position [149, 0]
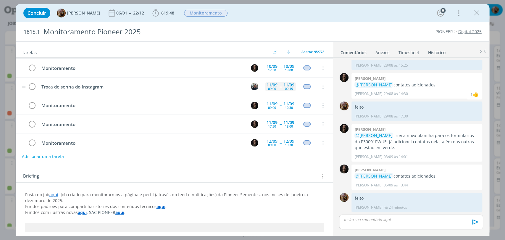
click at [267, 90] on div "11/09 09:00 -- 11/09 09:45" at bounding box center [280, 86] width 31 height 13
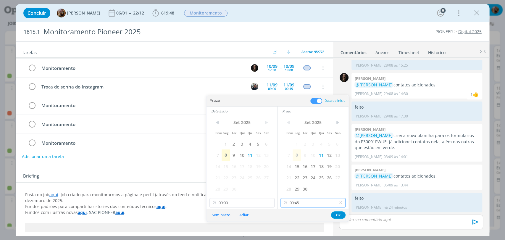
click at [300, 201] on input "09:45" at bounding box center [313, 202] width 65 height 9
click at [298, 164] on div "11:30" at bounding box center [314, 163] width 66 height 11
type input "11:30"
click at [247, 202] on input "09:00" at bounding box center [242, 202] width 65 height 9
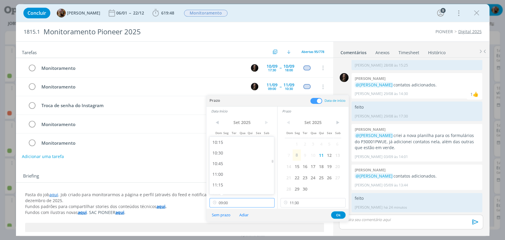
scroll to position [437, 0]
click at [238, 177] on div "11:00" at bounding box center [243, 173] width 66 height 11
type input "09:00"
click at [337, 214] on button "Ok" at bounding box center [338, 214] width 15 height 7
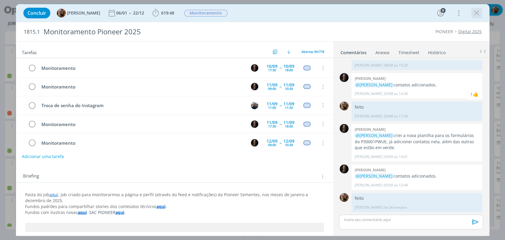
click at [475, 13] on icon "dialog" at bounding box center [477, 13] width 9 height 9
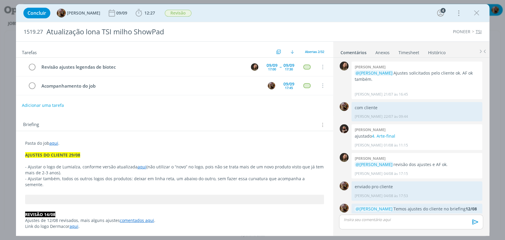
scroll to position [505, 0]
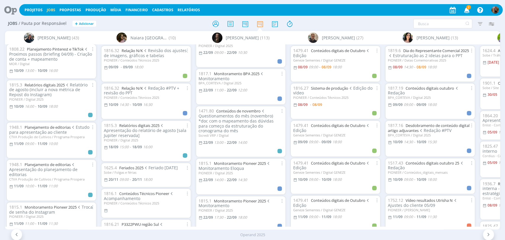
scroll to position [1571, 0]
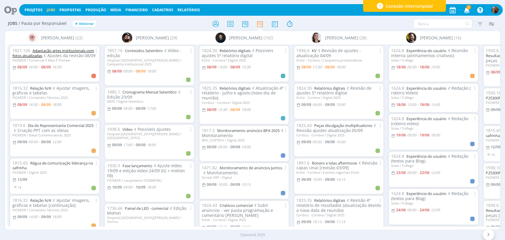
click at [68, 50] on link "Adaptação artes institucionais com fotos atualizadas" at bounding box center [53, 53] width 82 height 10
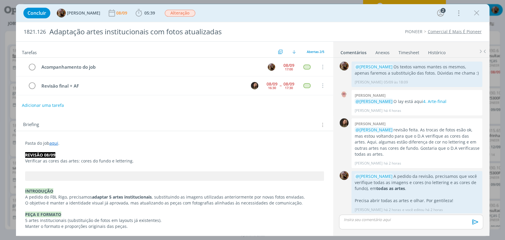
scroll to position [31, 0]
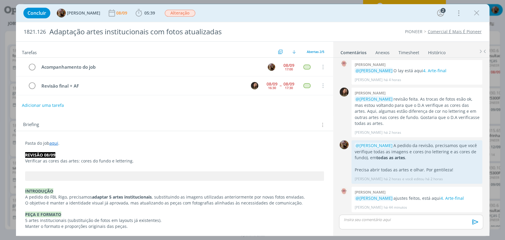
click at [225, 128] on div "Briefing Briefings Predefinidos Versões do Briefing Ver Briefing do Projeto" at bounding box center [174, 123] width 317 height 16
click at [287, 63] on div "08/09" at bounding box center [289, 65] width 11 height 4
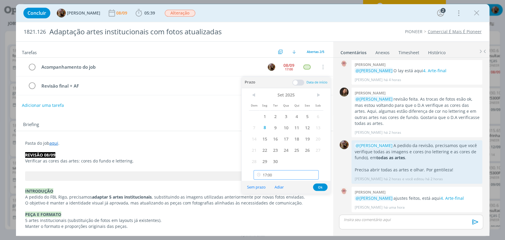
click at [288, 174] on input "17:00" at bounding box center [286, 174] width 65 height 9
click at [266, 114] on div "18:15" at bounding box center [287, 113] width 66 height 11
type input "18:15"
click at [322, 188] on button "Ok" at bounding box center [320, 187] width 15 height 7
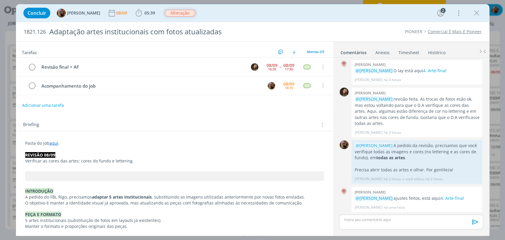
click at [182, 12] on span "Alteração" at bounding box center [180, 13] width 30 height 7
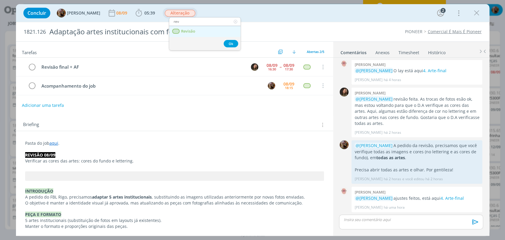
type input "rev"
click at [186, 30] on span "Revisão" at bounding box center [188, 31] width 14 height 5
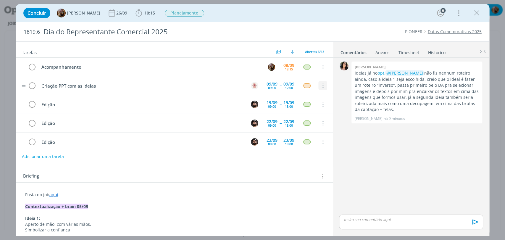
click at [319, 88] on icon "dialog" at bounding box center [322, 85] width 7 height 5
click at [301, 95] on link "Cancelar" at bounding box center [303, 95] width 47 height 9
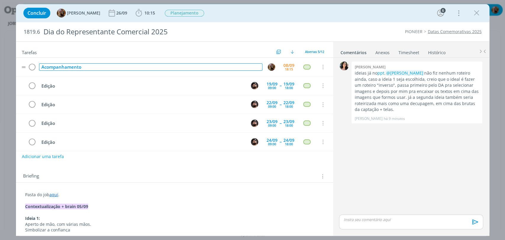
click at [128, 66] on div "Acompanhamento" at bounding box center [151, 66] width 224 height 7
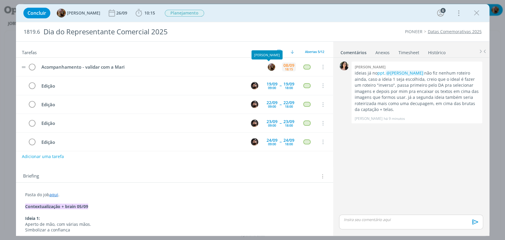
click at [282, 65] on div "[DATE] 18:15" at bounding box center [289, 67] width 14 height 13
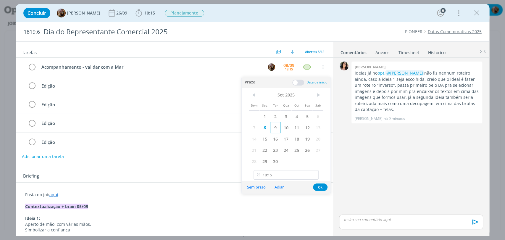
click at [276, 129] on span "9" at bounding box center [275, 127] width 11 height 11
click at [274, 172] on input "18:15" at bounding box center [286, 174] width 65 height 9
click at [272, 134] on div "10:00" at bounding box center [287, 136] width 66 height 11
type input "10:00"
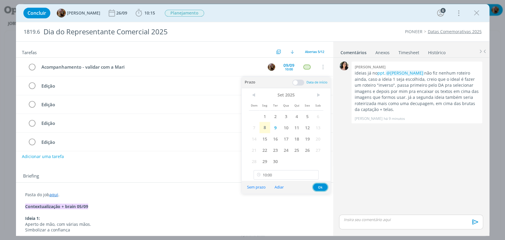
click at [323, 185] on button "Ok" at bounding box center [320, 187] width 15 height 7
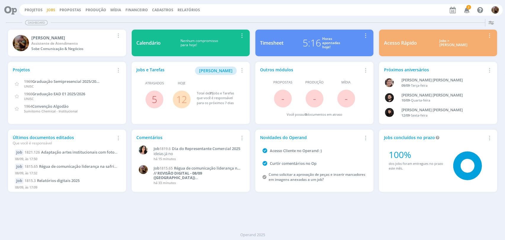
click at [46, 11] on button "Jobs" at bounding box center [51, 10] width 12 height 5
click at [47, 11] on link "Jobs" at bounding box center [51, 9] width 9 height 5
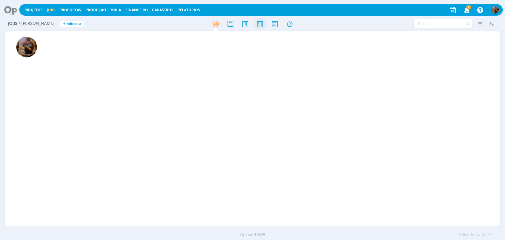
click at [256, 26] on icon at bounding box center [260, 24] width 11 height 12
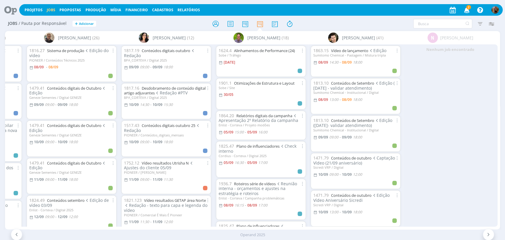
scroll to position [0, 1315]
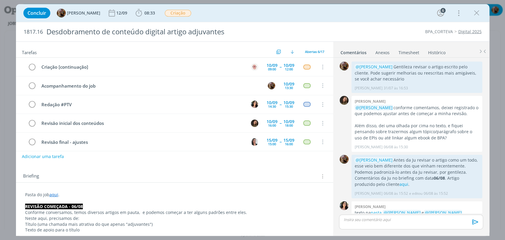
scroll to position [383, 0]
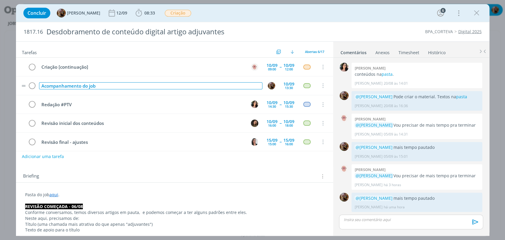
click at [172, 86] on div "Acompanhamento do job" at bounding box center [151, 85] width 224 height 7
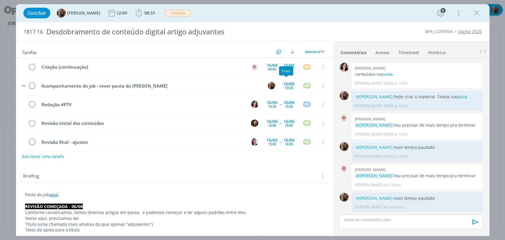
click at [286, 83] on div "10/09" at bounding box center [289, 84] width 11 height 4
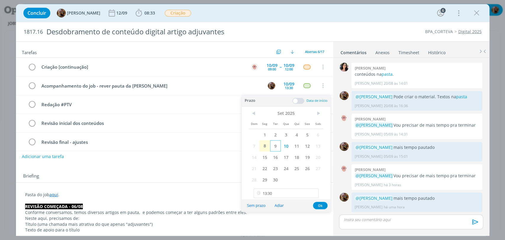
click at [277, 145] on span "9" at bounding box center [275, 145] width 11 height 11
click at [321, 206] on button "Ok" at bounding box center [320, 205] width 15 height 7
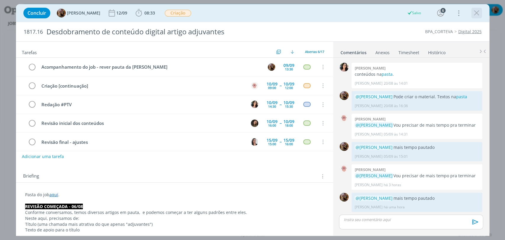
click at [479, 13] on icon "dialog" at bounding box center [477, 13] width 9 height 9
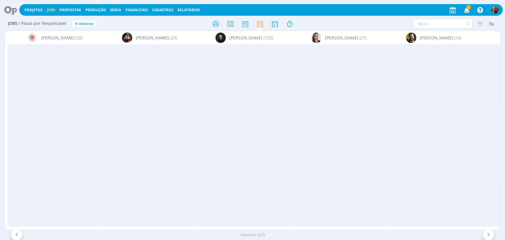
scroll to position [0, 1315]
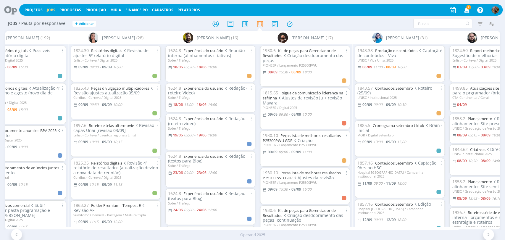
scroll to position [0, 242]
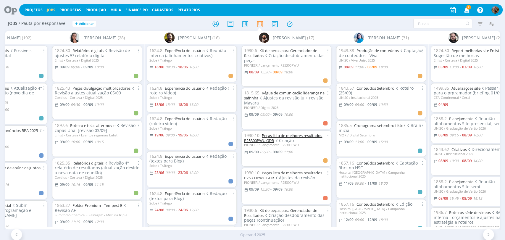
click at [298, 135] on link "Peças lista de melhores resultados P25300PWU GDR" at bounding box center [283, 138] width 78 height 10
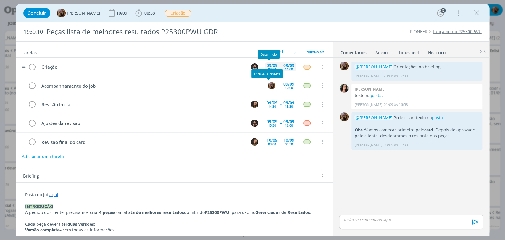
click at [268, 68] on div "09:00" at bounding box center [272, 69] width 8 height 3
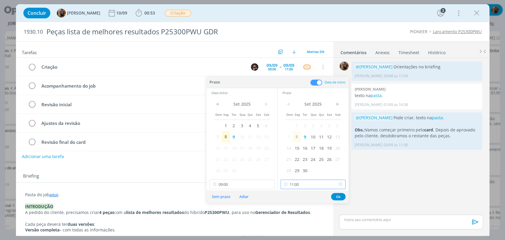
click at [301, 184] on input "11:00" at bounding box center [313, 184] width 65 height 9
drag, startPoint x: 305, startPoint y: 155, endPoint x: 289, endPoint y: 165, distance: 18.9
click at [304, 155] on div "11:30" at bounding box center [314, 157] width 66 height 11
type input "11:30"
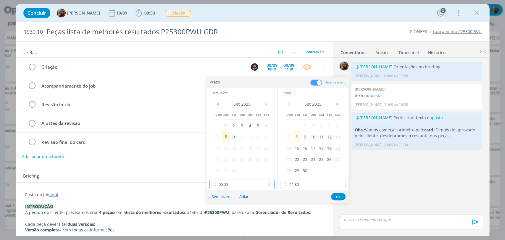
click at [242, 184] on input "09:00" at bounding box center [242, 184] width 65 height 9
click at [225, 145] on div "10:00" at bounding box center [243, 145] width 66 height 11
type input "10:00"
click at [334, 197] on button "Ok" at bounding box center [338, 196] width 15 height 7
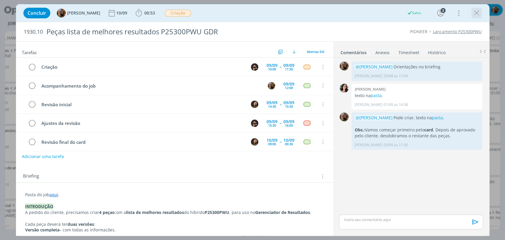
click at [478, 15] on icon "dialog" at bounding box center [477, 13] width 9 height 9
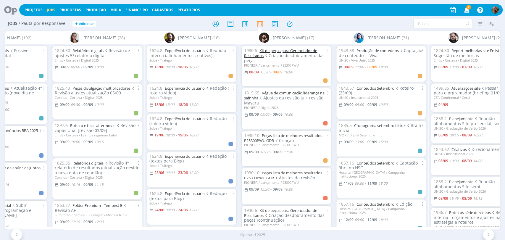
click at [294, 51] on link "Kit de peças para Gerenciador de Resultados" at bounding box center [280, 53] width 73 height 10
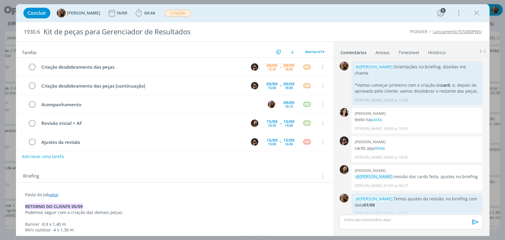
scroll to position [252, 0]
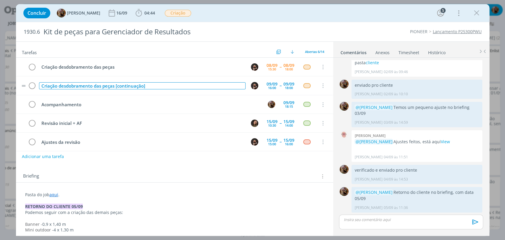
click at [159, 86] on div "Criação desdobramento das peças [continuação]" at bounding box center [142, 85] width 207 height 7
copy div "Criação desdobramento das peças [continuação]"
click at [61, 156] on button "Adicionar uma tarefa" at bounding box center [43, 156] width 42 height 10
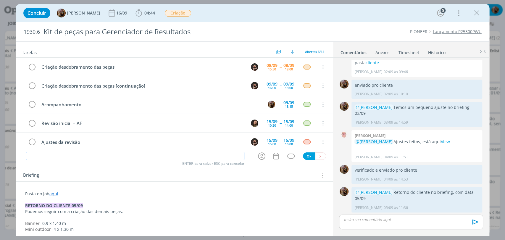
paste input "Criação desdobramento das peças [continuação]"
click at [261, 155] on icon "dialog" at bounding box center [261, 156] width 7 height 7
type input "Criação desdobramento das peças [continuação]"
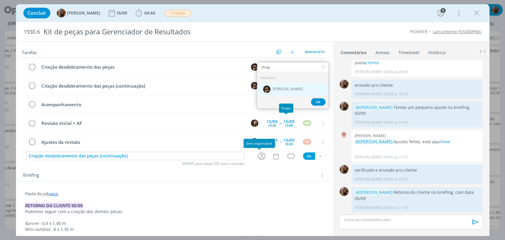
type input "doug"
click at [289, 88] on span "[PERSON_NAME]" at bounding box center [288, 89] width 30 height 5
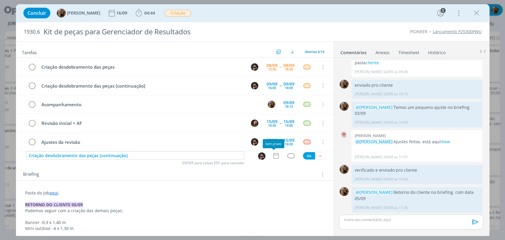
click at [272, 156] on icon "dialog" at bounding box center [276, 156] width 8 height 8
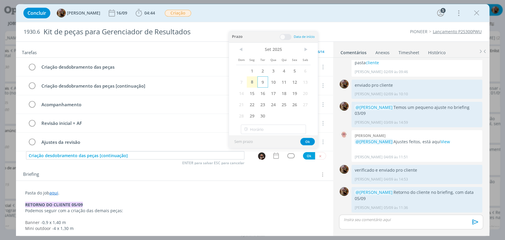
click at [264, 83] on span "9" at bounding box center [263, 81] width 11 height 11
click at [282, 38] on span at bounding box center [286, 37] width 12 height 6
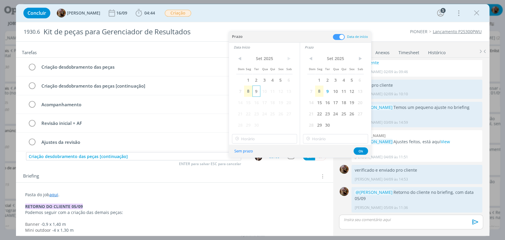
click at [256, 93] on span "9" at bounding box center [257, 91] width 8 height 11
click at [266, 138] on input "18:00" at bounding box center [264, 138] width 65 height 9
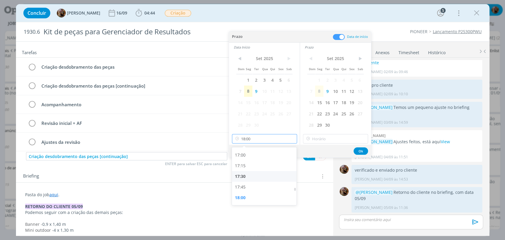
scroll to position [525, 0]
click at [244, 182] on div "13:00" at bounding box center [265, 182] width 66 height 11
type input "13:00"
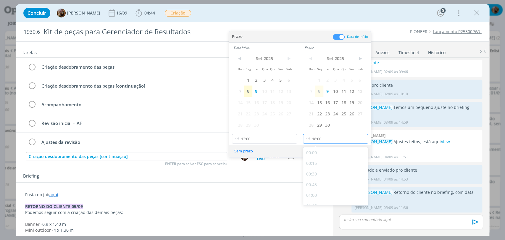
click at [327, 141] on input "18:00" at bounding box center [335, 138] width 65 height 9
click at [319, 188] on div "15:30" at bounding box center [336, 190] width 66 height 11
type input "15:30"
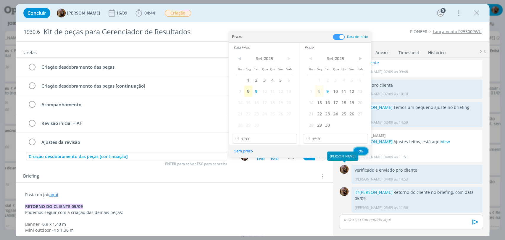
click at [361, 150] on button "Ok" at bounding box center [361, 150] width 15 height 7
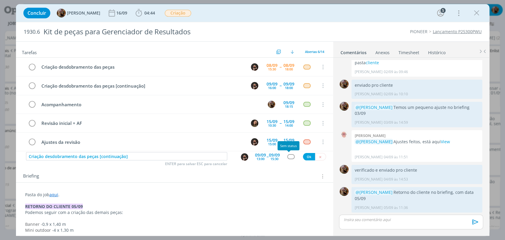
click at [288, 158] on div "dialog" at bounding box center [290, 156] width 7 height 5
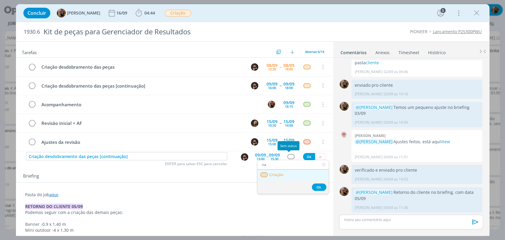
type input "ria"
click at [279, 175] on span "Criação" at bounding box center [276, 175] width 14 height 5
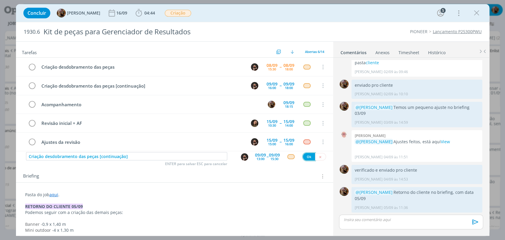
click at [309, 155] on button "Ok" at bounding box center [309, 156] width 12 height 7
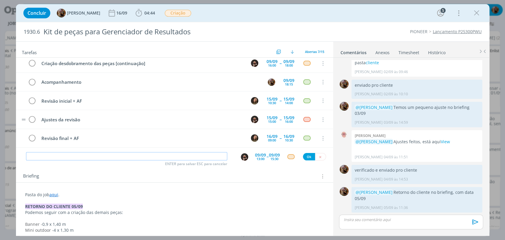
scroll to position [0, 0]
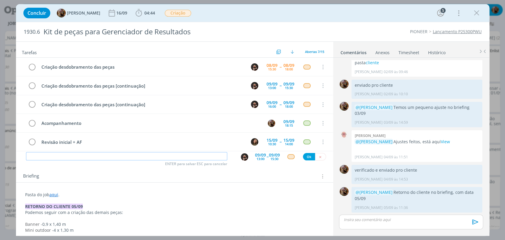
click at [136, 155] on input "dialog" at bounding box center [126, 156] width 201 height 8
click at [476, 16] on icon "dialog" at bounding box center [477, 13] width 9 height 9
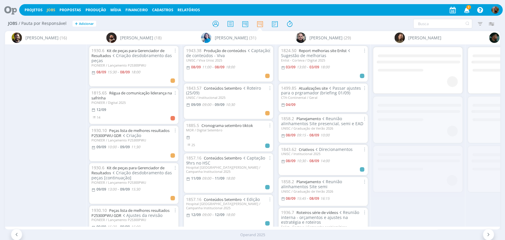
scroll to position [0, 513]
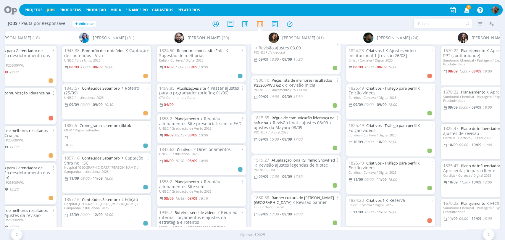
scroll to position [230, 0]
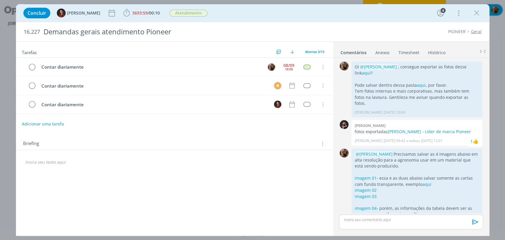
scroll to position [63, 0]
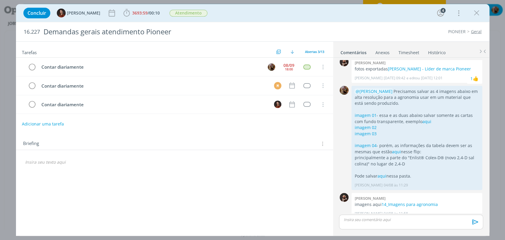
click at [407, 54] on link "Timesheet" at bounding box center [409, 51] width 21 height 9
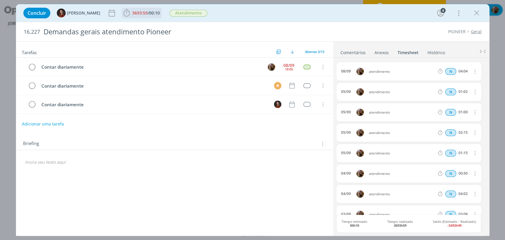
click at [147, 17] on span "3693:59 / 00:10" at bounding box center [141, 13] width 39 height 9
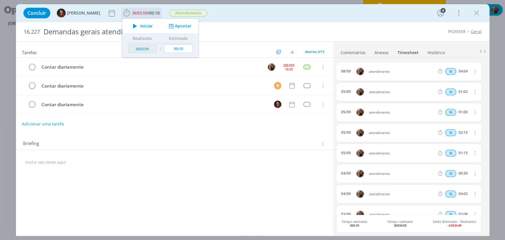
click at [174, 28] on button "Apontar" at bounding box center [179, 26] width 25 height 6
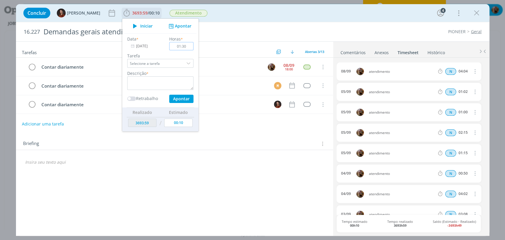
type input "01:30"
click at [162, 88] on textarea "dialog" at bounding box center [160, 83] width 66 height 14
type textarea "atendimento"
click at [185, 100] on button "Apontar" at bounding box center [181, 99] width 24 height 8
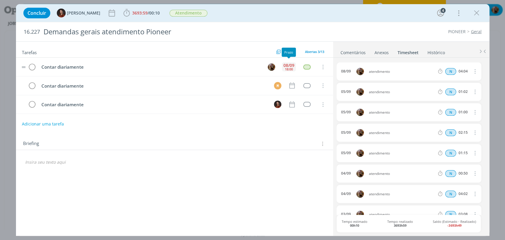
click at [290, 65] on div "08/09" at bounding box center [289, 65] width 11 height 4
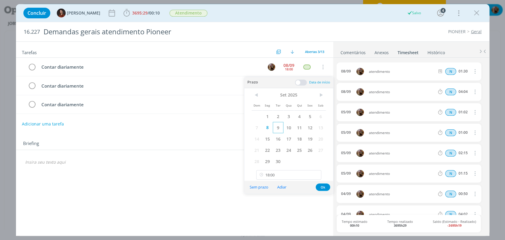
click at [279, 126] on span "9" at bounding box center [278, 127] width 11 height 11
click at [324, 189] on button "Ok" at bounding box center [323, 187] width 15 height 7
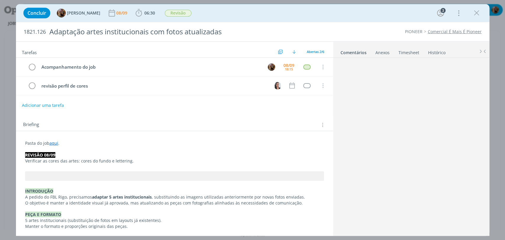
scroll to position [100, 0]
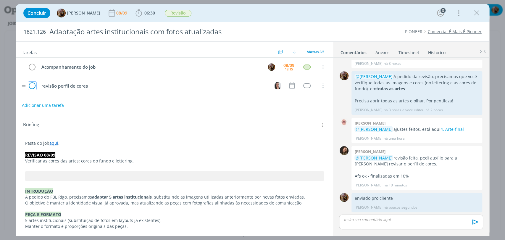
click at [33, 88] on icon "dialog" at bounding box center [32, 85] width 8 height 9
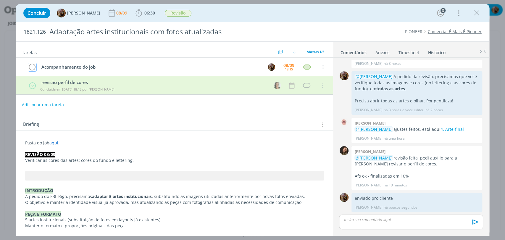
drag, startPoint x: 32, startPoint y: 69, endPoint x: 53, endPoint y: 77, distance: 22.6
click at [32, 69] on icon "dialog" at bounding box center [32, 67] width 8 height 9
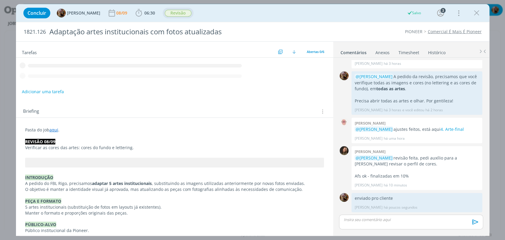
click at [173, 16] on div "Revisão" at bounding box center [178, 13] width 27 height 7
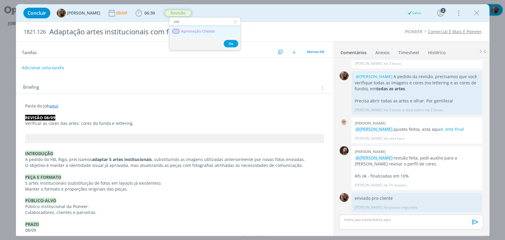
type input "clie"
click at [203, 31] on span "Aprovação Cliente" at bounding box center [198, 31] width 34 height 5
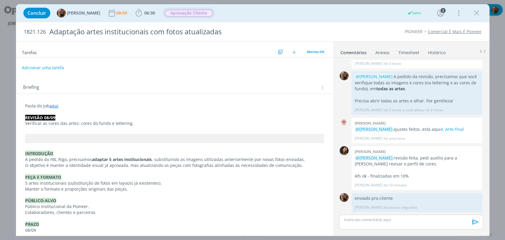
click at [404, 51] on link "Timesheet" at bounding box center [409, 51] width 21 height 9
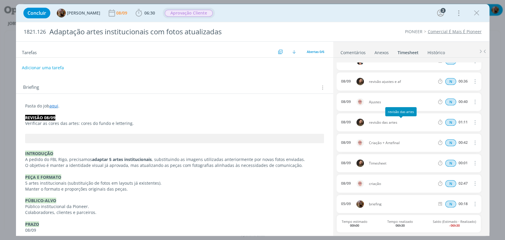
scroll to position [11, 0]
click at [472, 163] on icon "dialog" at bounding box center [475, 162] width 7 height 7
click at [442, 182] on link "Editar" at bounding box center [458, 182] width 47 height 9
drag, startPoint x: 361, startPoint y: 161, endPoint x: 351, endPoint y: 161, distance: 10.1
click at [352, 161] on div "[DATE] 13:37 Timesheet Selecione a tarefa N 00:01" at bounding box center [409, 163] width 144 height 18
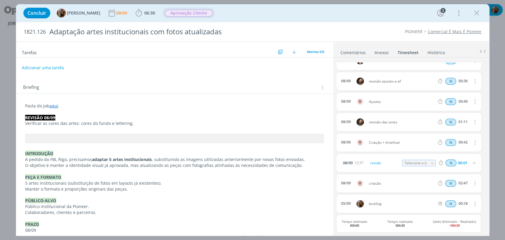
click at [406, 169] on div "[DATE] 13:37 revisão Selecione a tarefa N 00:01" at bounding box center [409, 163] width 144 height 18
click at [472, 164] on icon "dialog" at bounding box center [474, 163] width 5 height 5
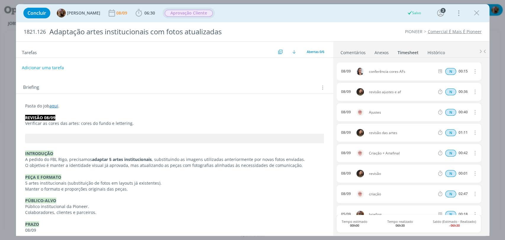
scroll to position [0, 0]
click at [473, 12] on icon "dialog" at bounding box center [477, 13] width 9 height 9
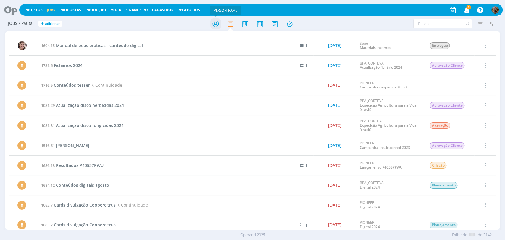
click at [216, 18] on icon at bounding box center [215, 24] width 11 height 12
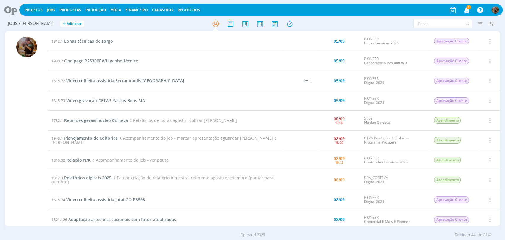
scroll to position [99, 0]
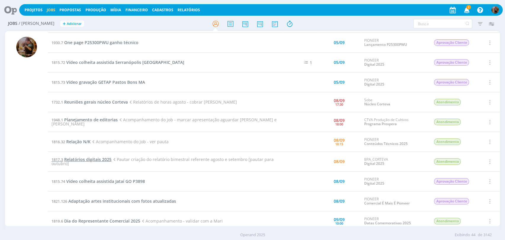
click at [102, 157] on span "Relatórios digitais 2025" at bounding box center [87, 160] width 47 height 6
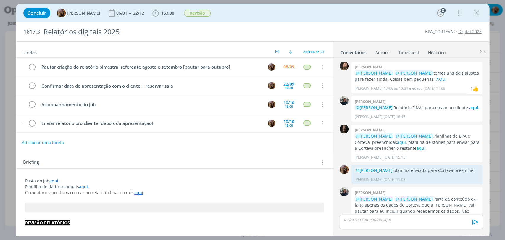
scroll to position [693, 0]
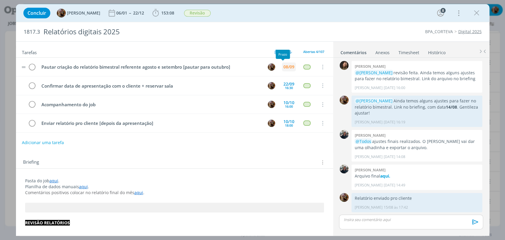
click at [284, 66] on div "08/09" at bounding box center [289, 67] width 11 height 4
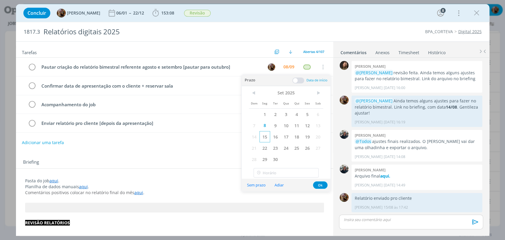
click at [268, 137] on span "15" at bounding box center [265, 136] width 11 height 11
click at [319, 182] on button "Ok" at bounding box center [320, 184] width 15 height 7
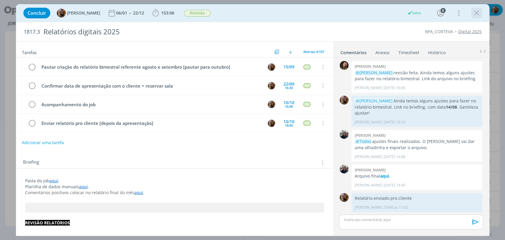
click at [474, 17] on icon "dialog" at bounding box center [477, 13] width 9 height 9
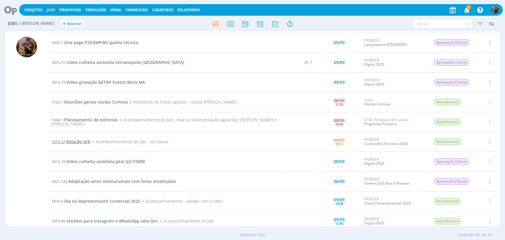
click at [85, 139] on span "Relação N/K" at bounding box center [78, 142] width 24 height 6
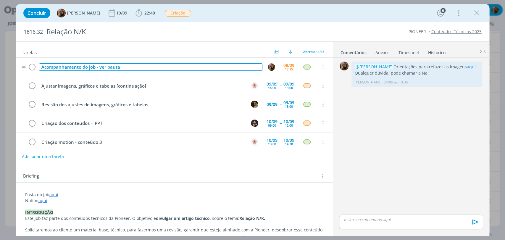
click at [99, 68] on div "Acompanhamento do job - ver pauta" at bounding box center [151, 66] width 224 height 7
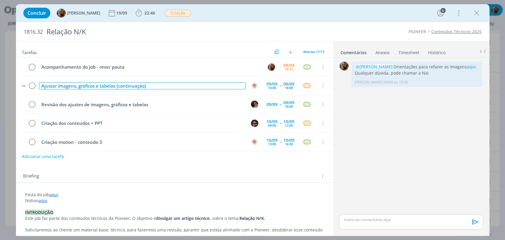
click at [114, 85] on div "Ajustar imagens, gráficos e tabelas [continuação]" at bounding box center [142, 85] width 207 height 7
drag, startPoint x: 115, startPoint y: 86, endPoint x: 33, endPoint y: 83, distance: 81.7
click at [33, 83] on tr "Ajustar imagens, gráficos e tabelas [continuação] [DATE] 14:00 -- [DATE] 18:00 …" at bounding box center [174, 85] width 317 height 19
copy div "Ajustar imagens, gráficos e tabelas"
click at [39, 157] on button "Adicionar uma tarefa" at bounding box center [43, 156] width 42 height 10
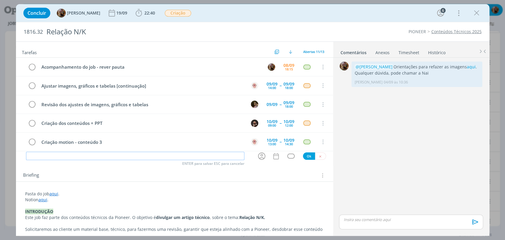
paste input "Ajustar imagens, gráficos e tabelas"
click at [257, 159] on icon "dialog" at bounding box center [261, 156] width 9 height 9
type input "Ajustar imagens, gráficos e tabelas"
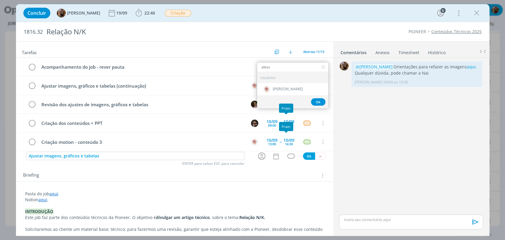
type input "aless"
click at [287, 95] on div "Ok" at bounding box center [292, 101] width 71 height 13
click at [286, 93] on div "[PERSON_NAME]" at bounding box center [292, 89] width 71 height 12
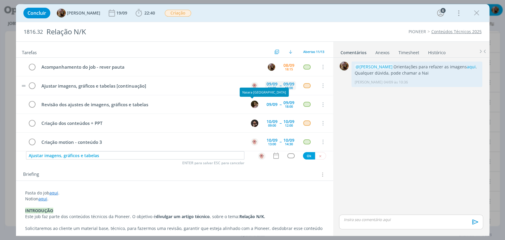
click at [268, 88] on div "14:00" at bounding box center [272, 87] width 8 height 3
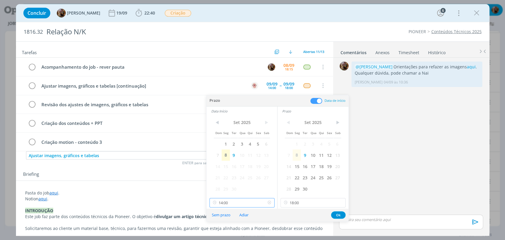
click at [246, 202] on input "14:00" at bounding box center [242, 202] width 65 height 9
click at [239, 169] on div "10:30" at bounding box center [243, 169] width 66 height 11
type input "10:30"
click at [336, 214] on button "Ok" at bounding box center [338, 214] width 15 height 7
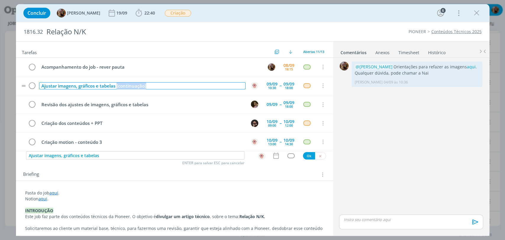
drag, startPoint x: 150, startPoint y: 86, endPoint x: 117, endPoint y: 89, distance: 33.5
click at [117, 89] on div "Ajustar imagens, gráficos e tabelas [continuação]" at bounding box center [142, 85] width 207 height 7
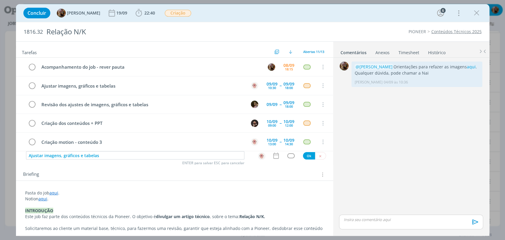
click at [285, 8] on div "Concluir [PERSON_NAME] [DATE] 22:40 Iniciar Apontar Data * [DATE] Horas * 00:00…" at bounding box center [252, 13] width 465 height 14
click at [157, 151] on input "Ajustar imagens, gráficos e tabelas" at bounding box center [135, 155] width 218 height 8
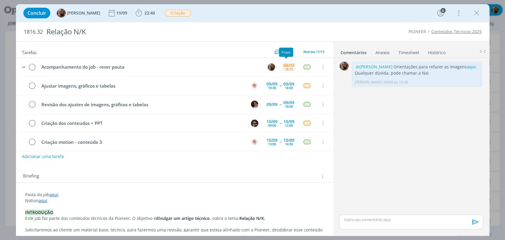
click at [284, 66] on div "08/09" at bounding box center [289, 65] width 11 height 4
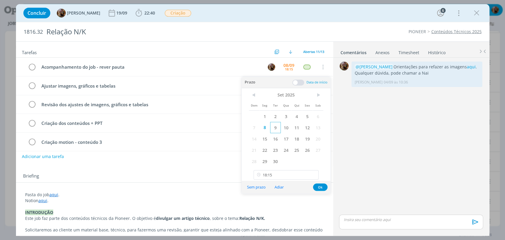
click at [273, 130] on span "9" at bounding box center [275, 127] width 11 height 11
click at [322, 188] on button "Ok" at bounding box center [320, 187] width 15 height 7
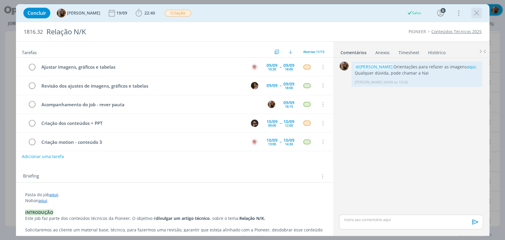
click at [476, 16] on icon "dialog" at bounding box center [477, 13] width 9 height 9
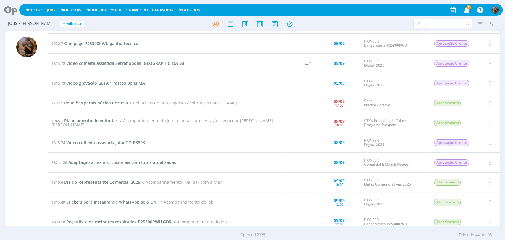
scroll to position [99, 0]
click at [110, 121] on span "Planejamento de editorias" at bounding box center [91, 120] width 54 height 6
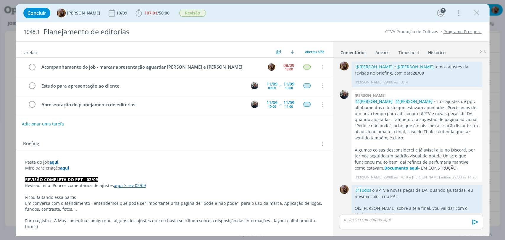
scroll to position [723, 0]
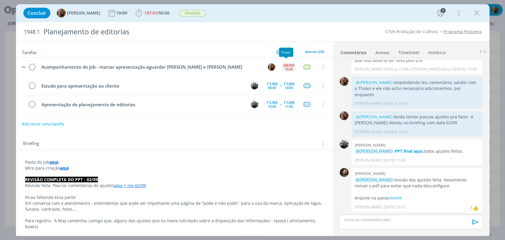
click at [287, 61] on div "[DATE] 18:00" at bounding box center [289, 67] width 14 height 13
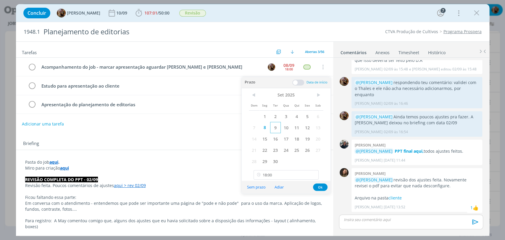
click at [275, 129] on span "9" at bounding box center [275, 127] width 11 height 11
click at [283, 177] on input "18:00" at bounding box center [286, 174] width 65 height 9
click at [274, 156] on div "09:30" at bounding box center [287, 158] width 66 height 11
type input "09:30"
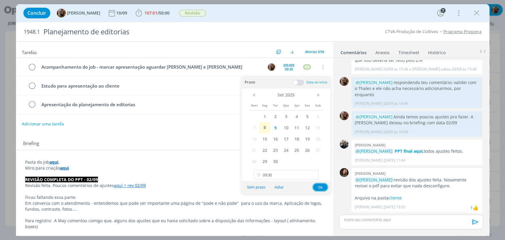
click at [322, 187] on button "Ok" at bounding box center [320, 187] width 15 height 7
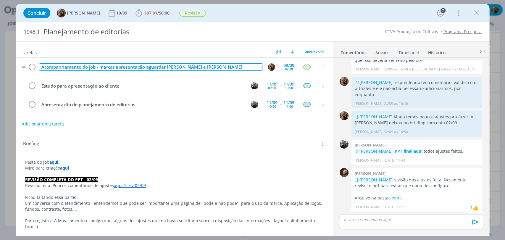
click at [229, 67] on div "Acompanhamento do job - marcar apresentação aguardar Dani e Alex" at bounding box center [151, 66] width 224 height 7
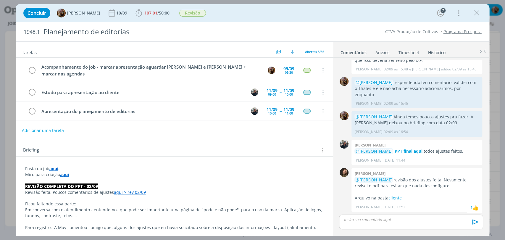
click at [292, 15] on div "Concluir Amanda Rodrigues 10/09 107:01 / 50:00 Iniciar Apontar Data * 08/09/202…" at bounding box center [252, 13] width 465 height 14
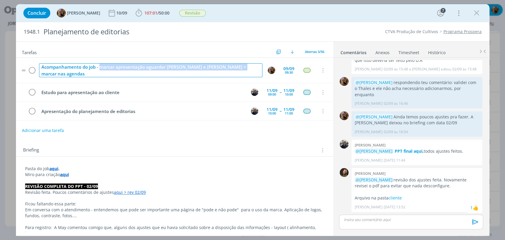
drag, startPoint x: 240, startPoint y: 67, endPoint x: 100, endPoint y: 65, distance: 139.8
click at [100, 65] on div "Acompanhamento do job - marcar apresentação aguardar Dani e Alex + marcar nas a…" at bounding box center [151, 70] width 224 height 14
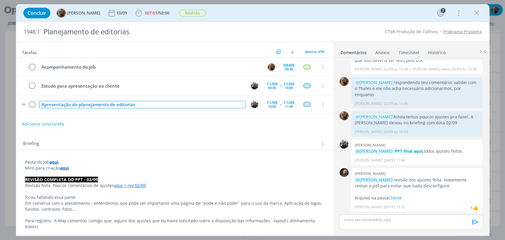
click at [148, 105] on div "Apresentação do planejamento de editorias" at bounding box center [142, 104] width 207 height 7
copy div "Apresentação do planejamento de editorias"
click at [149, 105] on div "Apresentação do planejamento de editorias" at bounding box center [142, 104] width 207 height 7
copy div "Apresentação do planejamento de editorias [sala Jupiter reservada]"
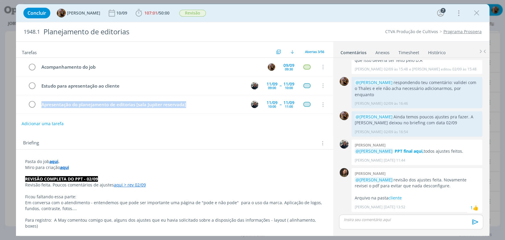
click at [60, 122] on button "Adicionar uma tarefa" at bounding box center [43, 124] width 42 height 10
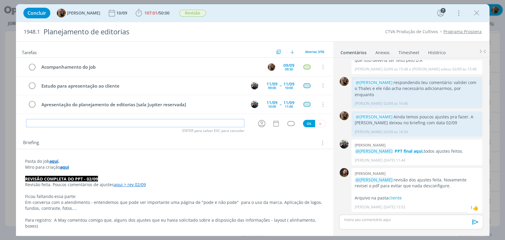
paste input "Apresentação do planejamento de editorias [sala Jupiter reservada]"
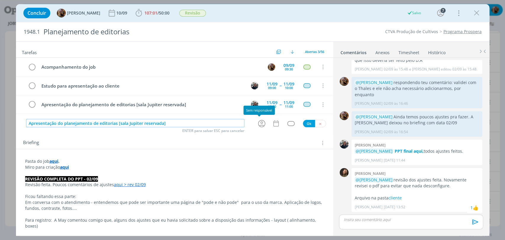
click at [258, 126] on icon "dialog" at bounding box center [261, 123] width 7 height 7
type input "Apresentação do planejamento de editorias [sala Jupiter reservada]"
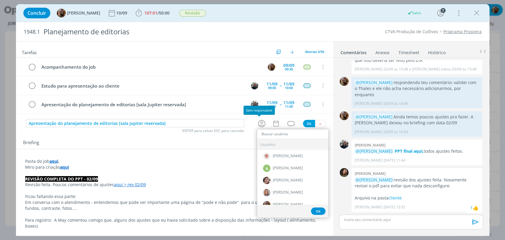
type input "a"
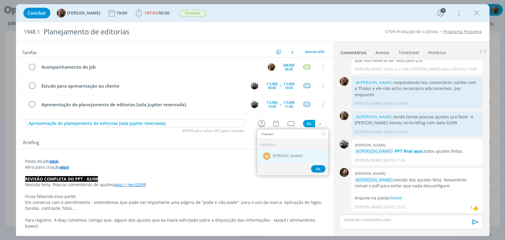
type input "marian"
click at [275, 159] on div "M Mariana Kochenborger" at bounding box center [292, 156] width 71 height 12
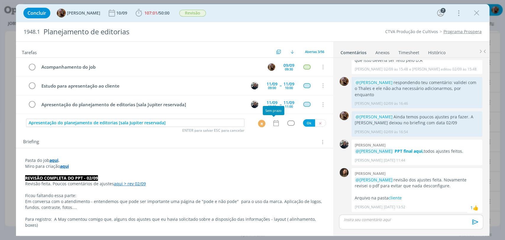
click at [272, 125] on icon "dialog" at bounding box center [276, 123] width 8 height 8
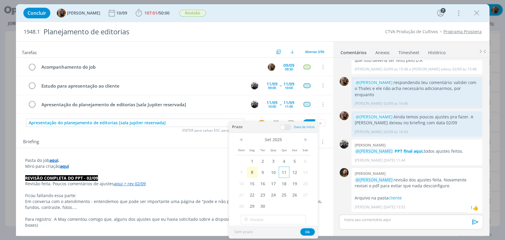
click at [284, 173] on span "11" at bounding box center [284, 172] width 11 height 11
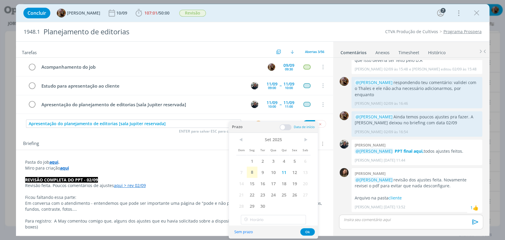
click at [286, 126] on span at bounding box center [286, 127] width 12 height 6
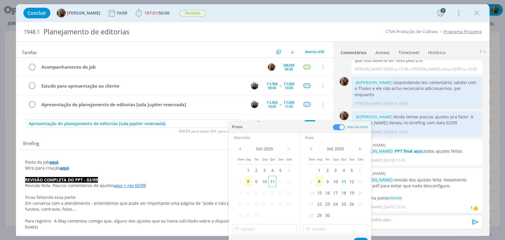
click at [274, 184] on span "11" at bounding box center [273, 181] width 8 height 11
click at [279, 227] on input "19:00" at bounding box center [264, 228] width 65 height 9
click at [259, 187] on div "10:00" at bounding box center [265, 191] width 66 height 11
type input "10:00"
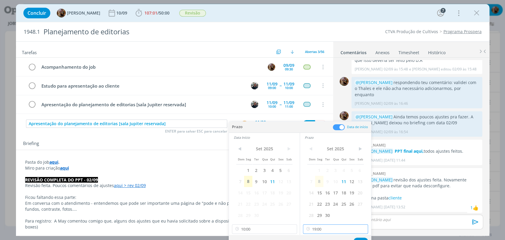
click at [325, 233] on input "19:00" at bounding box center [335, 228] width 65 height 9
click at [317, 170] on div "11:00" at bounding box center [336, 168] width 66 height 11
type input "11:00"
click at [362, 238] on button "Ok" at bounding box center [361, 241] width 15 height 7
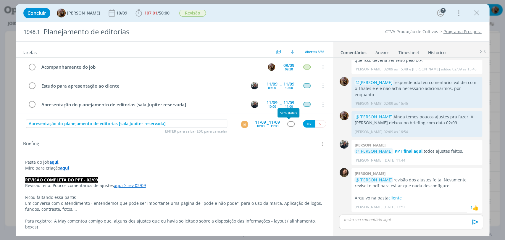
click at [287, 123] on div "dialog" at bounding box center [290, 123] width 7 height 5
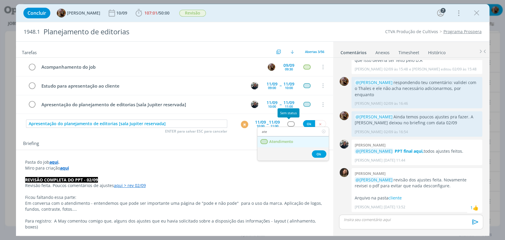
type input "ate"
click at [290, 141] on span "Atendimento" at bounding box center [281, 141] width 24 height 5
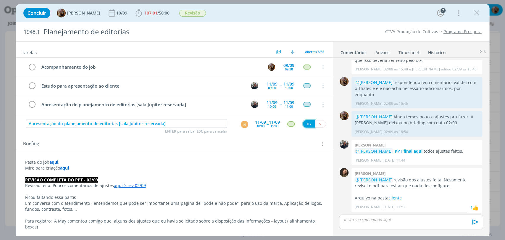
click at [303, 125] on button "Ok" at bounding box center [309, 123] width 12 height 7
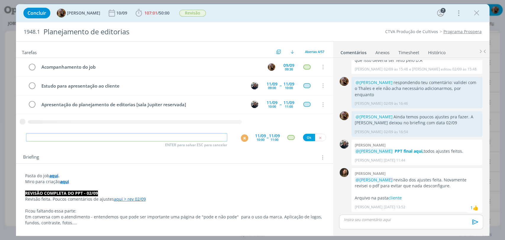
paste input "Apresentação do planejamento de editorias [sala Jupiter reservada]"
click at [241, 137] on div "M" at bounding box center [244, 137] width 7 height 7
type input "Apresentação do planejamento de editorias [sala Jupiter reservada]"
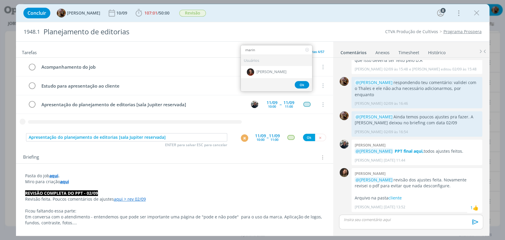
type input "marina"
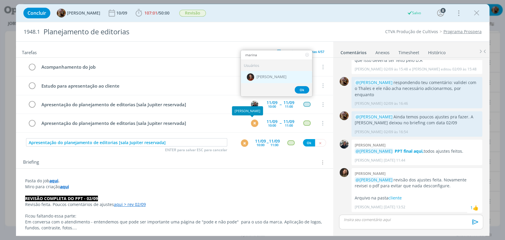
click at [265, 77] on span "[PERSON_NAME]" at bounding box center [272, 77] width 30 height 5
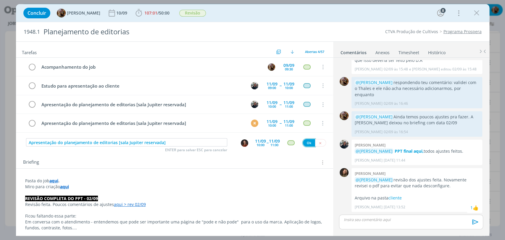
click at [305, 144] on button "Ok" at bounding box center [309, 142] width 12 height 7
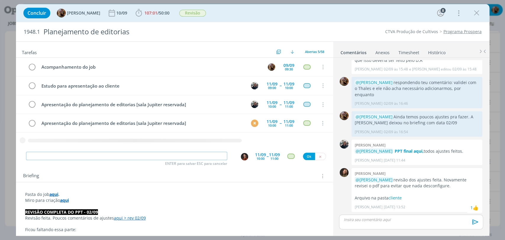
paste input "Apresentação do planejamento de editorias [sala Jupiter reservada]"
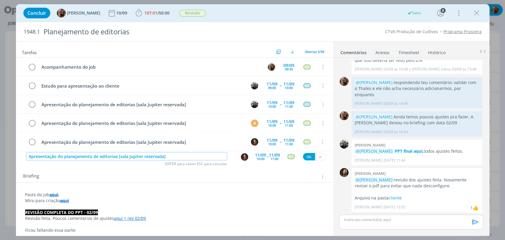
click at [244, 155] on img "dialog" at bounding box center [244, 156] width 7 height 7
type input "Apresentação do planejamento de editorias [sala Jupiter reservada]"
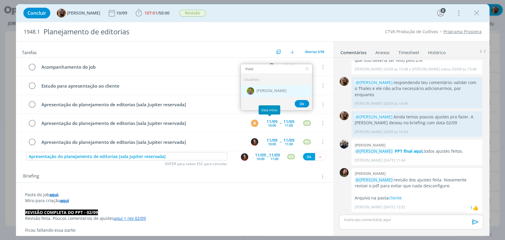
type input "thale"
click at [263, 89] on span "[PERSON_NAME]" at bounding box center [272, 91] width 30 height 5
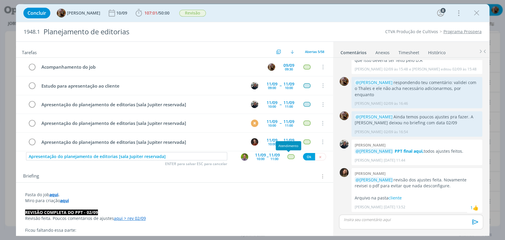
click at [289, 158] on div "dialog" at bounding box center [290, 156] width 7 height 5
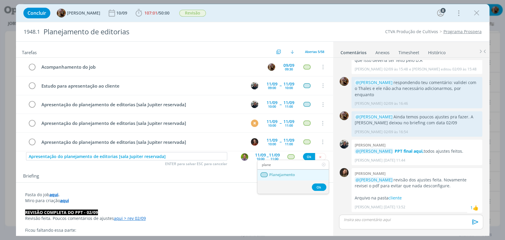
type input "plane"
click at [293, 176] on span "Planejamento" at bounding box center [282, 175] width 26 height 5
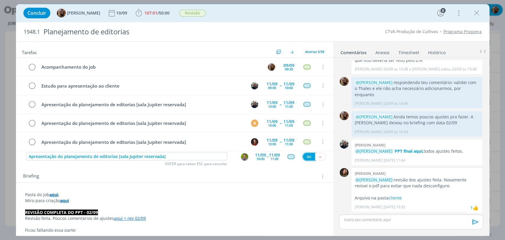
click at [307, 158] on button "Ok" at bounding box center [309, 156] width 12 height 7
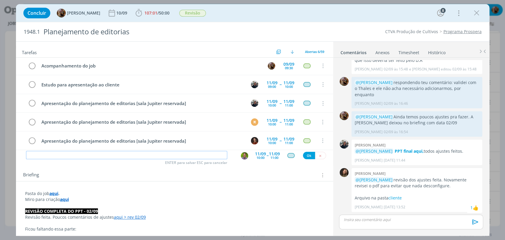
scroll to position [0, 0]
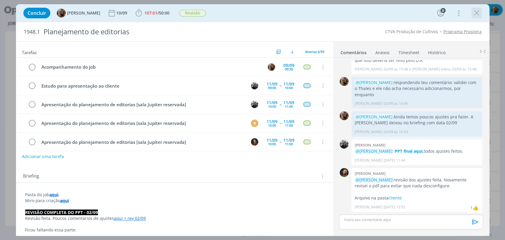
click at [475, 14] on icon "dialog" at bounding box center [477, 13] width 9 height 9
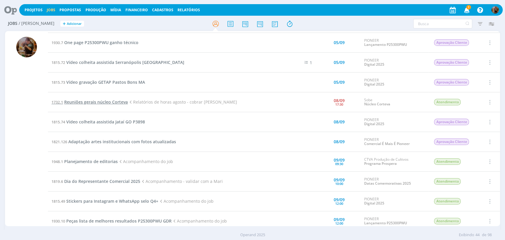
click at [119, 102] on span "Reuniões gerais núcleo Corteva" at bounding box center [96, 102] width 64 height 6
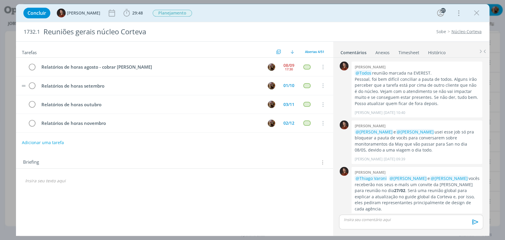
scroll to position [128, 0]
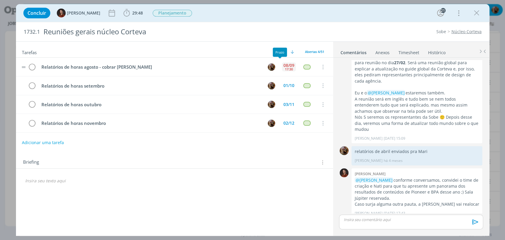
click at [284, 65] on div "08/09" at bounding box center [289, 65] width 11 height 4
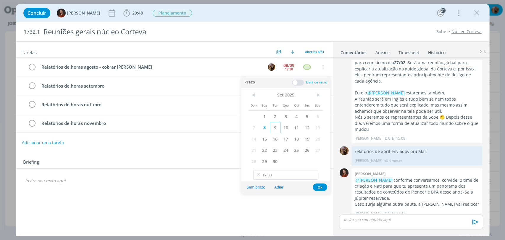
click at [275, 126] on span "9" at bounding box center [275, 127] width 11 height 11
click at [279, 170] on input "17:30" at bounding box center [285, 174] width 65 height 9
click at [276, 144] on div "11:00" at bounding box center [287, 145] width 66 height 11
type input "11:00"
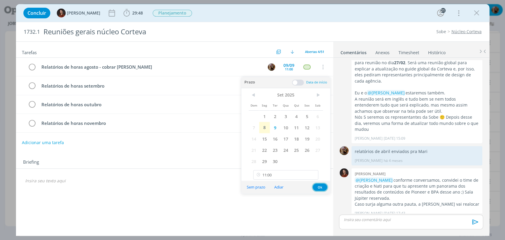
click at [321, 187] on button "Ok" at bounding box center [320, 187] width 15 height 7
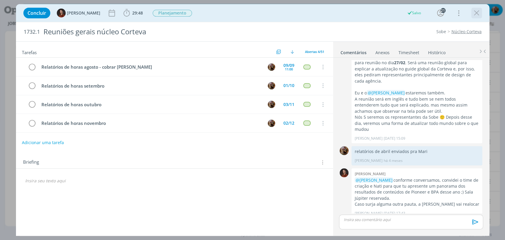
click at [478, 13] on icon "dialog" at bounding box center [477, 13] width 9 height 9
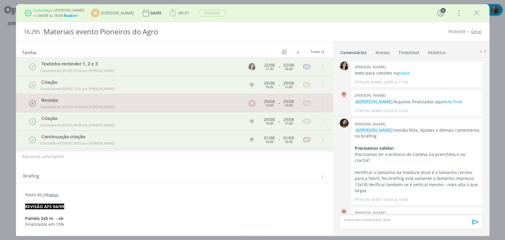
scroll to position [182, 0]
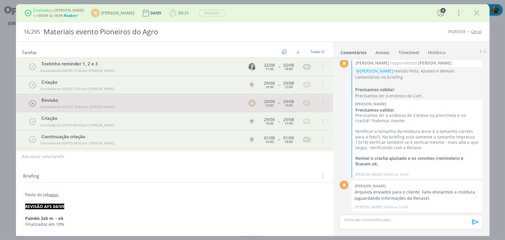
click at [413, 53] on link "Timesheet" at bounding box center [409, 51] width 21 height 9
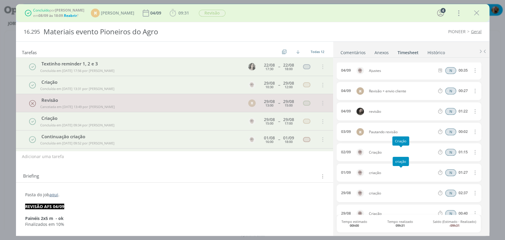
scroll to position [0, 0]
click at [311, 50] on span "Todas 12" at bounding box center [318, 51] width 14 height 4
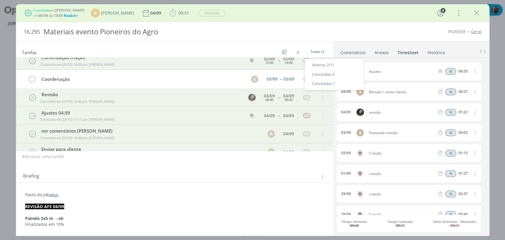
scroll to position [97, 0]
click at [334, 66] on span "Abertas 2/11" at bounding box center [323, 64] width 22 height 5
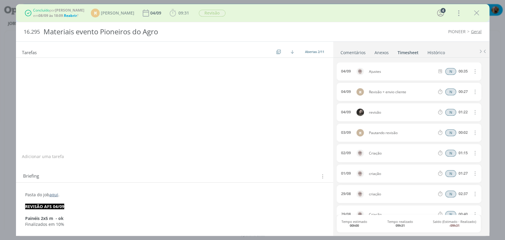
scroll to position [0, 0]
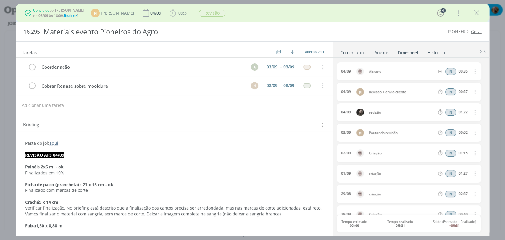
click at [73, 15] on span "Reabrir" at bounding box center [70, 15] width 13 height 5
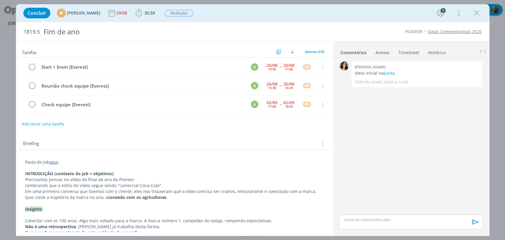
click at [407, 49] on link "Timesheet" at bounding box center [409, 51] width 21 height 9
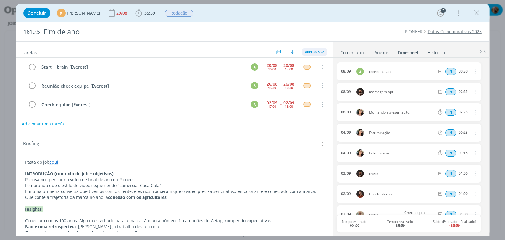
click at [316, 52] on span "Abertas 3/28" at bounding box center [314, 51] width 19 height 4
click at [316, 64] on span "Todas 29" at bounding box center [314, 64] width 16 height 5
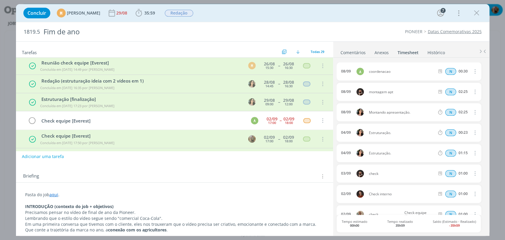
scroll to position [274, 0]
click at [311, 52] on span "Todas 29" at bounding box center [318, 51] width 14 height 4
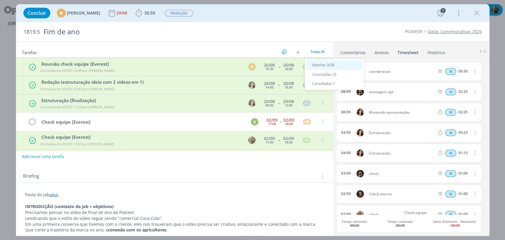
click at [319, 63] on span "Abertas 3/28" at bounding box center [323, 64] width 22 height 5
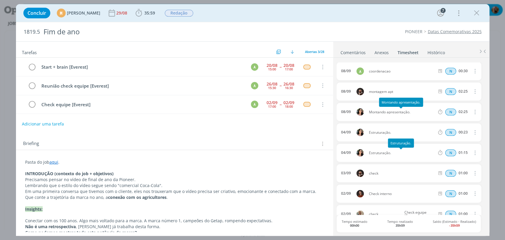
scroll to position [0, 0]
click at [156, 17] on span "35:59" at bounding box center [145, 13] width 22 height 9
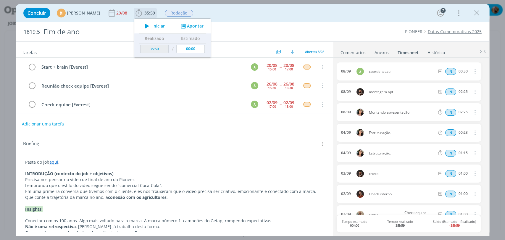
click at [203, 26] on button "Apontar" at bounding box center [191, 26] width 25 height 6
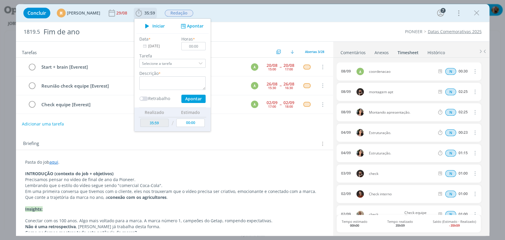
click at [166, 46] on input "[DATE]" at bounding box center [157, 46] width 37 height 8
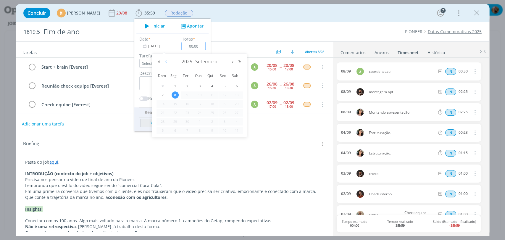
click at [166, 63] on button "Mês anterior" at bounding box center [166, 62] width 7 height 4
click at [264, 132] on div "Tarefas Usar Job de template Criar template a partir deste job Visualizar Templ…" at bounding box center [174, 137] width 317 height 190
